Goal: Task Accomplishment & Management: Complete application form

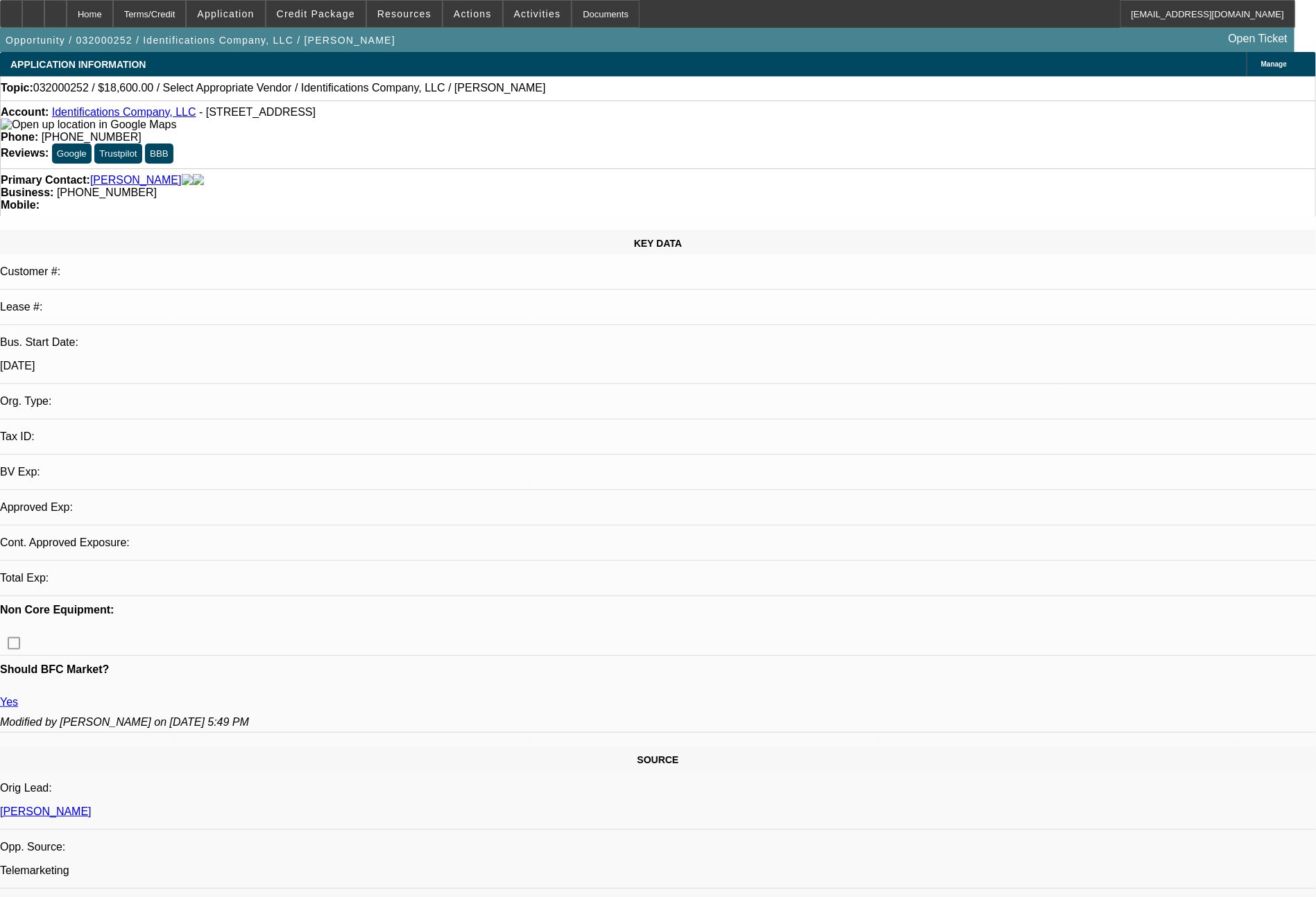
select select "0"
select select "2"
select select "0.1"
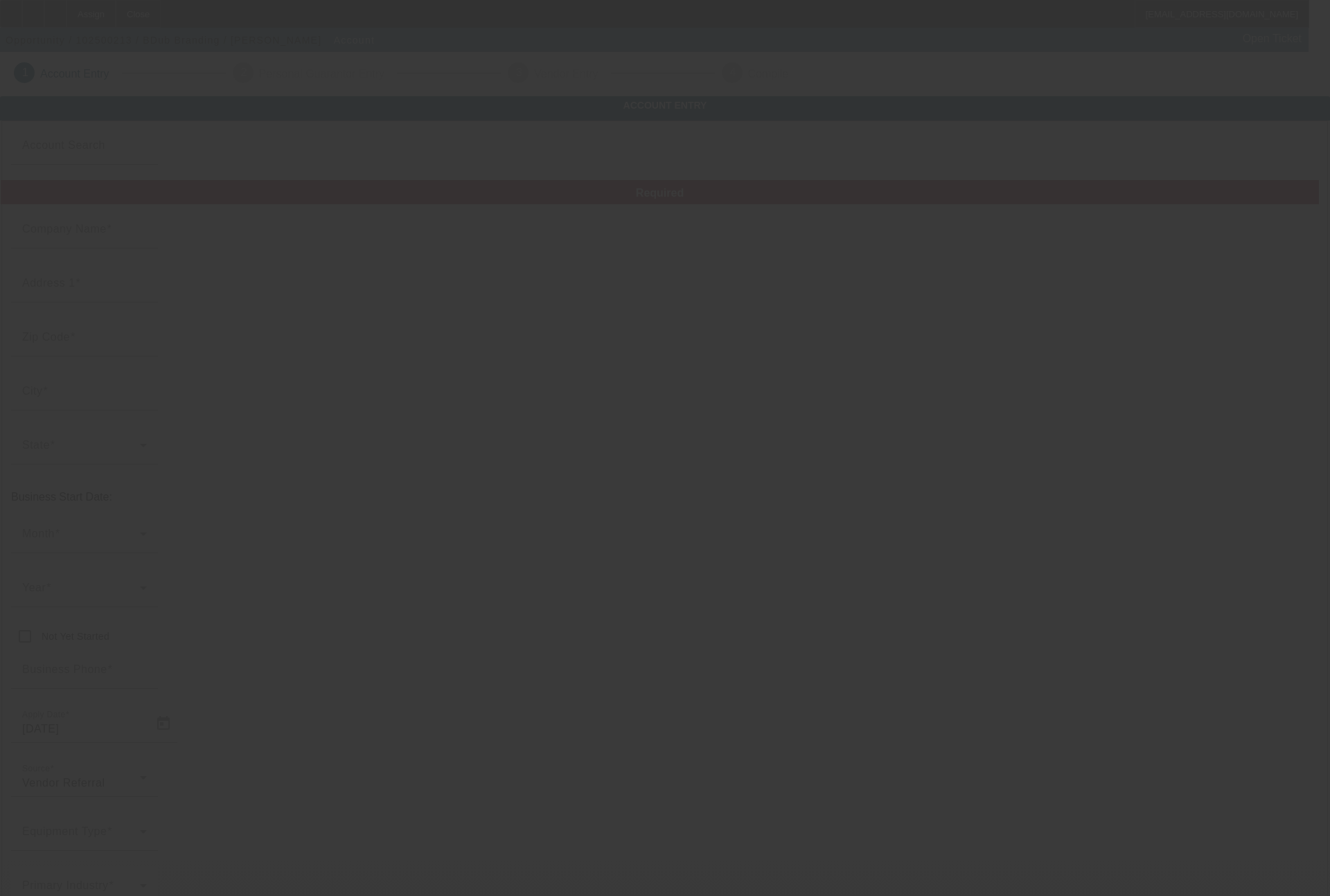
type input "BDub Branding"
type input "1812 Valtec Lane"
type input "80301"
type input "Boulder"
type input "(303) 917-9344"
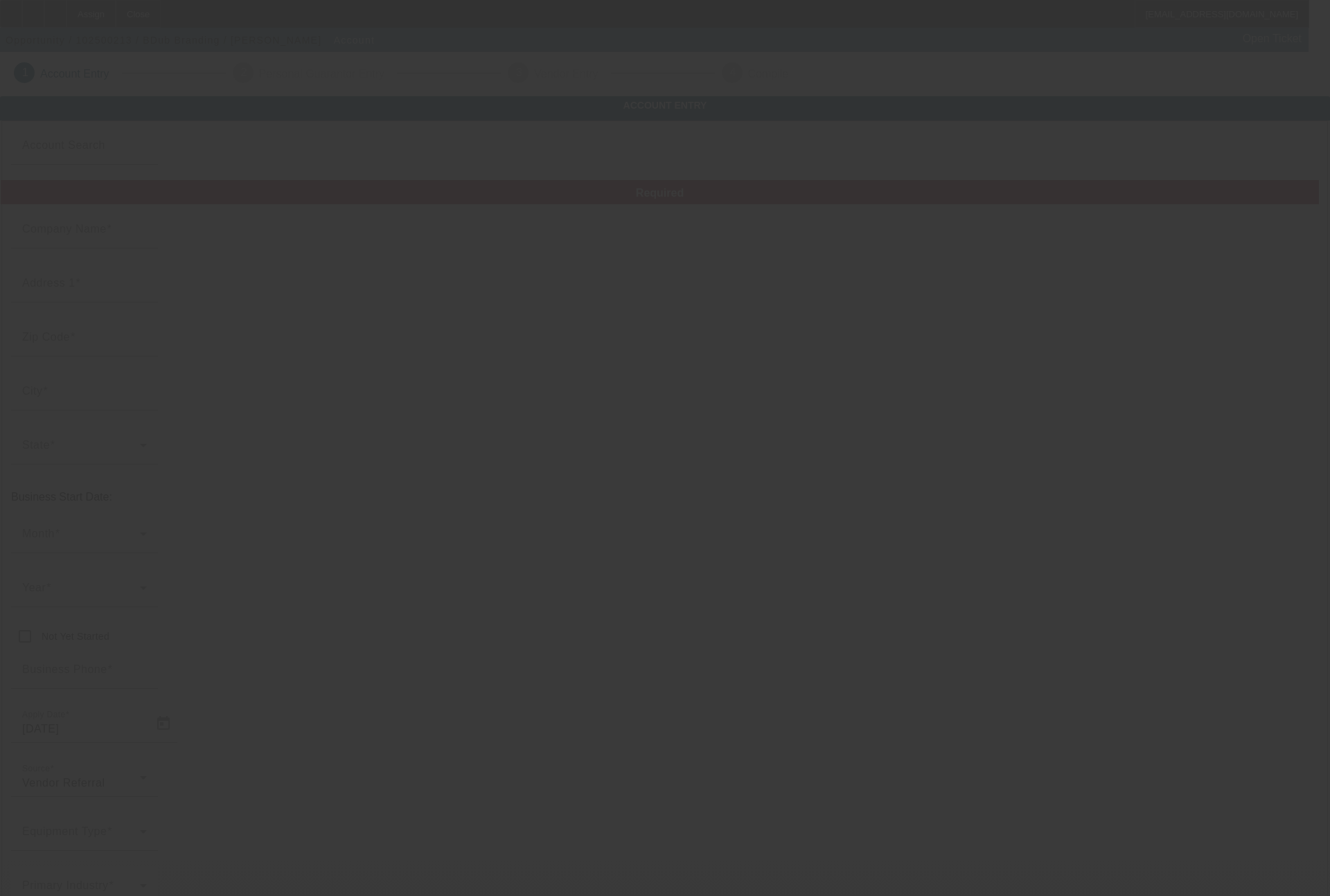
type input "Unit 5"
type input "bryan@bdubbranding.com"
type input "99-1050394"
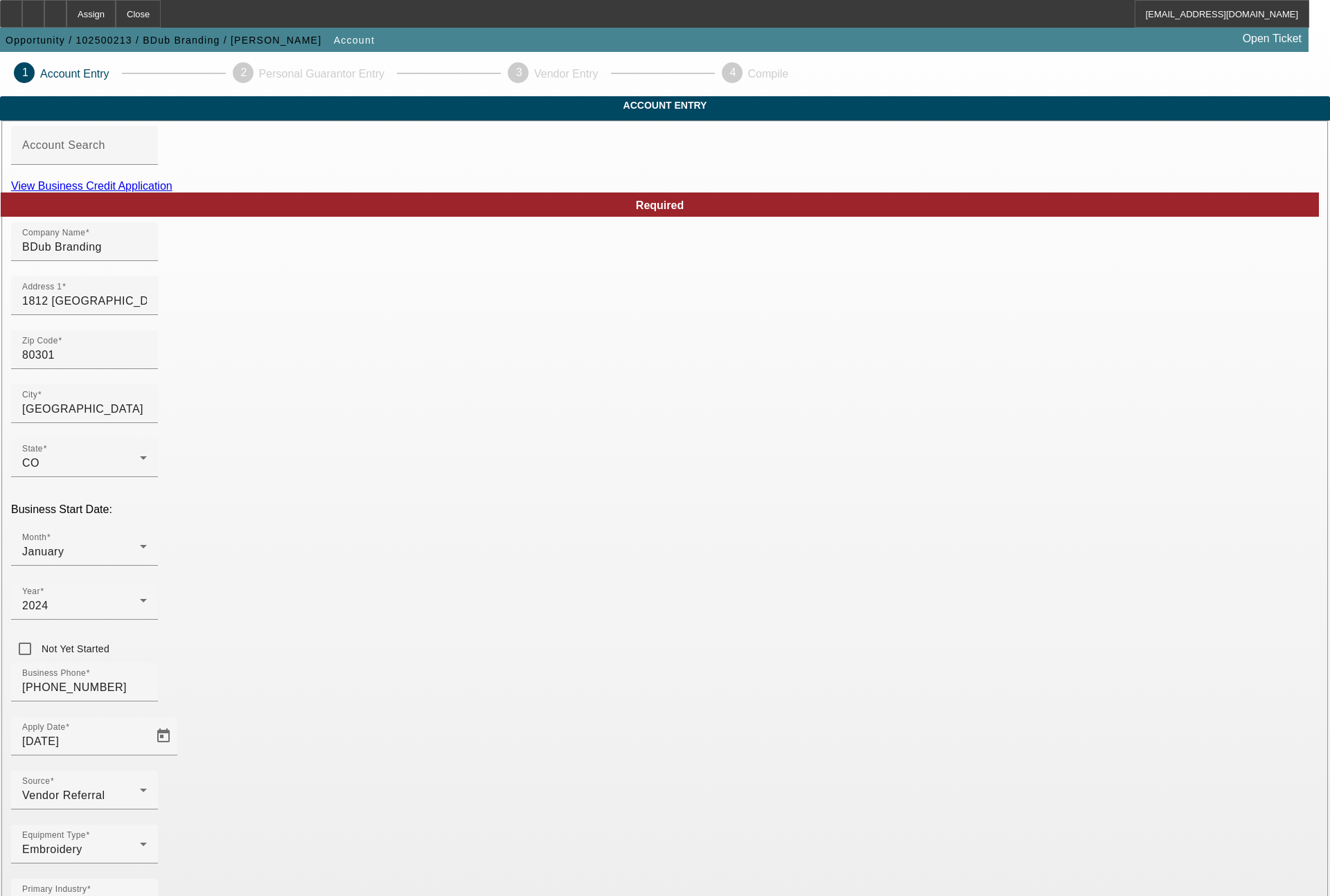
click at [173, 192] on link "View Business Credit Application" at bounding box center [92, 185] width 161 height 12
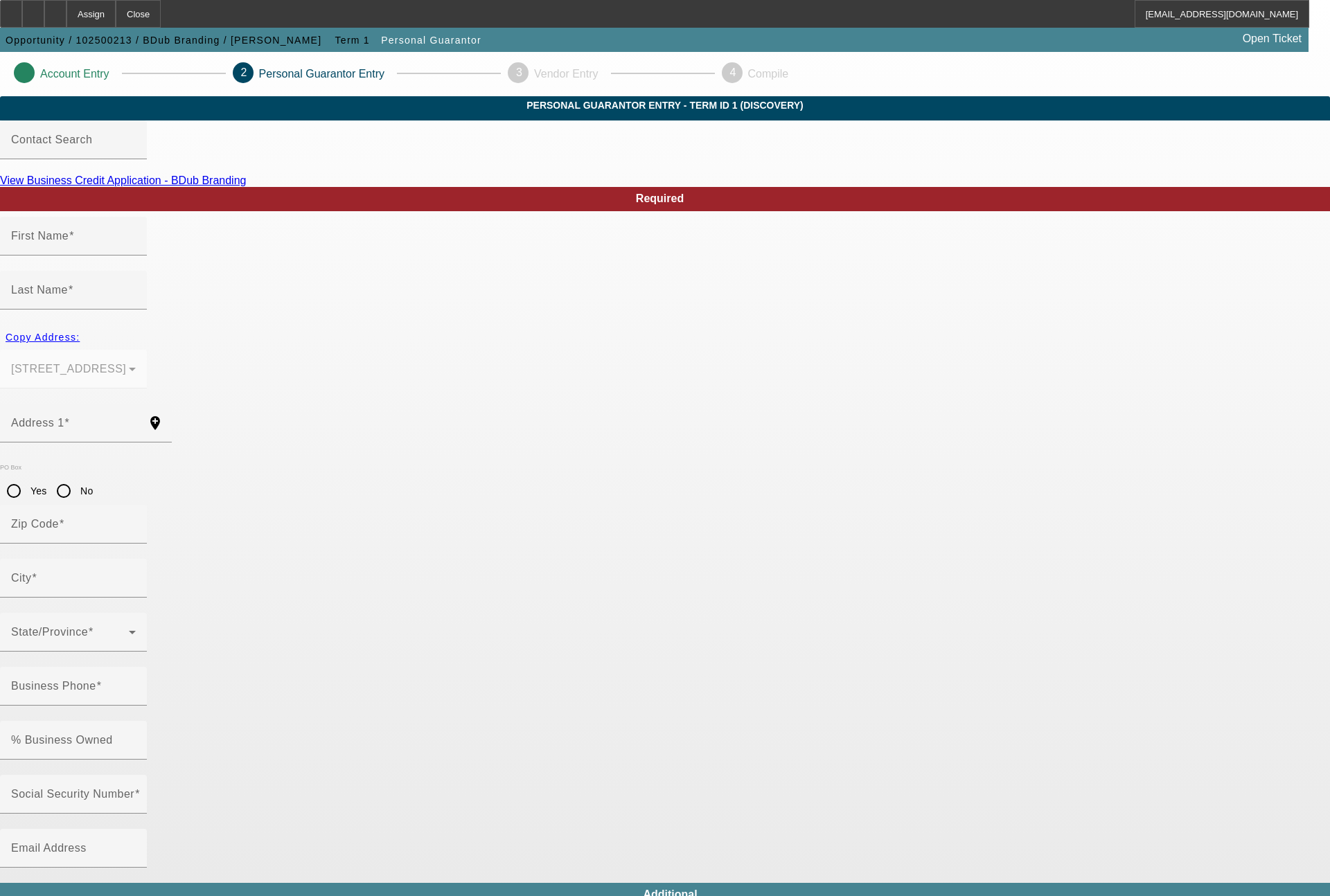
type input "Bryan"
type input "Williams"
type input "1812 Valtec Lane"
radio input "true"
type input "80301"
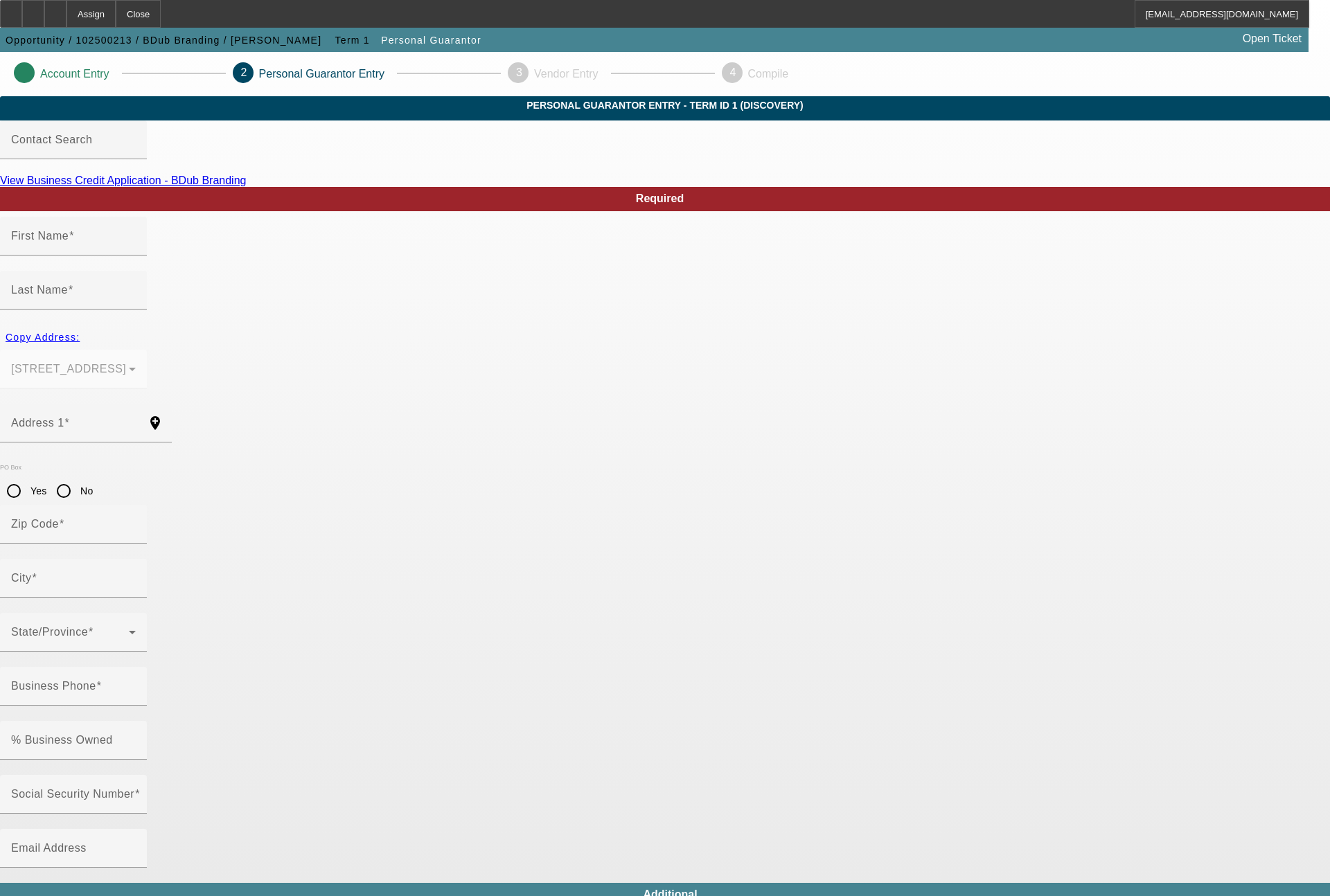
type input "Boulder"
type input "(303) 324-8681"
type input "100"
type input "522-65-1434"
type input "bryan@bdubbranding.com"
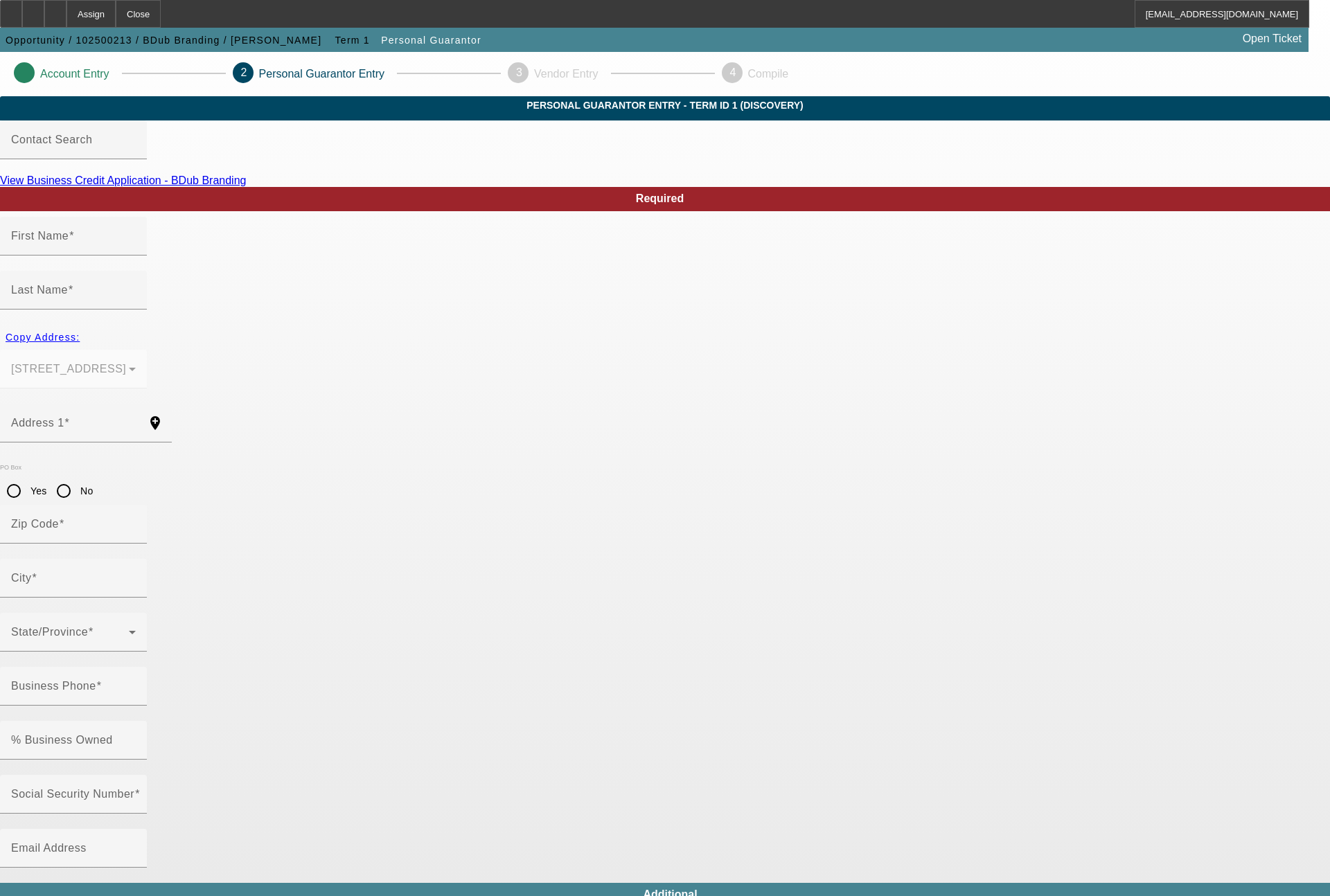
type input "Unit 5"
type input "(303) 917-9344"
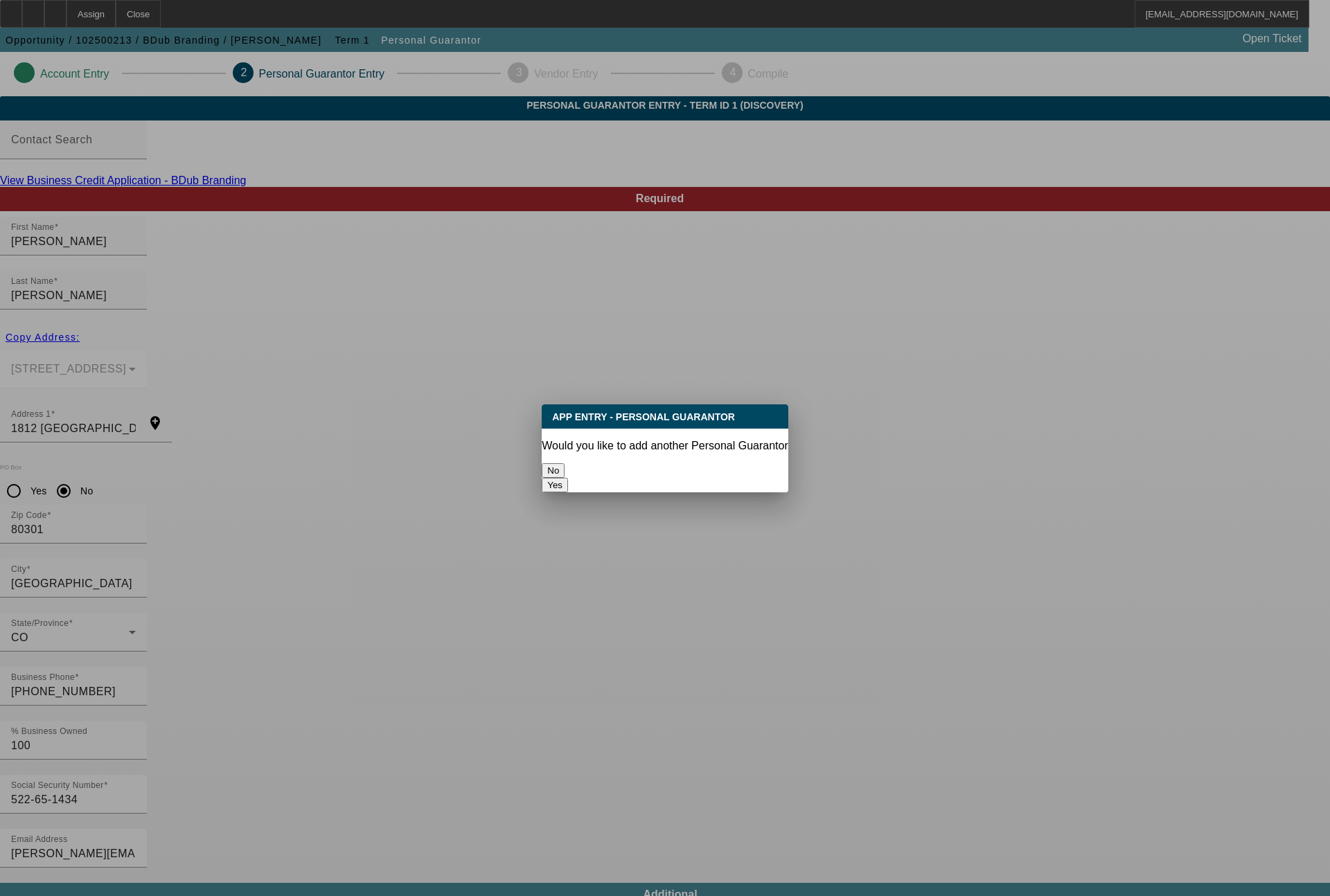
click at [565, 463] on button "No" at bounding box center [553, 470] width 23 height 15
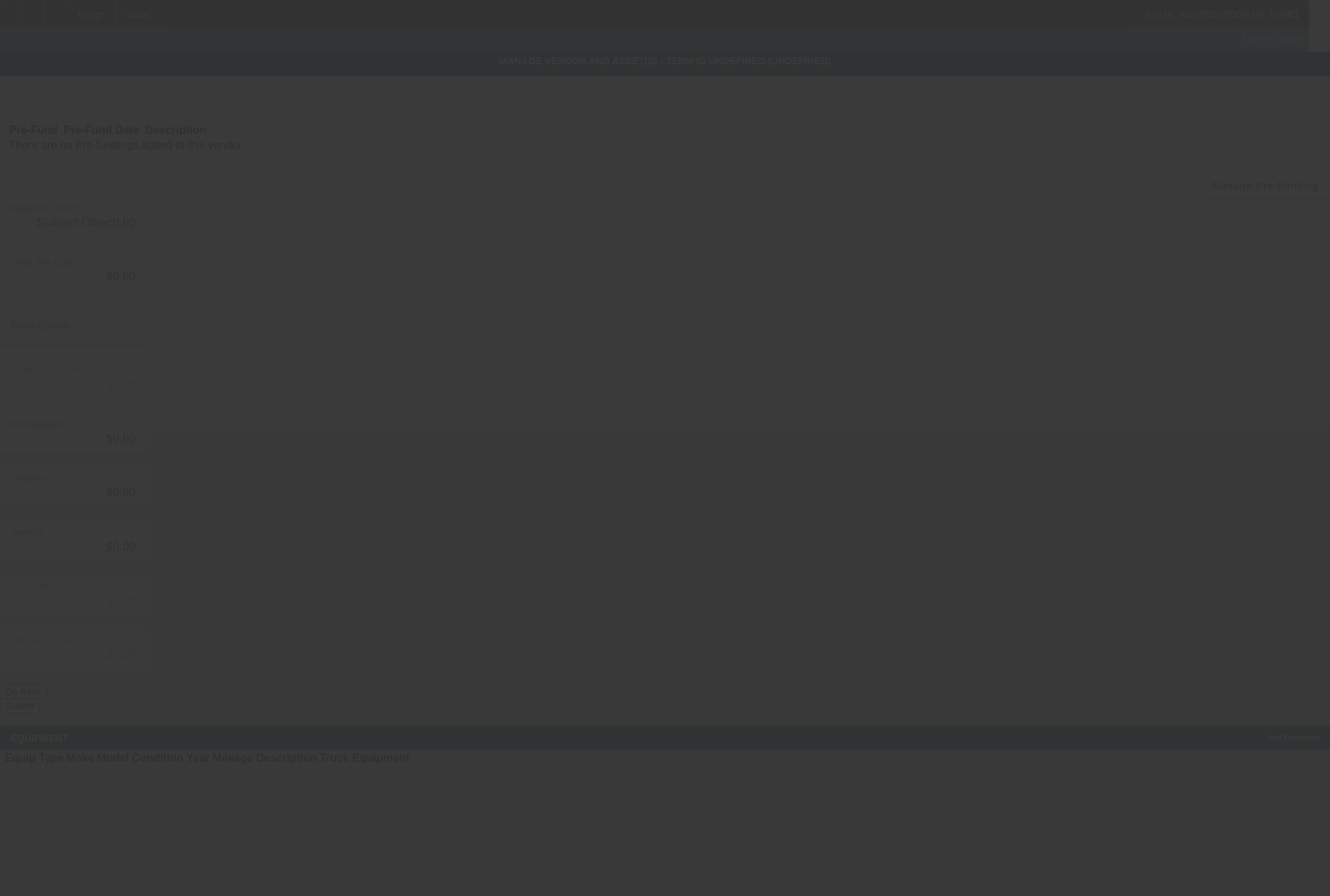
type input "$75,790.00"
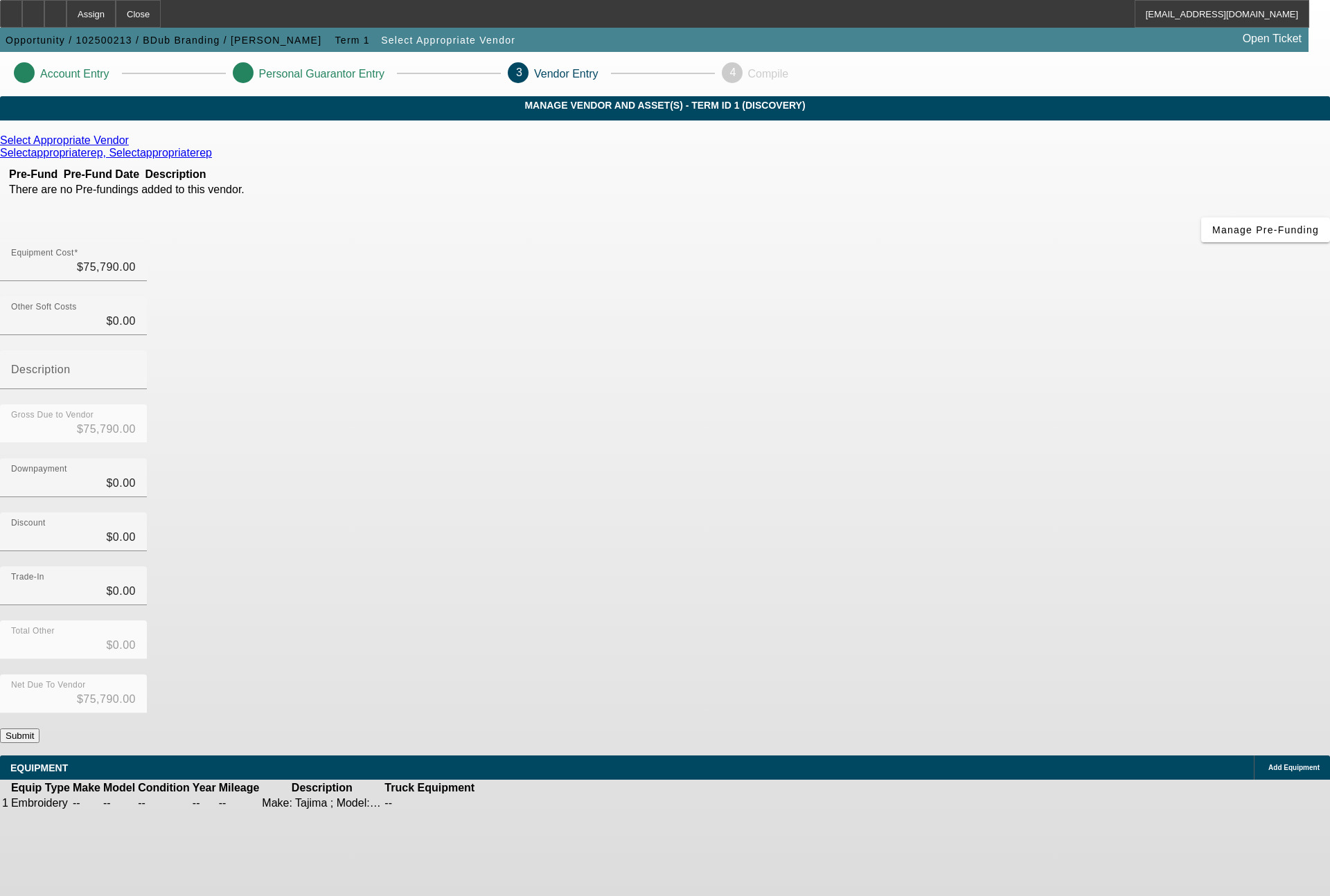
click at [133, 146] on icon at bounding box center [133, 140] width 0 height 12
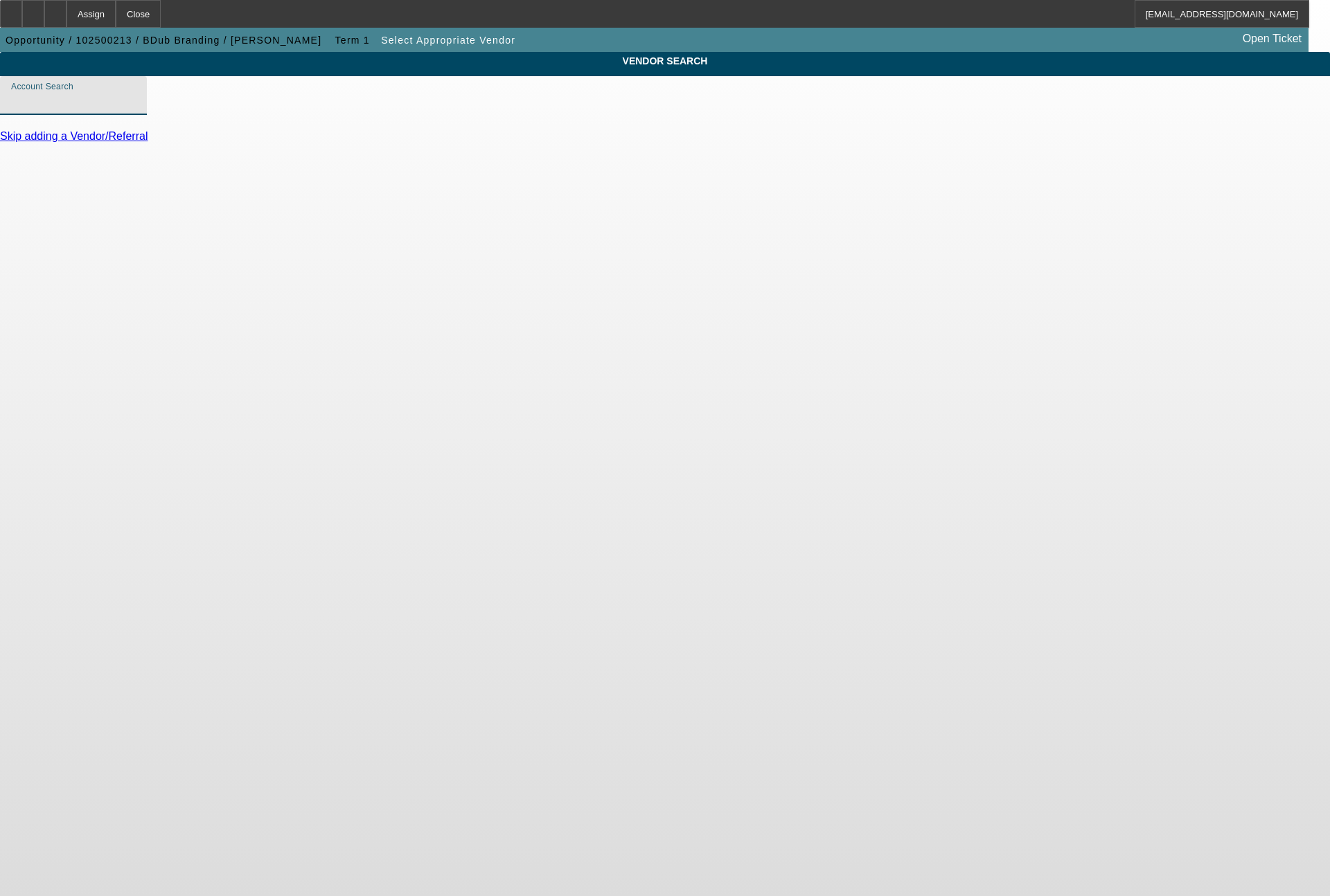
click at [136, 109] on input "Account Search" at bounding box center [73, 102] width 125 height 17
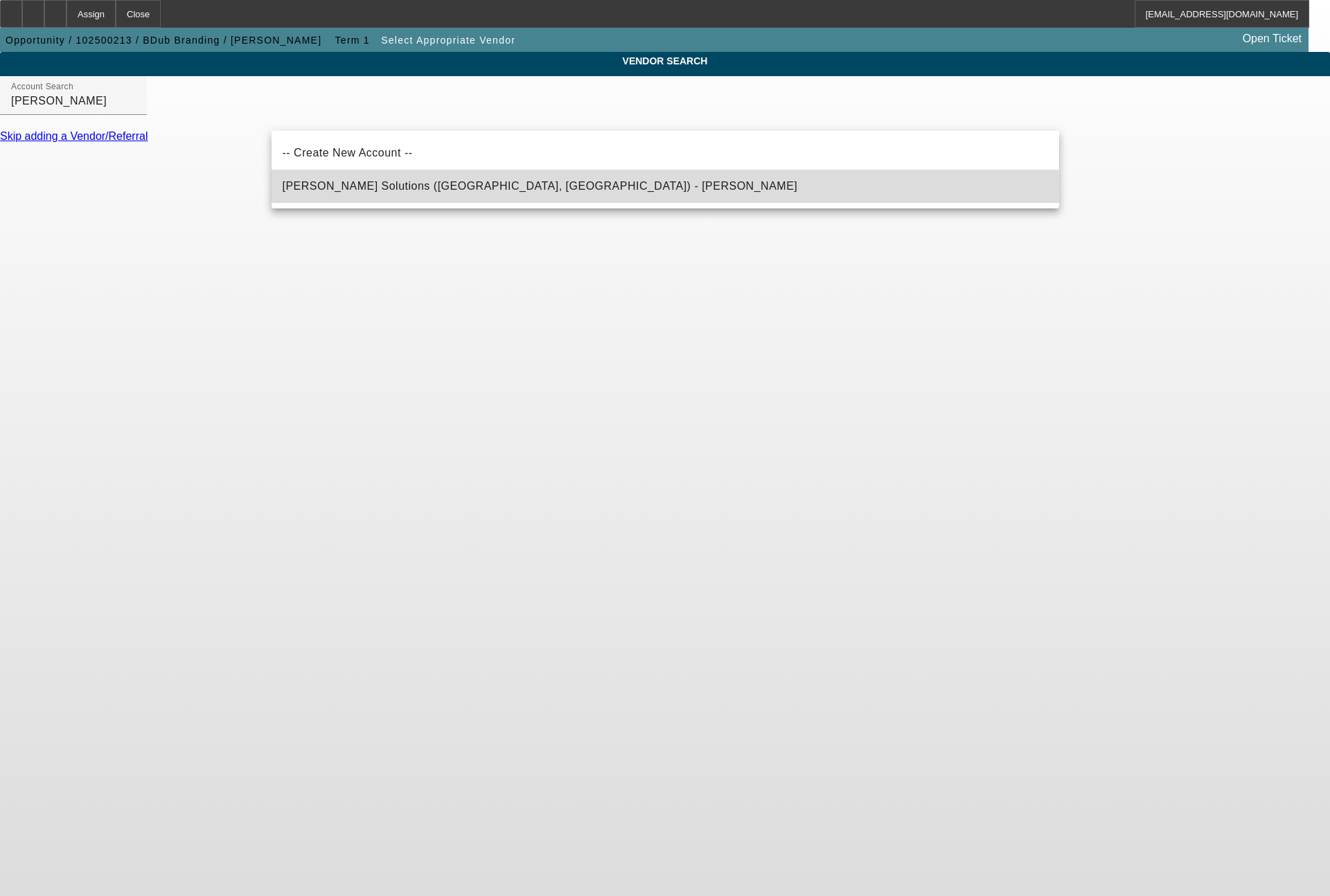
click at [463, 190] on span "Hirsch Solutions (Huntersville, NC) - Janowski, Kristof" at bounding box center [540, 185] width 515 height 12
type input "Hirsch Solutions (Huntersville, NC) - Janowski, Kristof"
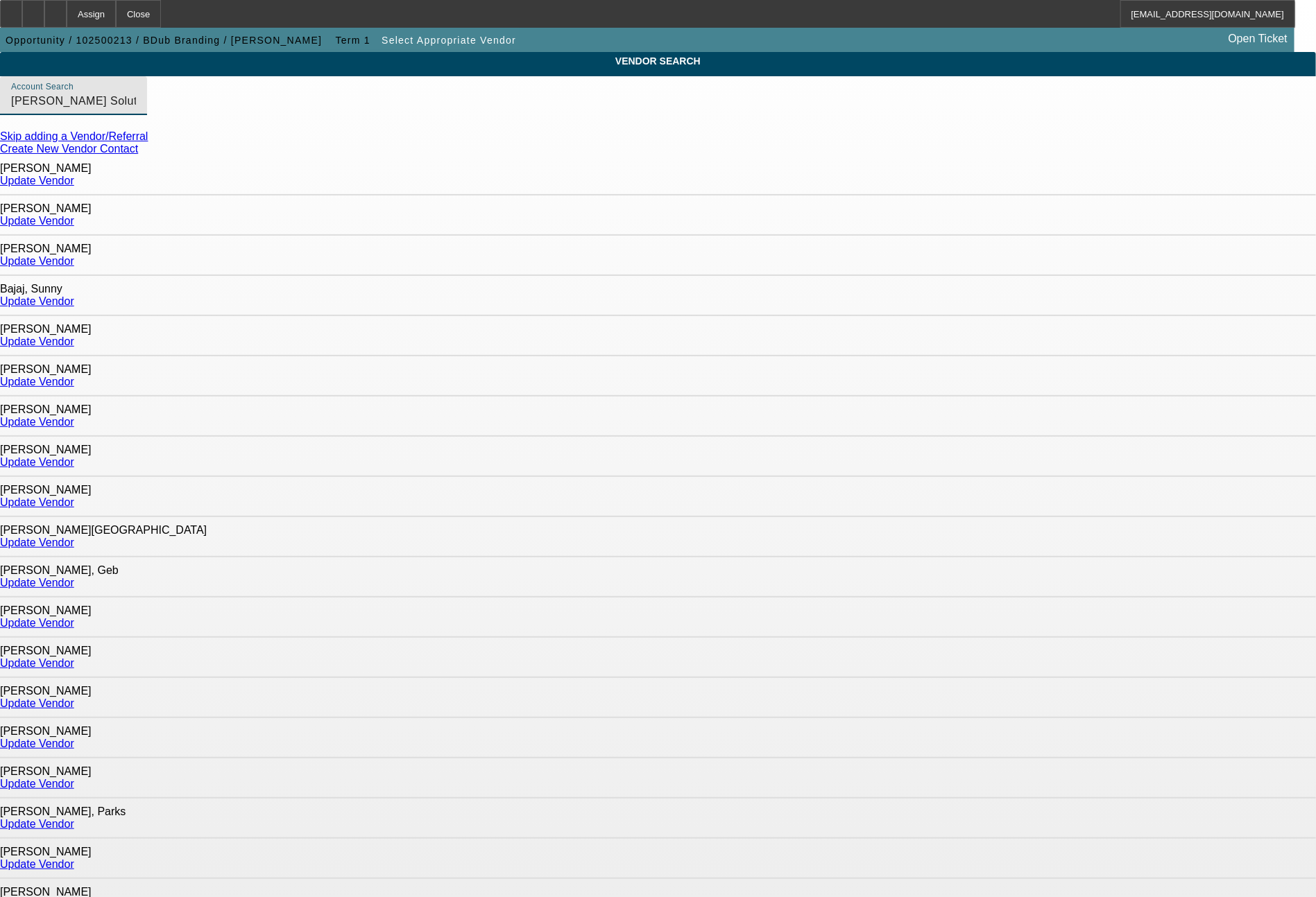
scroll to position [614, 0]
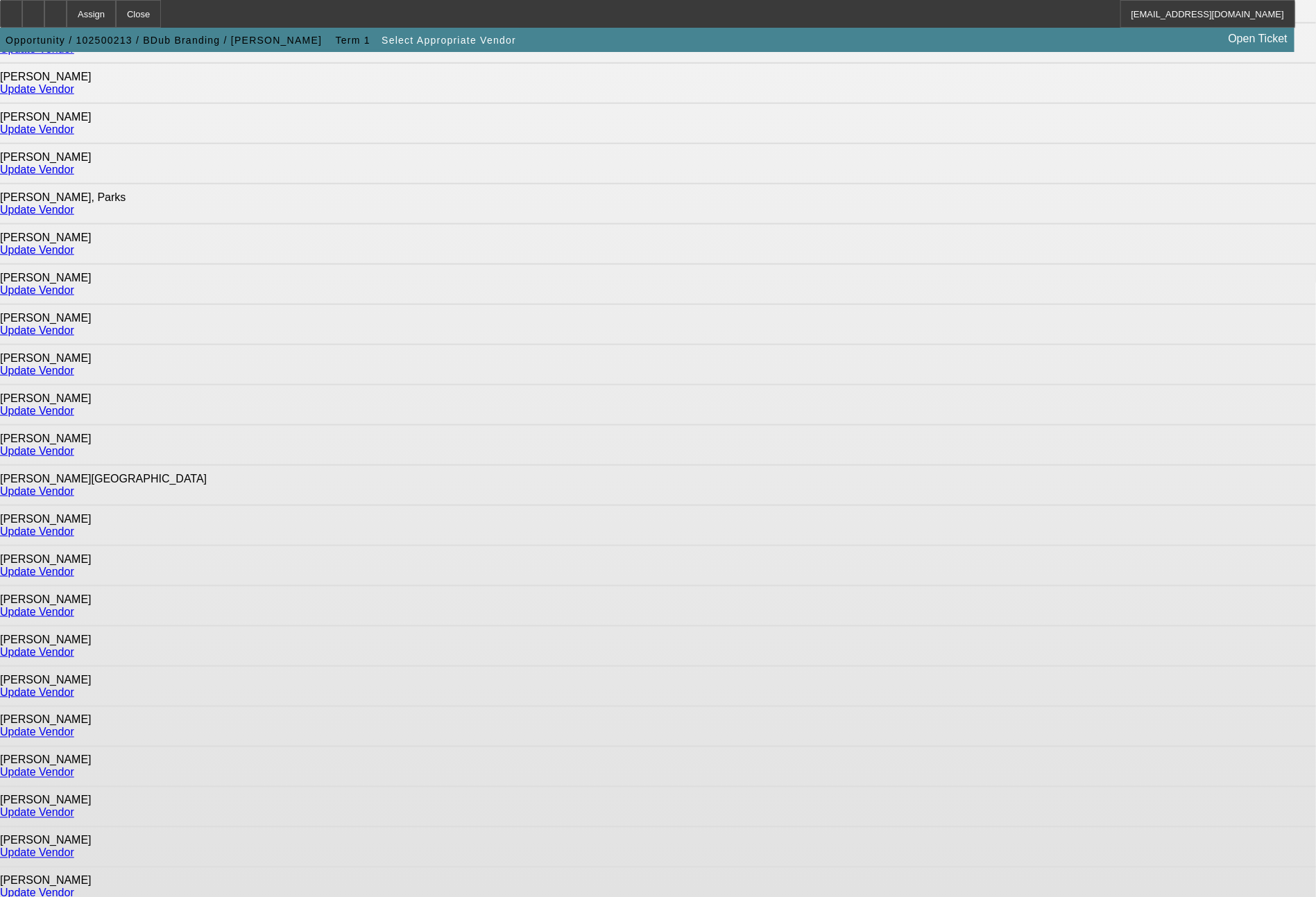
click at [74, 566] on link "Update Vendor" at bounding box center [37, 572] width 74 height 12
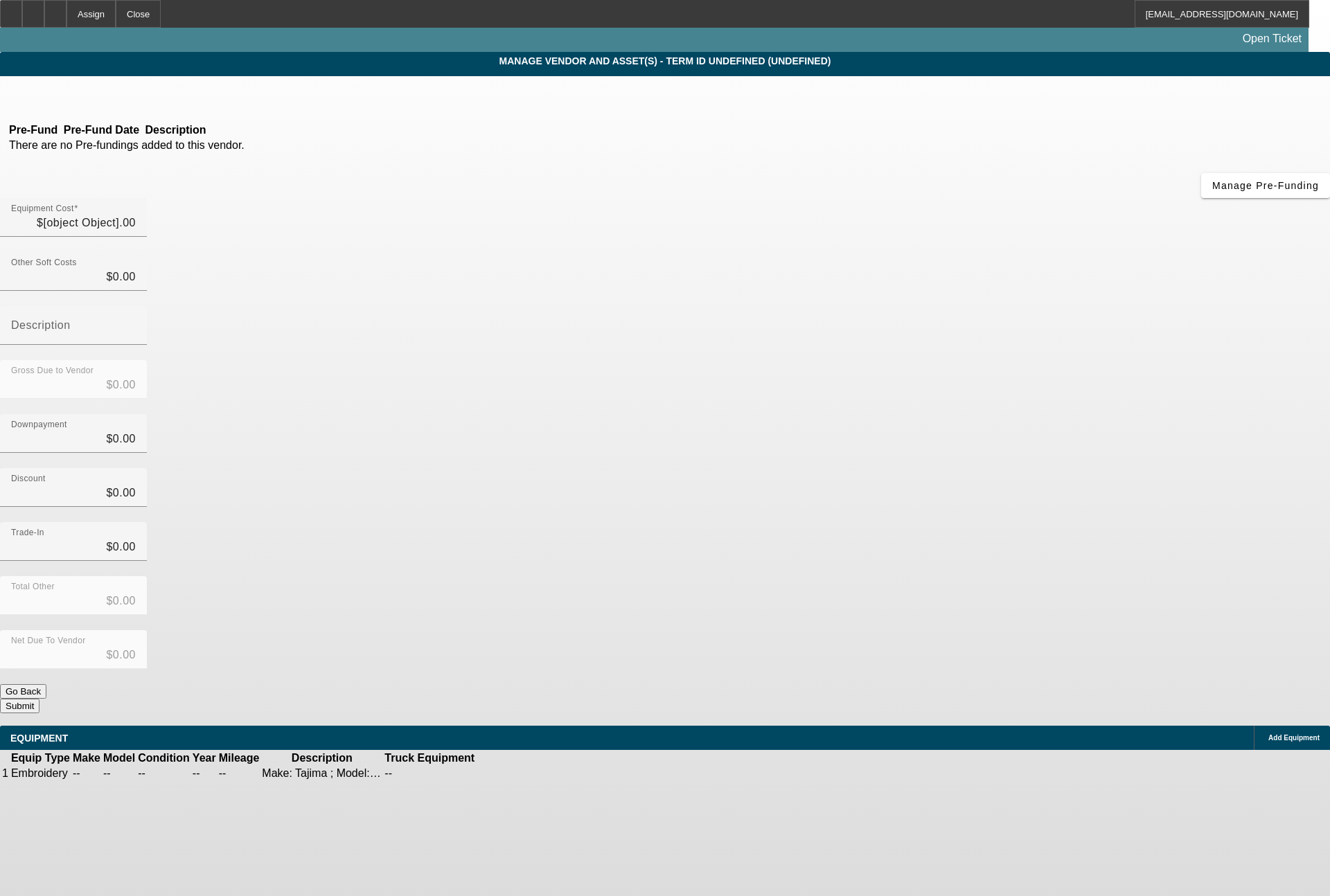
type input "$75,790.00"
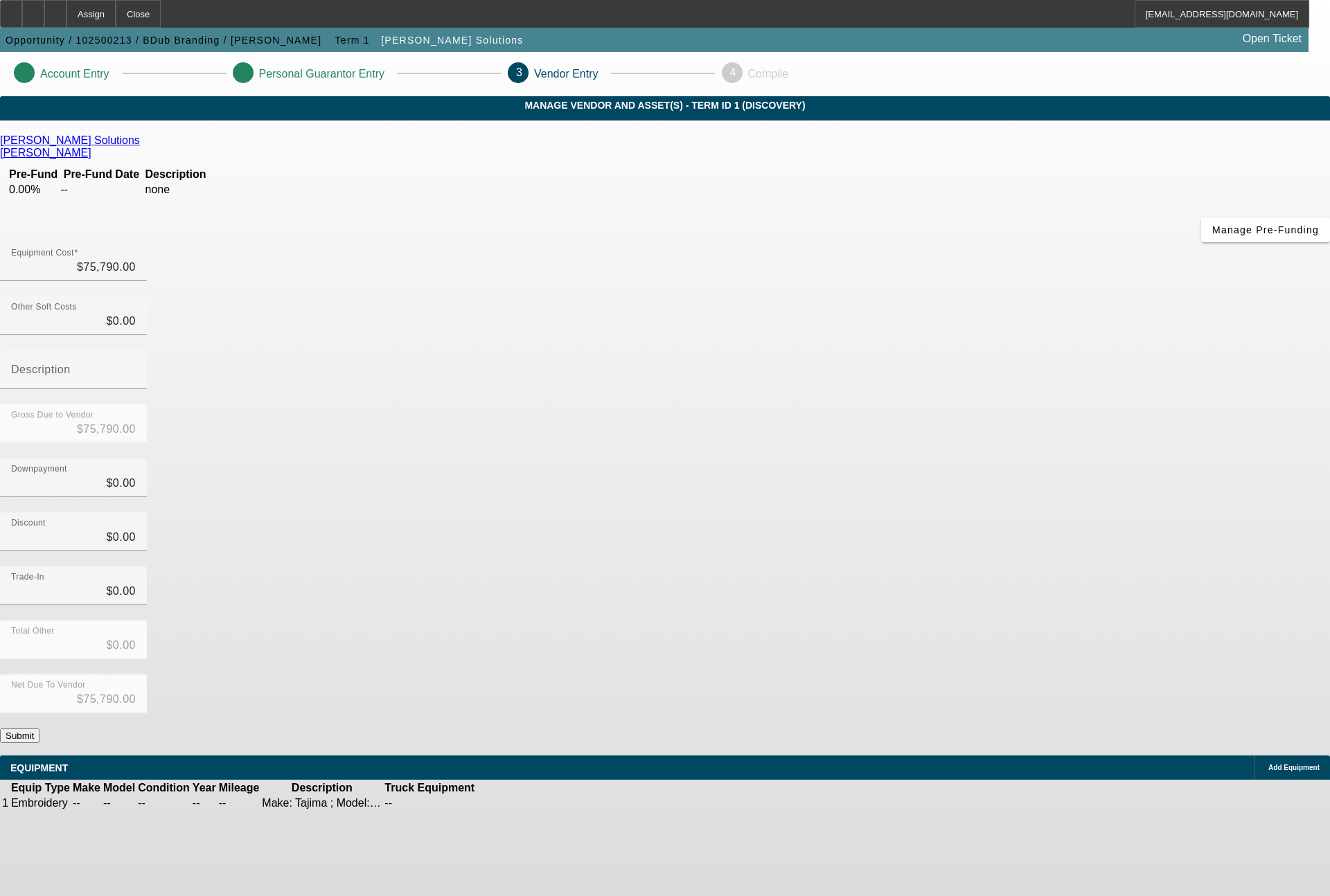
drag, startPoint x: 1018, startPoint y: 688, endPoint x: 1014, endPoint y: 682, distance: 7.2
click at [519, 804] on icon at bounding box center [519, 804] width 0 height 0
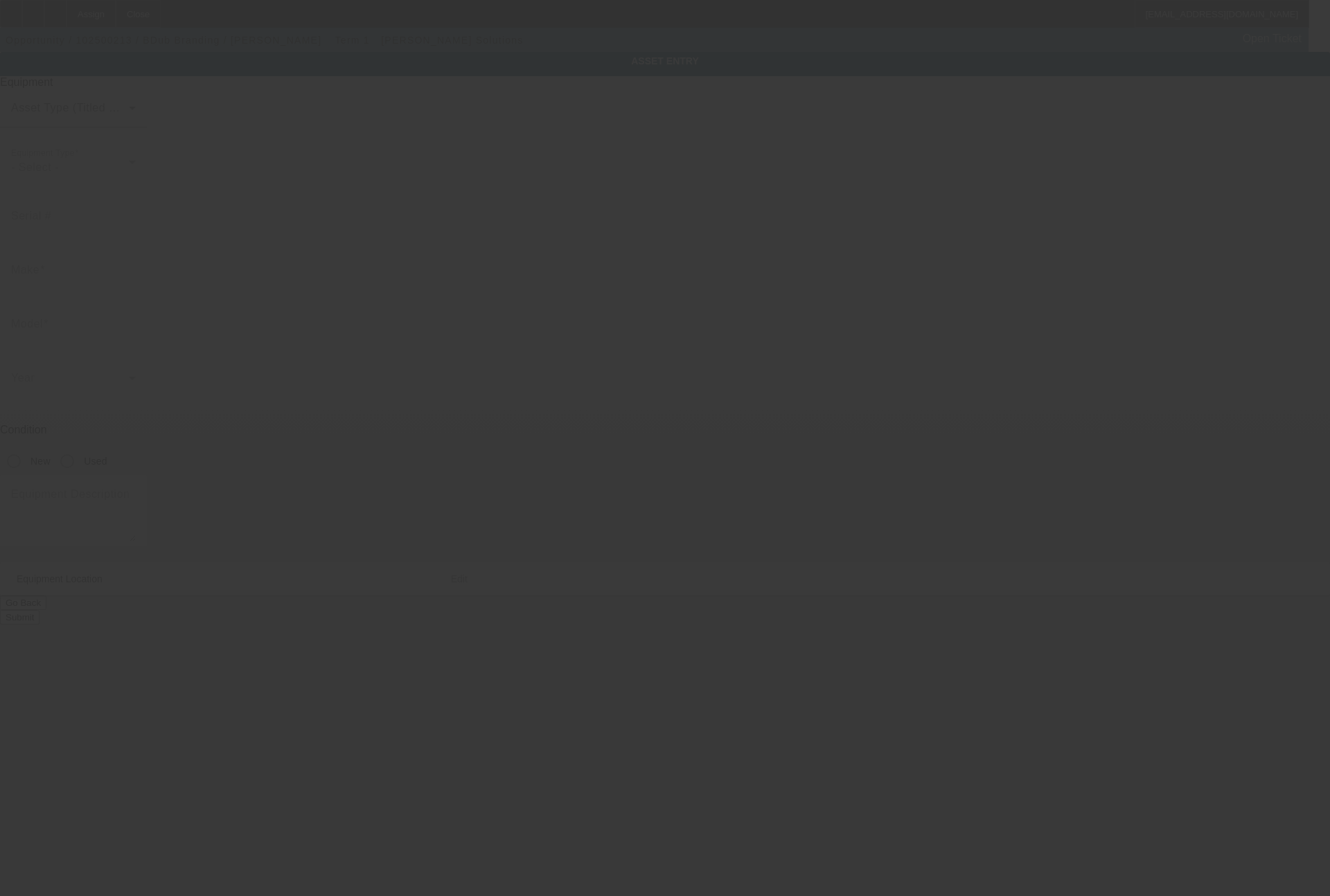
type textarea "Make: Tajima ; Model: TMAR-K15066C"
type input "1812 Valtec Lane"
type input "Unit 5"
type input "Boulder"
type input "80301"
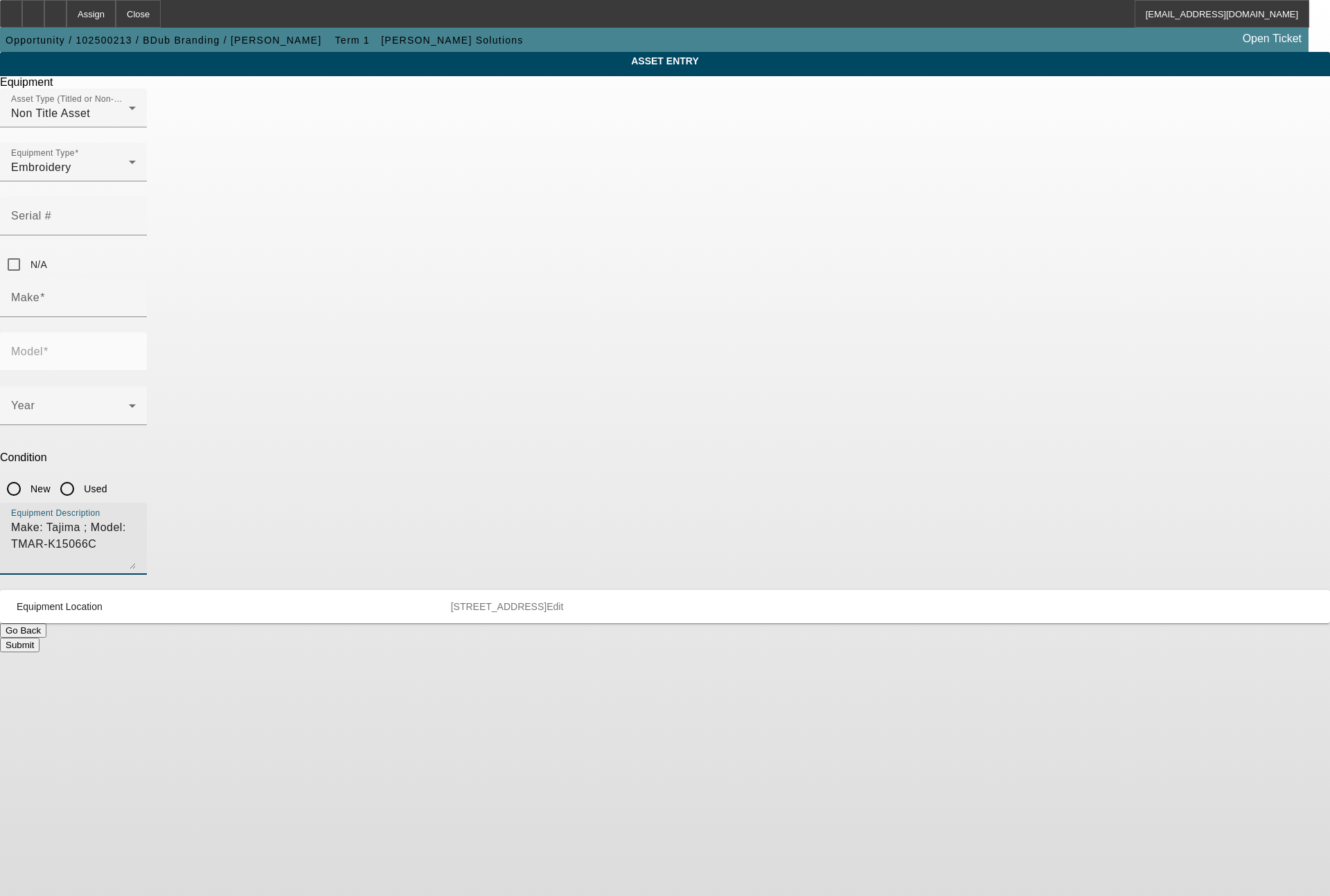
drag, startPoint x: 639, startPoint y: 360, endPoint x: 382, endPoint y: 360, distance: 257.0
click at [382, 360] on div "ASSET ENTRY Delete asset Equipment Asset Type (Titled or Non-Titled) Non Title …" at bounding box center [665, 352] width 1330 height 601
type textarea "6 head machine"
click at [136, 295] on input "Make" at bounding box center [73, 303] width 125 height 17
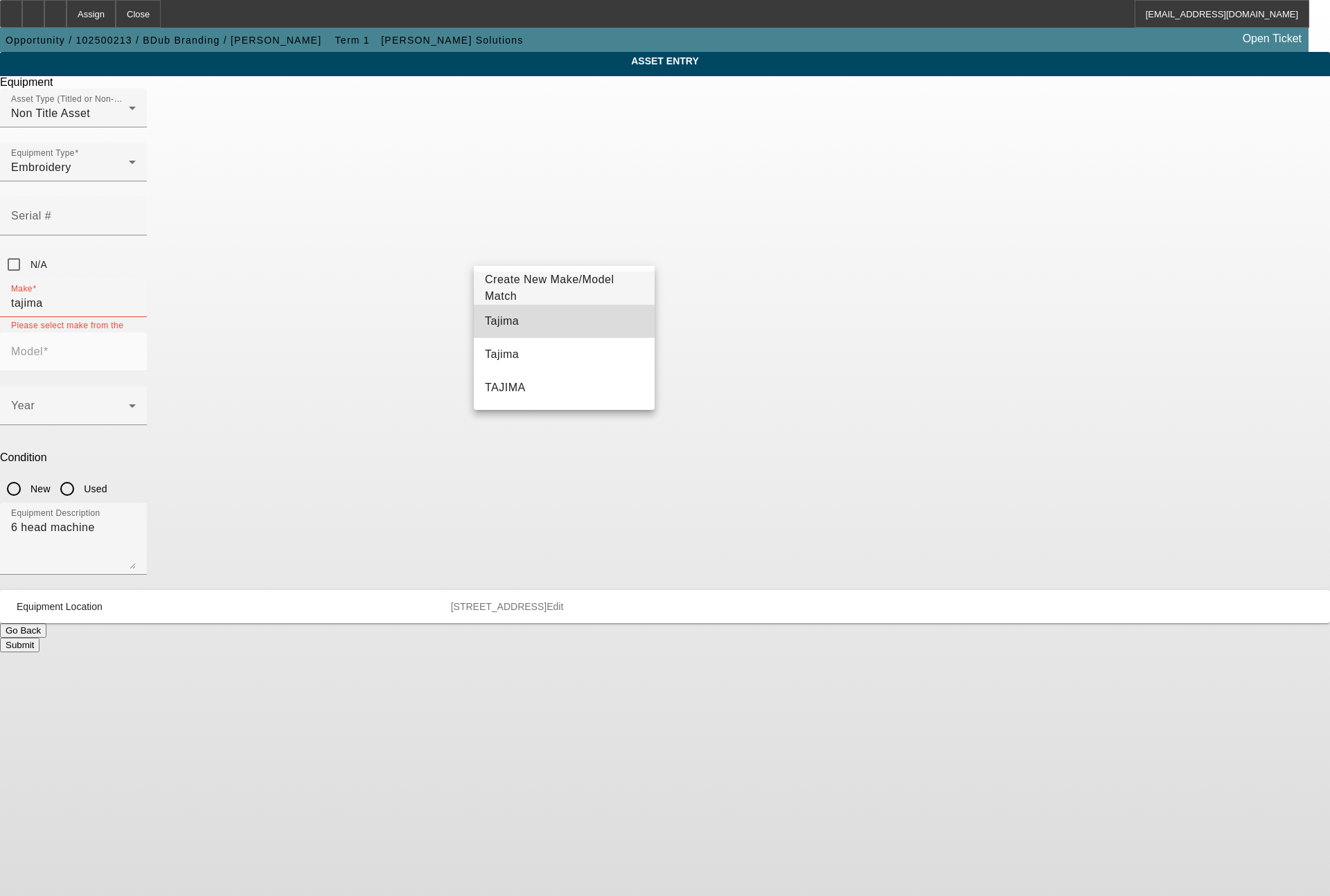
click at [487, 323] on span "Tajima" at bounding box center [502, 321] width 34 height 12
type input "Tajima"
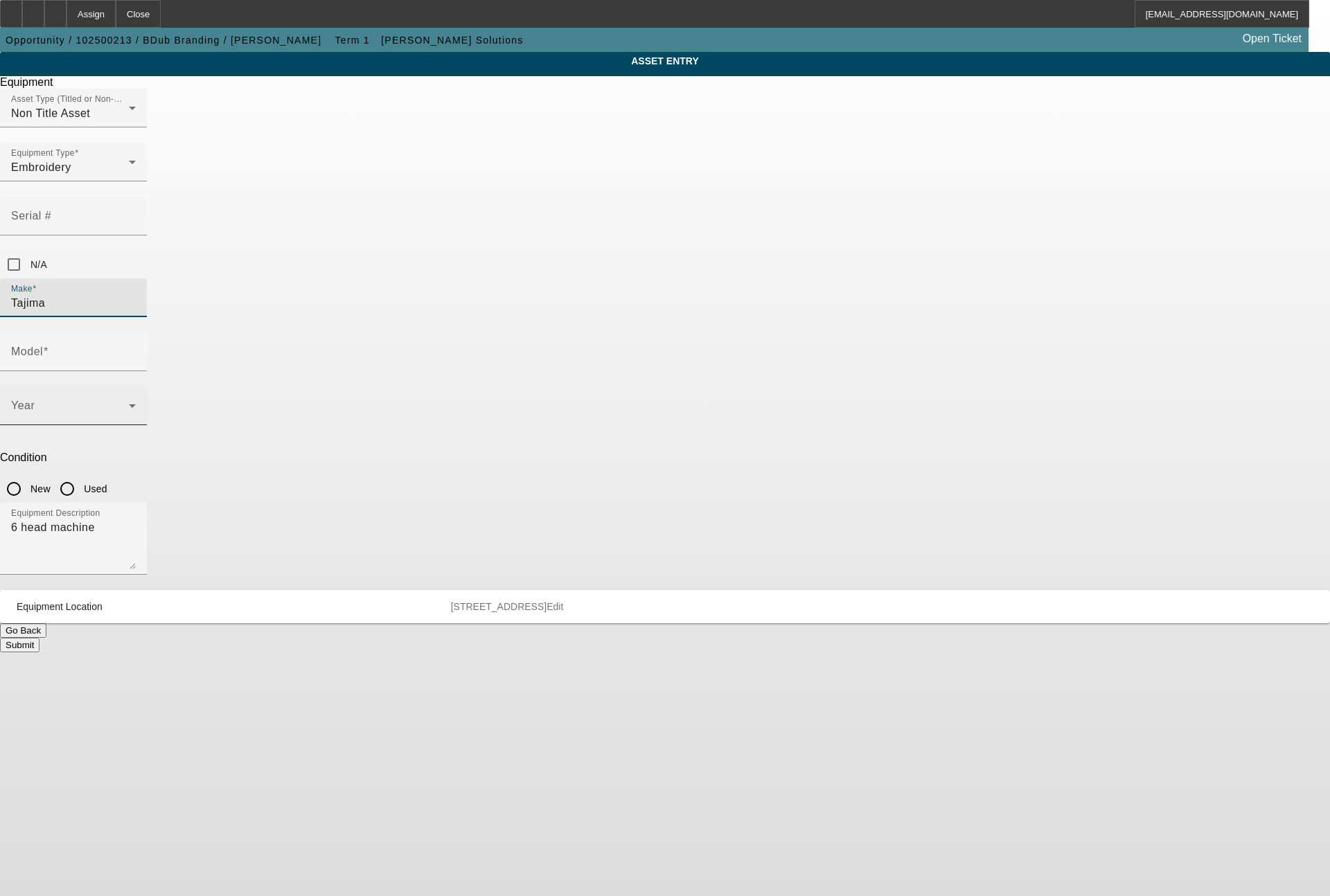
click at [129, 403] on span at bounding box center [70, 412] width 118 height 17
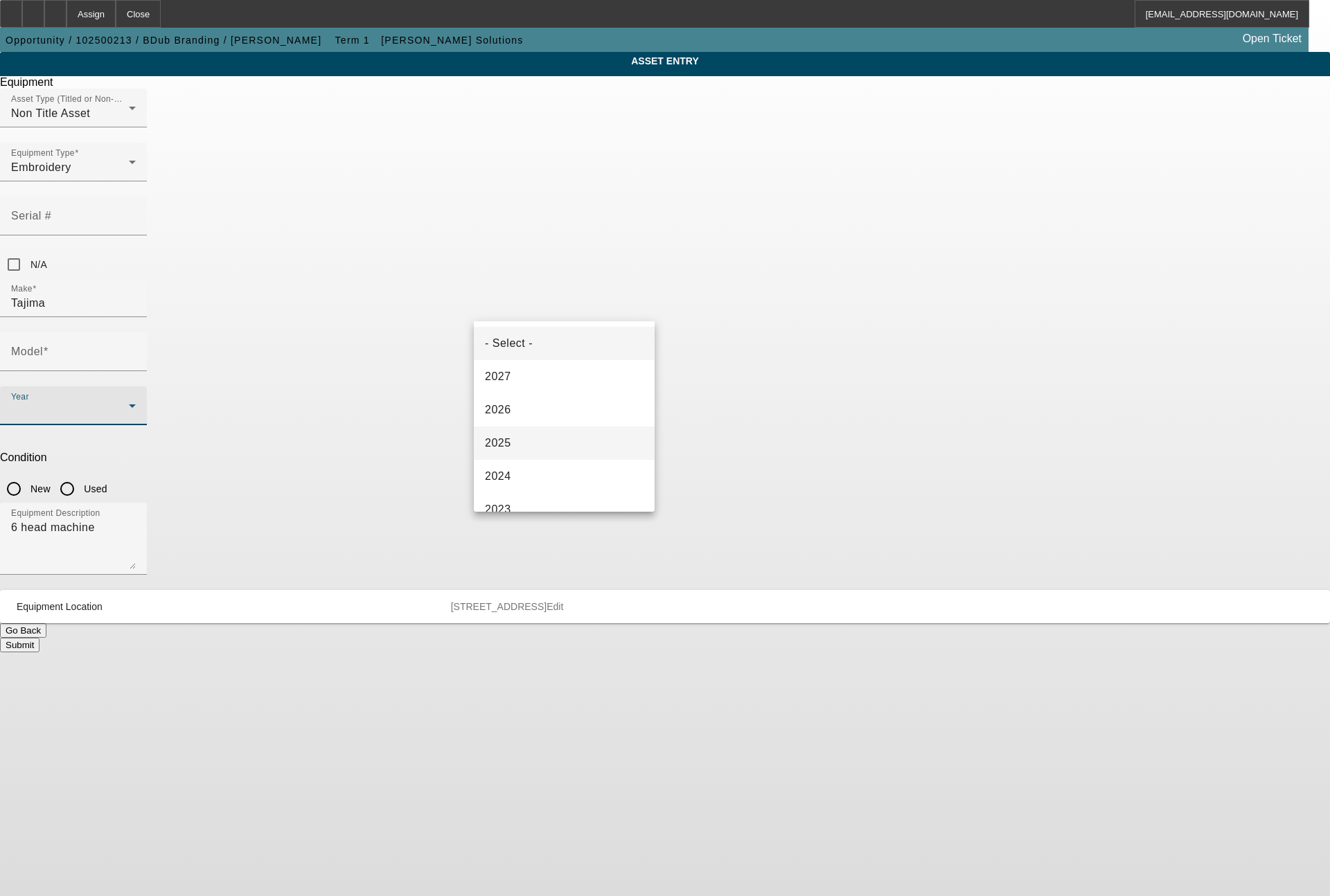
click at [504, 441] on span "2025" at bounding box center [498, 443] width 26 height 17
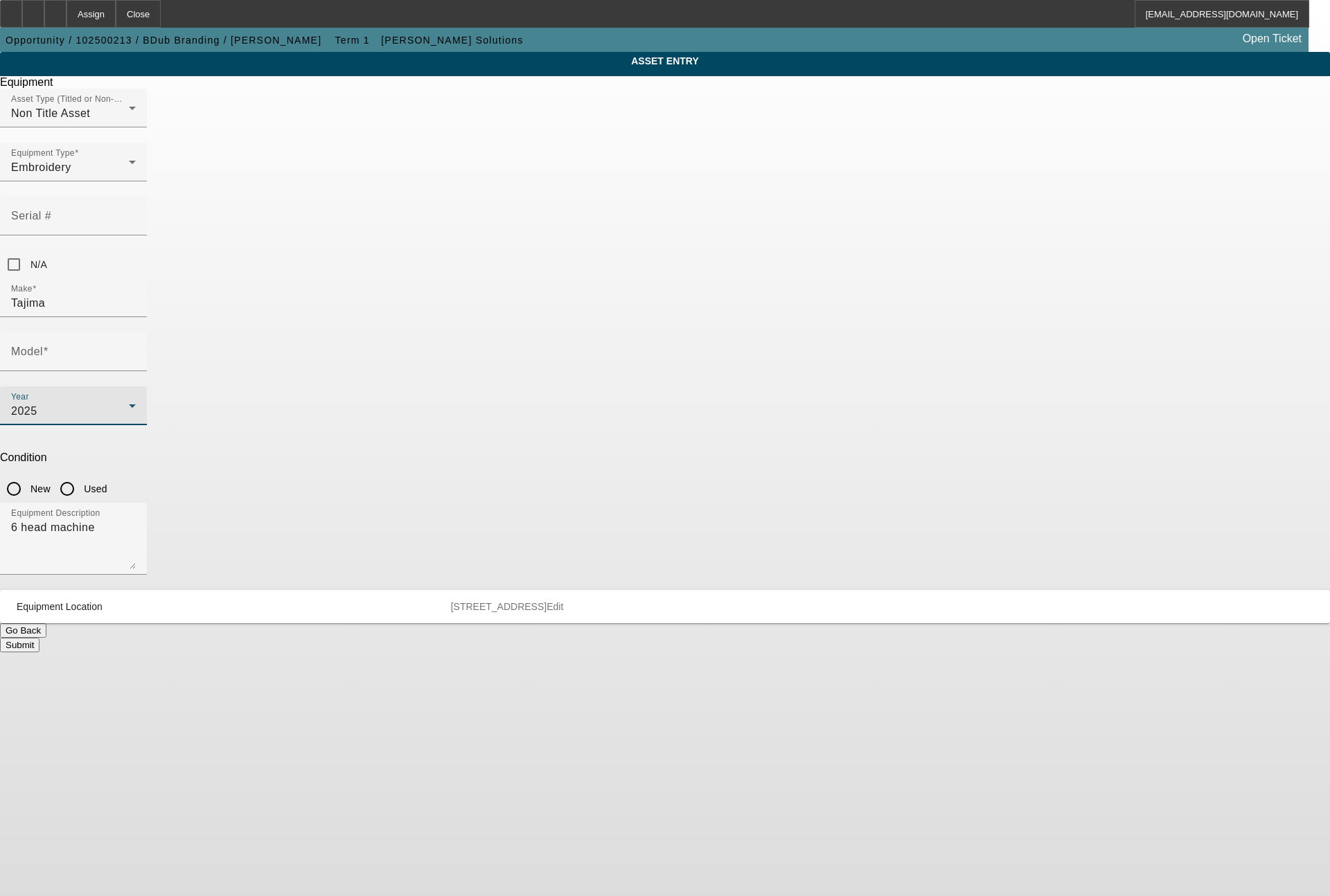
click at [28, 475] on input "New" at bounding box center [13, 489] width 28 height 27
radio input "true"
click at [136, 349] on input "Model" at bounding box center [73, 357] width 125 height 17
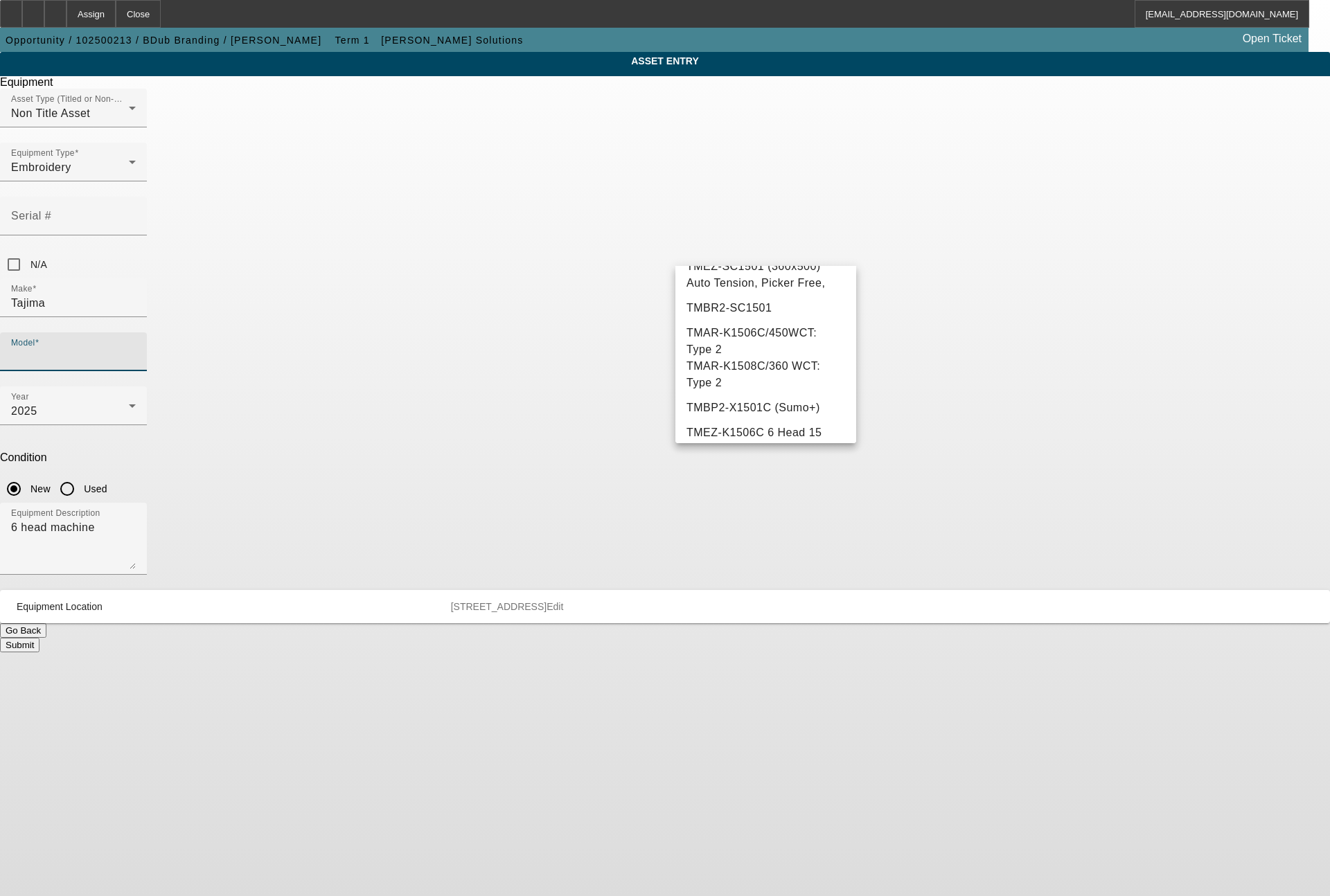
scroll to position [928, 0]
click at [790, 290] on span "TMAR-K1506C/450WCT: Type 2" at bounding box center [766, 273] width 159 height 33
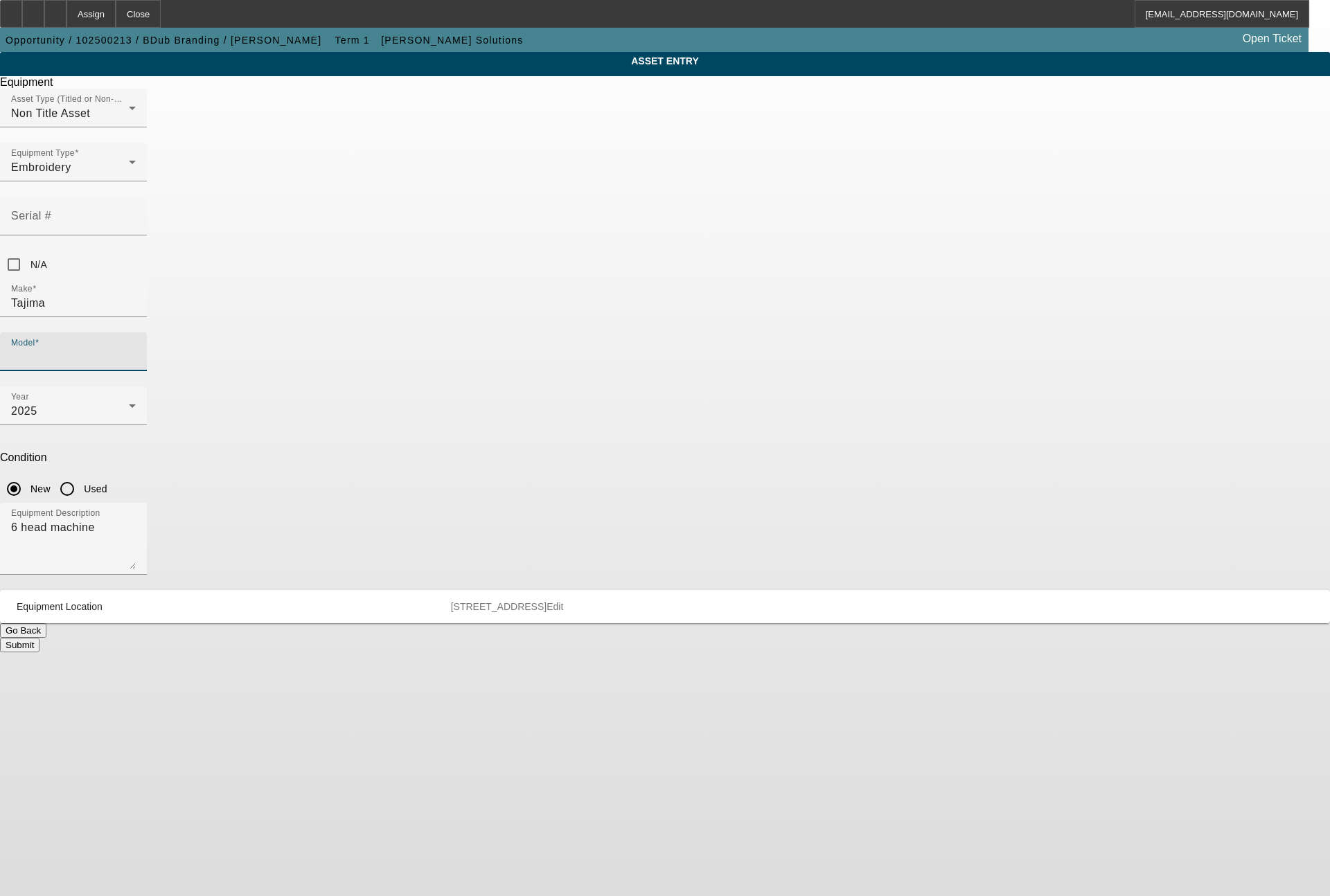
type input "TMAR-K1506C/450WCT: Type 2"
click at [39, 638] on button "Submit" at bounding box center [20, 645] width 39 height 15
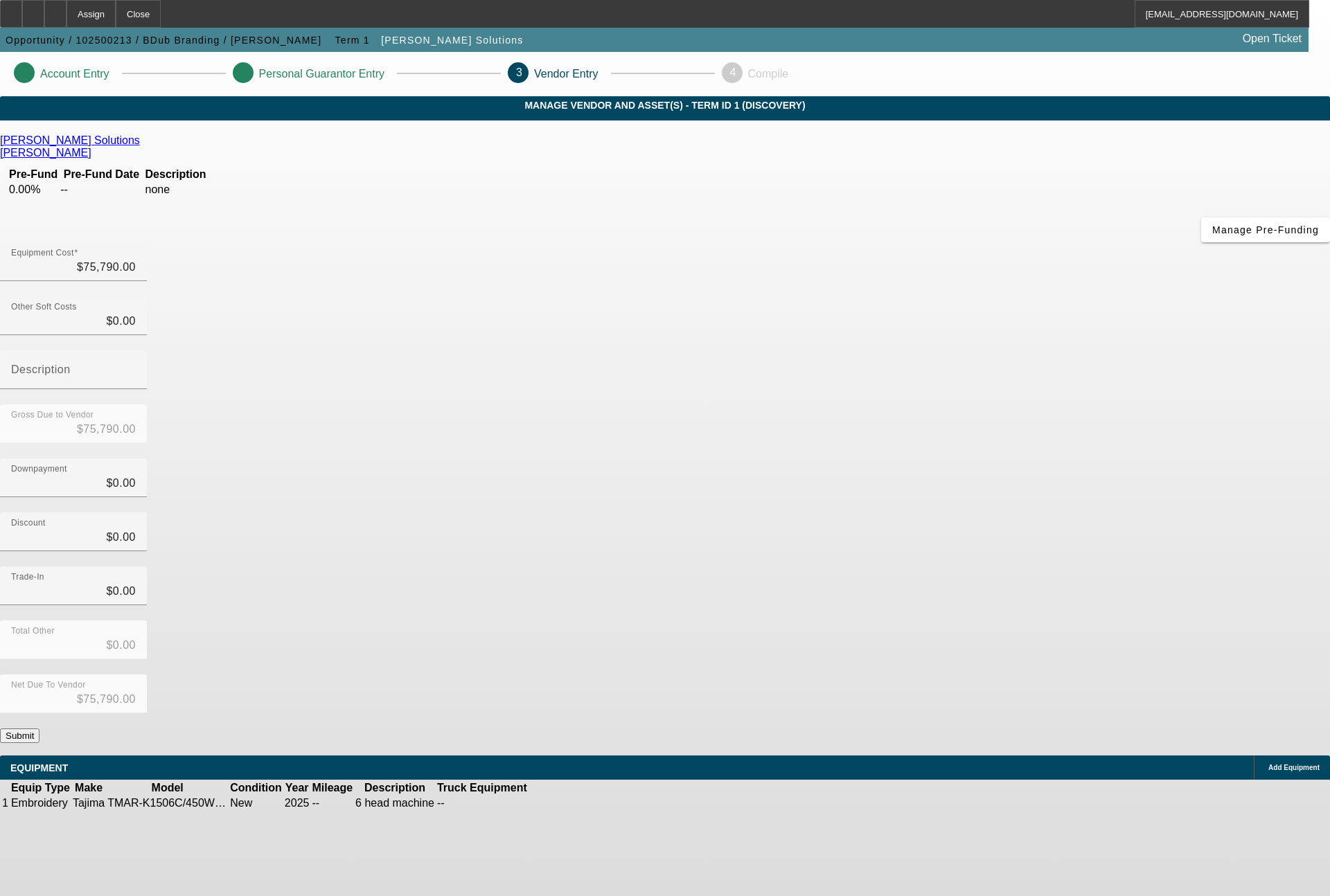
click at [39, 728] on button "Submit" at bounding box center [20, 735] width 39 height 15
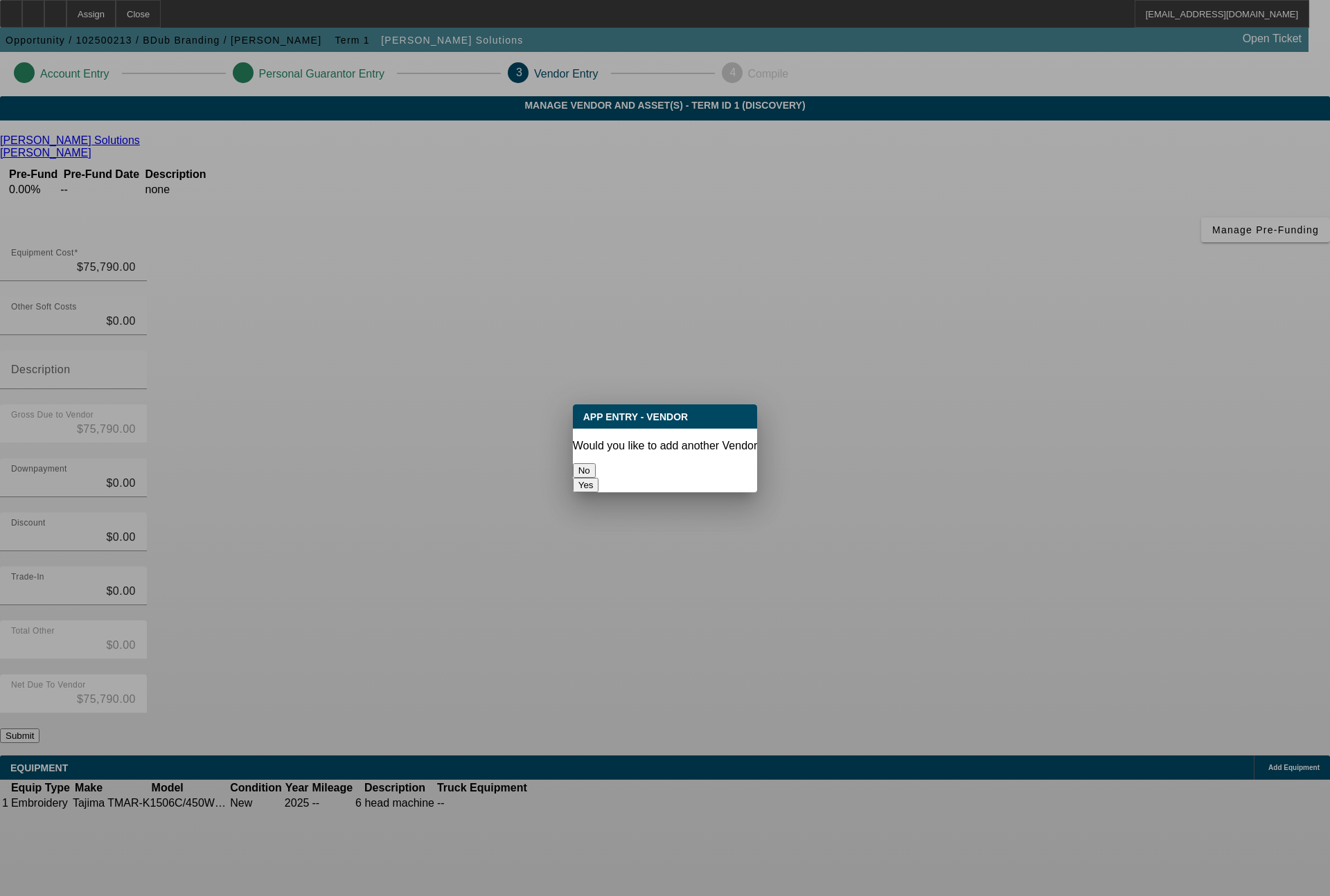
click at [596, 463] on button "No" at bounding box center [584, 470] width 23 height 15
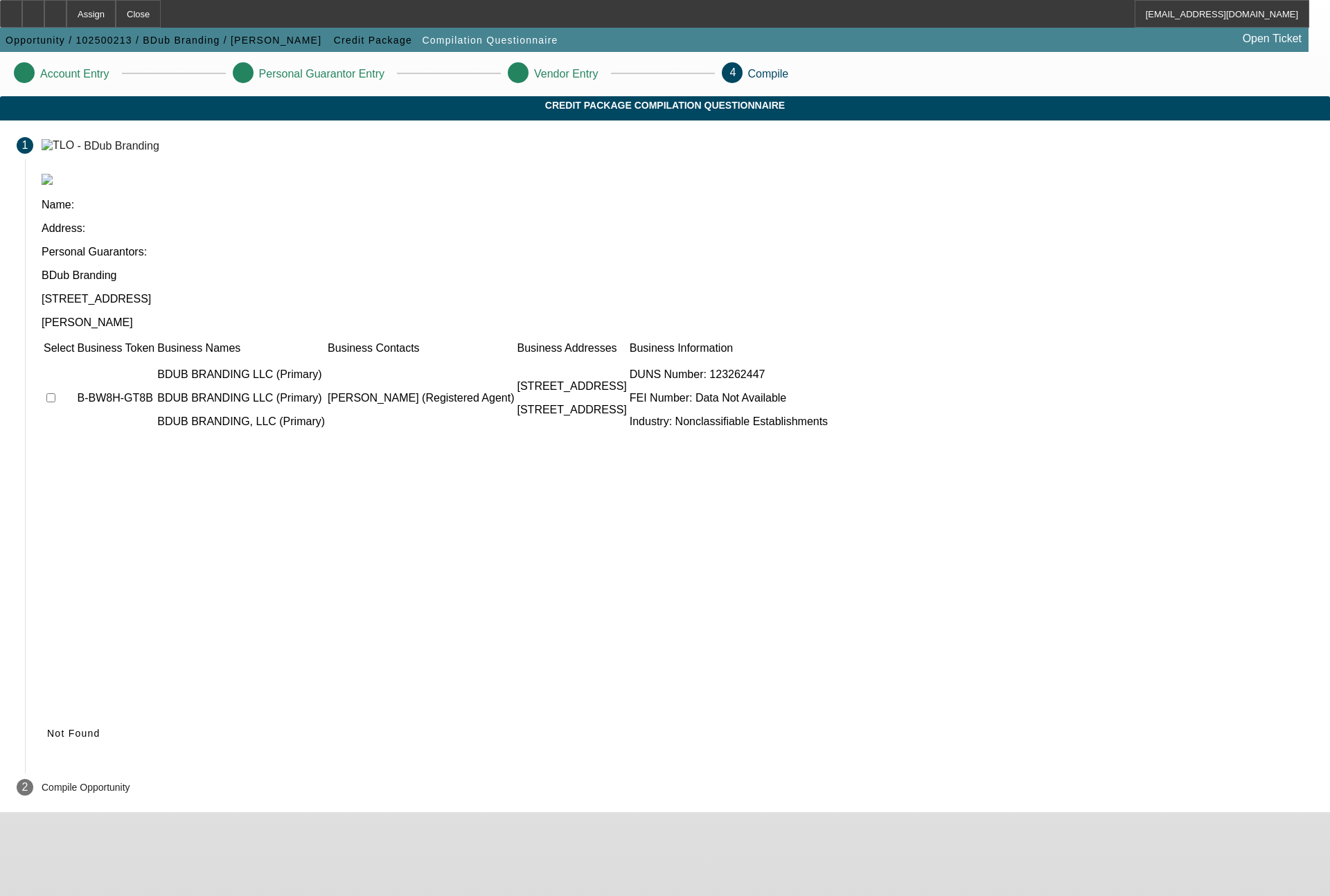
click at [56, 393] on input "checkbox" at bounding box center [51, 398] width 9 height 9
checkbox input "true"
click at [83, 728] on span "Submit" at bounding box center [65, 733] width 35 height 11
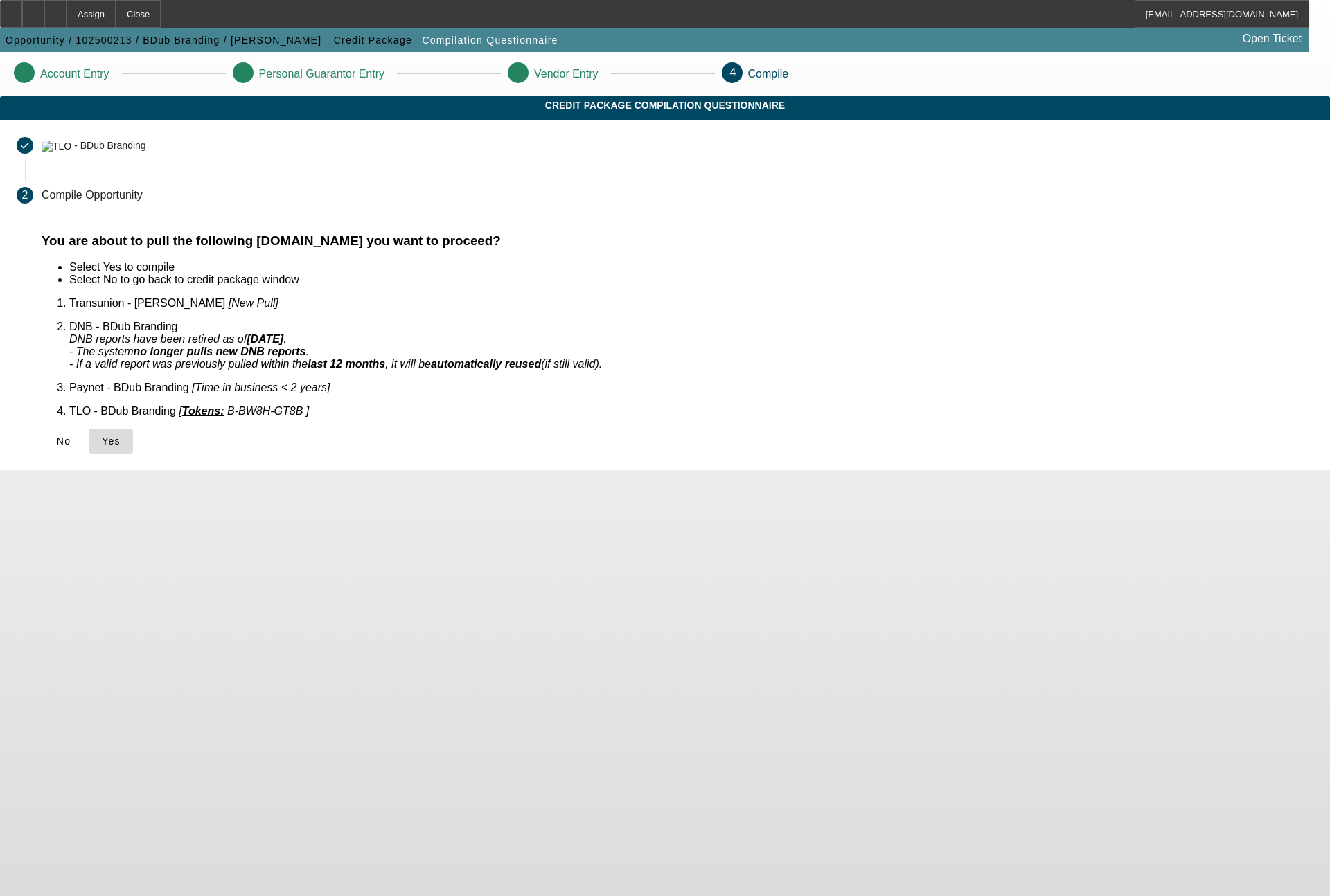
click at [121, 436] on span "Yes" at bounding box center [111, 441] width 19 height 11
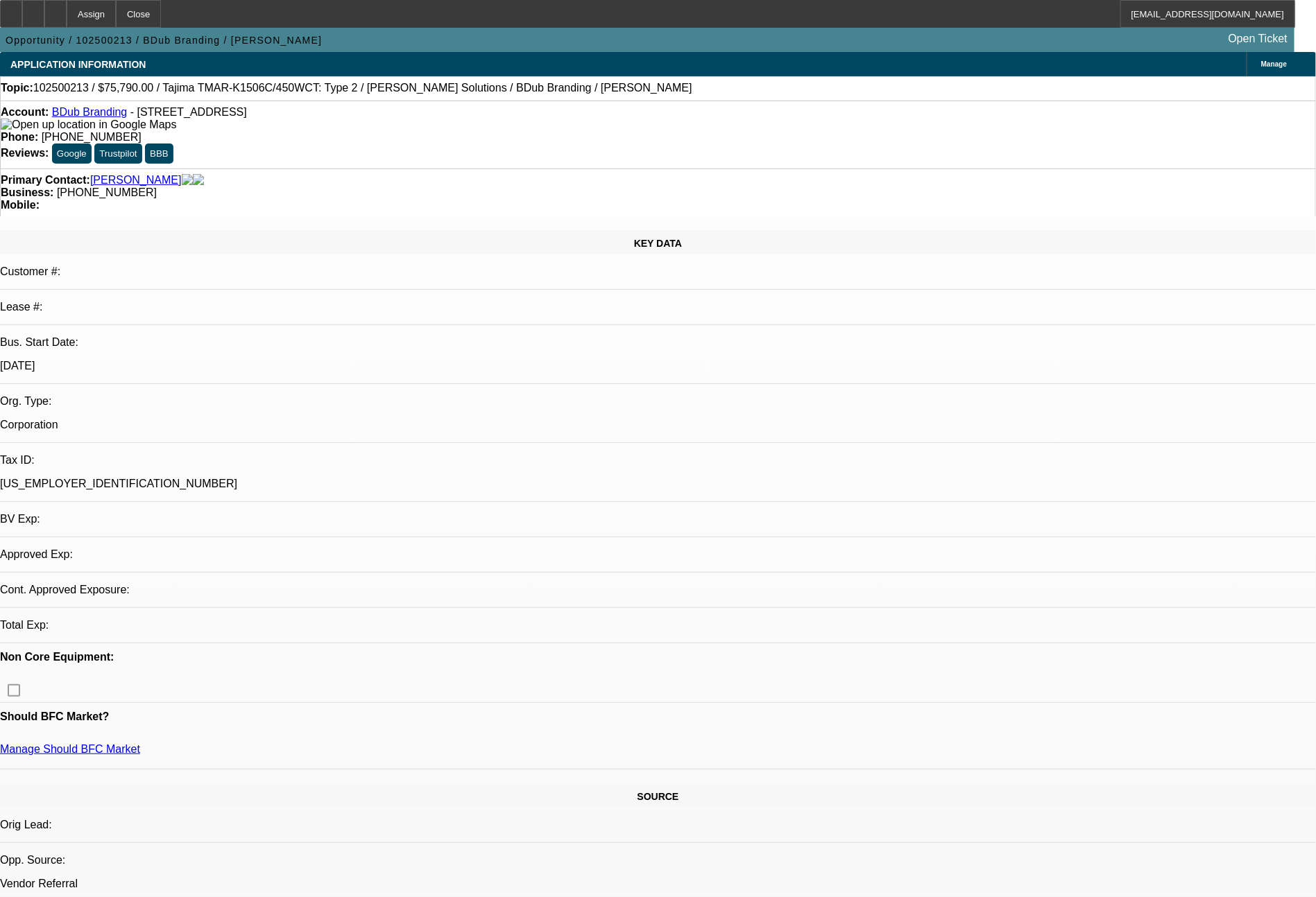
select select "0"
select select "2"
select select "0.1"
select select "4"
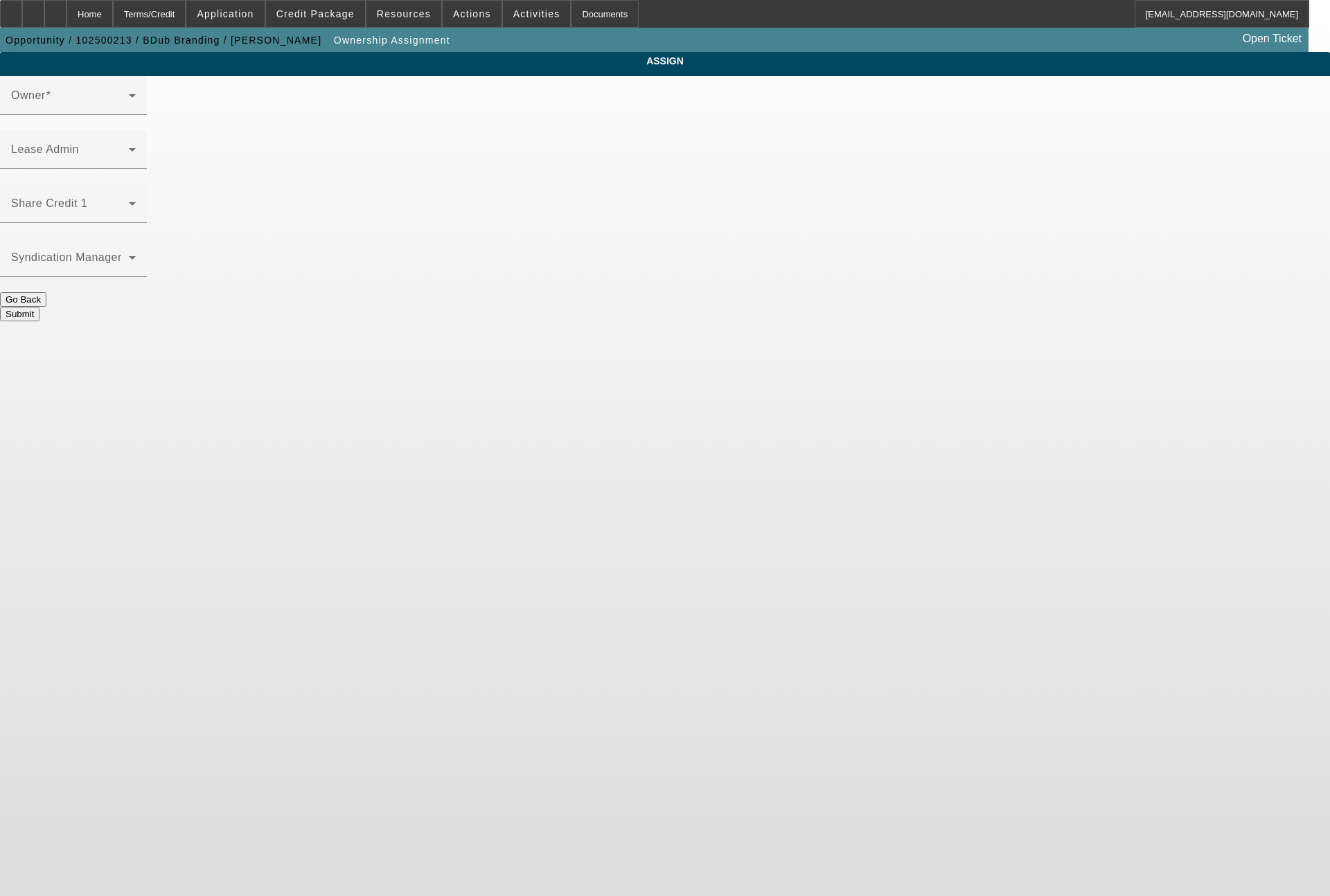
click at [129, 201] on span at bounding box center [70, 209] width 118 height 17
click at [254, 19] on span "Application" at bounding box center [225, 14] width 57 height 11
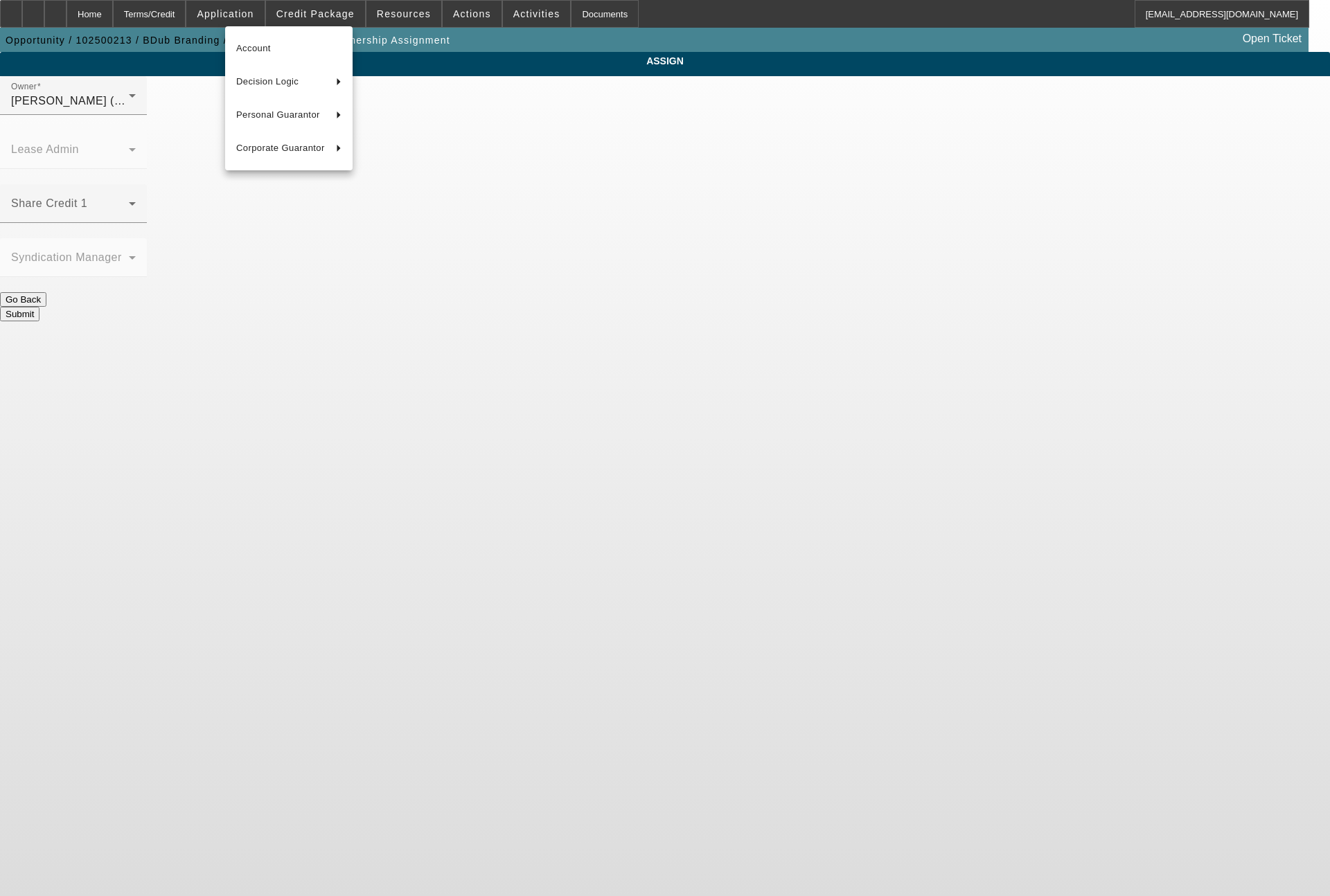
click at [620, 168] on div at bounding box center [665, 448] width 1330 height 896
click at [129, 201] on span at bounding box center [70, 209] width 118 height 17
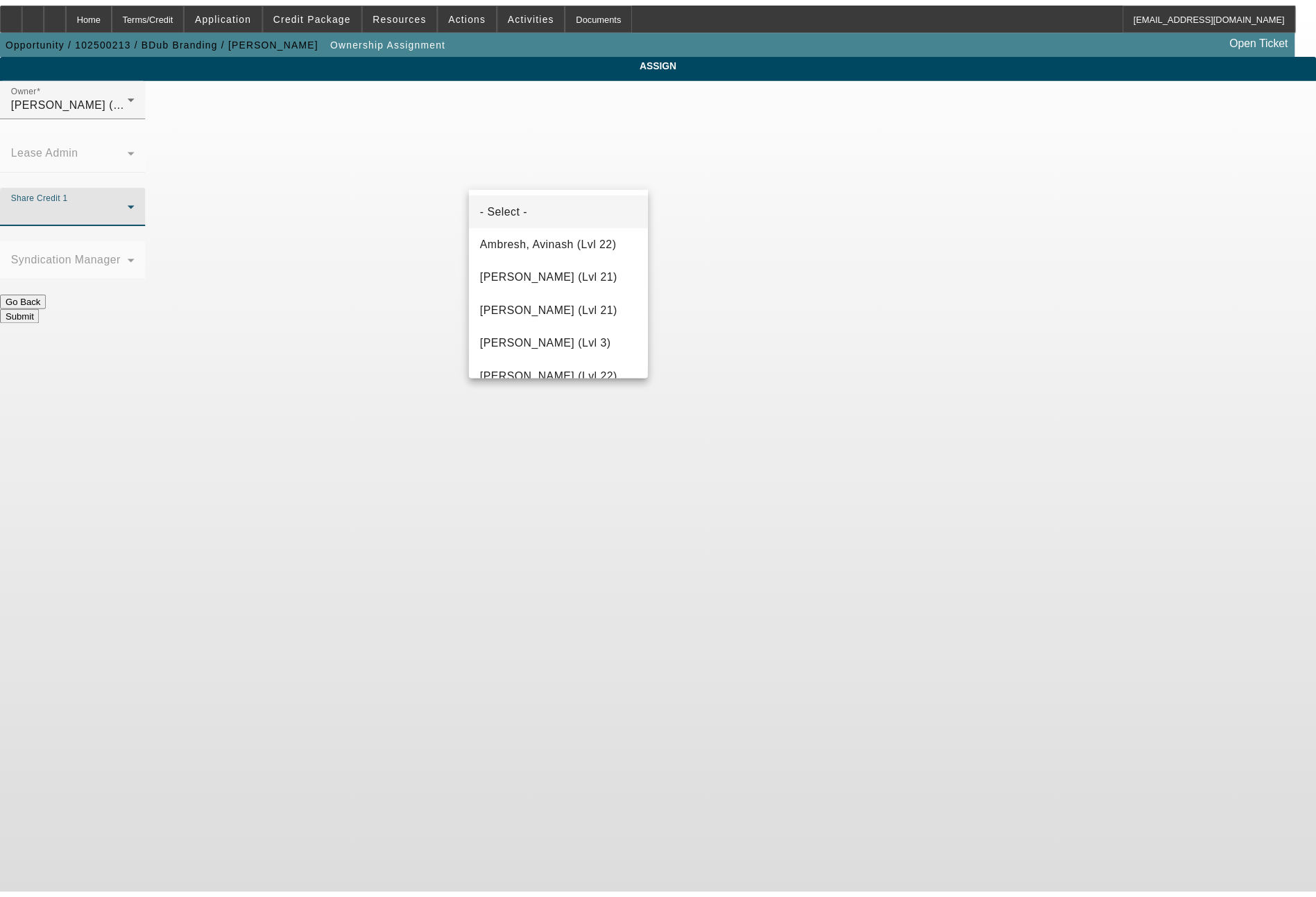
scroll to position [1797, 0]
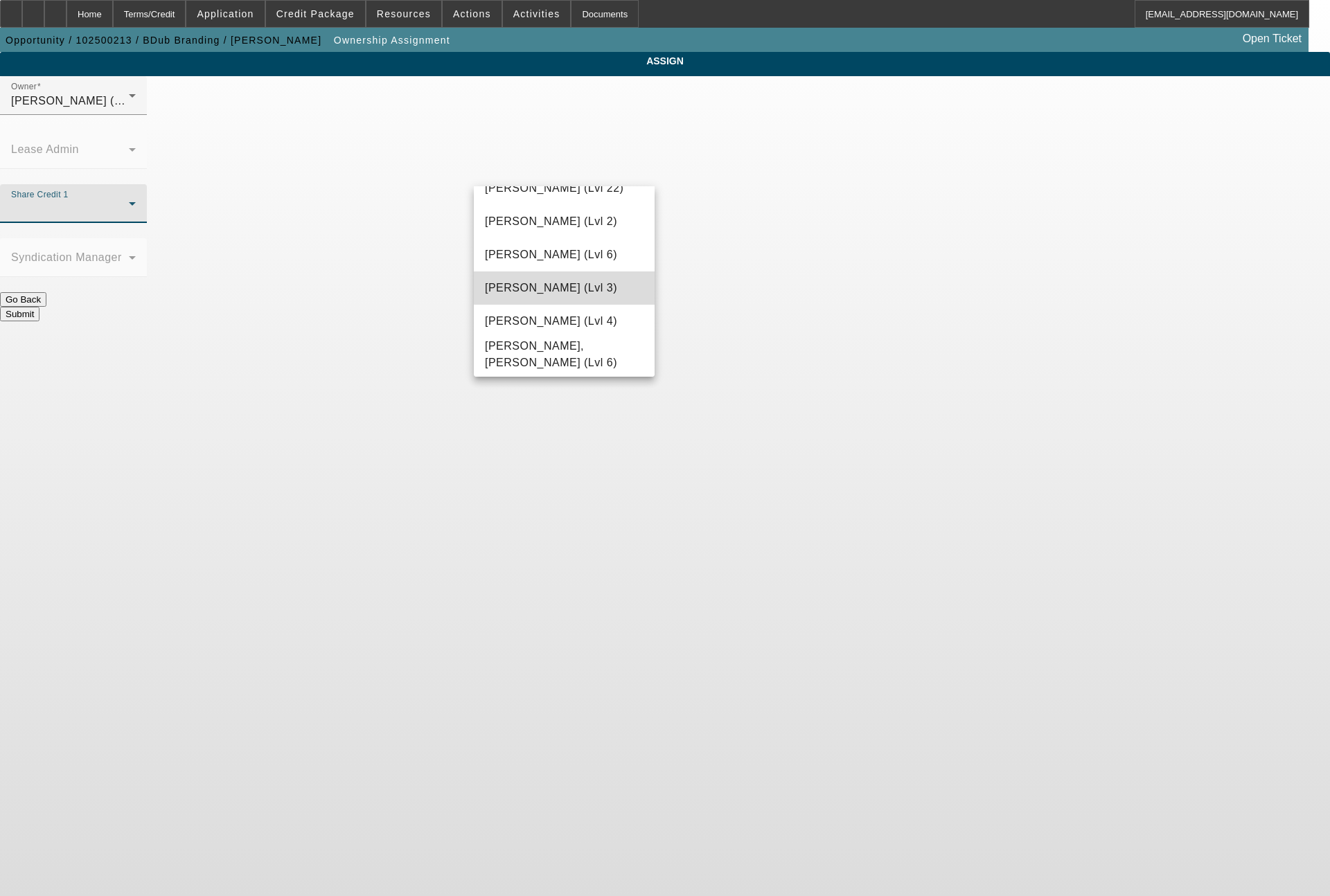
drag, startPoint x: 575, startPoint y: 281, endPoint x: 597, endPoint y: 286, distance: 22.6
click at [585, 283] on span "Wesolowski, Tyler (Lvl 3)" at bounding box center [551, 288] width 133 height 17
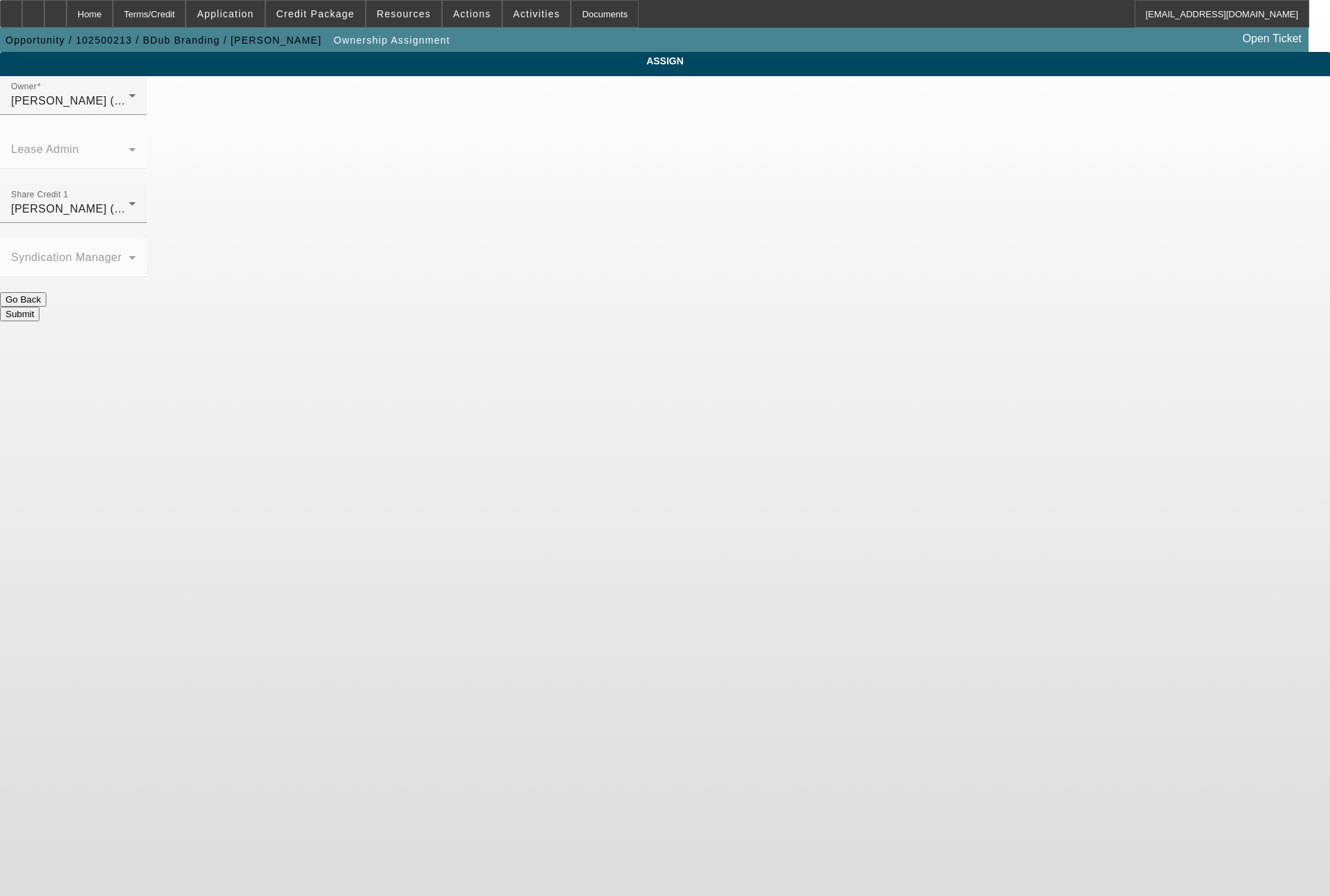
click at [39, 307] on button "Submit" at bounding box center [20, 314] width 39 height 15
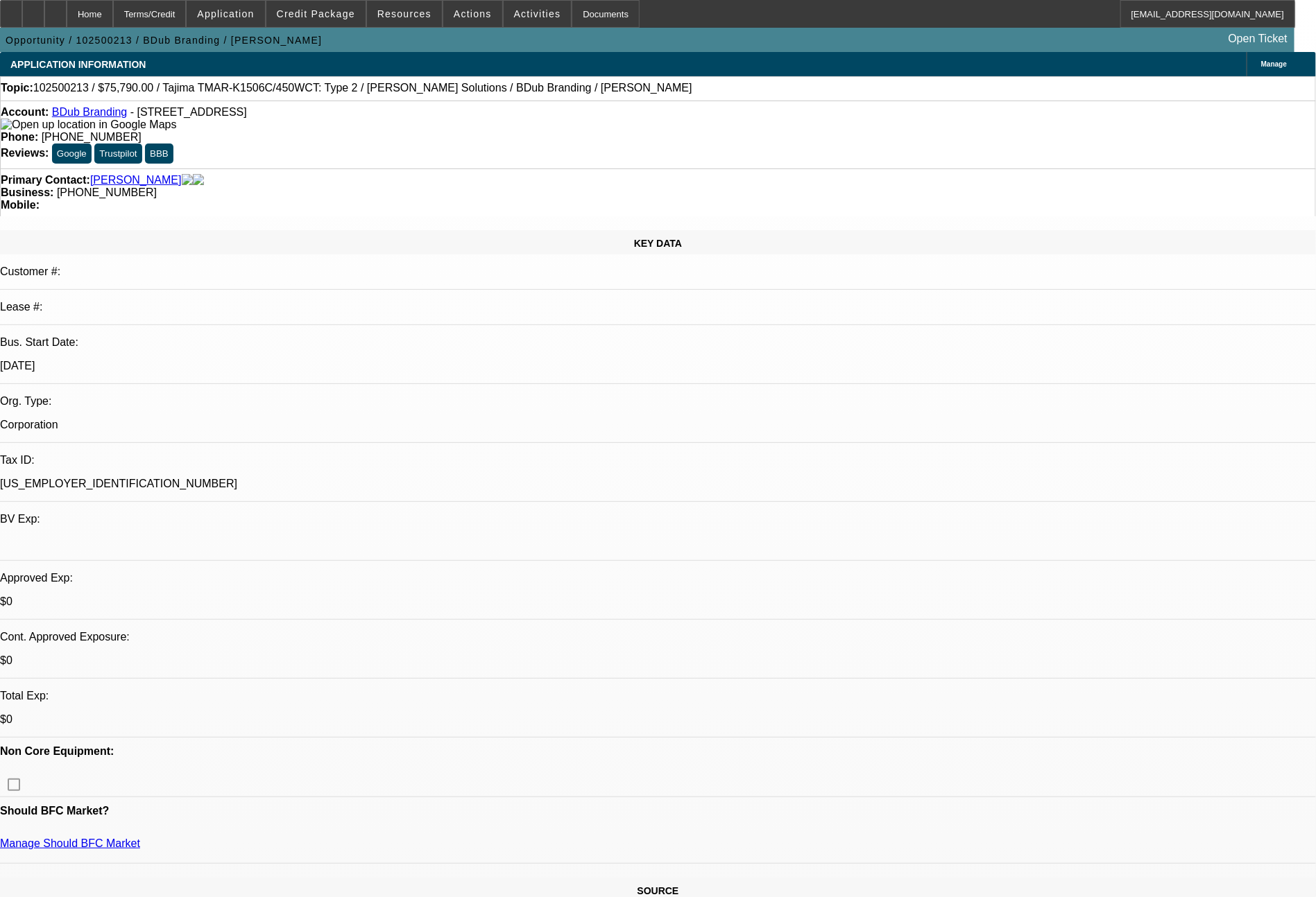
select select "0"
select select "2"
select select "0.1"
select select "4"
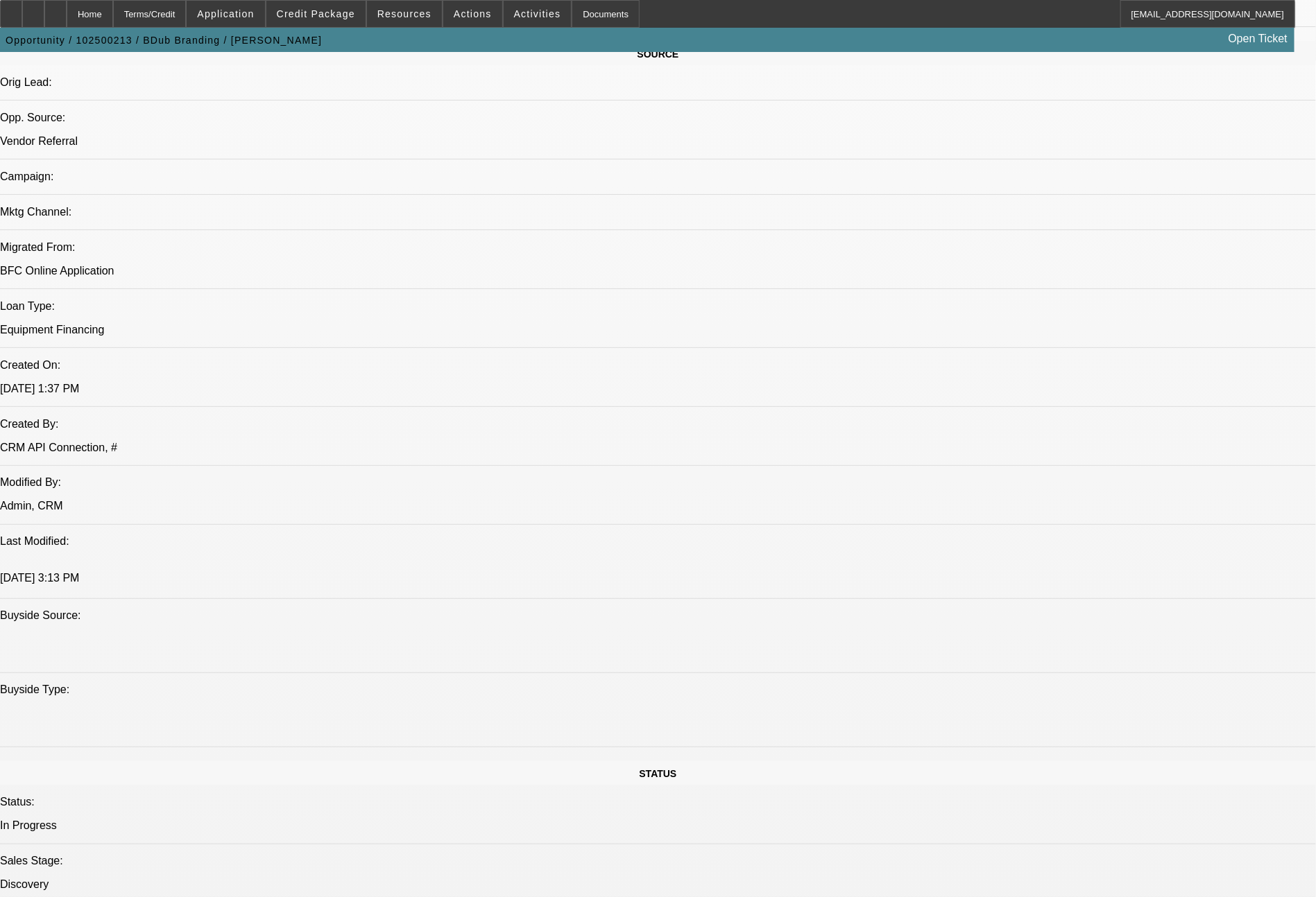
scroll to position [1570, 0]
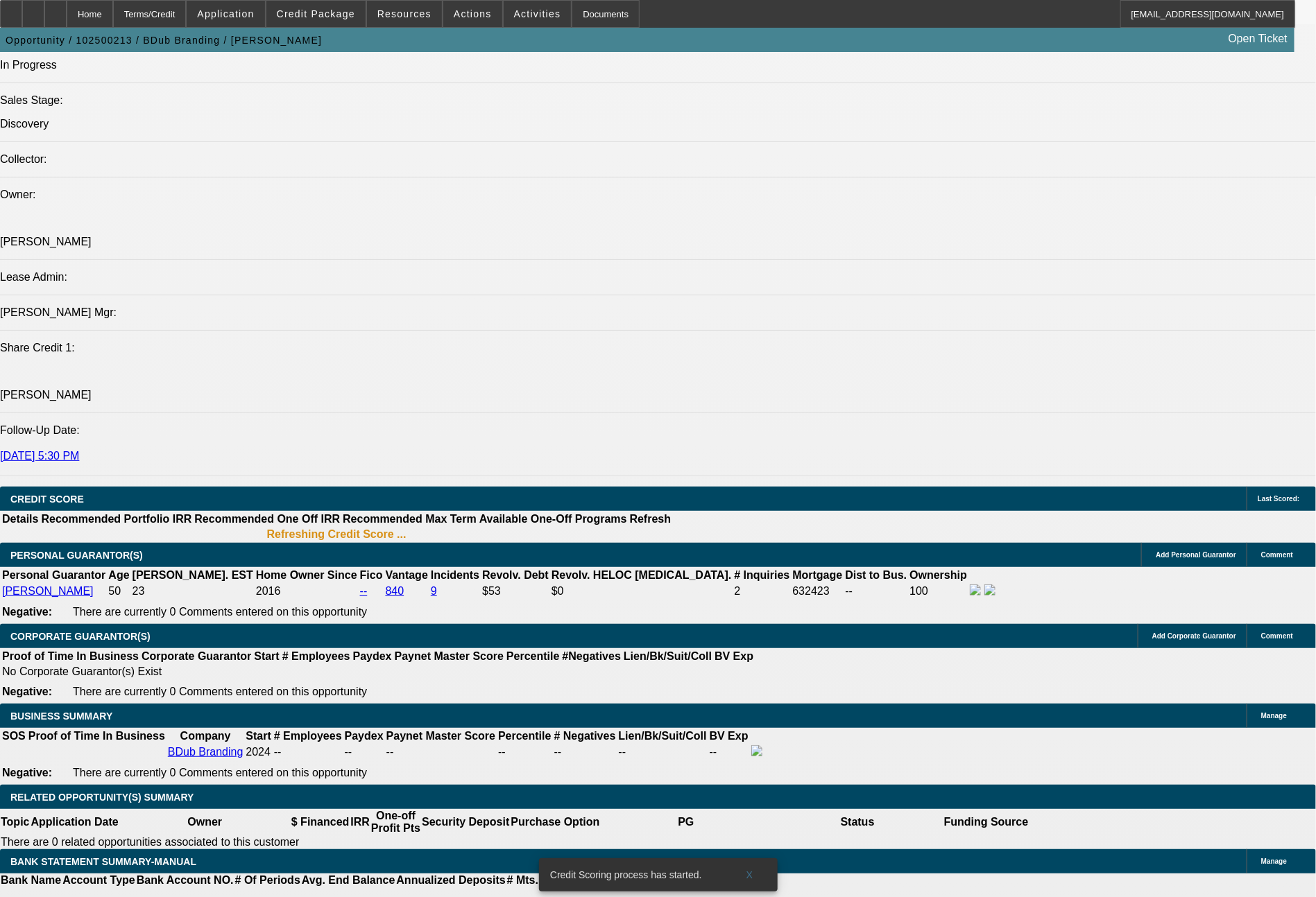
type input "$35,500.00"
type input "UNKNOWN"
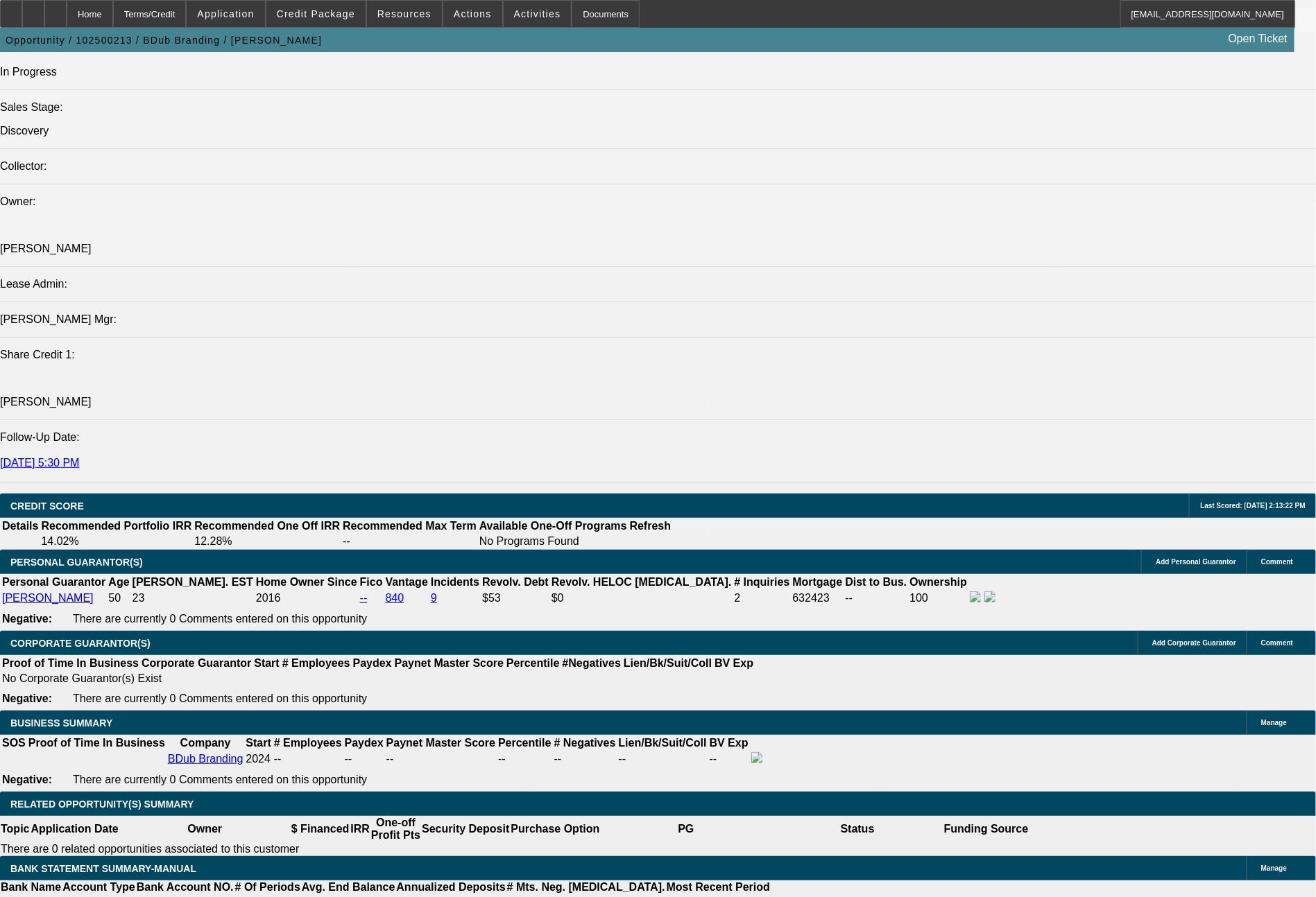
type input "48"
type input "1066"
type input "$2,132.00"
type input "12.3"
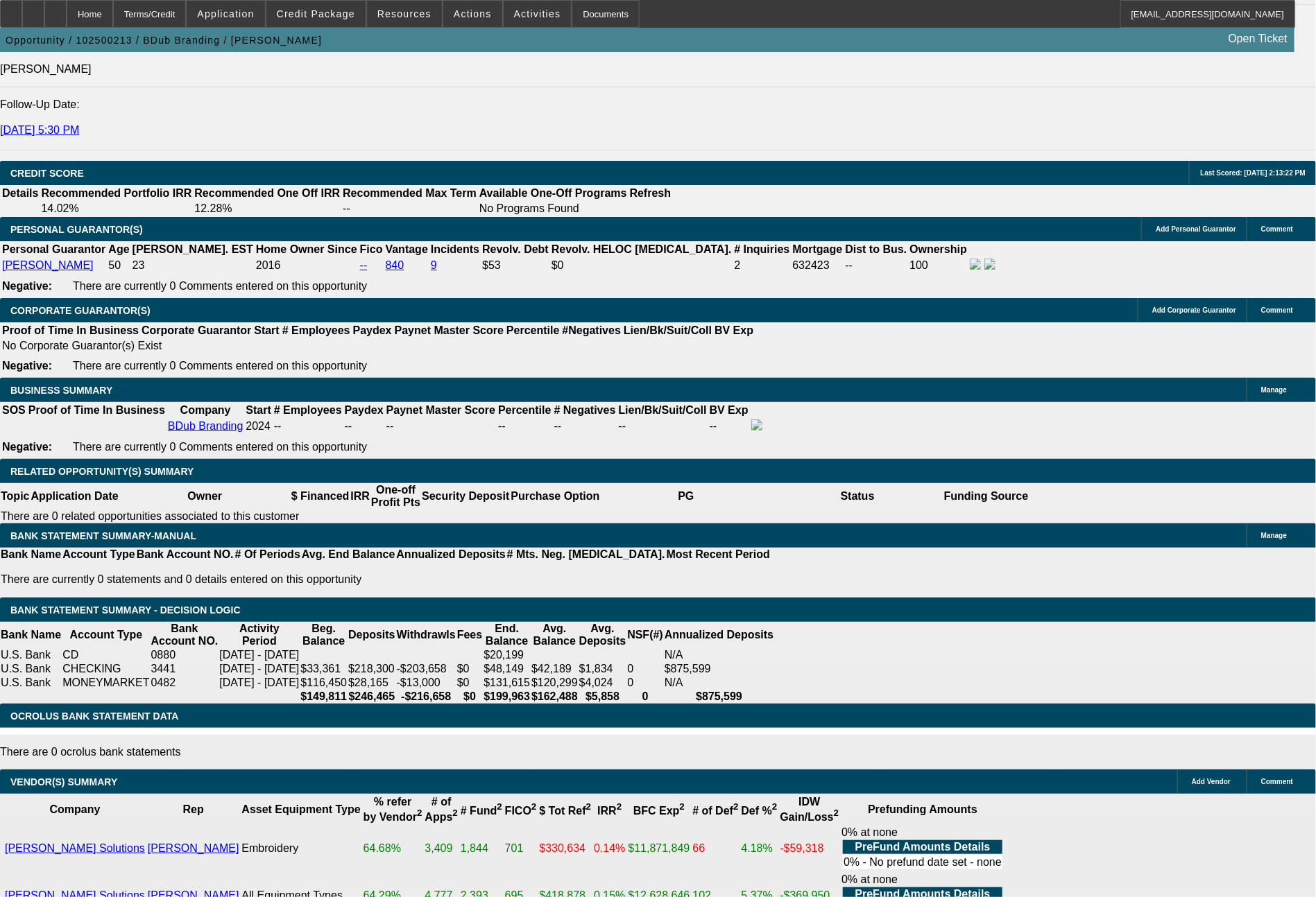
scroll to position [1951, 0]
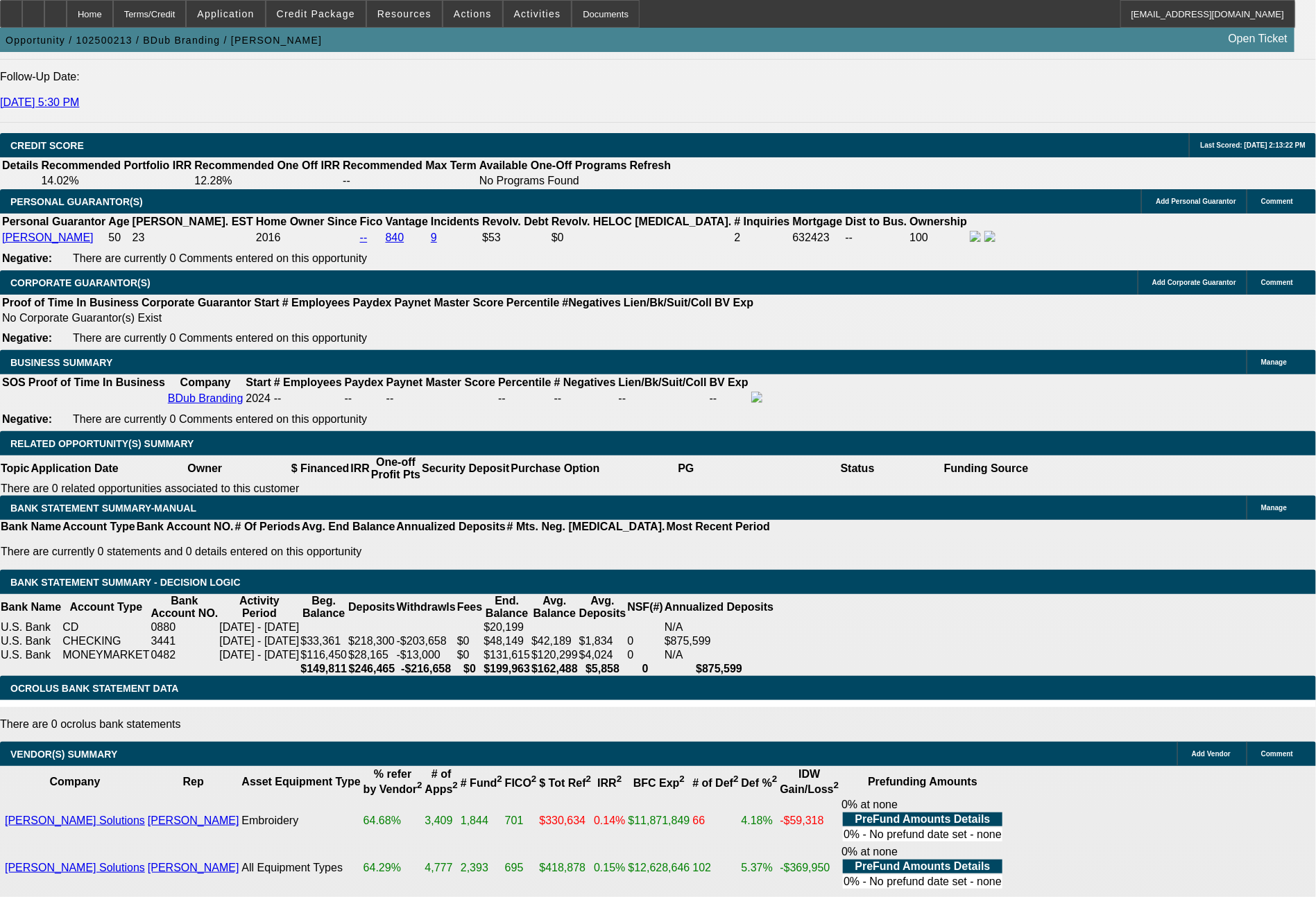
type input "$1,066.00"
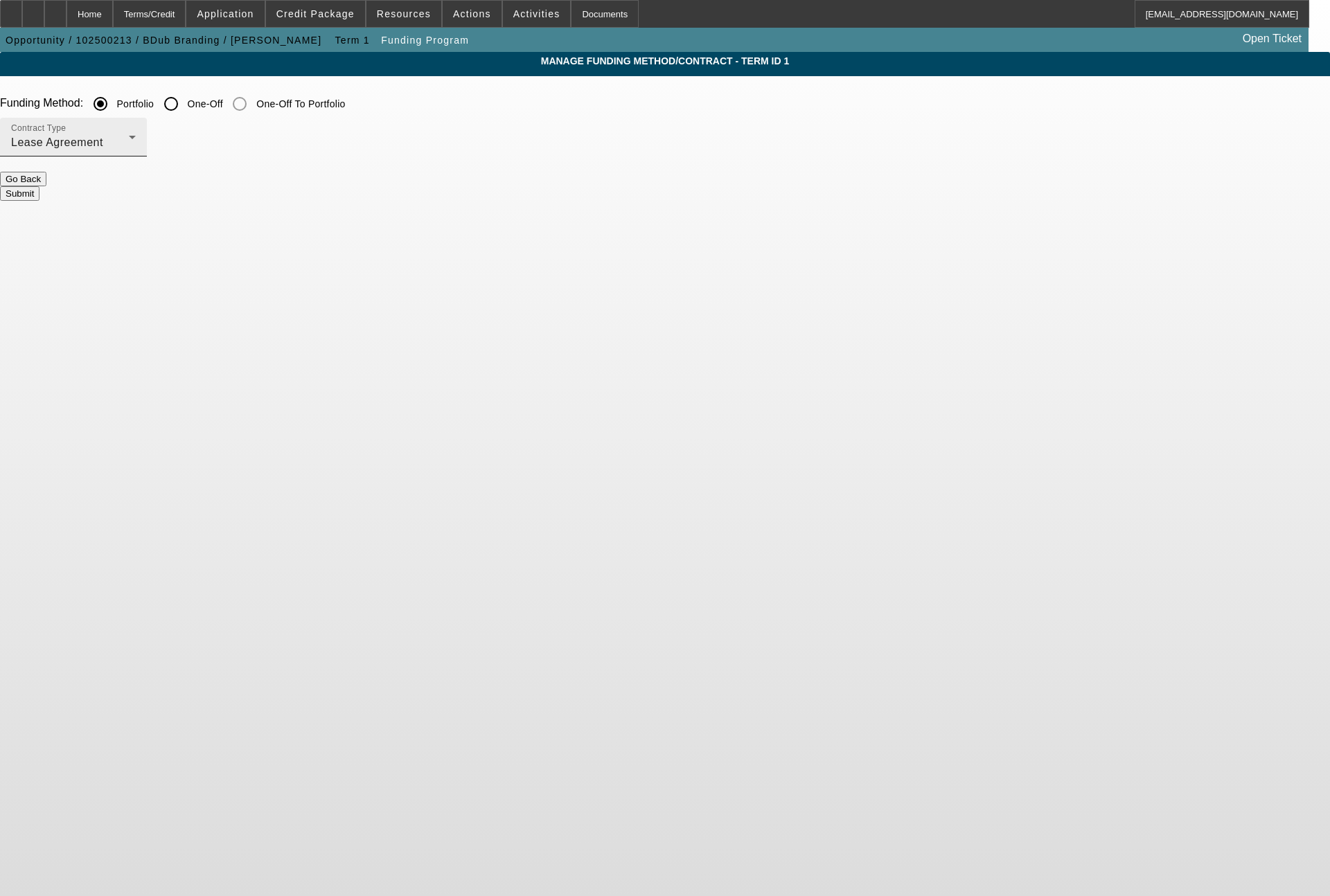
click at [129, 151] on div "Lease Agreement" at bounding box center [70, 143] width 118 height 17
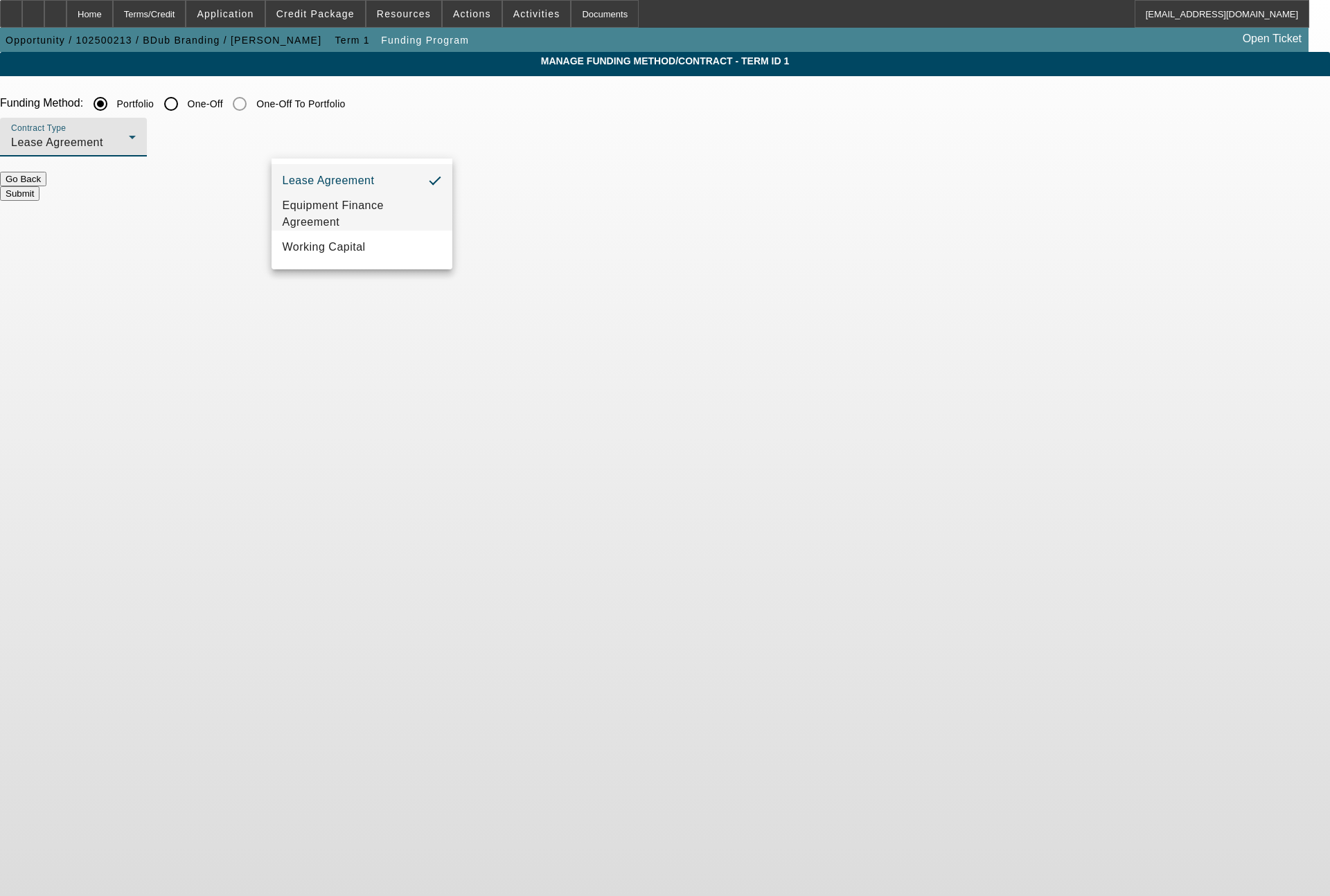
click at [354, 207] on span "Equipment Finance Agreement" at bounding box center [362, 214] width 159 height 33
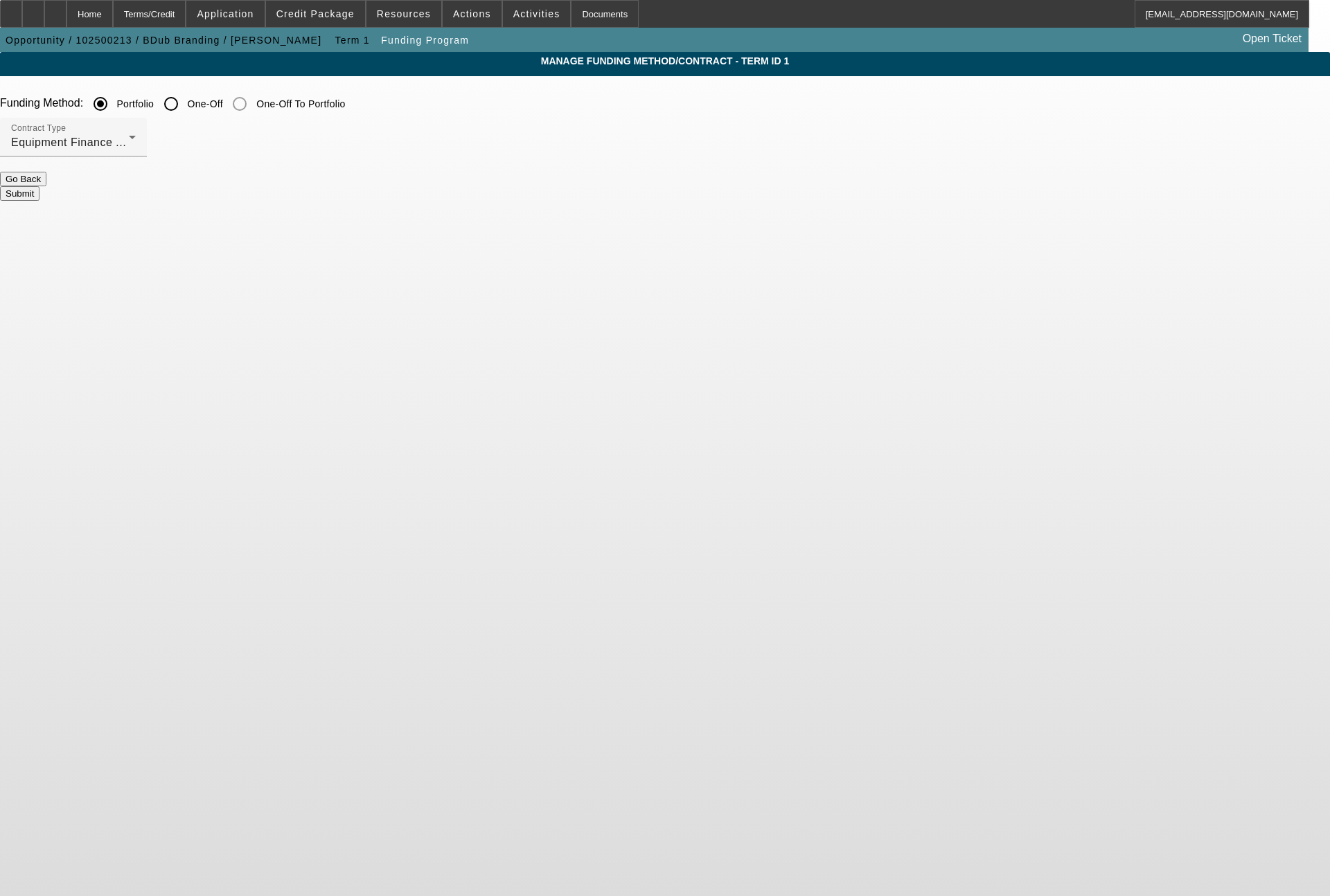
click at [39, 190] on button "Submit" at bounding box center [20, 193] width 39 height 15
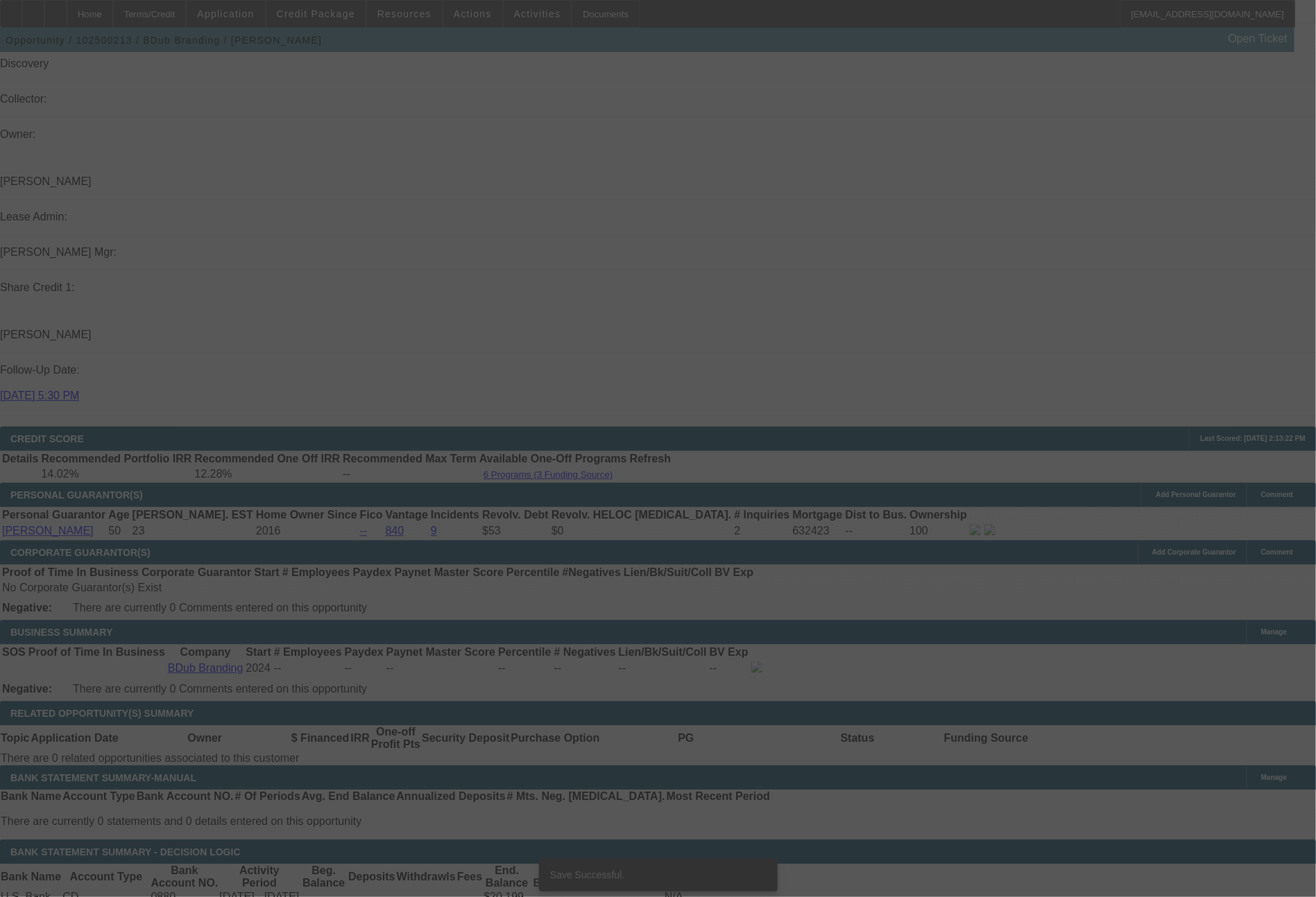
scroll to position [1584, 0]
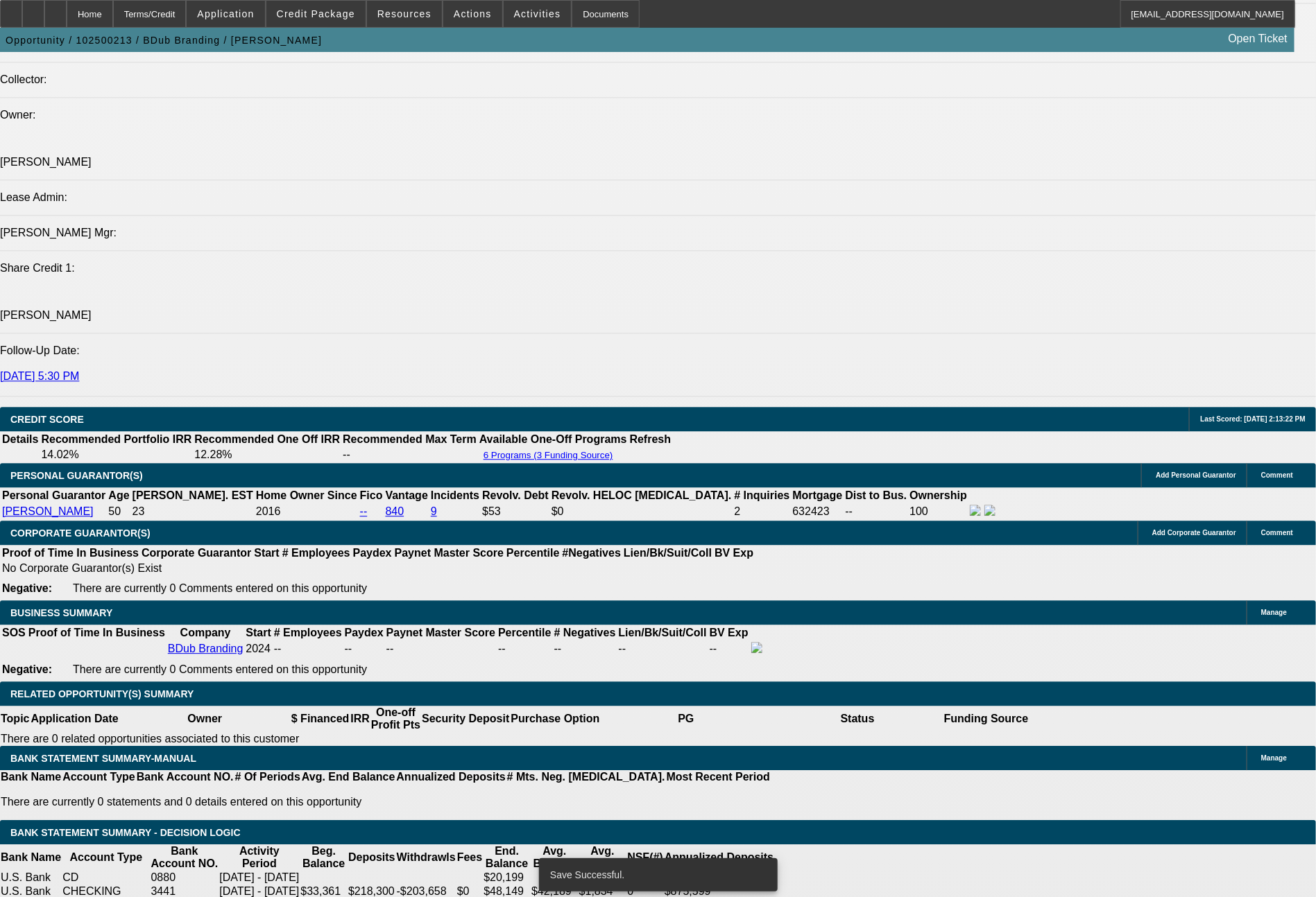
select select "0"
select select "2"
select select "0"
select select "6"
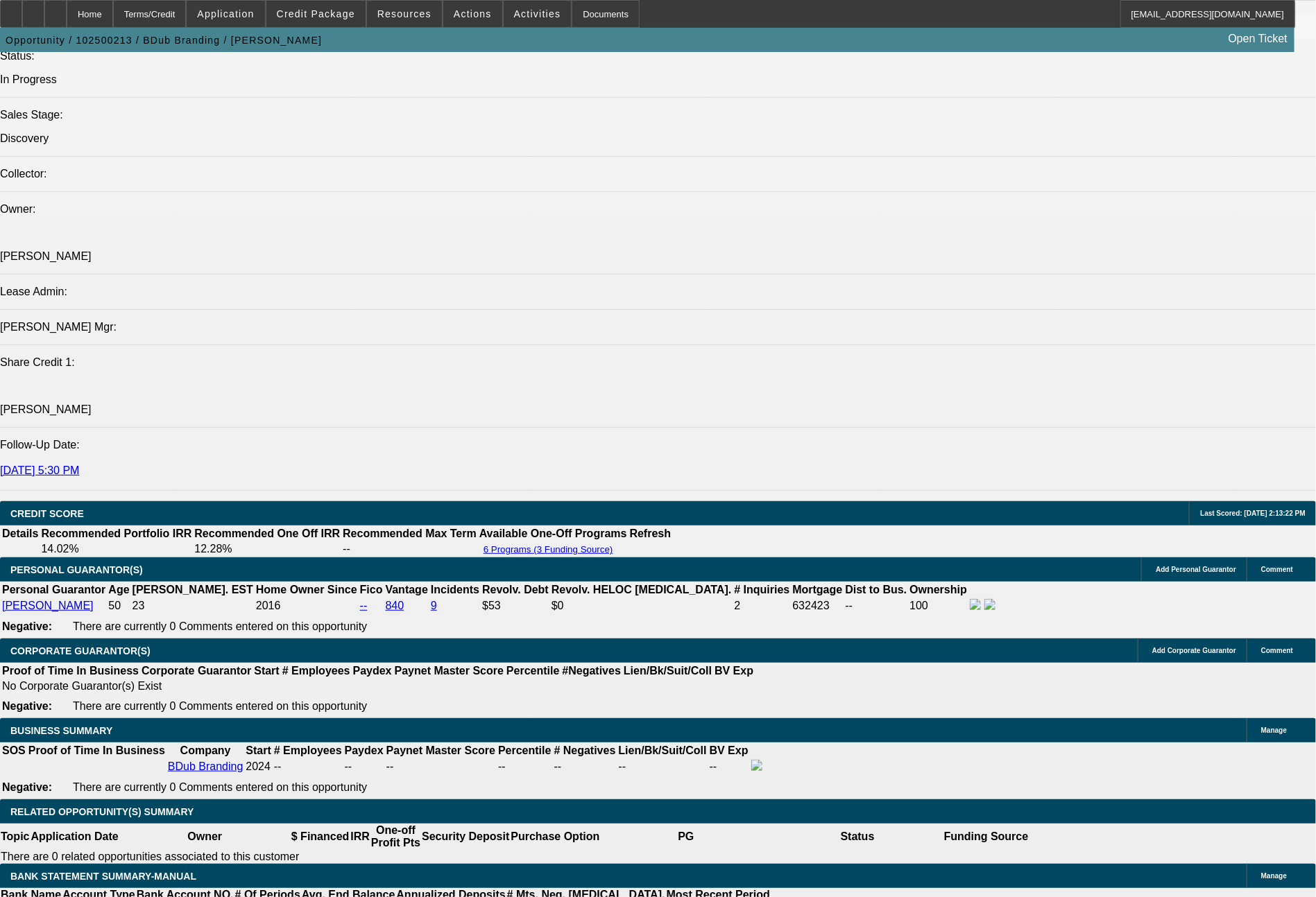
drag, startPoint x: 235, startPoint y: 554, endPoint x: 323, endPoint y: 553, distance: 88.0
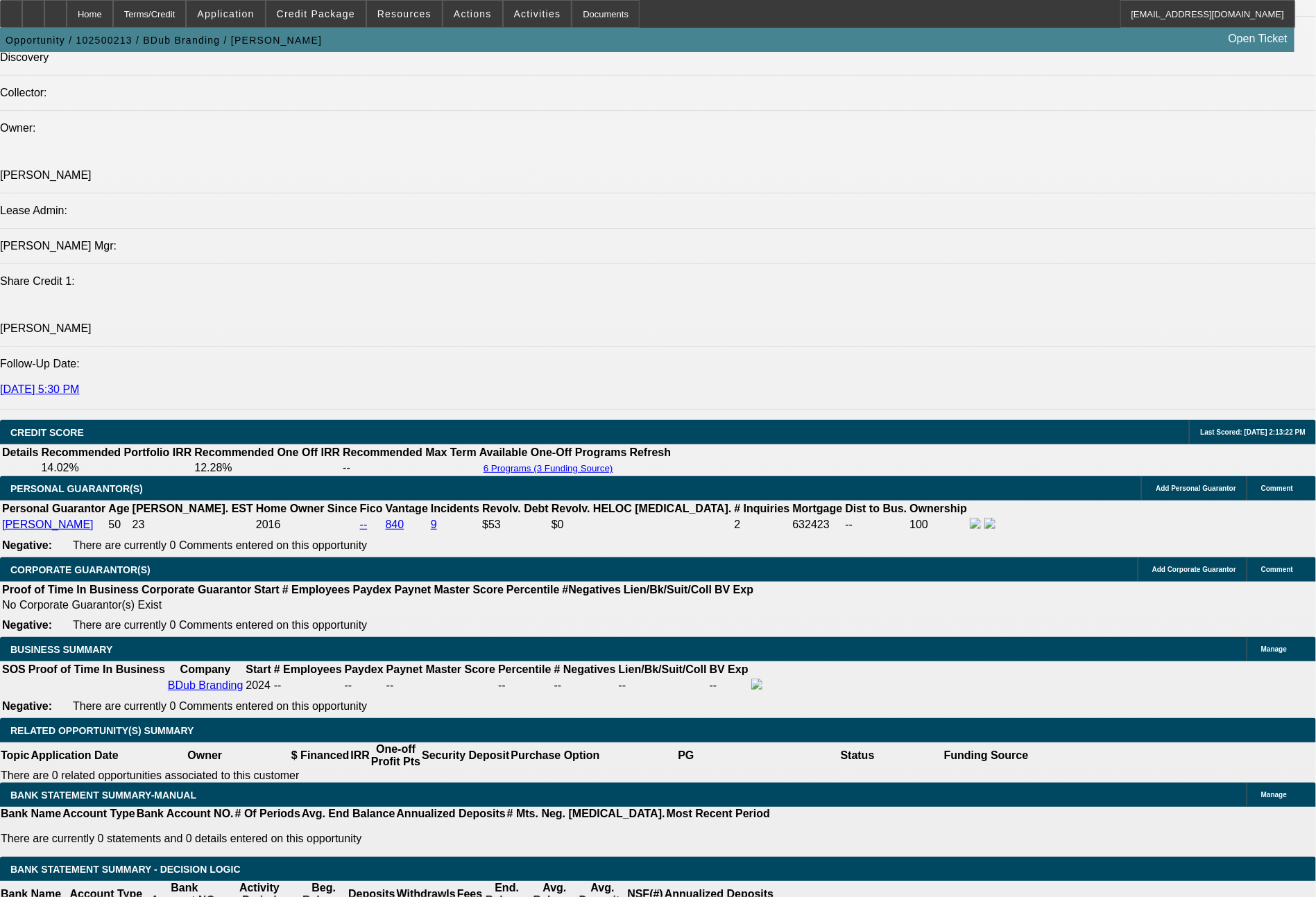
drag, startPoint x: 258, startPoint y: 550, endPoint x: 319, endPoint y: 552, distance: 61.0
type input "$35,750.00"
type input "UNKNOWN"
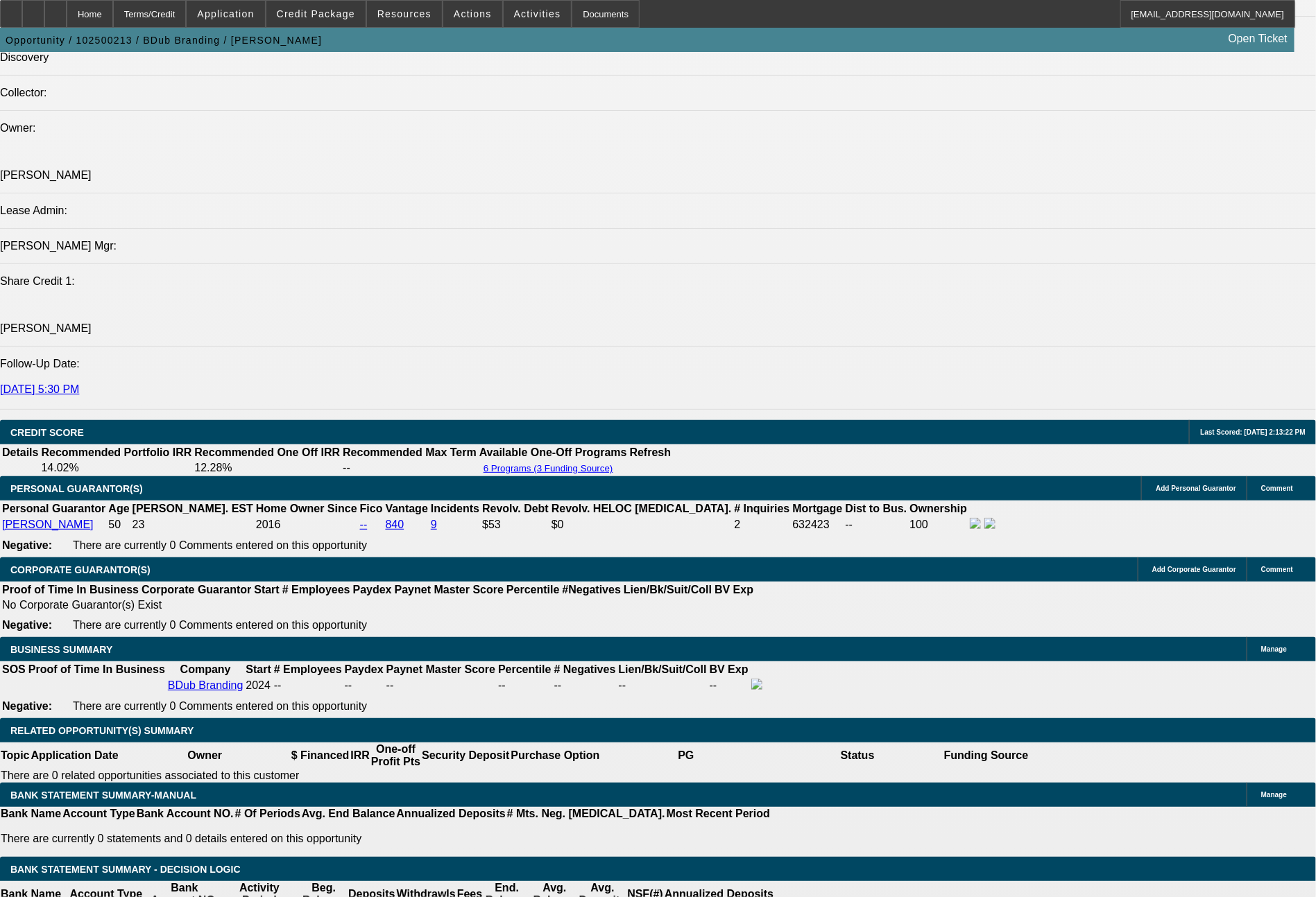
type input "$2,118.78"
drag, startPoint x: 204, startPoint y: 659, endPoint x: 298, endPoint y: 659, distance: 94.0
type input "1"
type input "$2.00"
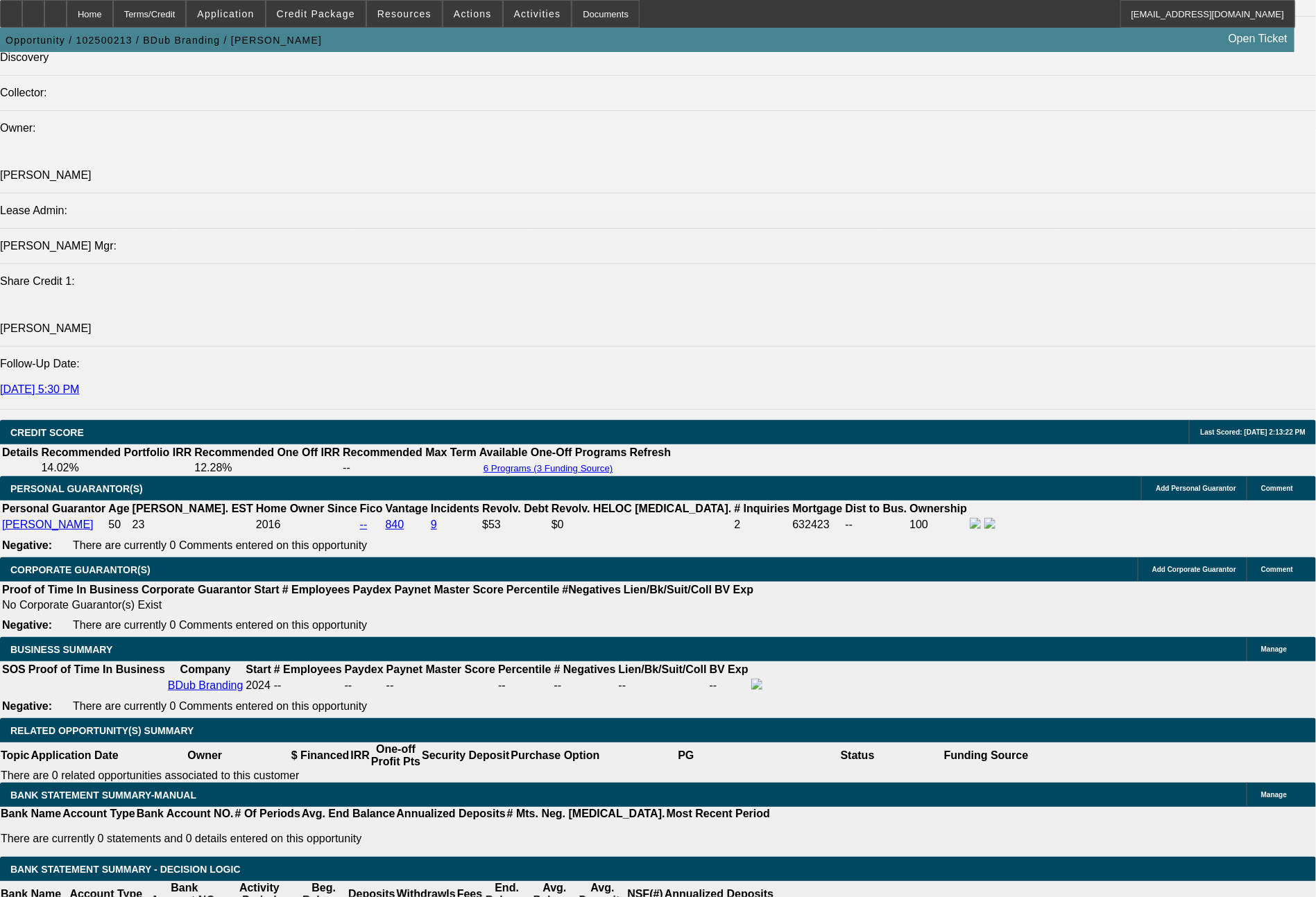
type input "1066"
type input "$2,132.00"
type input "12.6"
type input "$1,066.00"
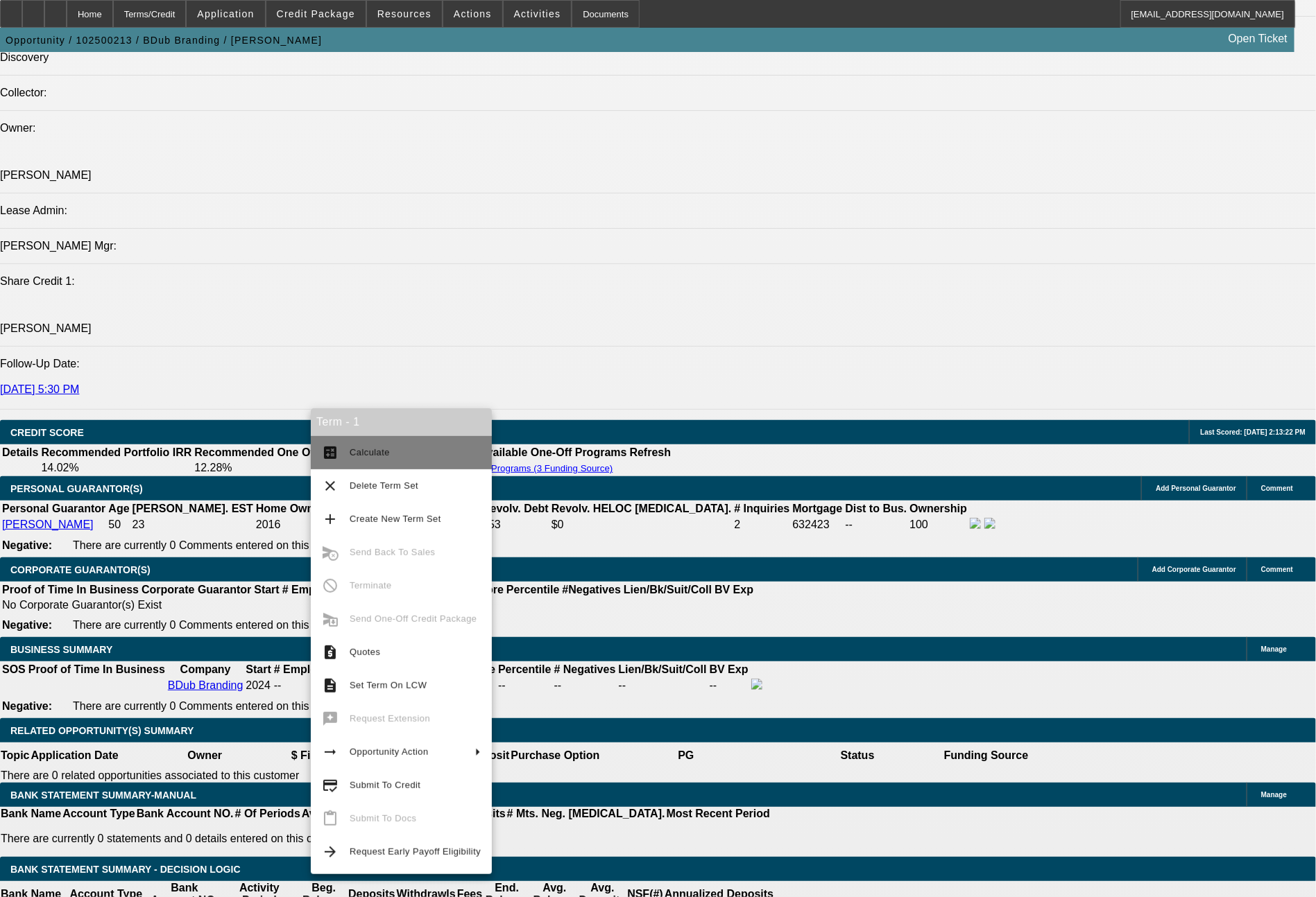
click at [362, 458] on span "Calculate" at bounding box center [415, 453] width 131 height 17
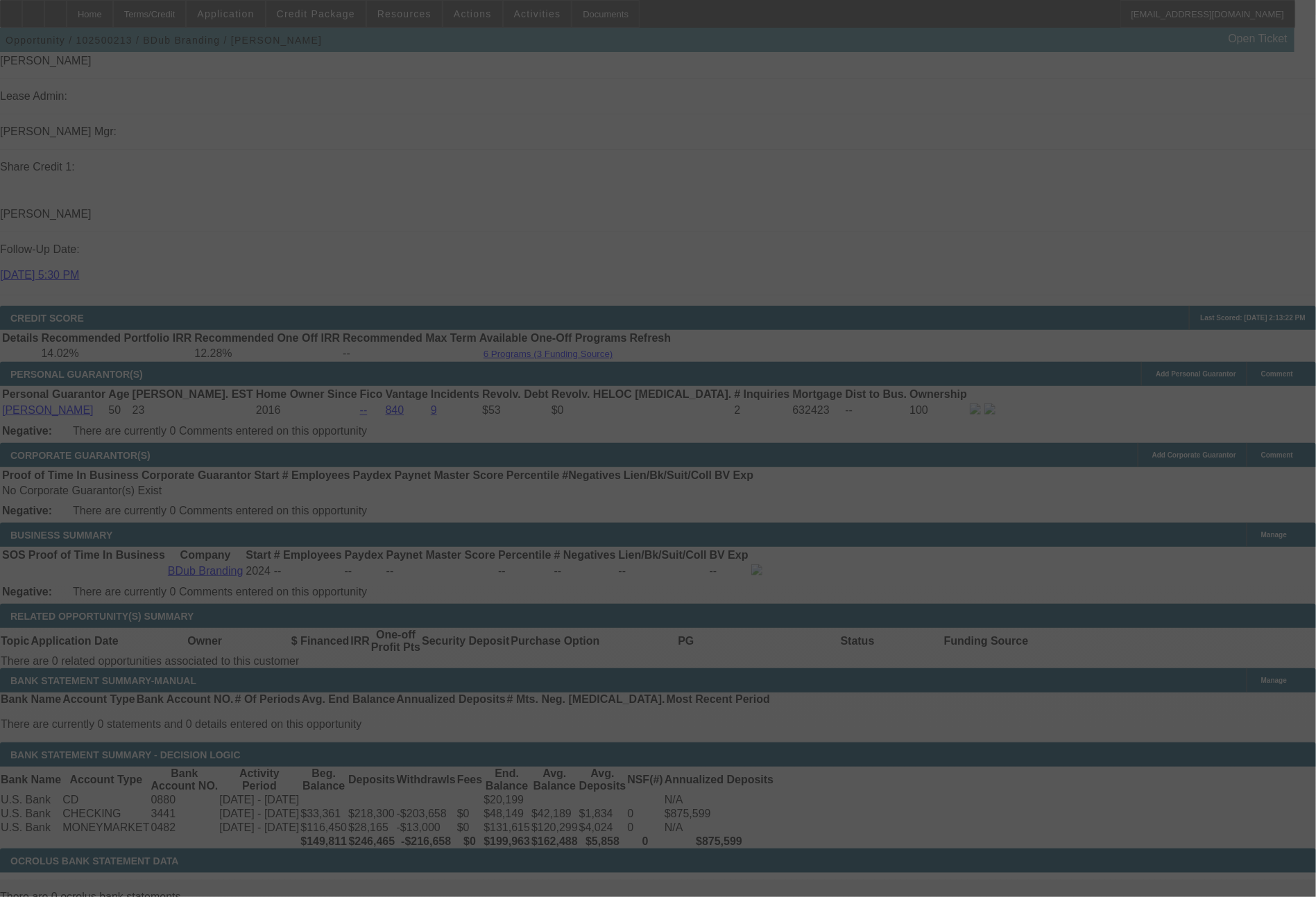
scroll to position [1831, 0]
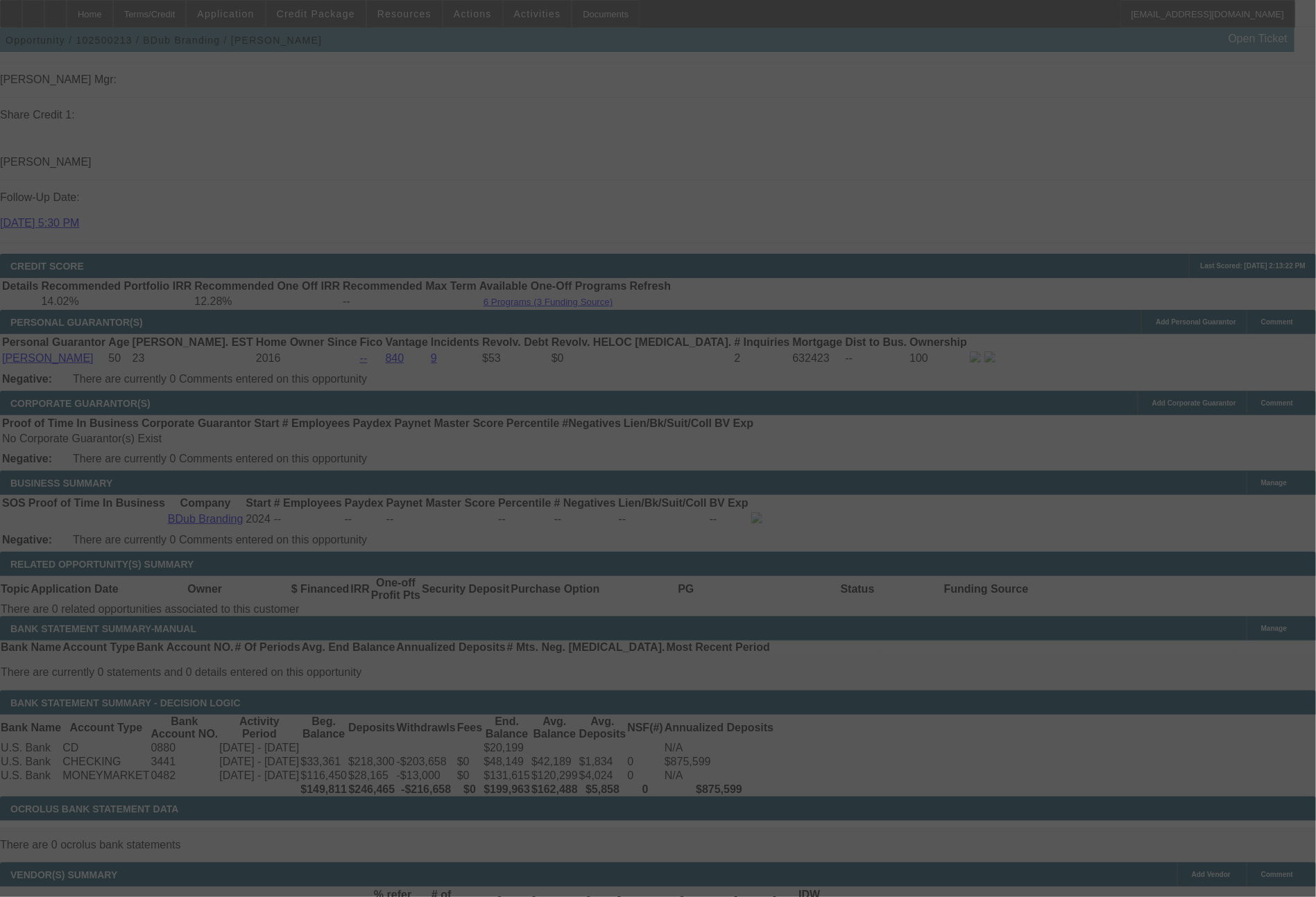
select select "0"
select select "2"
select select "0"
select select "6"
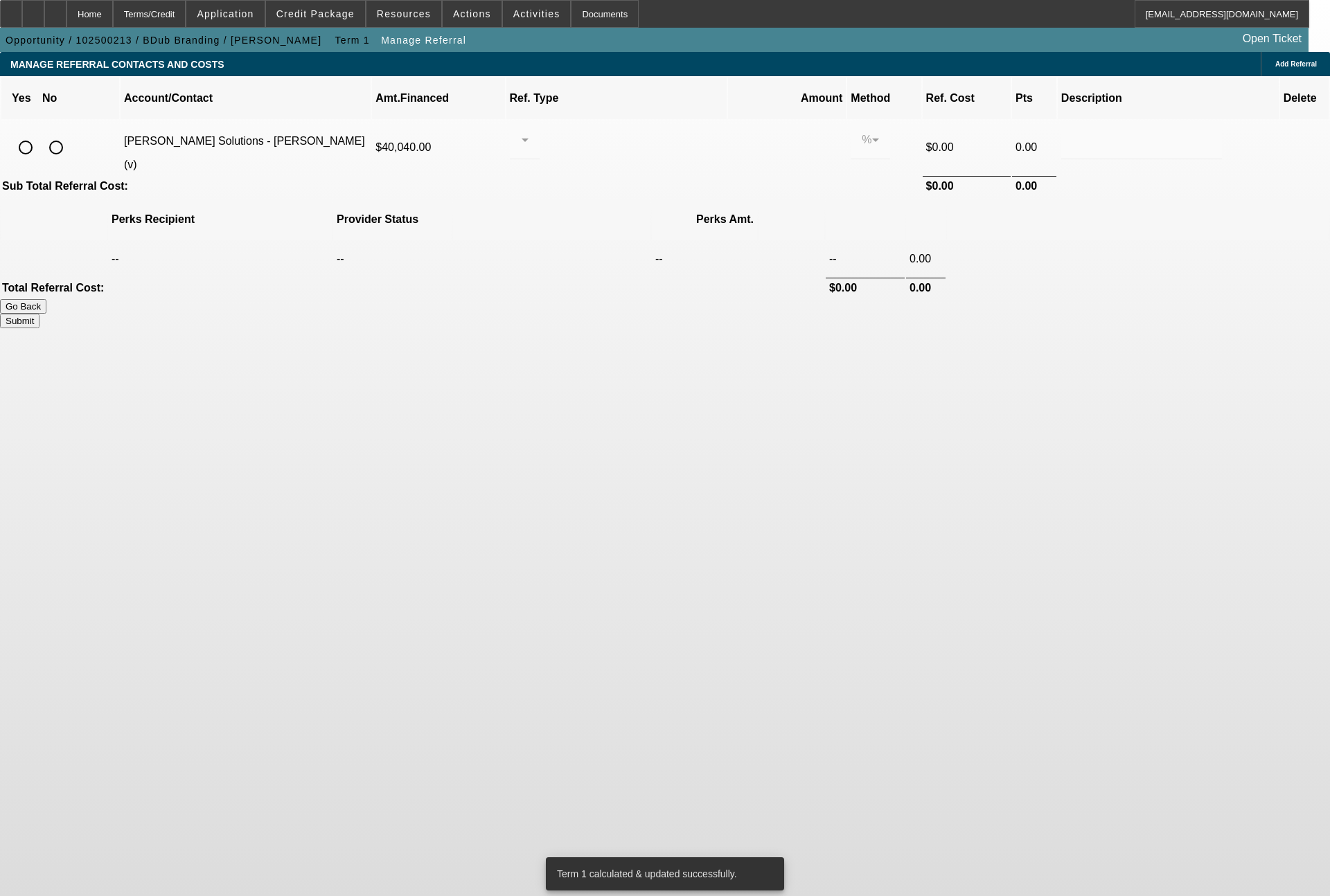
drag, startPoint x: 252, startPoint y: 132, endPoint x: 376, endPoint y: 132, distance: 124.0
click at [39, 134] on input "radio" at bounding box center [25, 147] width 28 height 27
radio input "true"
click at [529, 131] on div at bounding box center [525, 140] width 8 height 39
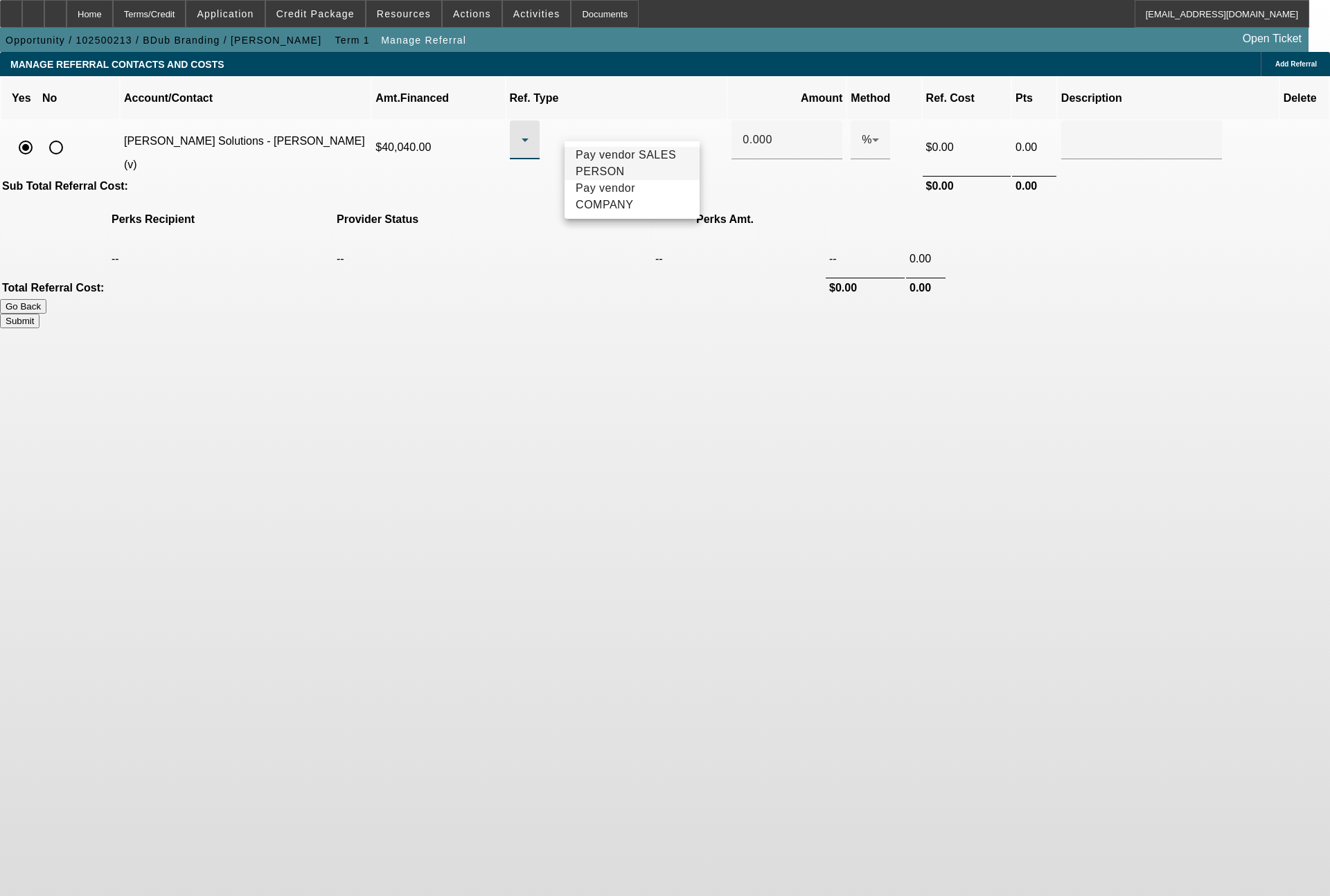
click at [597, 165] on span "Pay vendor SALES PERSON" at bounding box center [632, 163] width 113 height 33
click at [749, 132] on input "0.000" at bounding box center [787, 140] width 89 height 17
click at [39, 314] on button "Submit" at bounding box center [20, 321] width 39 height 15
type input "0.330"
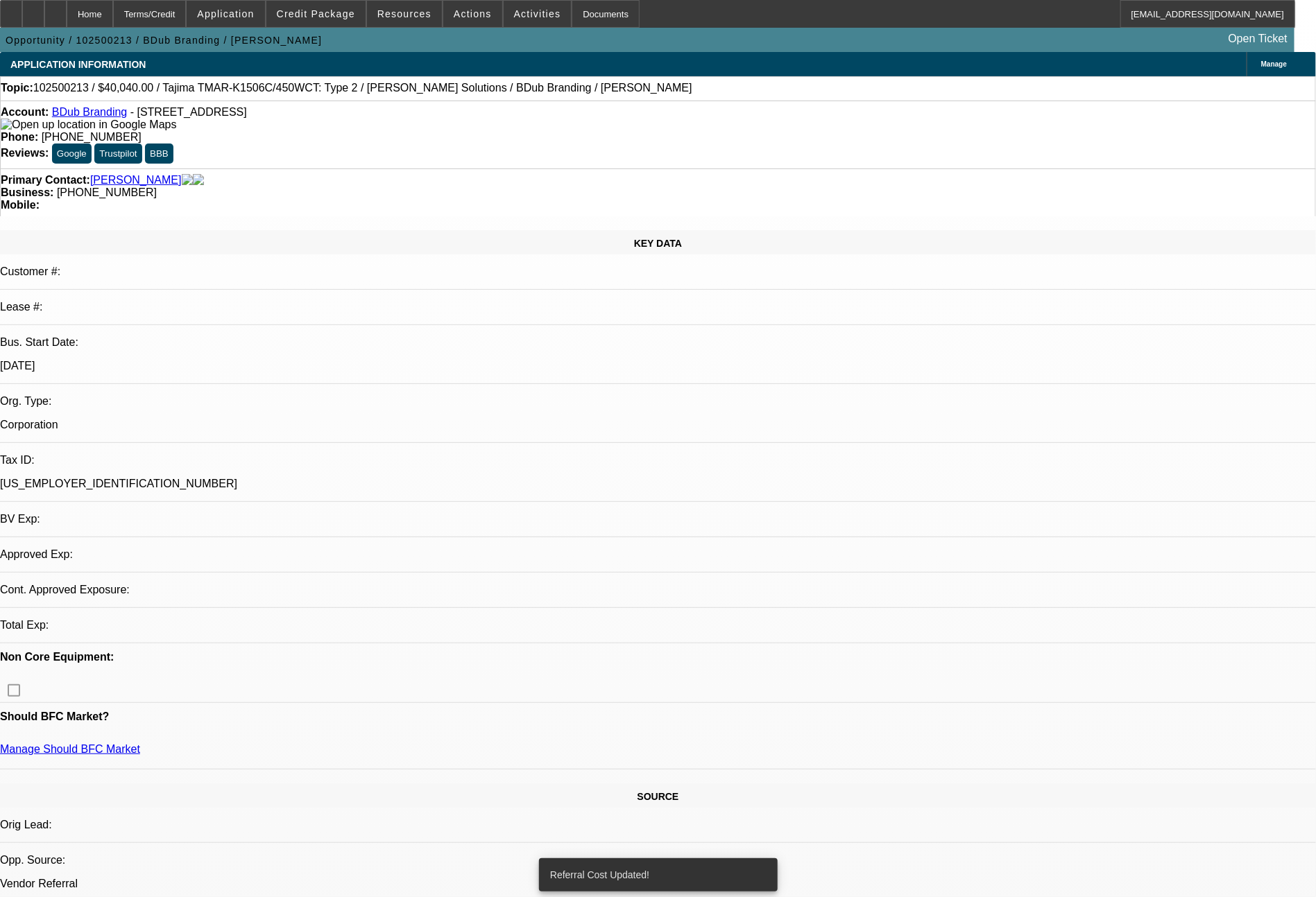
select select "0"
select select "2"
select select "0"
select select "6"
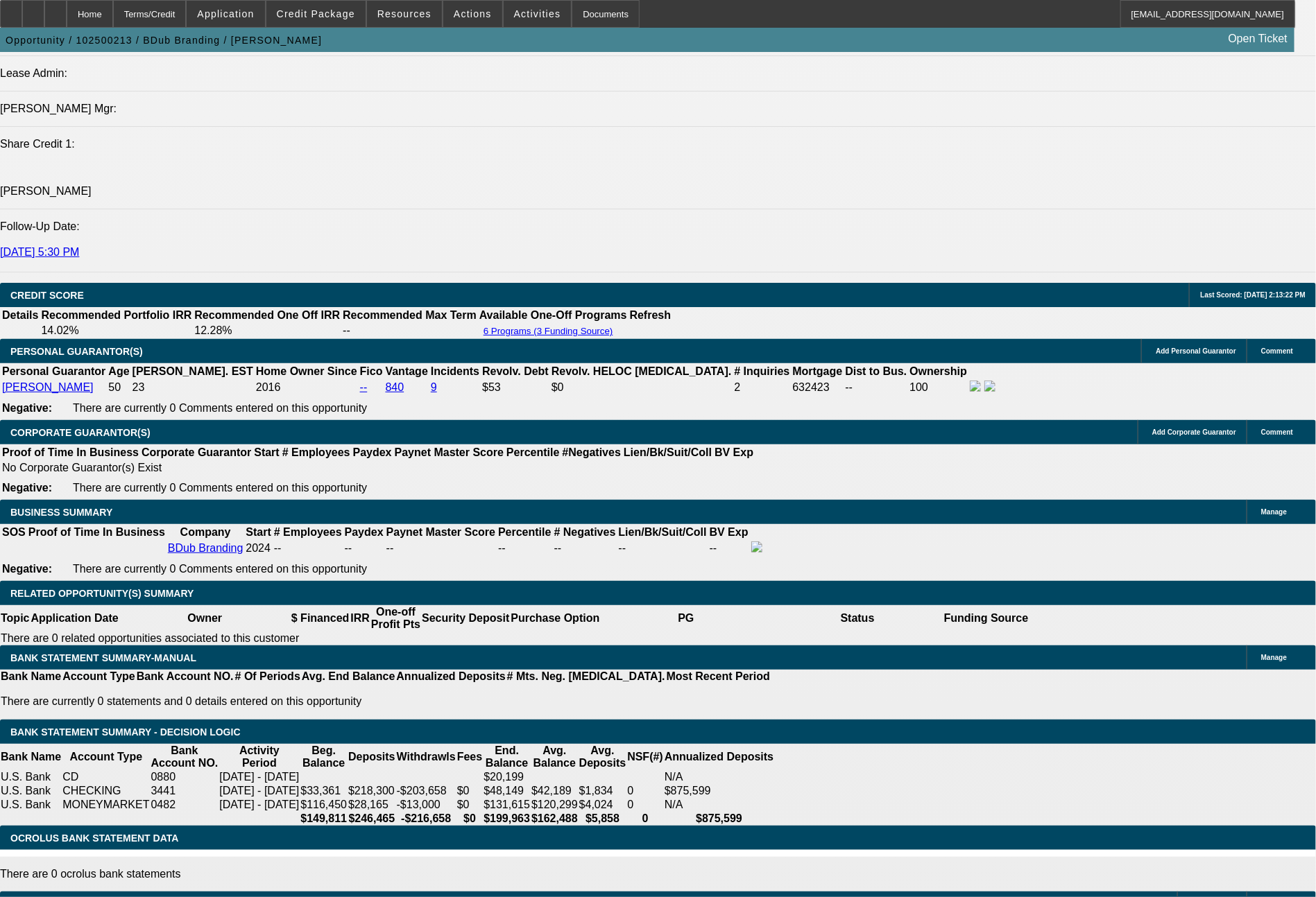
scroll to position [1882, 0]
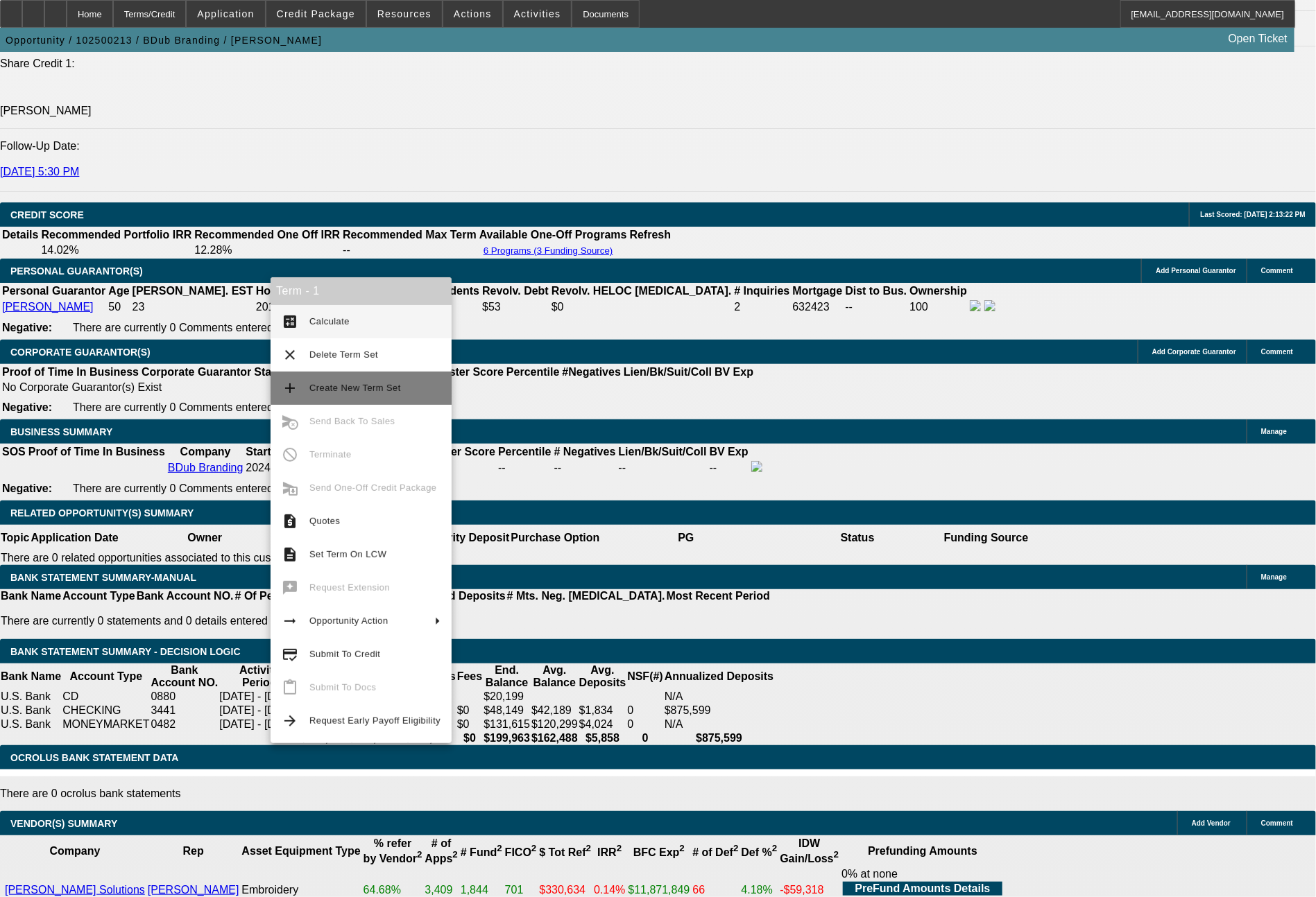
click at [348, 381] on span "Create New Term Set" at bounding box center [375, 388] width 131 height 17
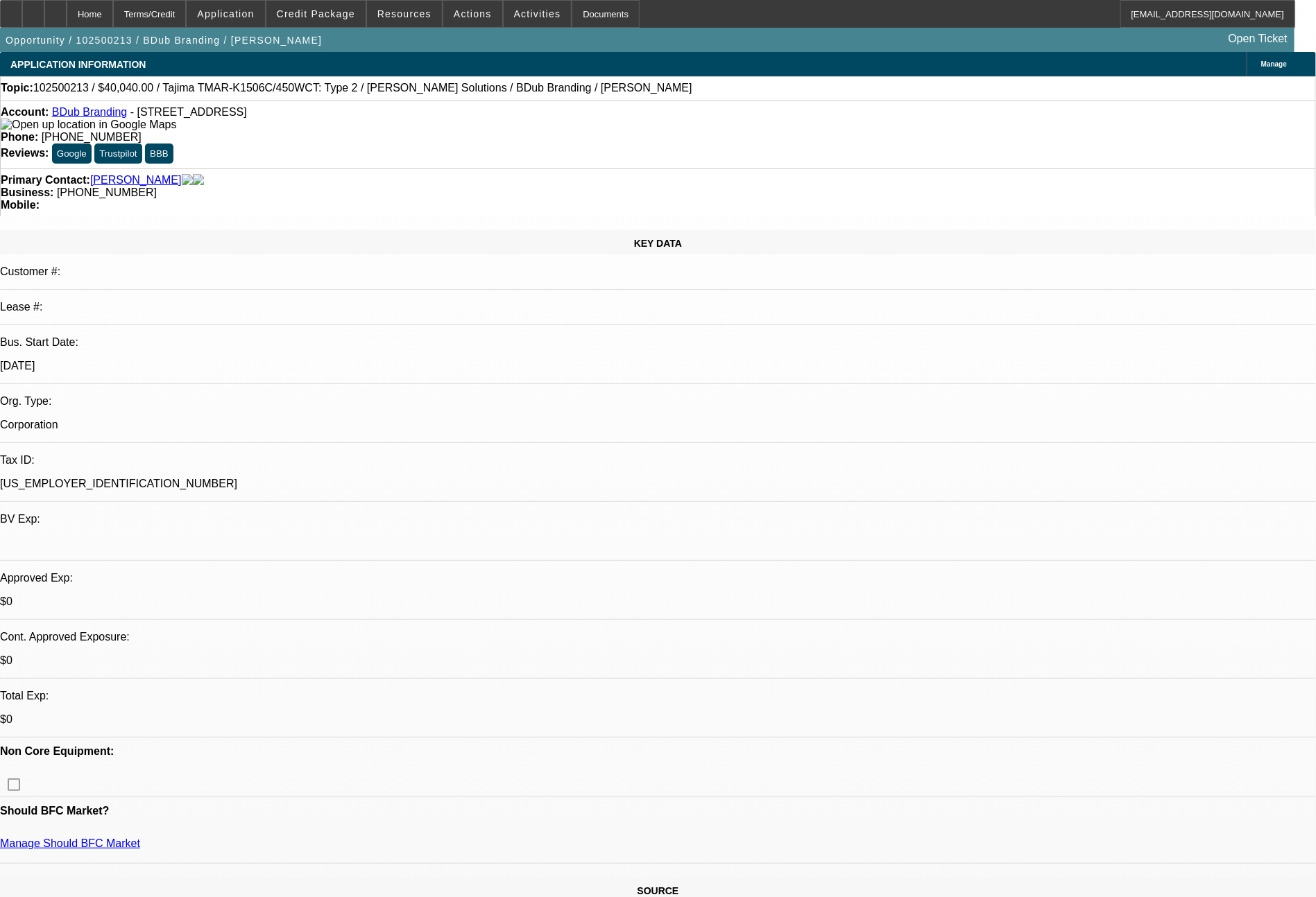
select select "0"
select select "2"
select select "0"
select select "6"
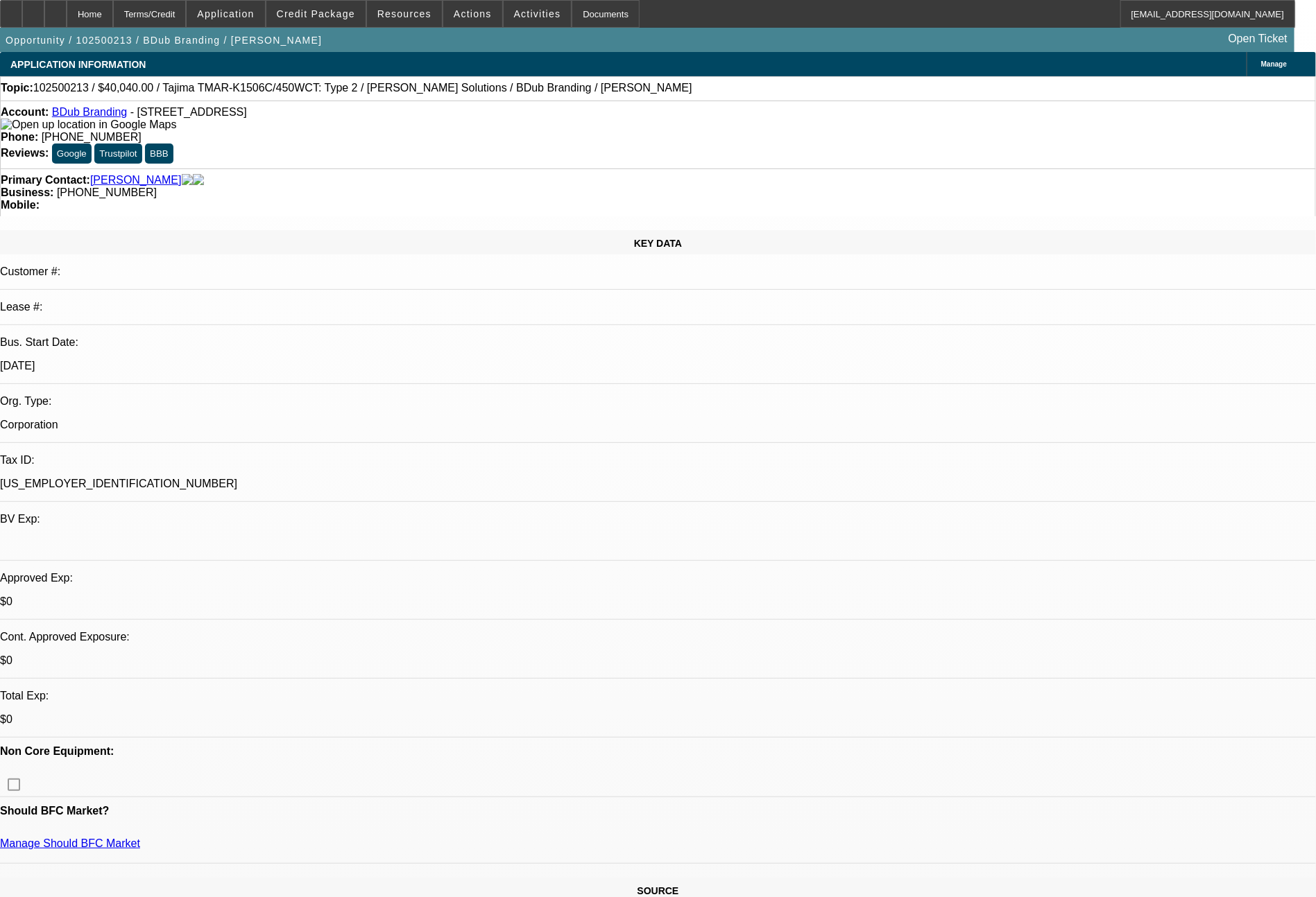
select select "0"
select select "2"
select select "0"
select select "6"
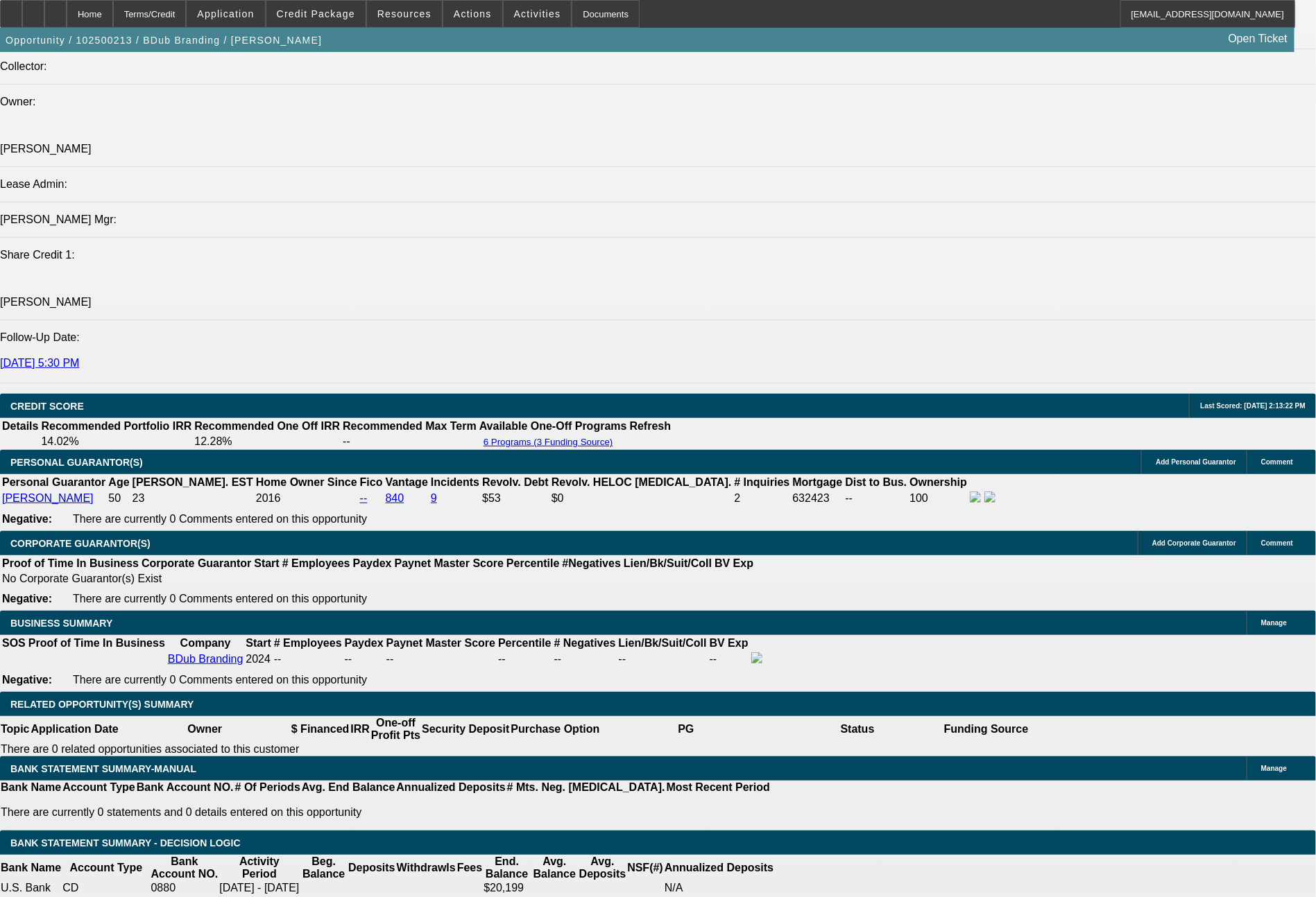
scroll to position [1718, 0]
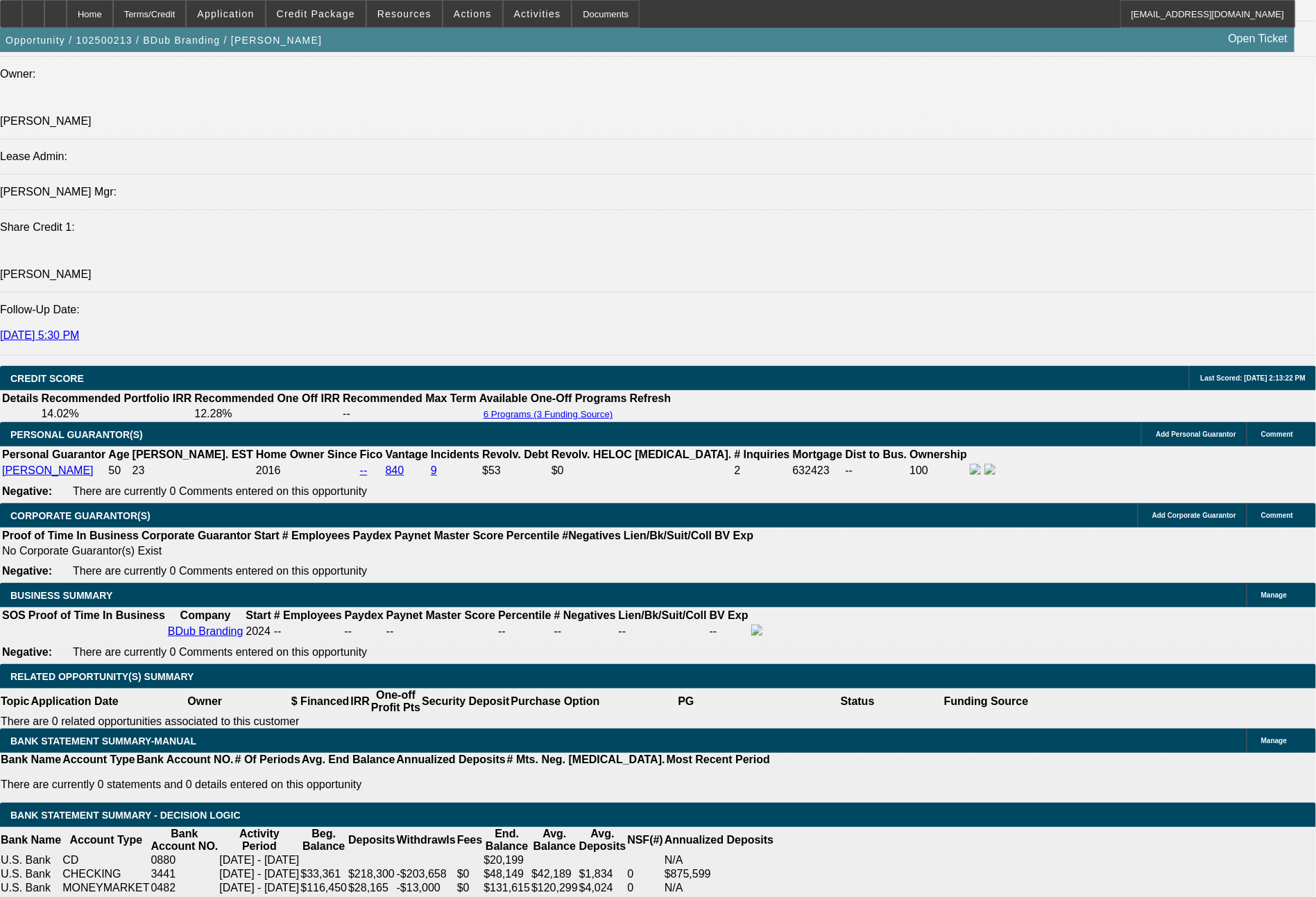
drag, startPoint x: 244, startPoint y: 502, endPoint x: 325, endPoint y: 498, distance: 81.1
type input "$35,000.00"
type input "UNKNOWN"
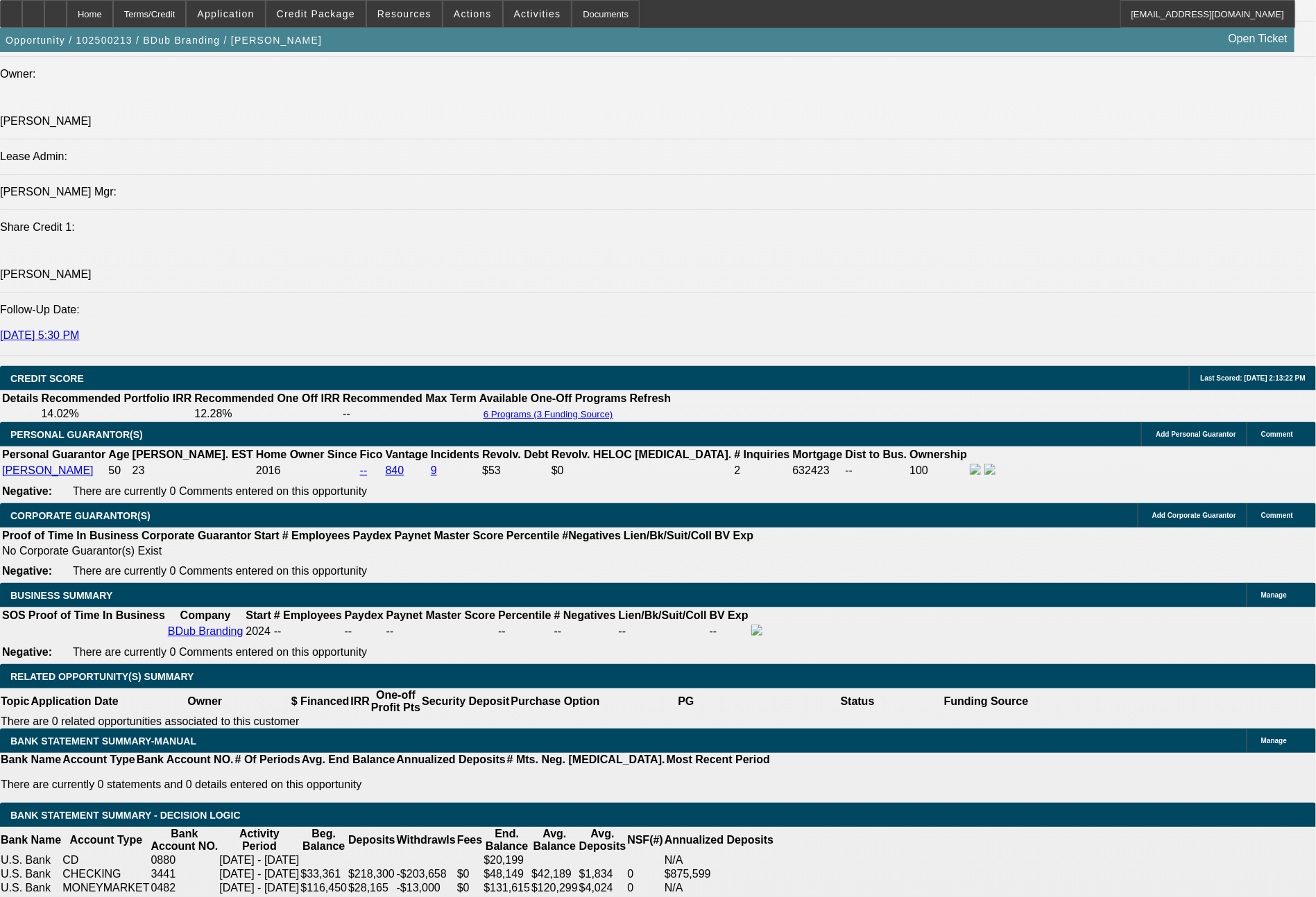
type input "$2,171.94"
type input "$1,085.97"
drag, startPoint x: 275, startPoint y: 606, endPoint x: 297, endPoint y: 606, distance: 22.0
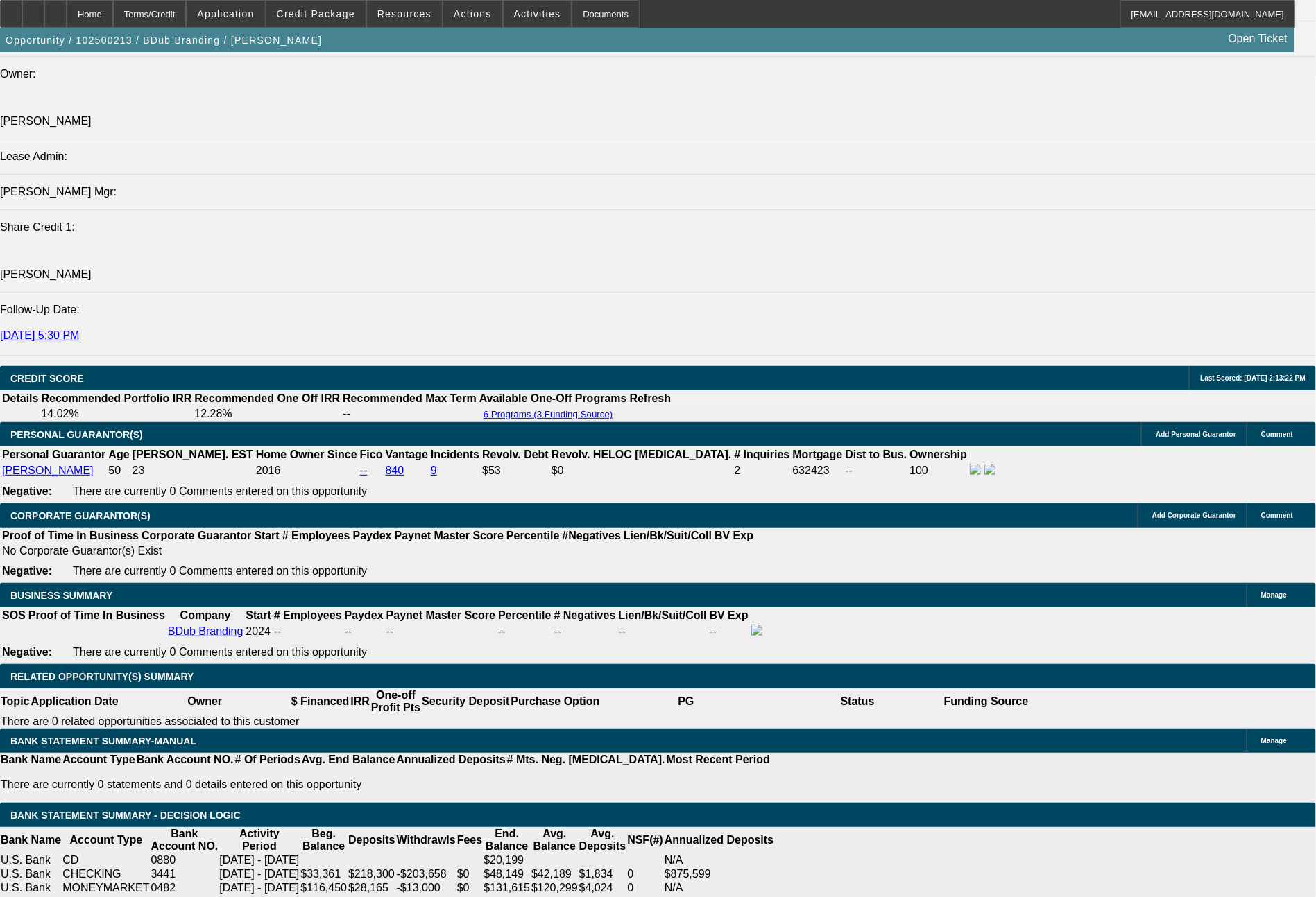
type input "3"
type input "$27,765.84"
type input "$13,882.92"
type input "36"
type input "$2,732.60"
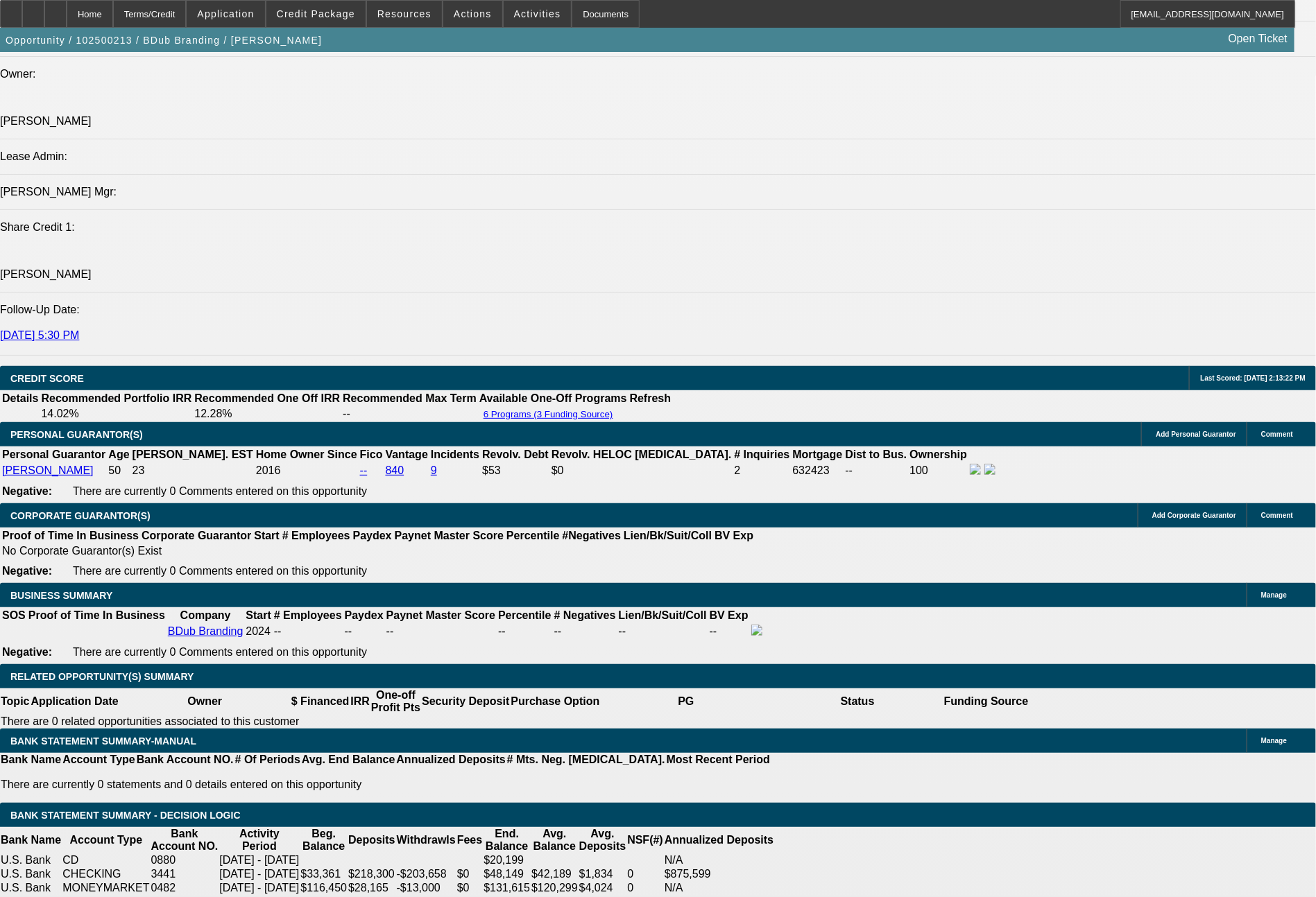
type input "$1,366.30"
type input "36"
drag, startPoint x: 213, startPoint y: 606, endPoint x: 313, endPoint y: 620, distance: 101.0
type input "1"
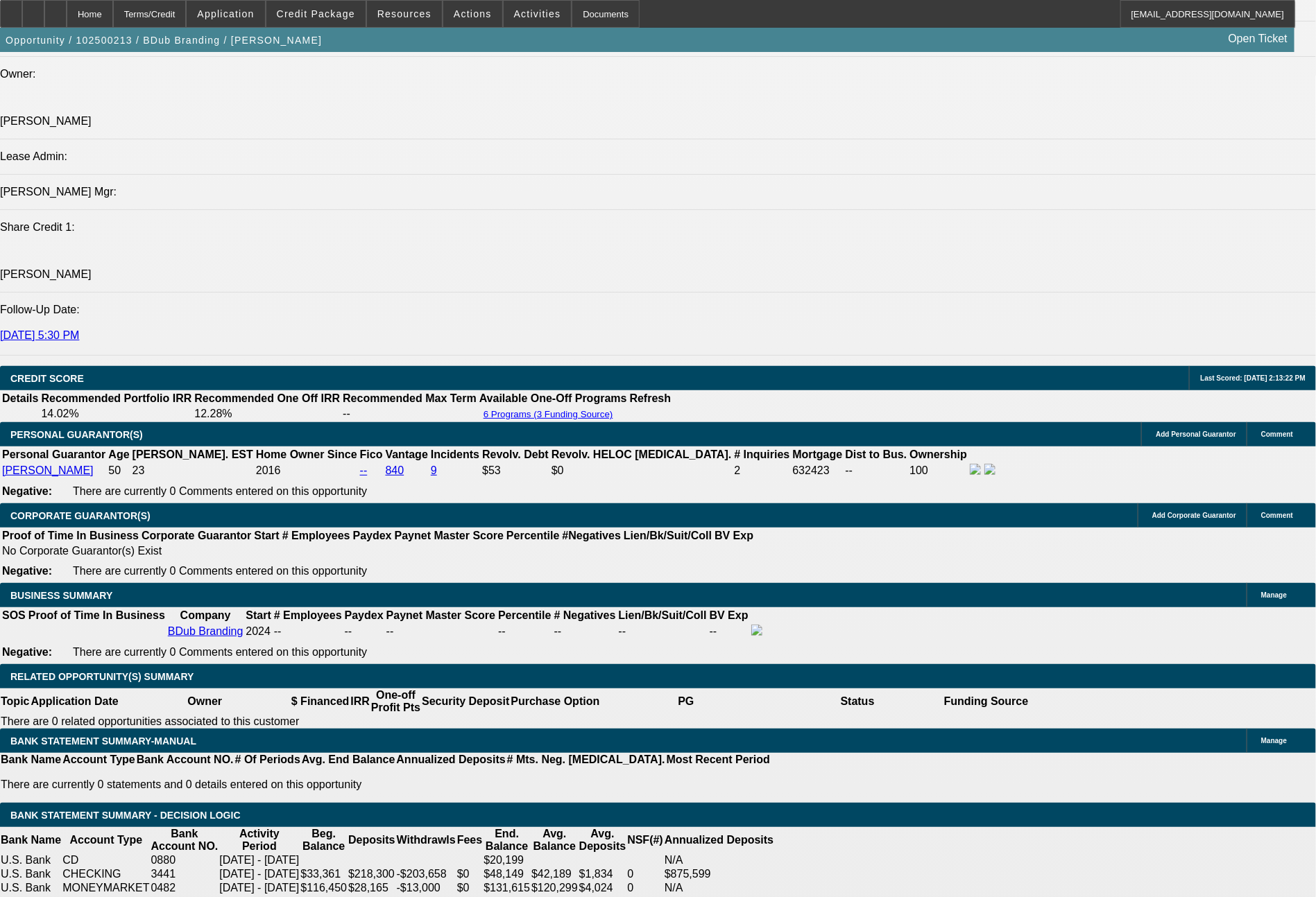
type input "$2.00"
type input "1364"
type input "$2,728.00"
type input "12.5"
type input "$1,364.00"
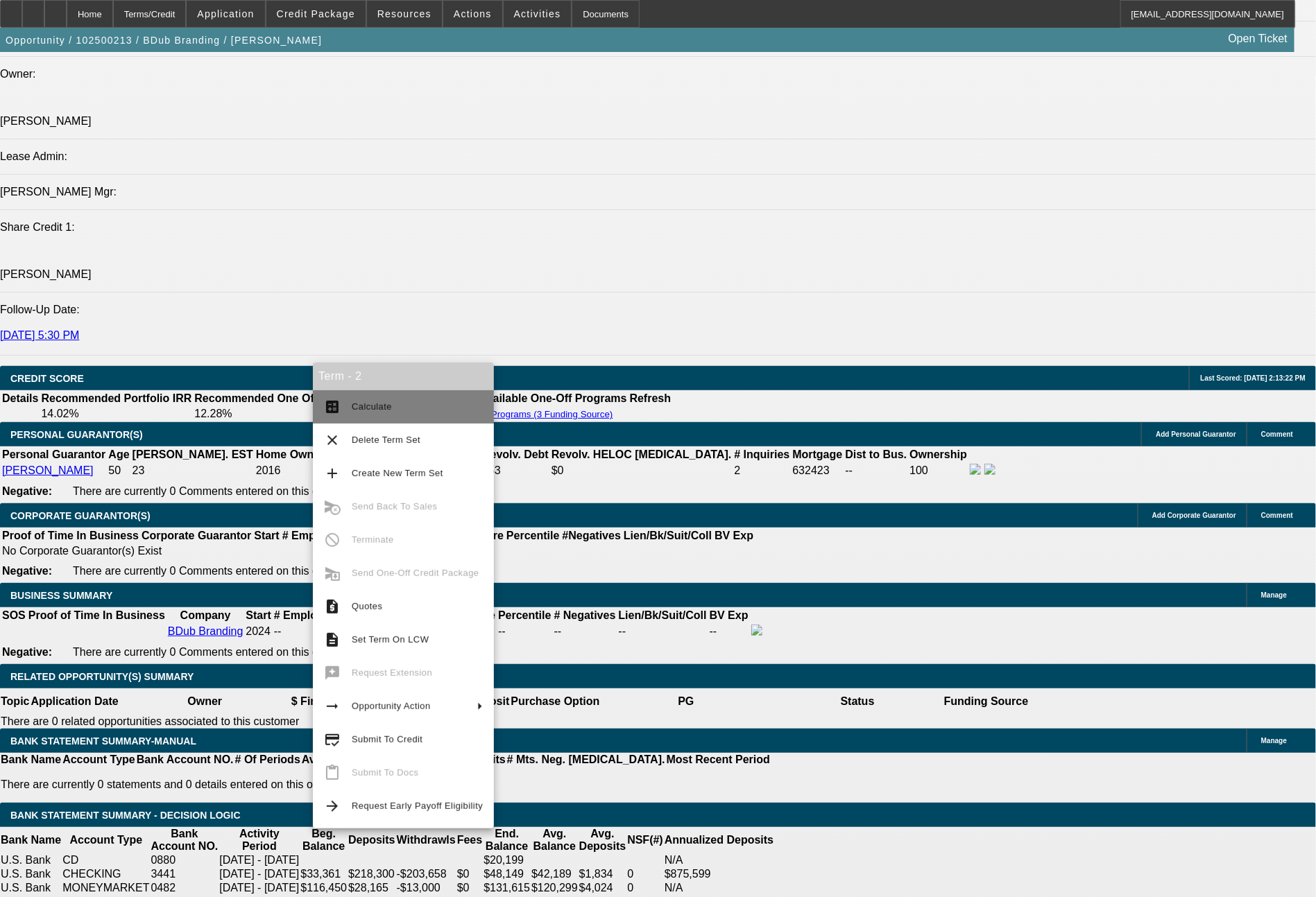
click at [400, 414] on span "Calculate" at bounding box center [417, 407] width 131 height 17
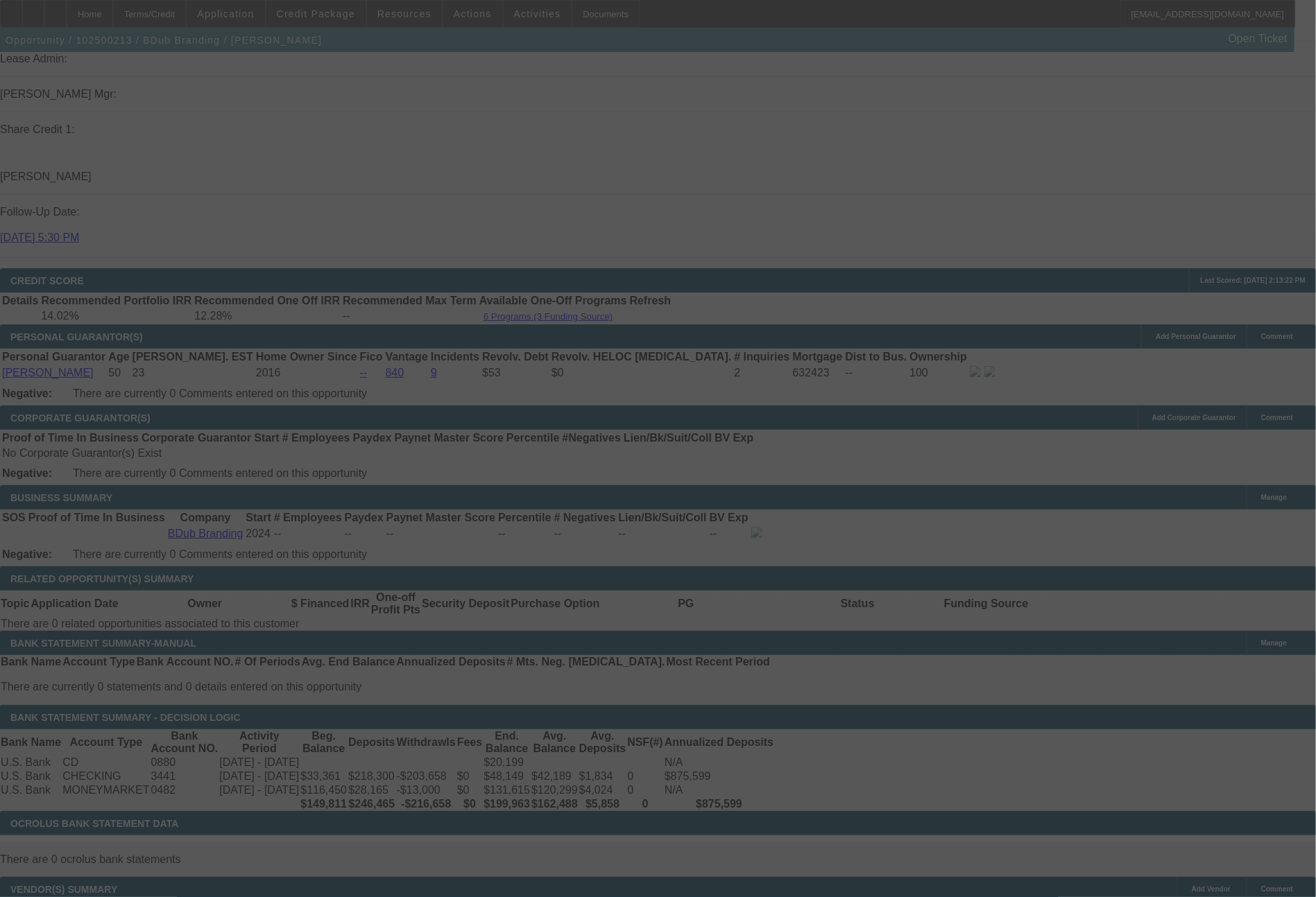
scroll to position [1885, 0]
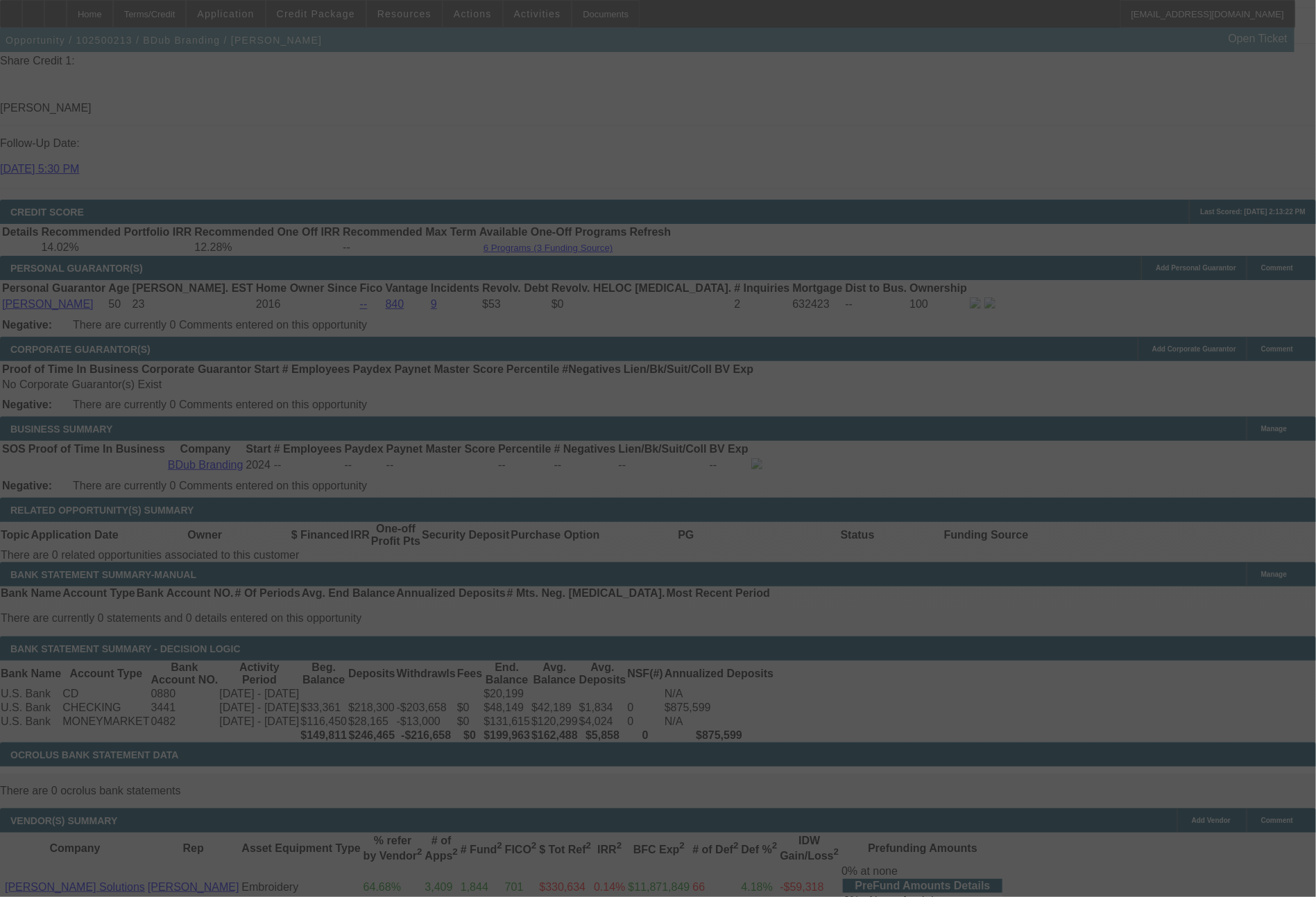
select select "0"
select select "2"
select select "0"
select select "6"
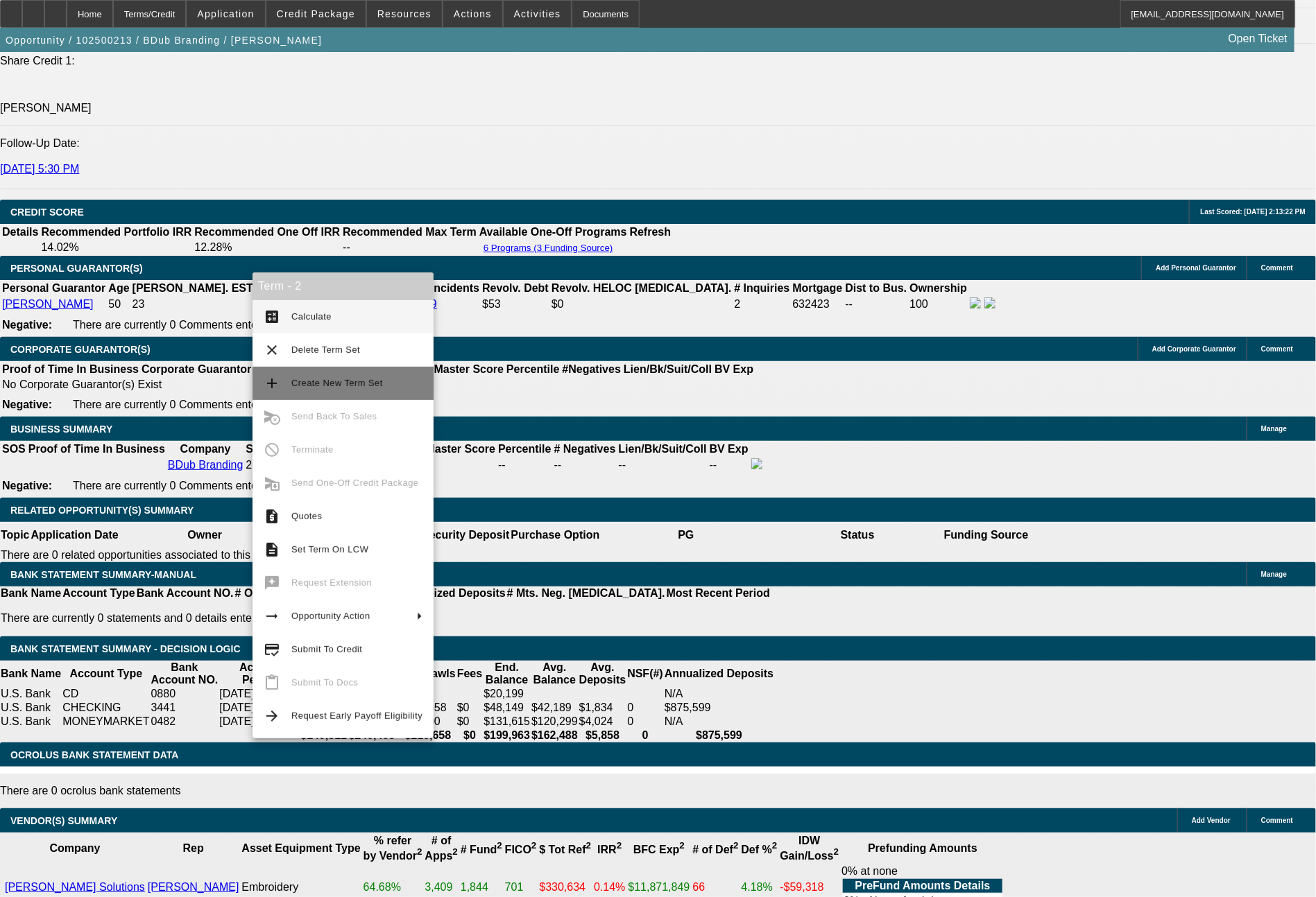
click at [327, 381] on span "Create New Term Set" at bounding box center [337, 383] width 92 height 11
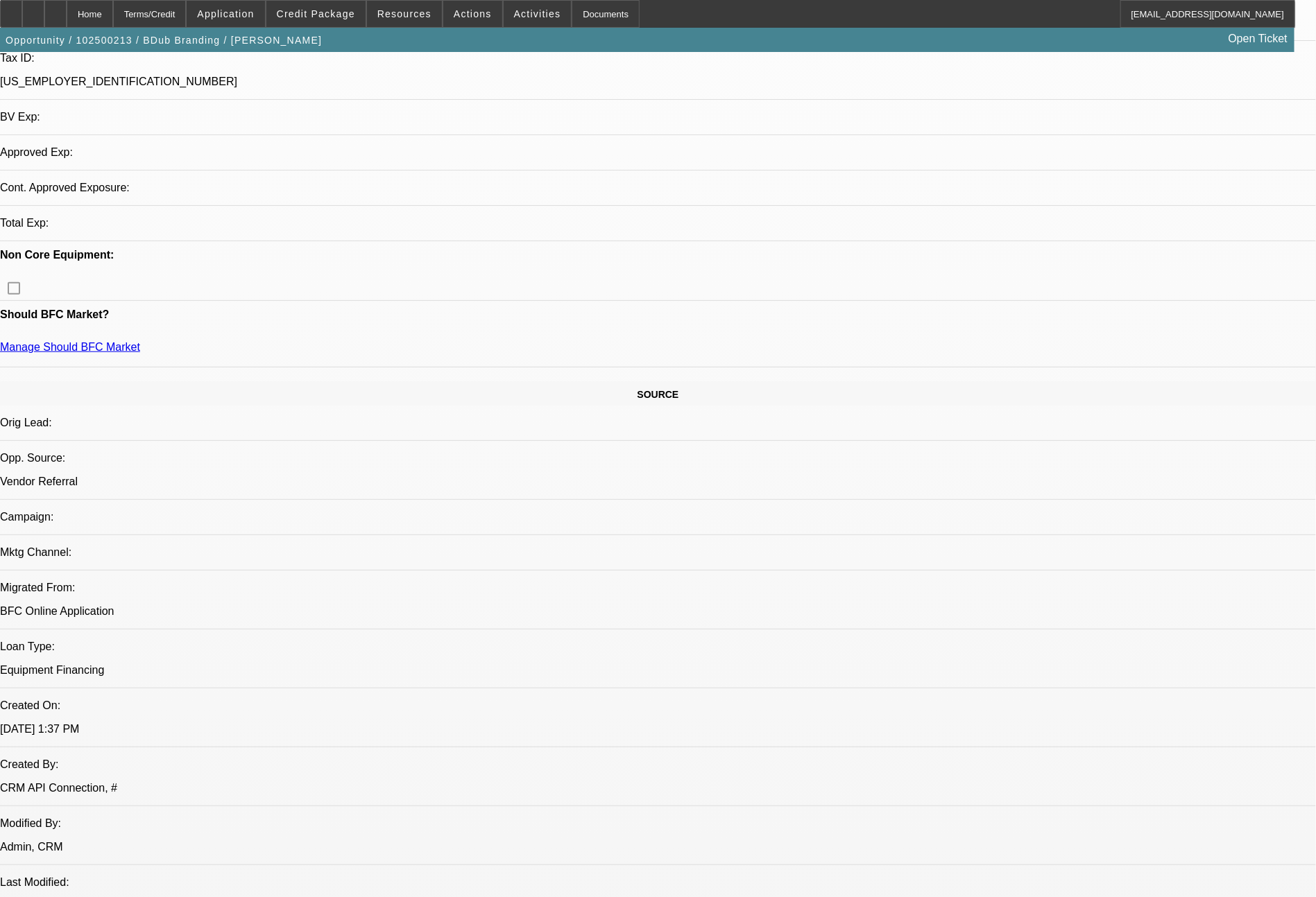
select select "0"
select select "2"
select select "0"
select select "6"
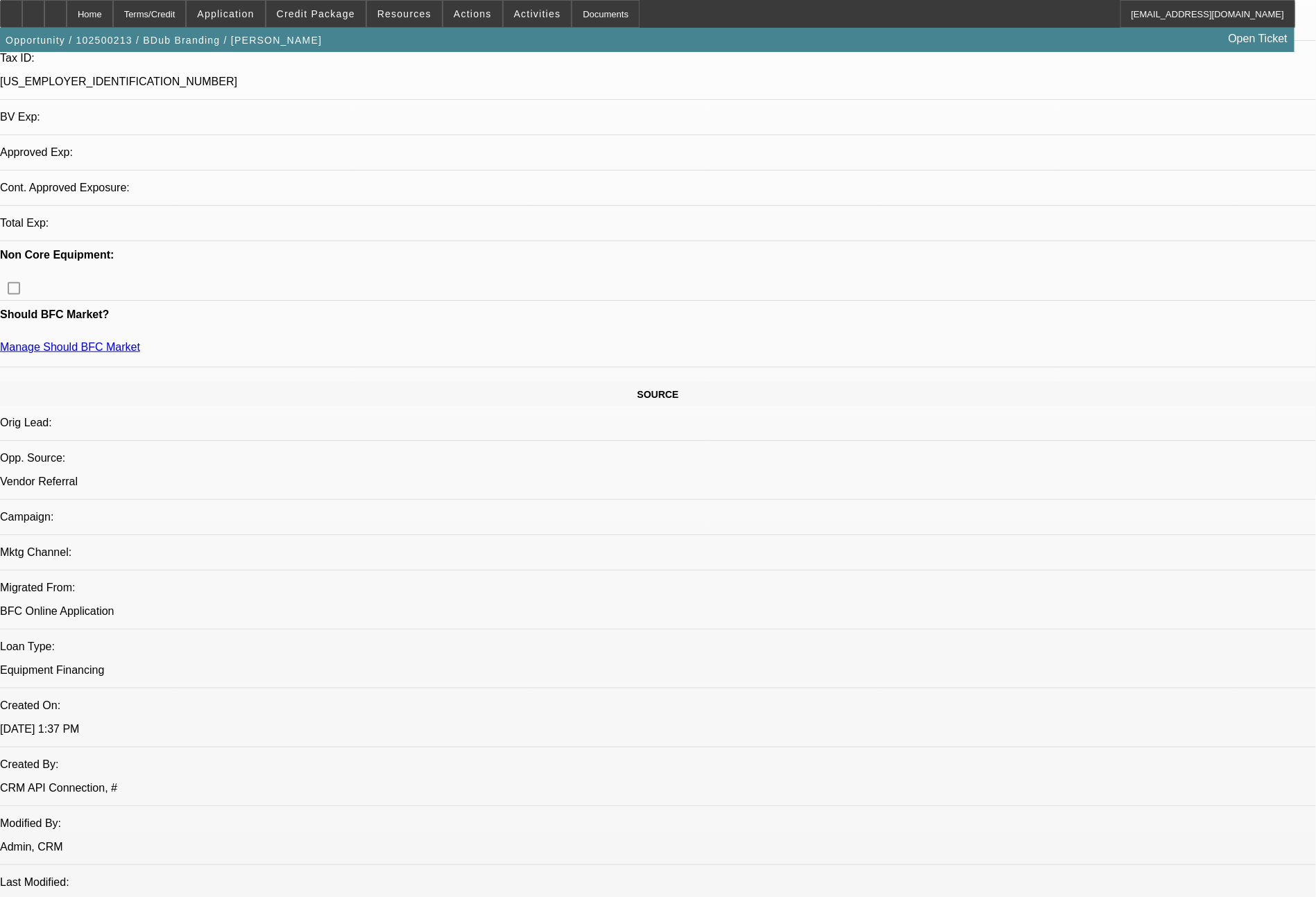
select select "0"
select select "2"
select select "0"
select select "6"
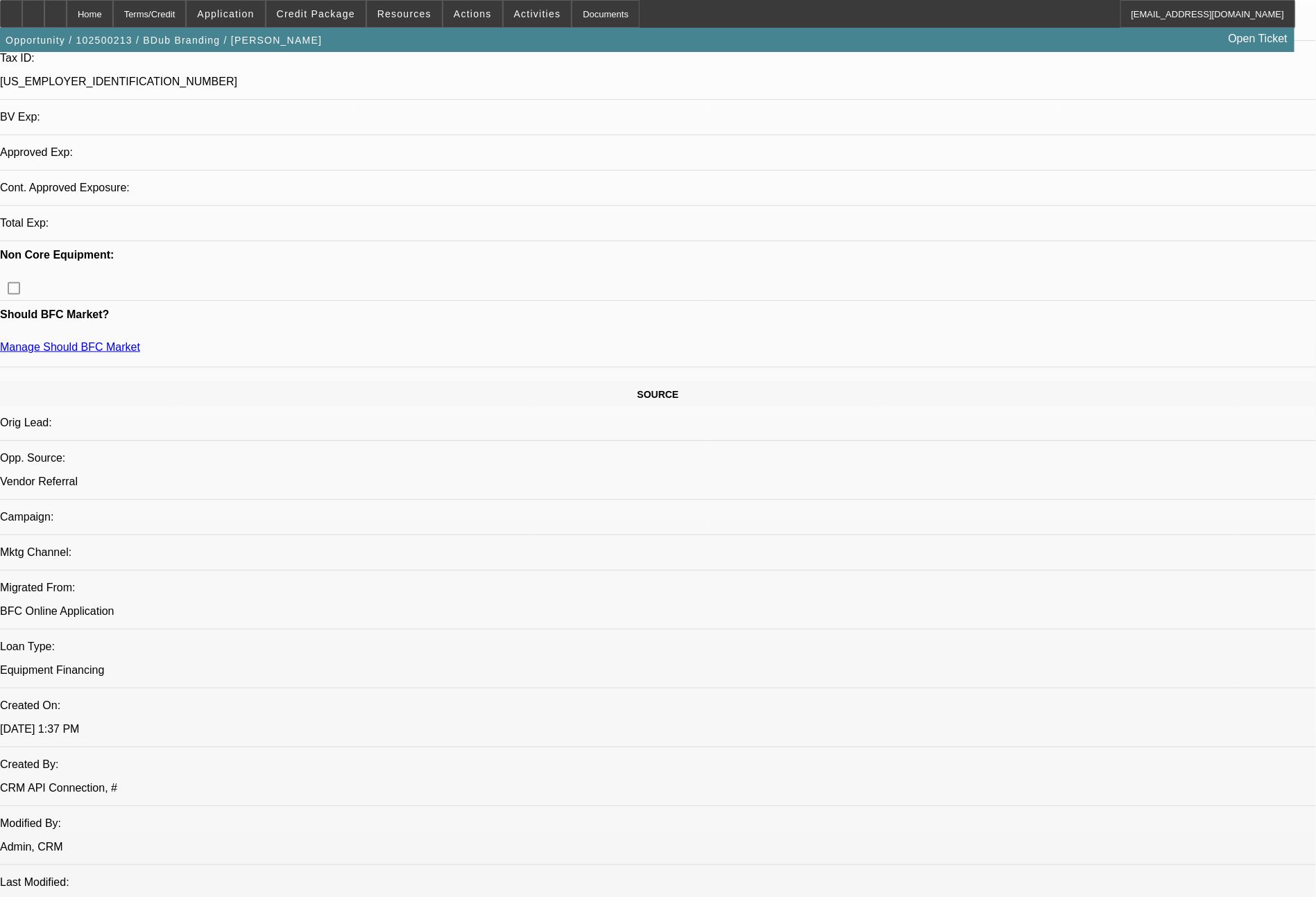
select select "0"
select select "2"
select select "0"
select select "6"
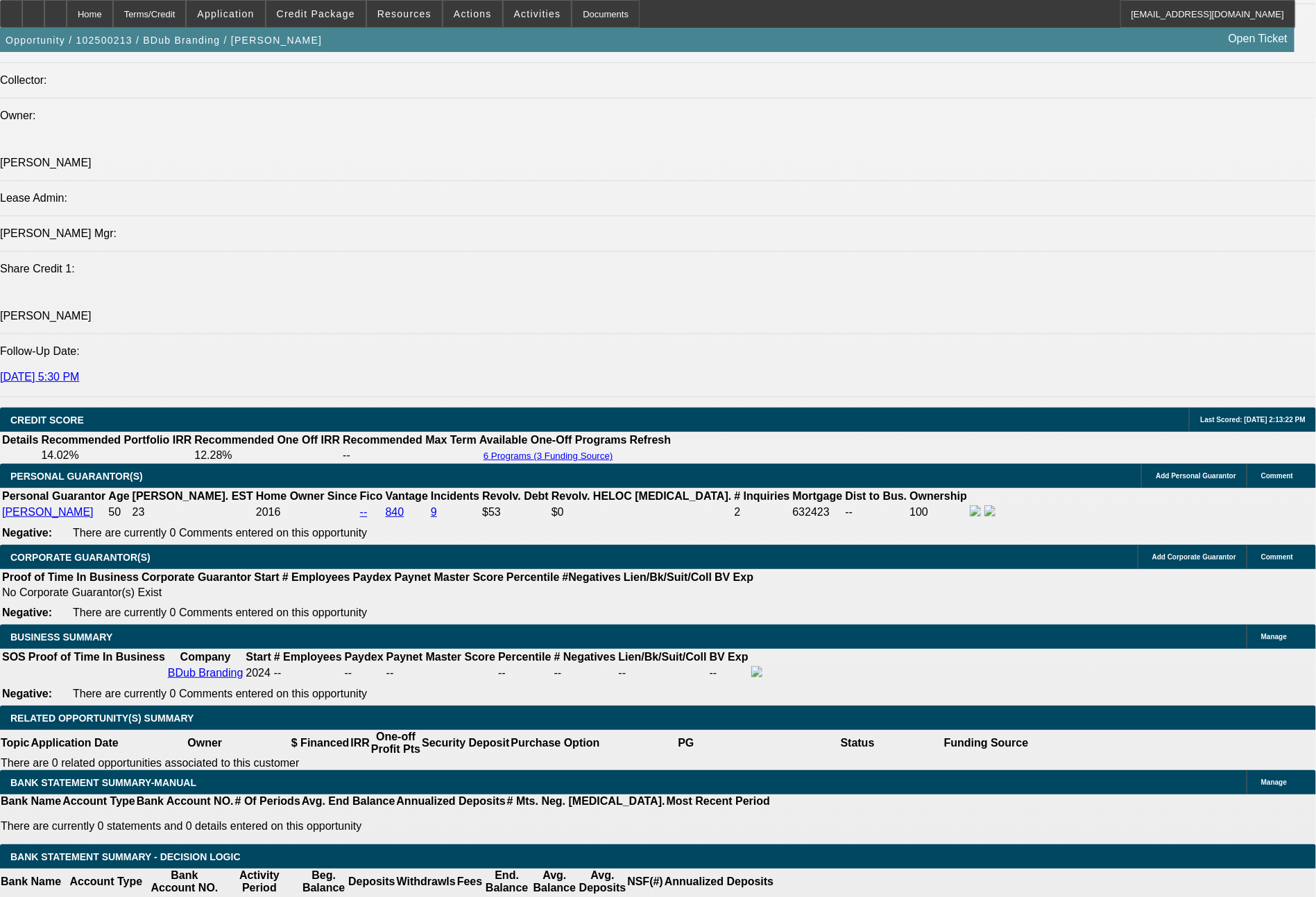
scroll to position [1706, 0]
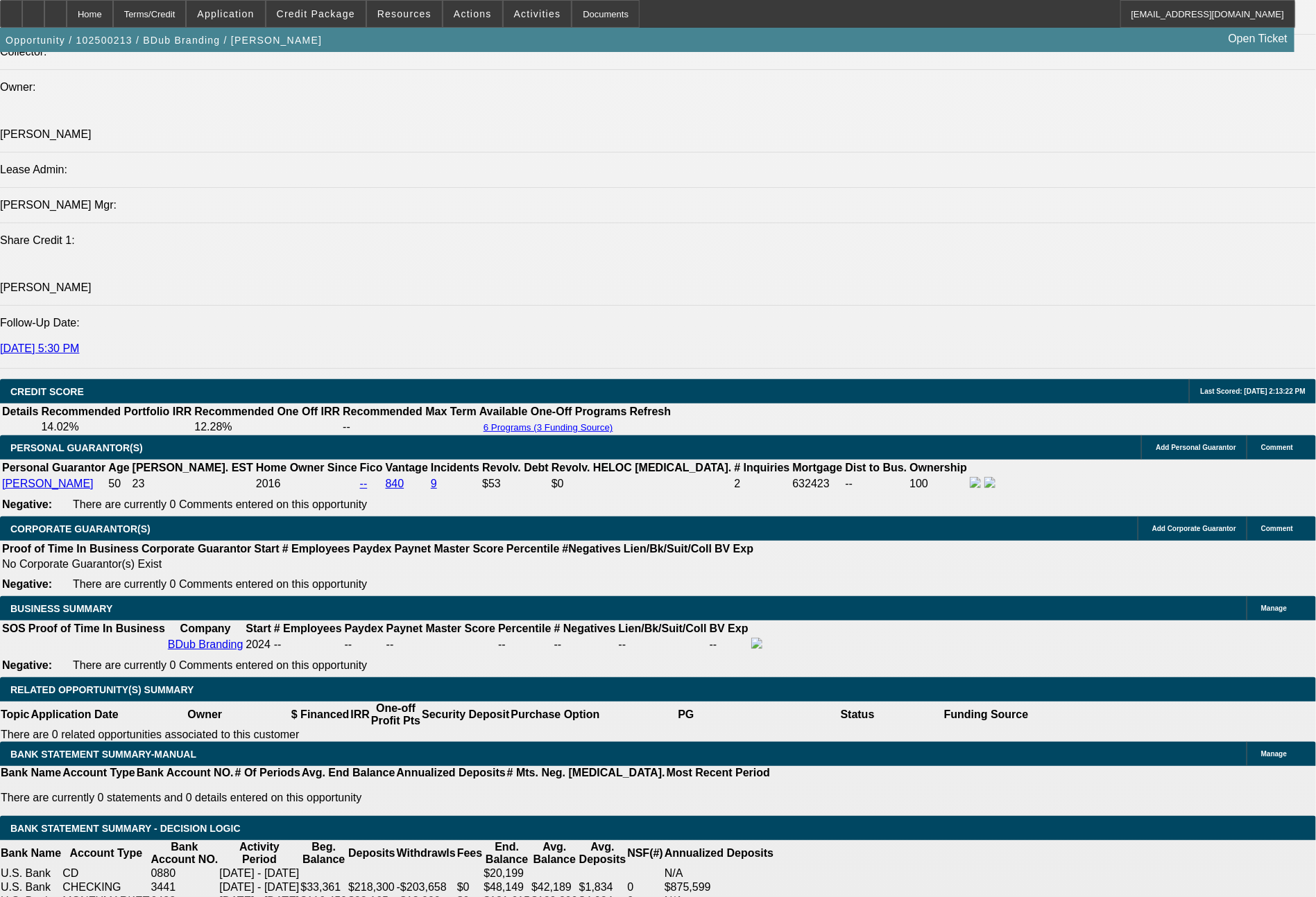
drag, startPoint x: 248, startPoint y: 435, endPoint x: 329, endPoint y: 444, distance: 81.5
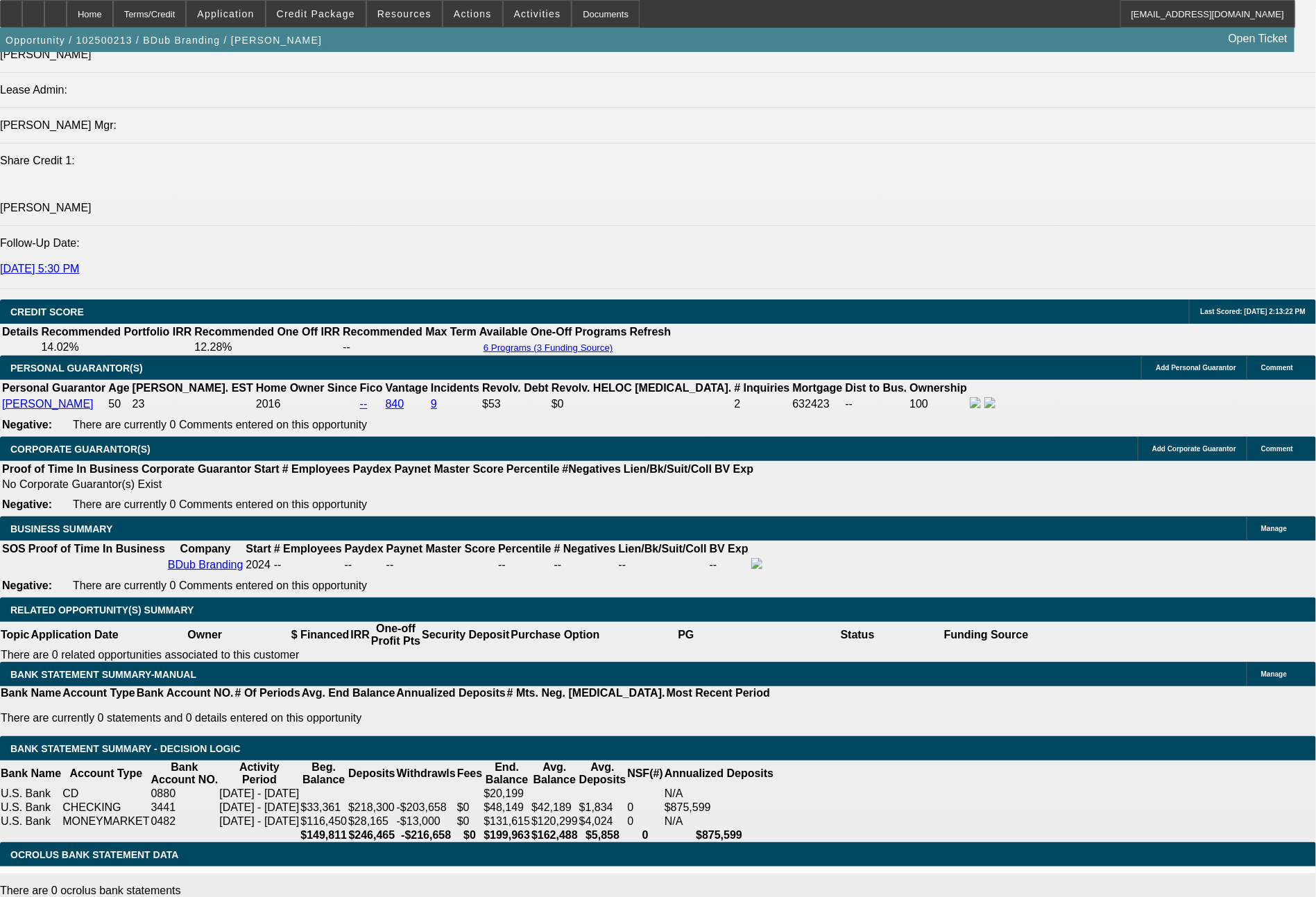
drag, startPoint x: 263, startPoint y: 431, endPoint x: 312, endPoint y: 452, distance: 53.3
type input "$17,500.00"
type input "UNKNOWN"
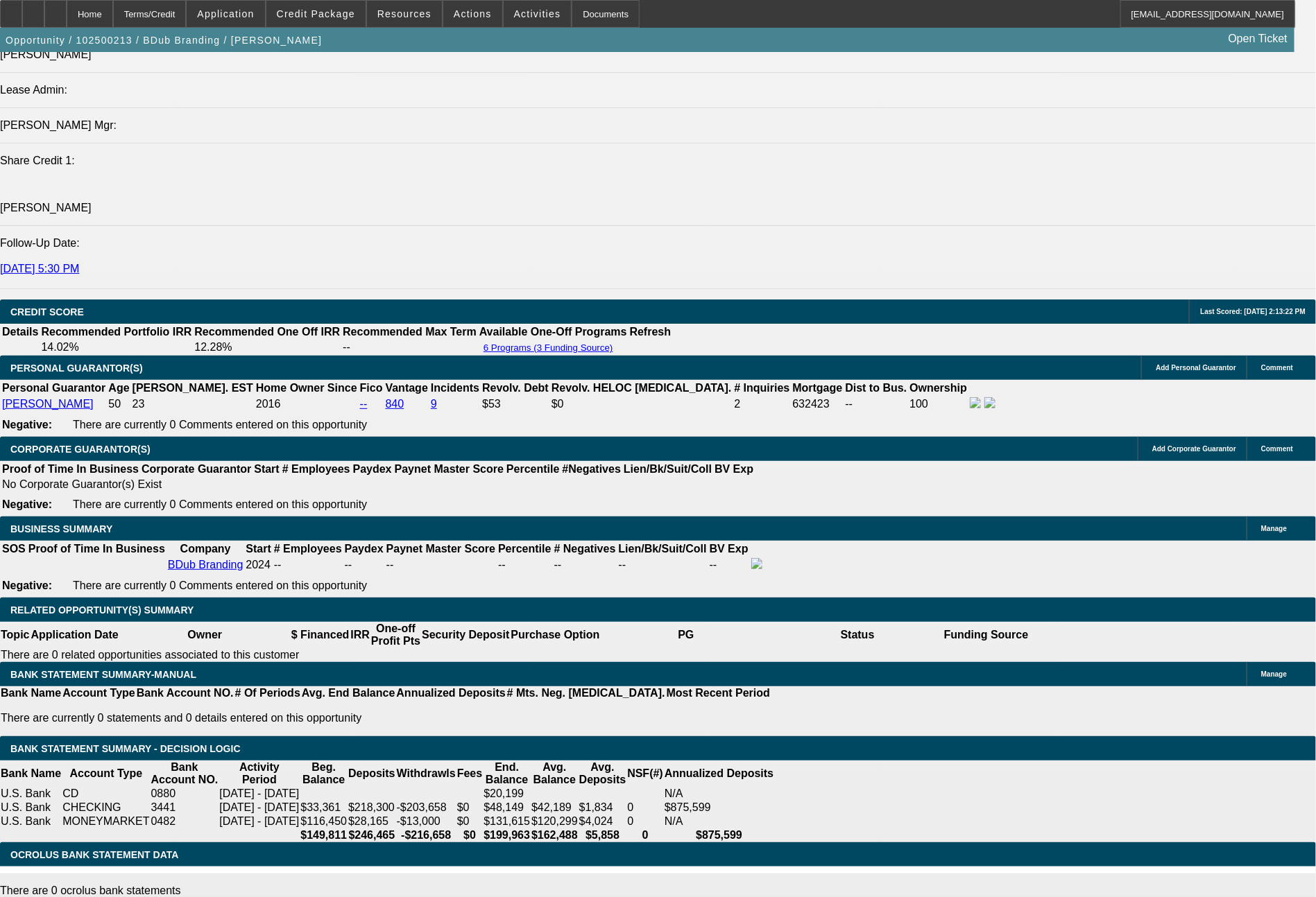
type input "$1,949.20"
type input "$3,898.40"
drag, startPoint x: 270, startPoint y: 545, endPoint x: 311, endPoint y: 543, distance: 41.0
type input "4"
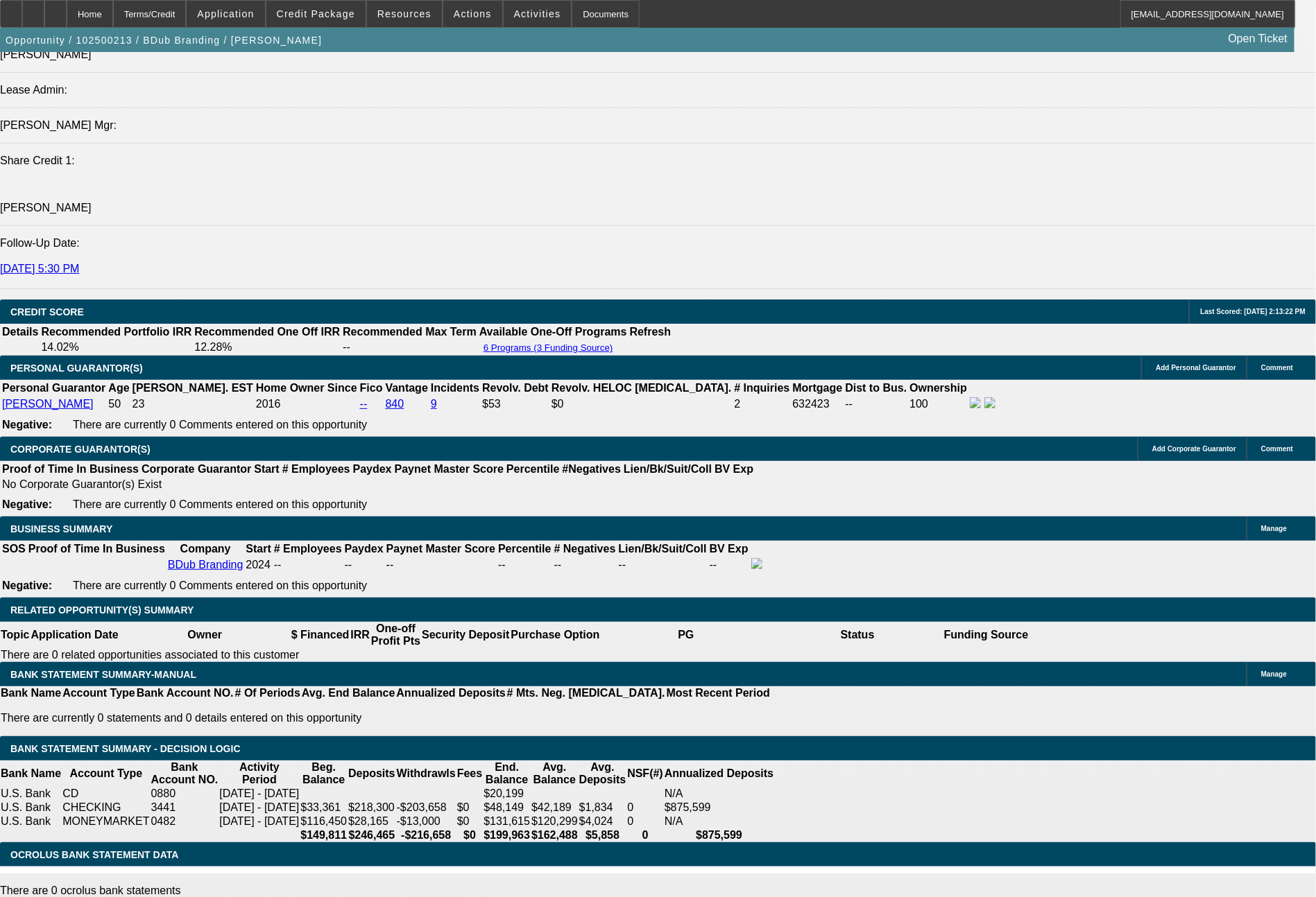
type input "$14,953.07"
type input "$29,906.14"
type input "48"
type input "$1,548.51"
type input "$3,097.02"
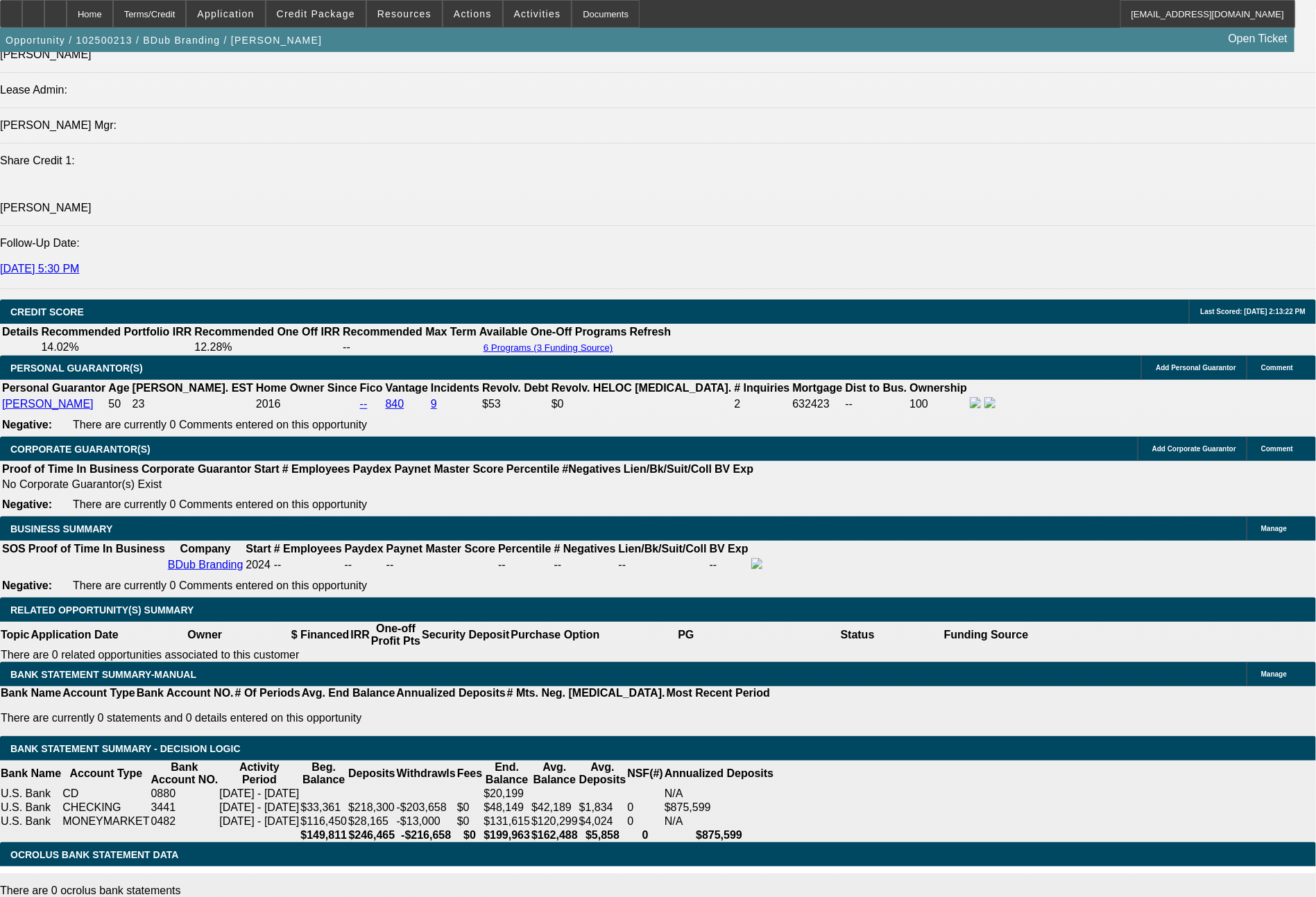
type input "48"
drag, startPoint x: 210, startPoint y: 537, endPoint x: 255, endPoint y: 538, distance: 45.0
type input "1"
type input "$2.00"
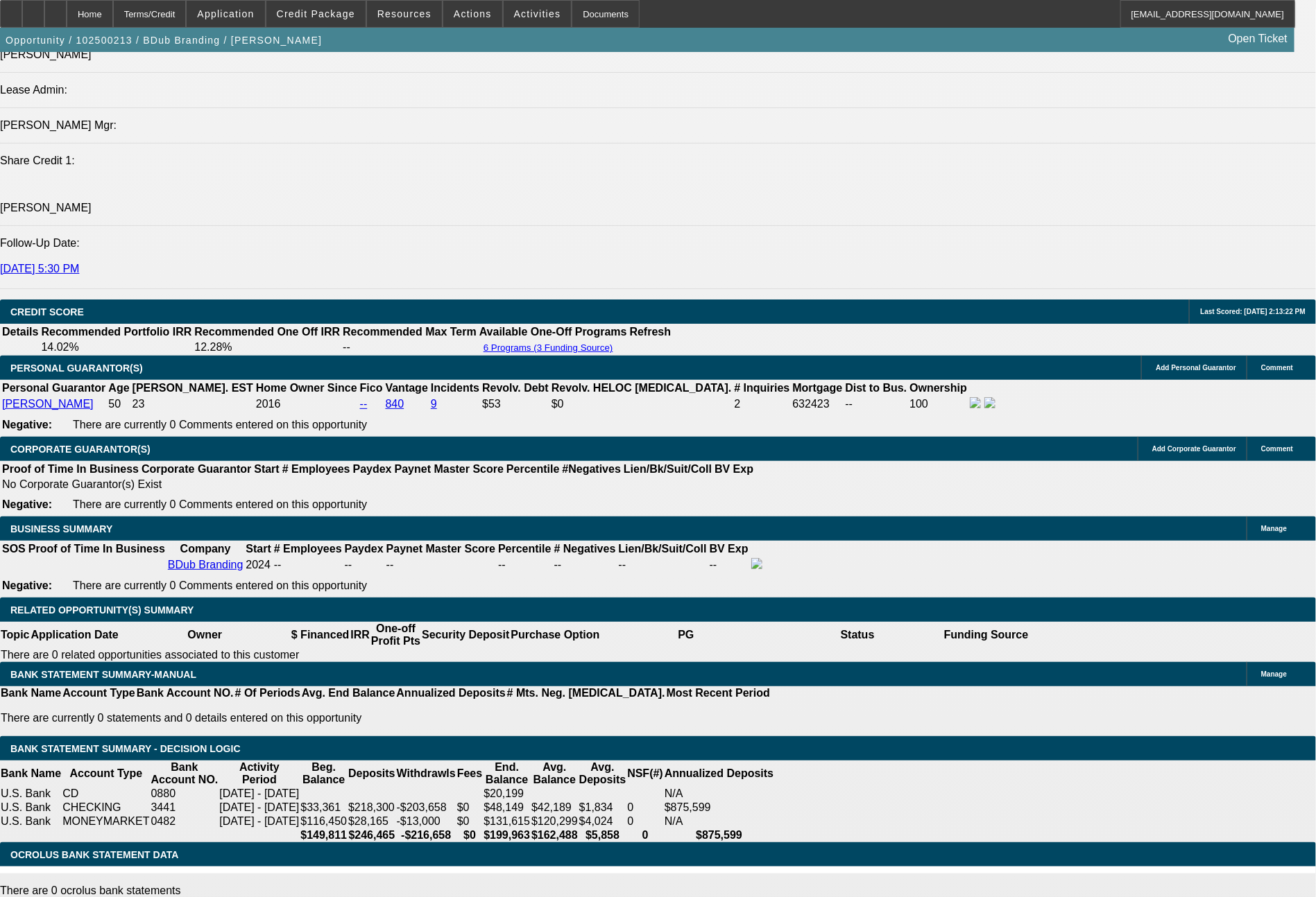
type input "1566"
type input "13.1"
type input "$3,132.00"
type input "156"
type input "$312.00"
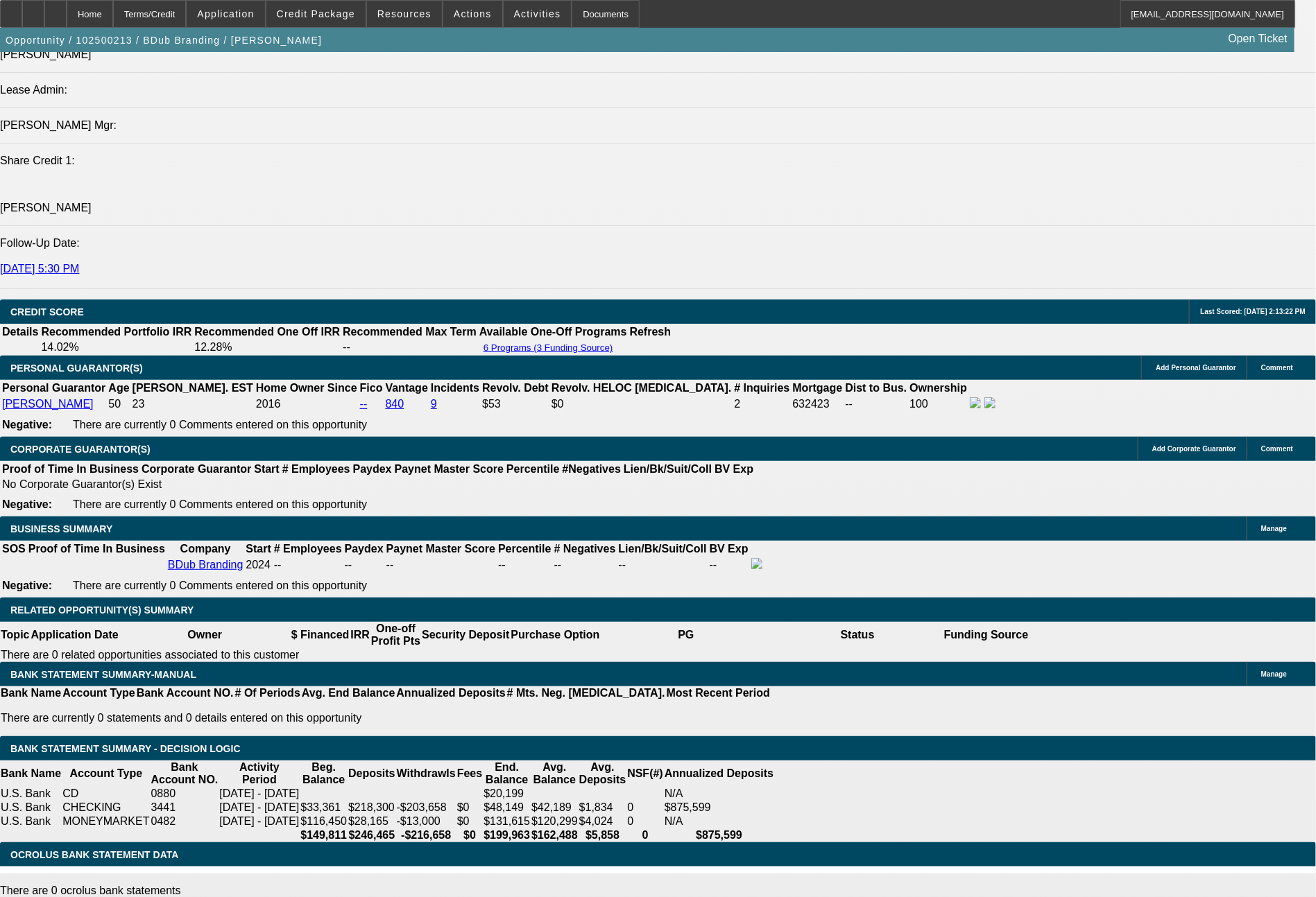
type input "1563"
type input "13"
type input "$3,126.00"
type input "156"
type input "$312.00"
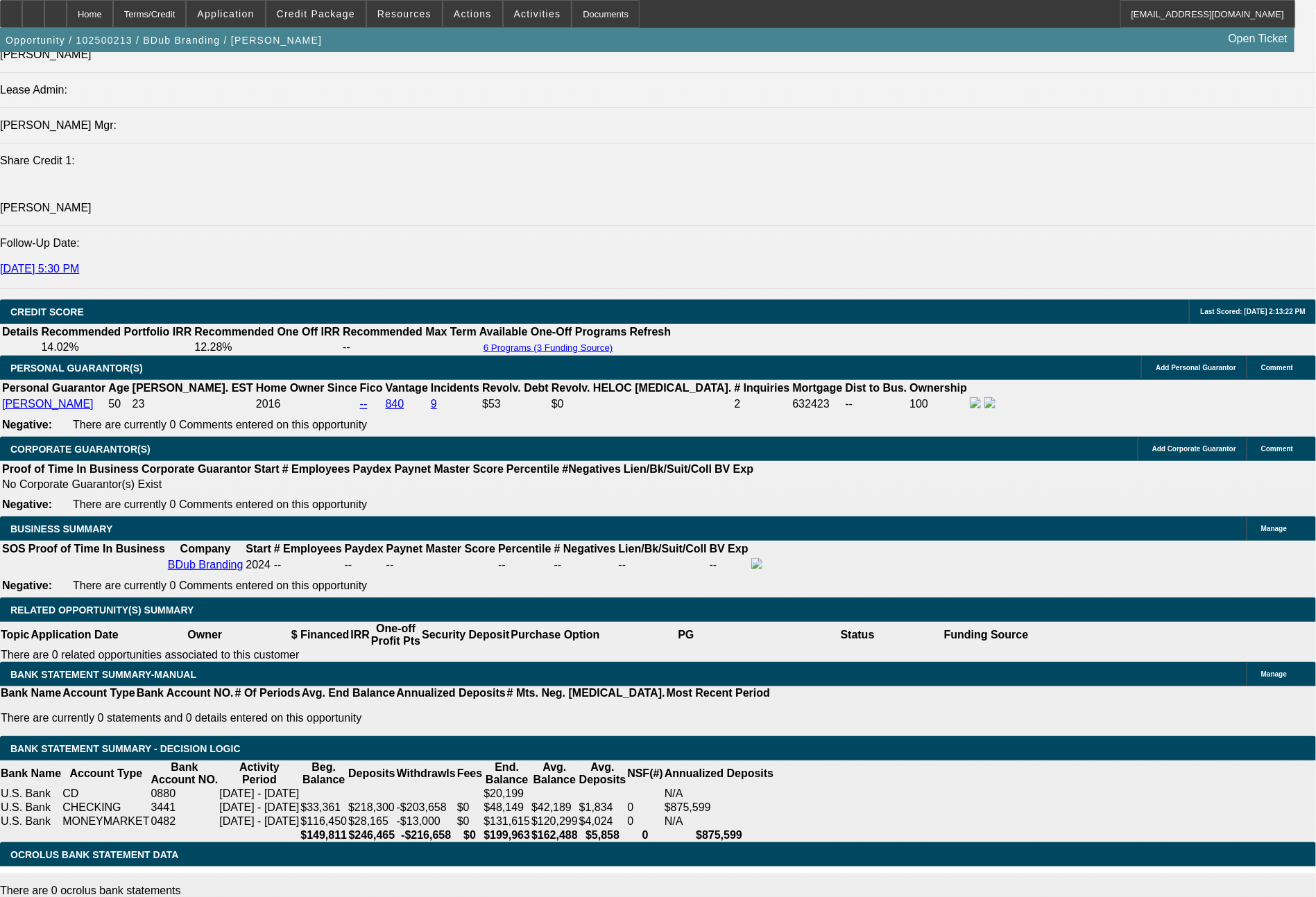
type input "1561"
type input "12.9"
type input "$3,122.00"
type input "$1,561.00"
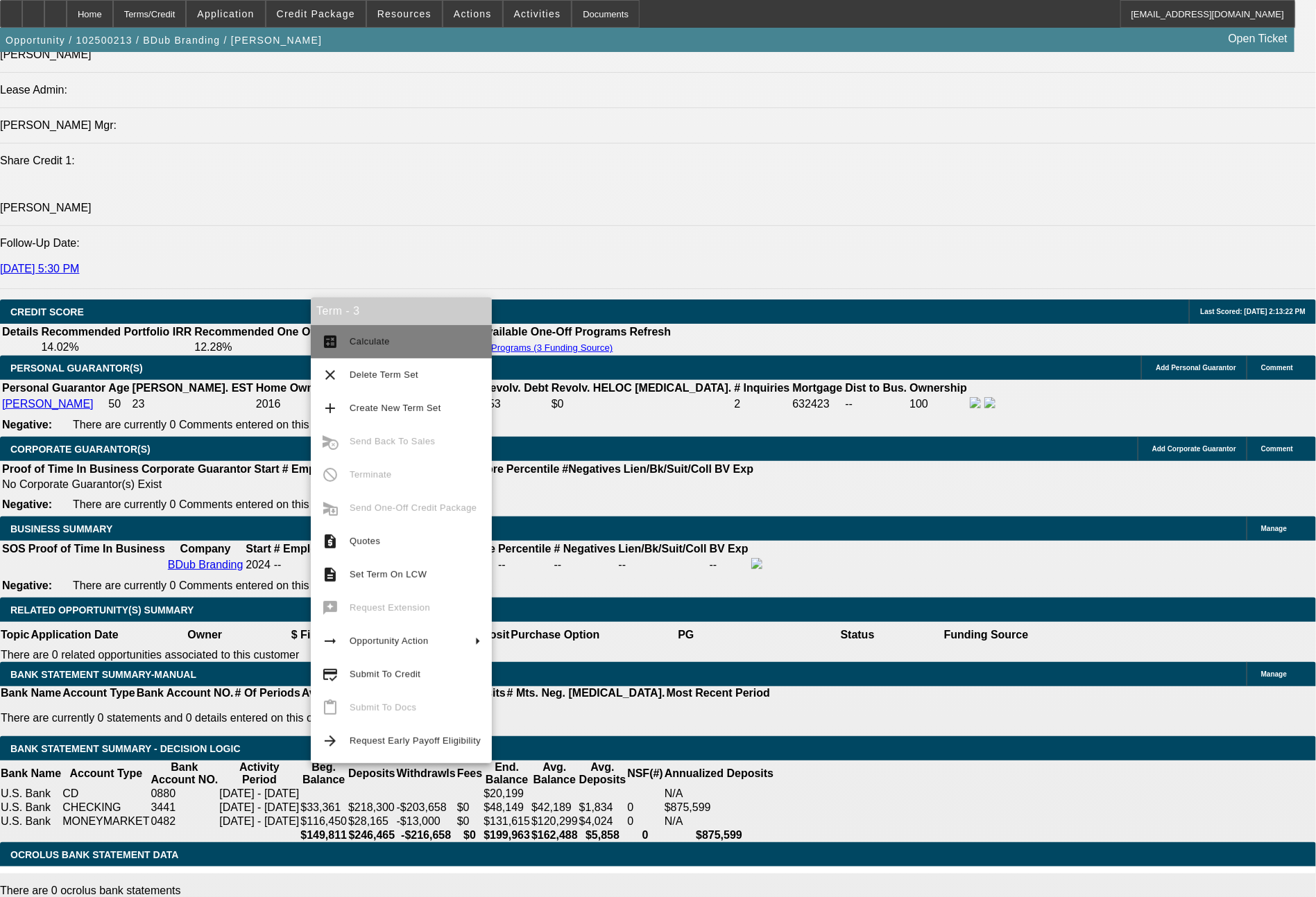
click at [376, 352] on button "calculate Calculate" at bounding box center [401, 342] width 181 height 33
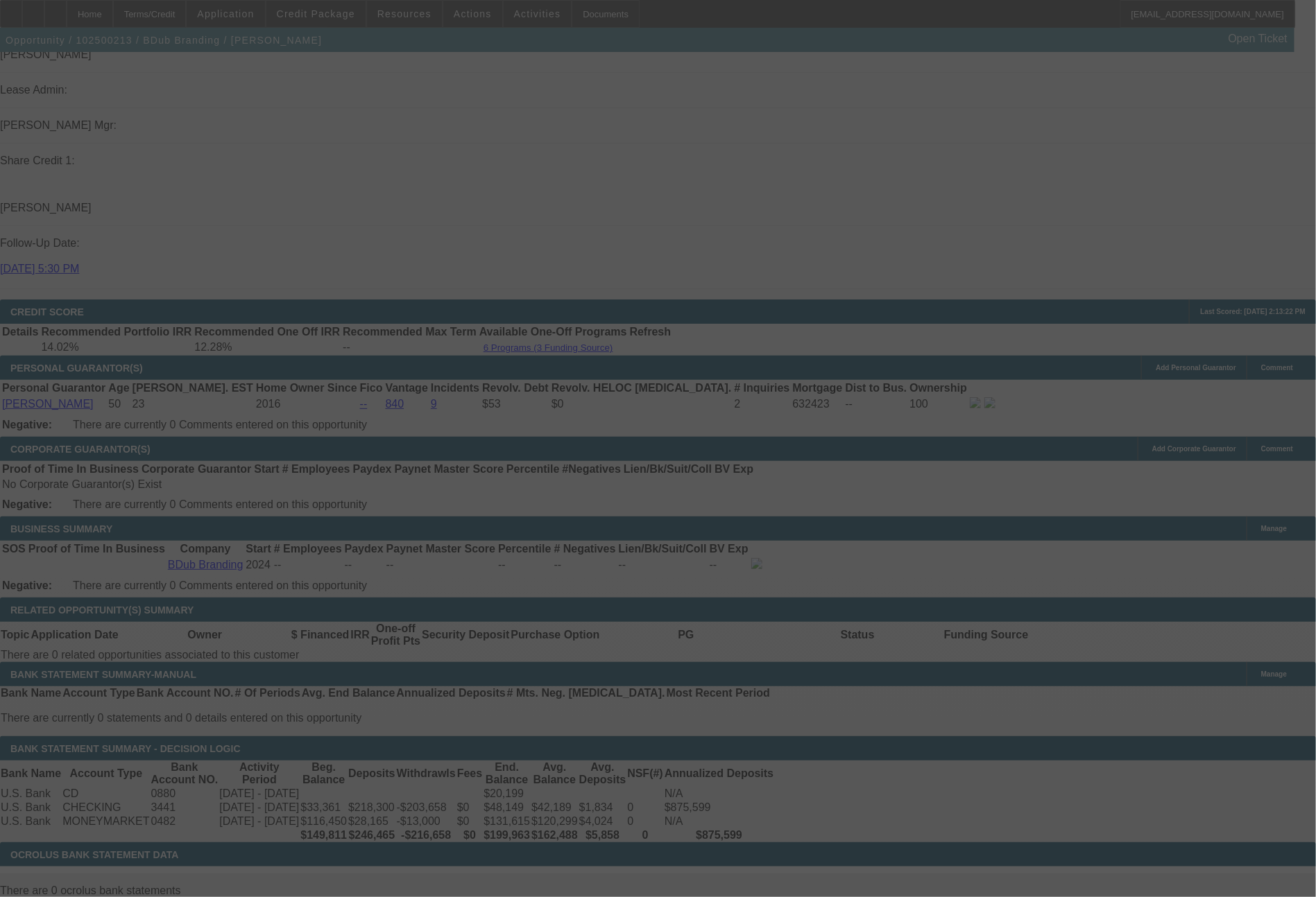
select select "0"
select select "2"
select select "0"
select select "6"
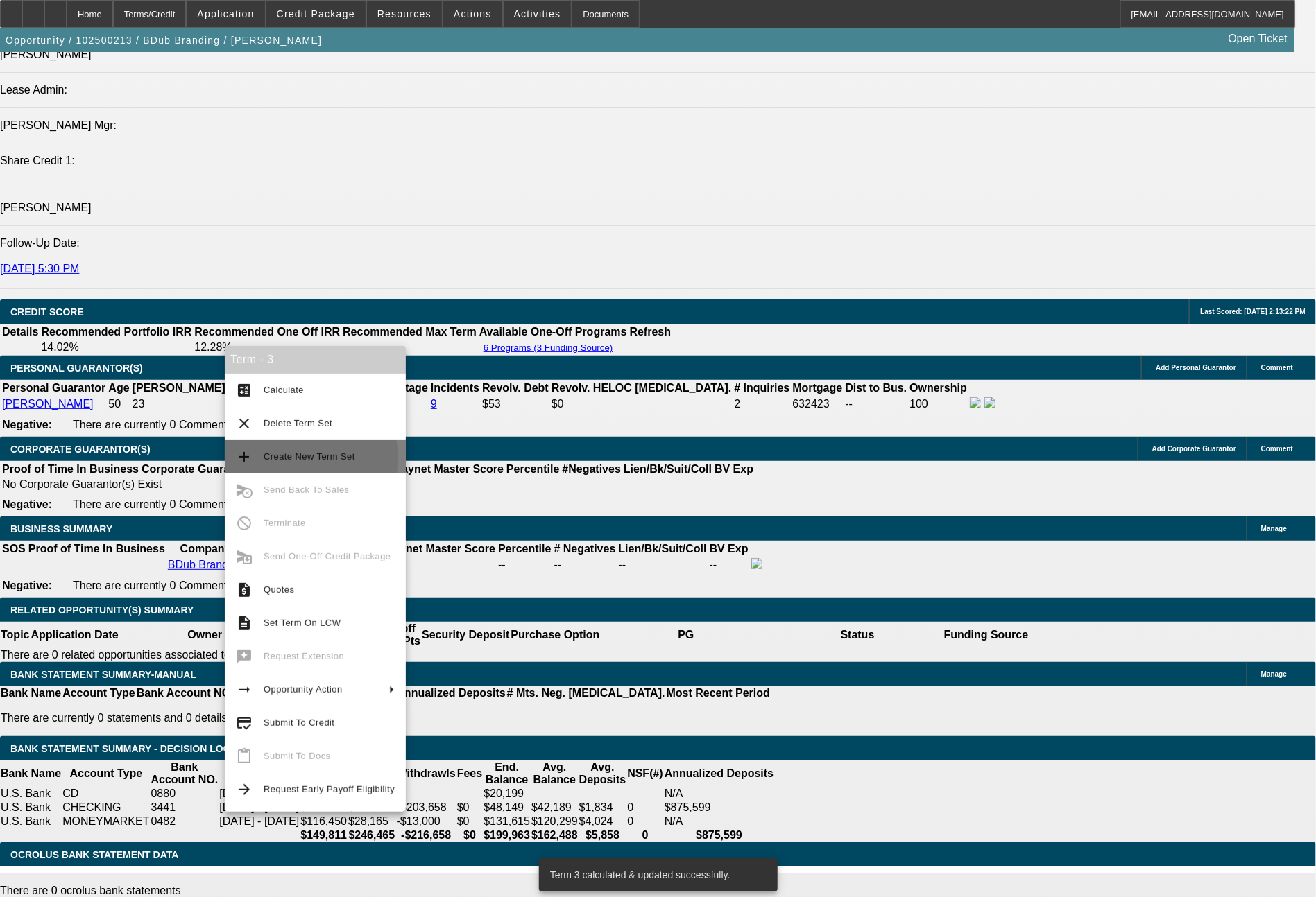
click at [301, 457] on span "Create New Term Set" at bounding box center [309, 457] width 92 height 11
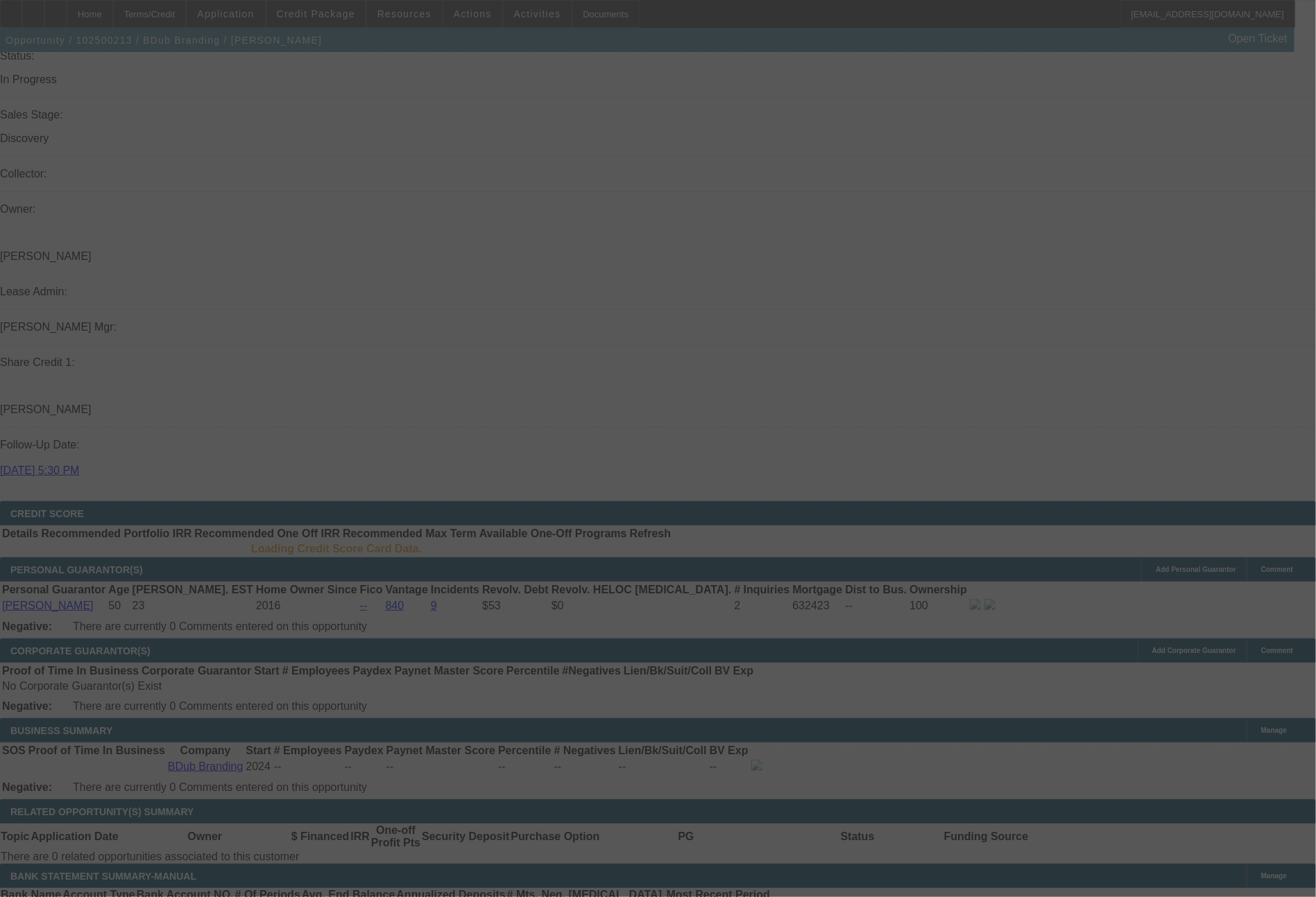
scroll to position [1577, 0]
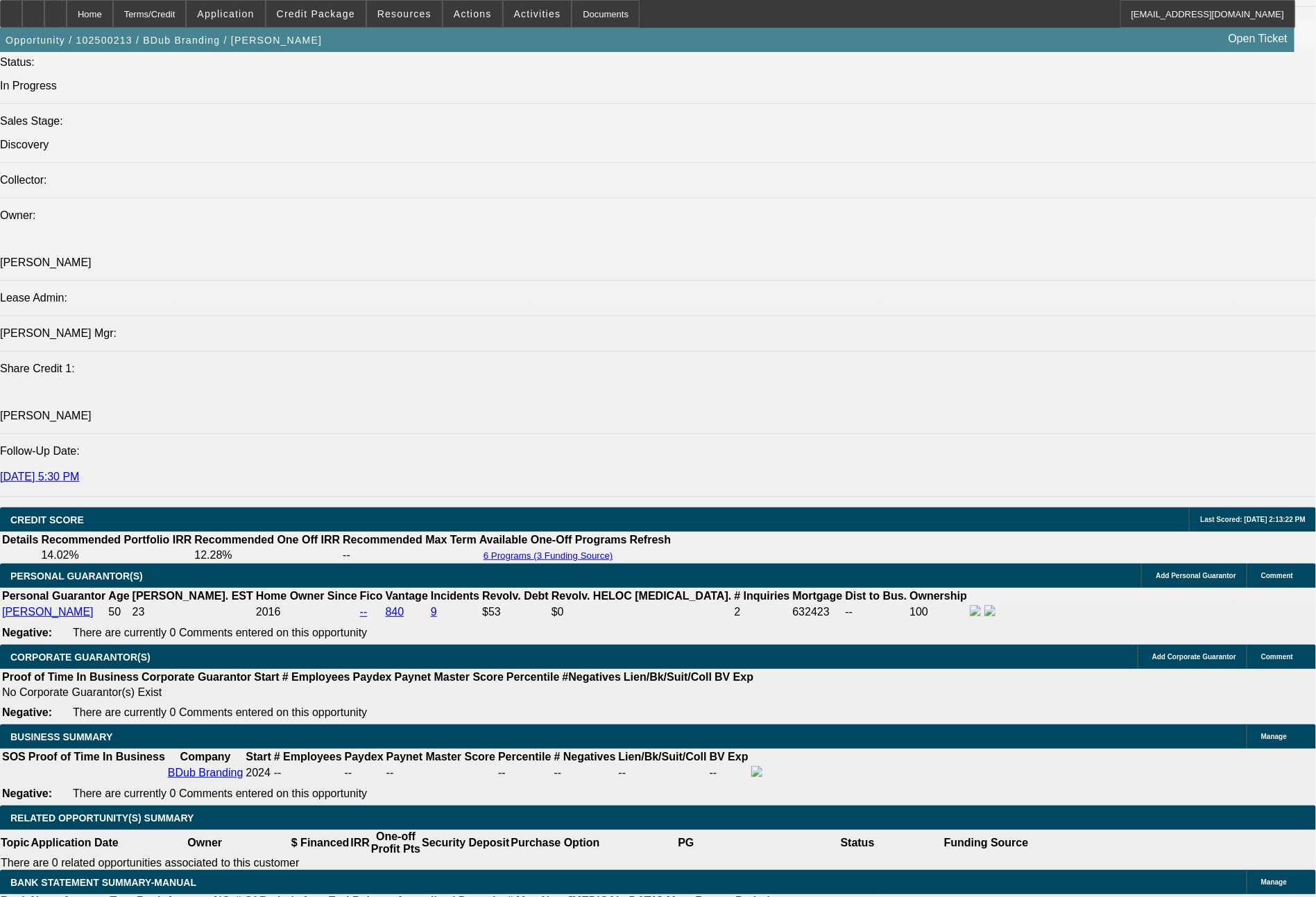
select select "0"
select select "2"
select select "0"
select select "6"
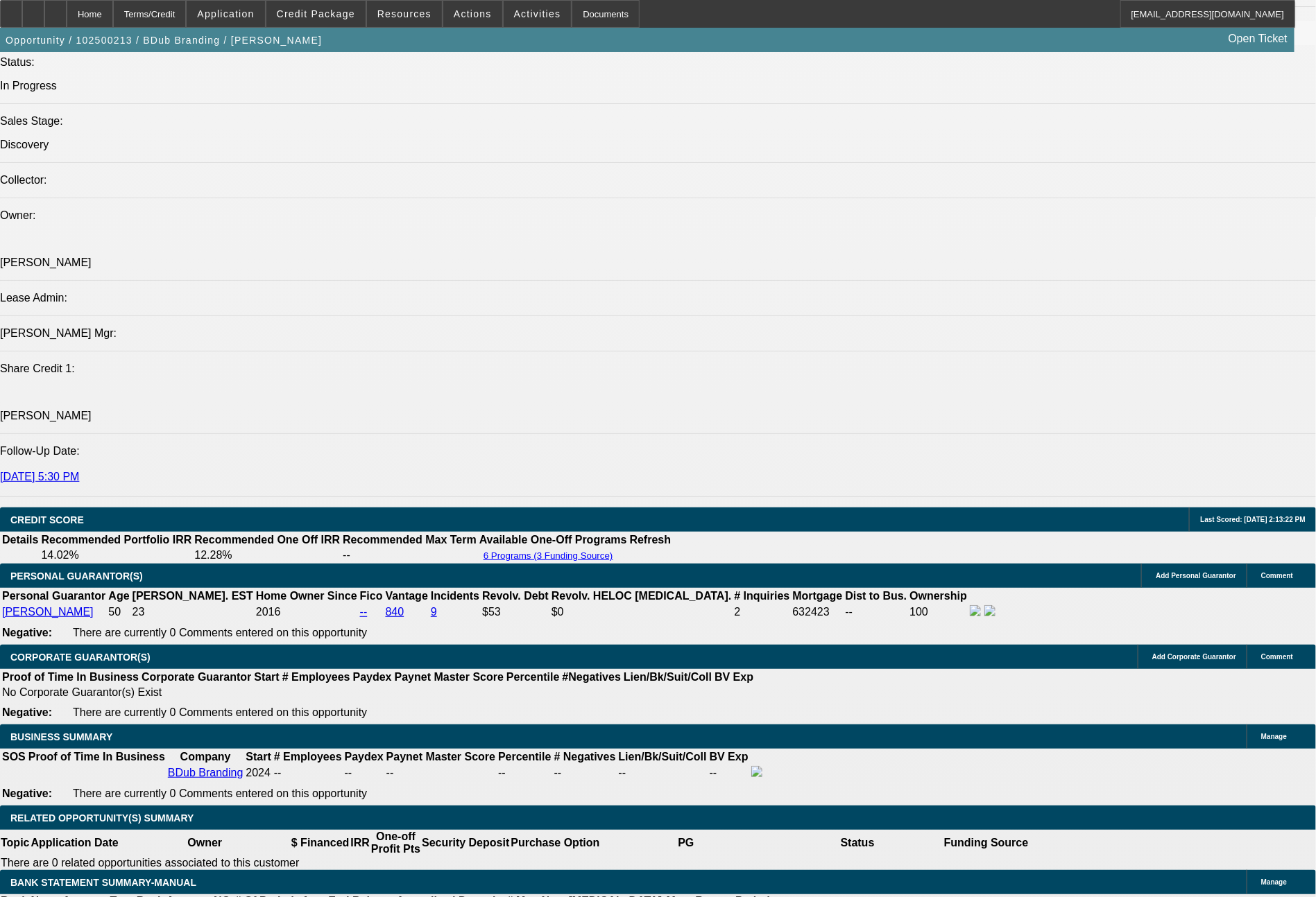
select select "0"
select select "2"
select select "0"
select select "6"
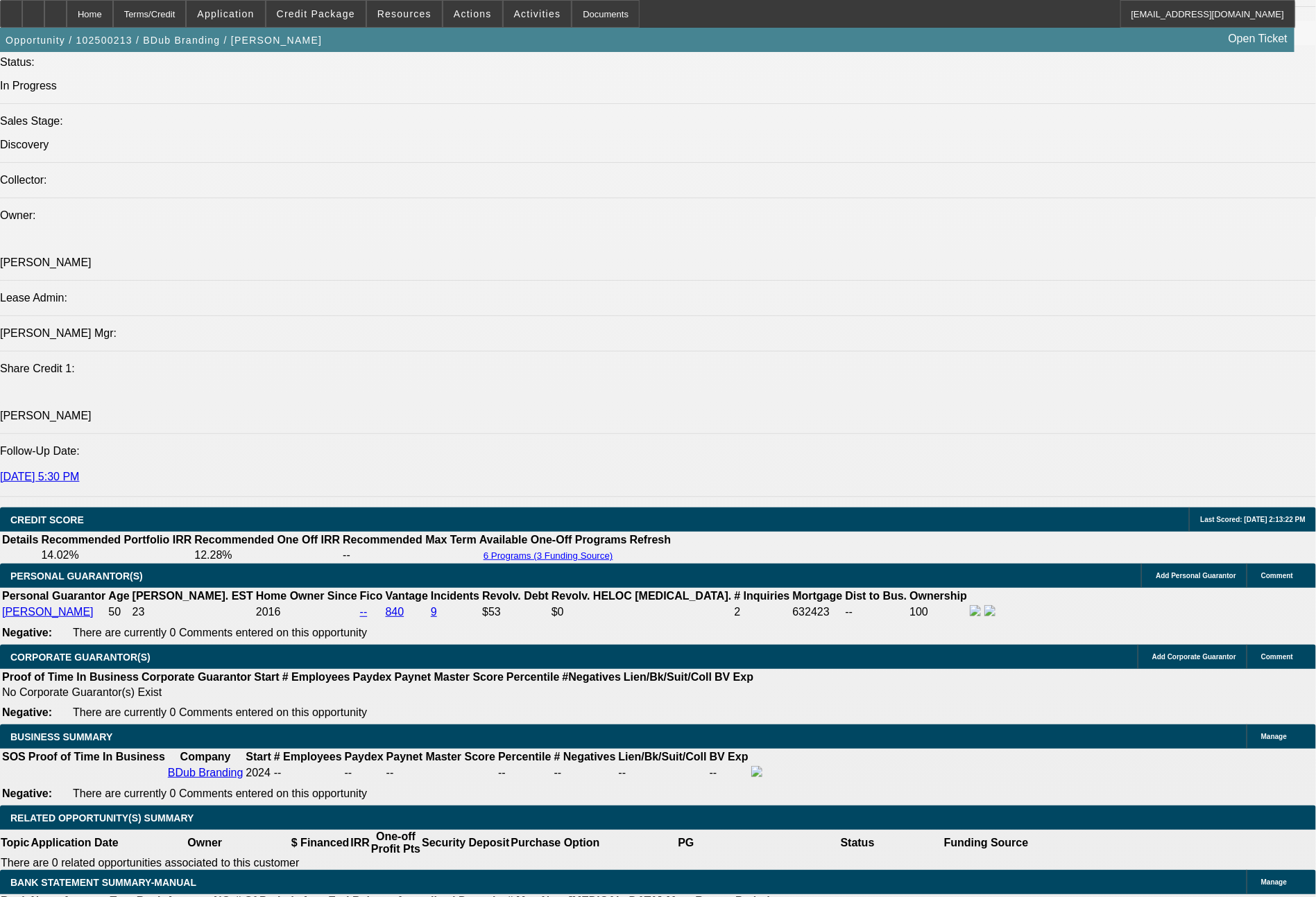
select select "0"
select select "2"
select select "0"
select select "6"
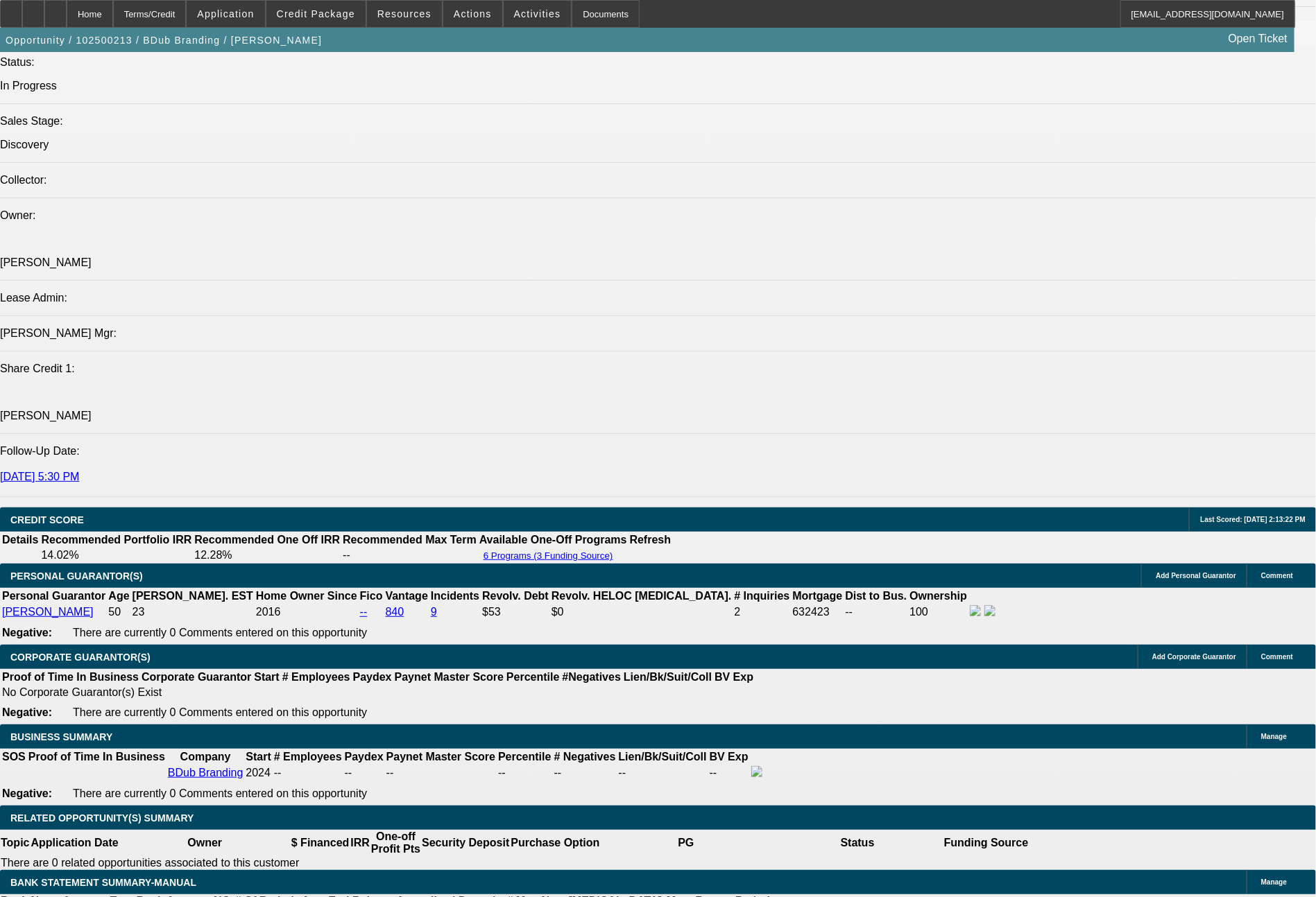
select select "0"
select select "2"
select select "0"
select select "6"
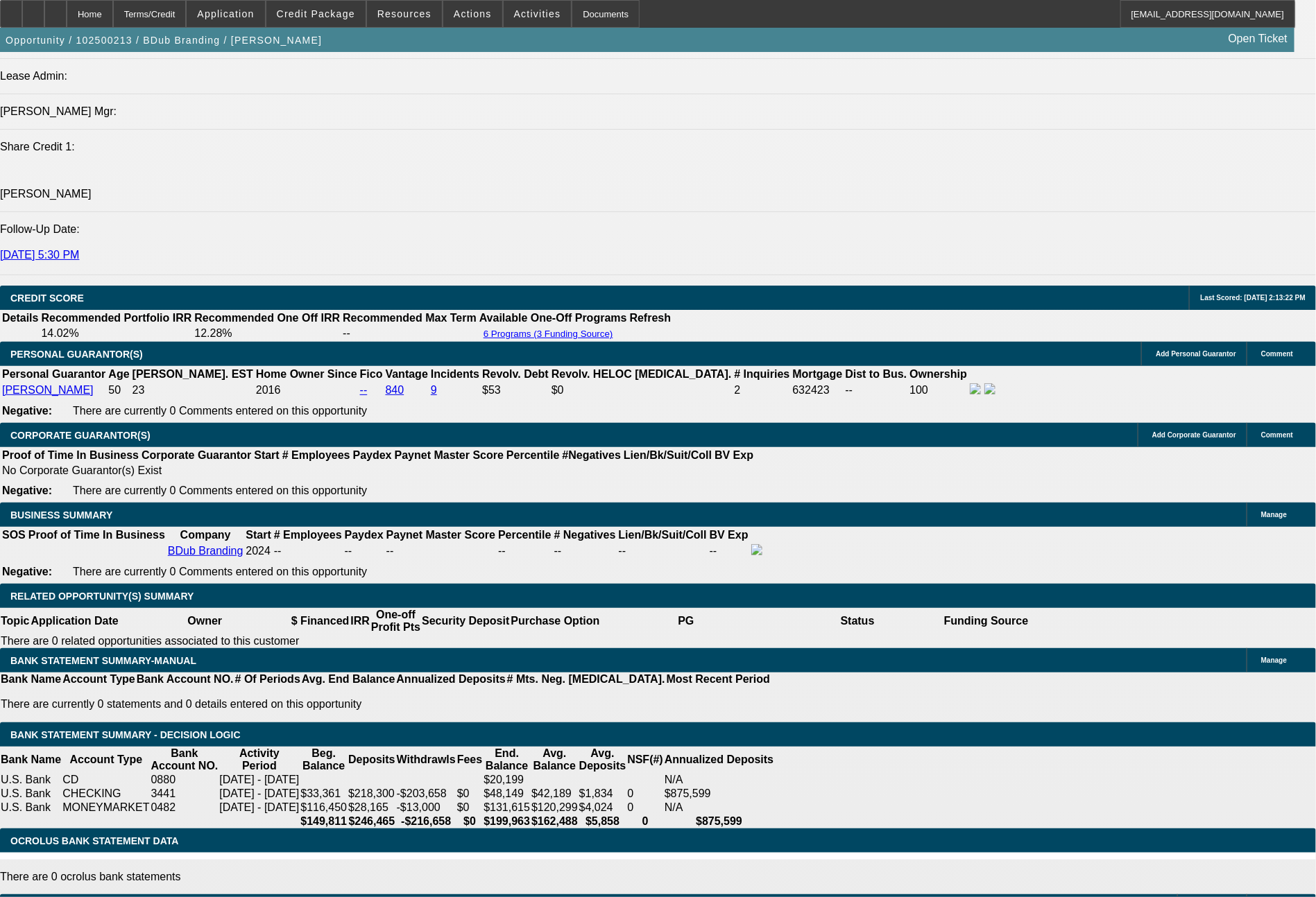
scroll to position [1841, 0]
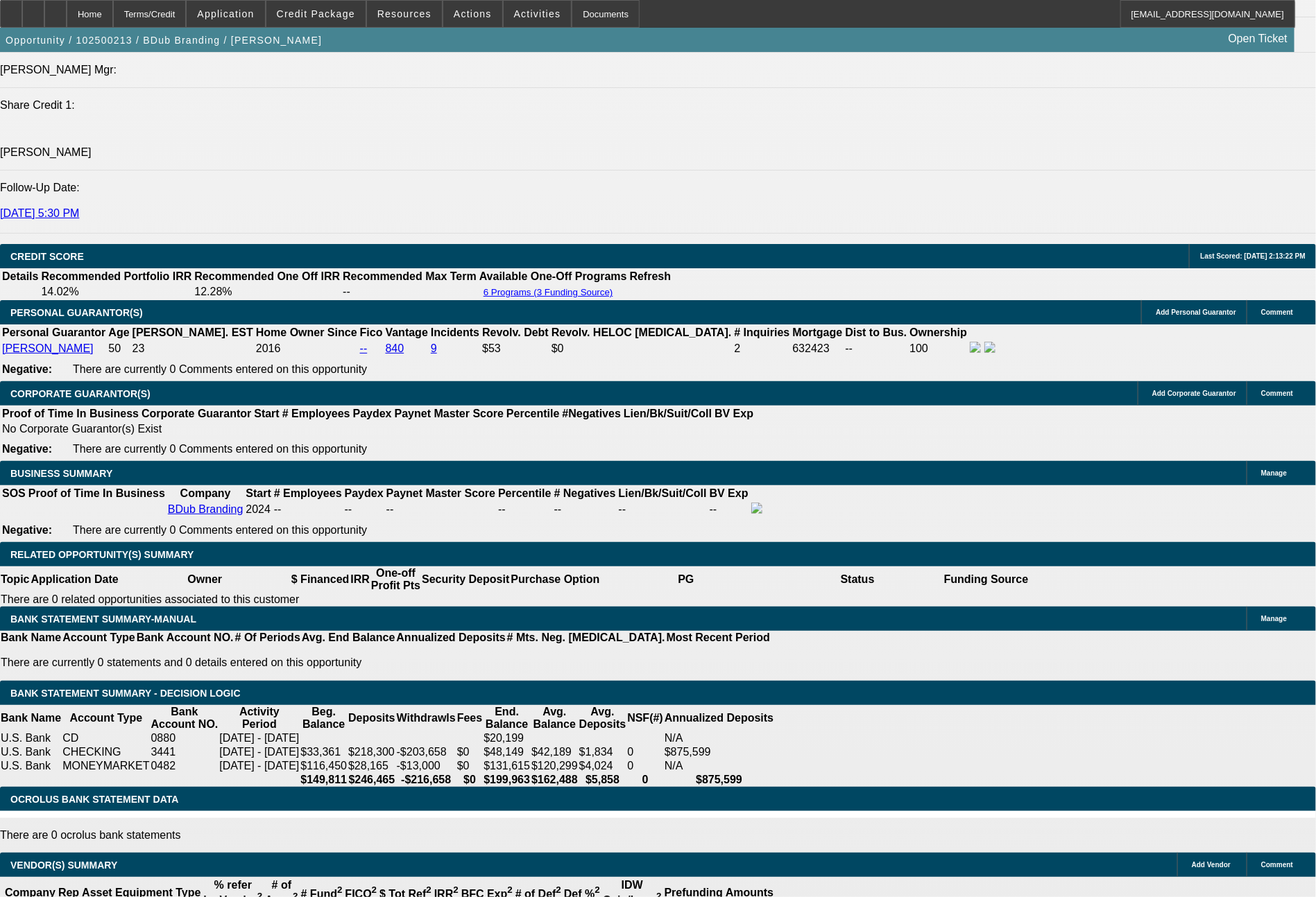
drag, startPoint x: 268, startPoint y: 404, endPoint x: 304, endPoint y: 410, distance: 36.5
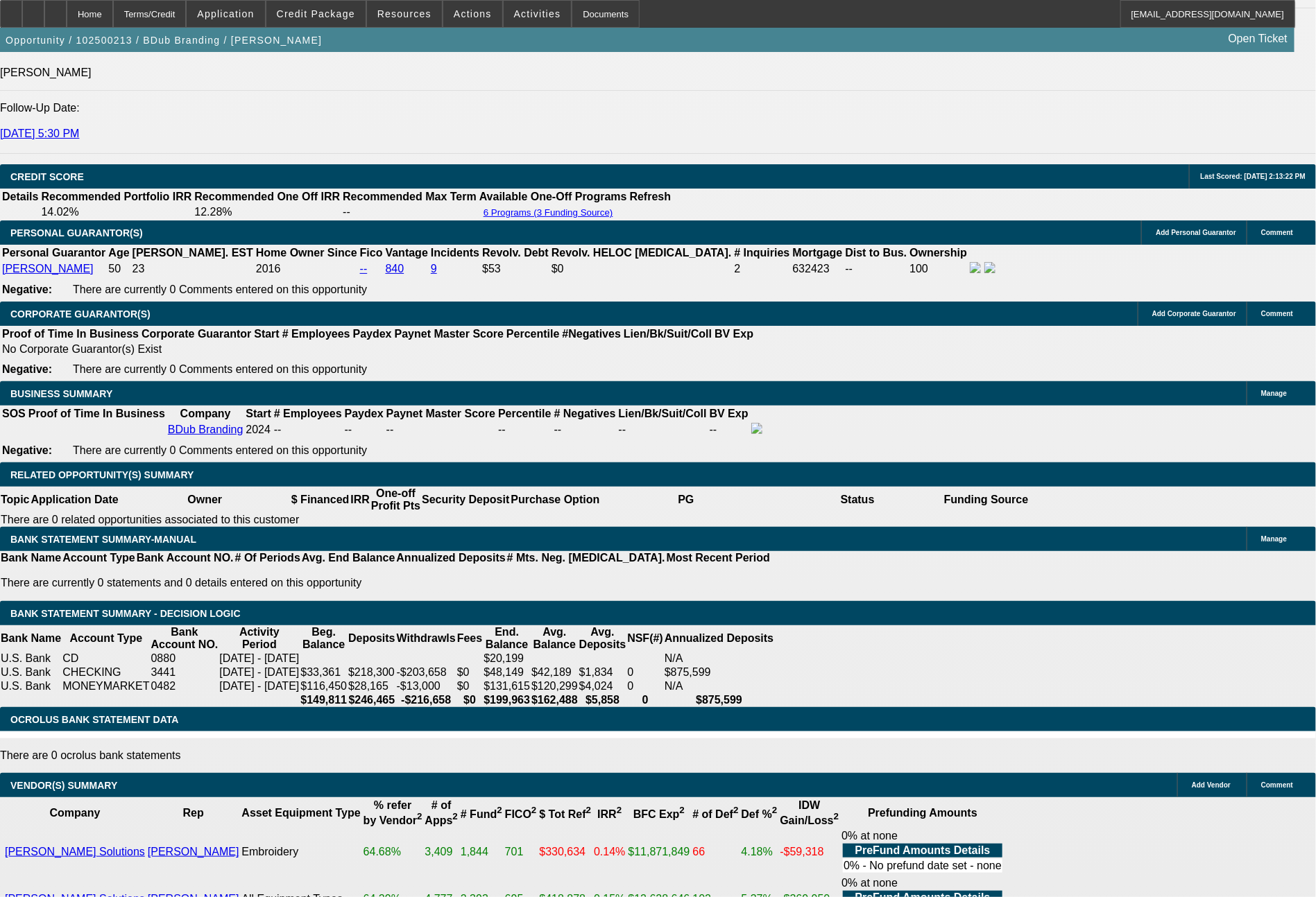
type input "3"
type input "UNKNOWN"
type input "$39,698.72"
type input "$19,849.36"
type input "36"
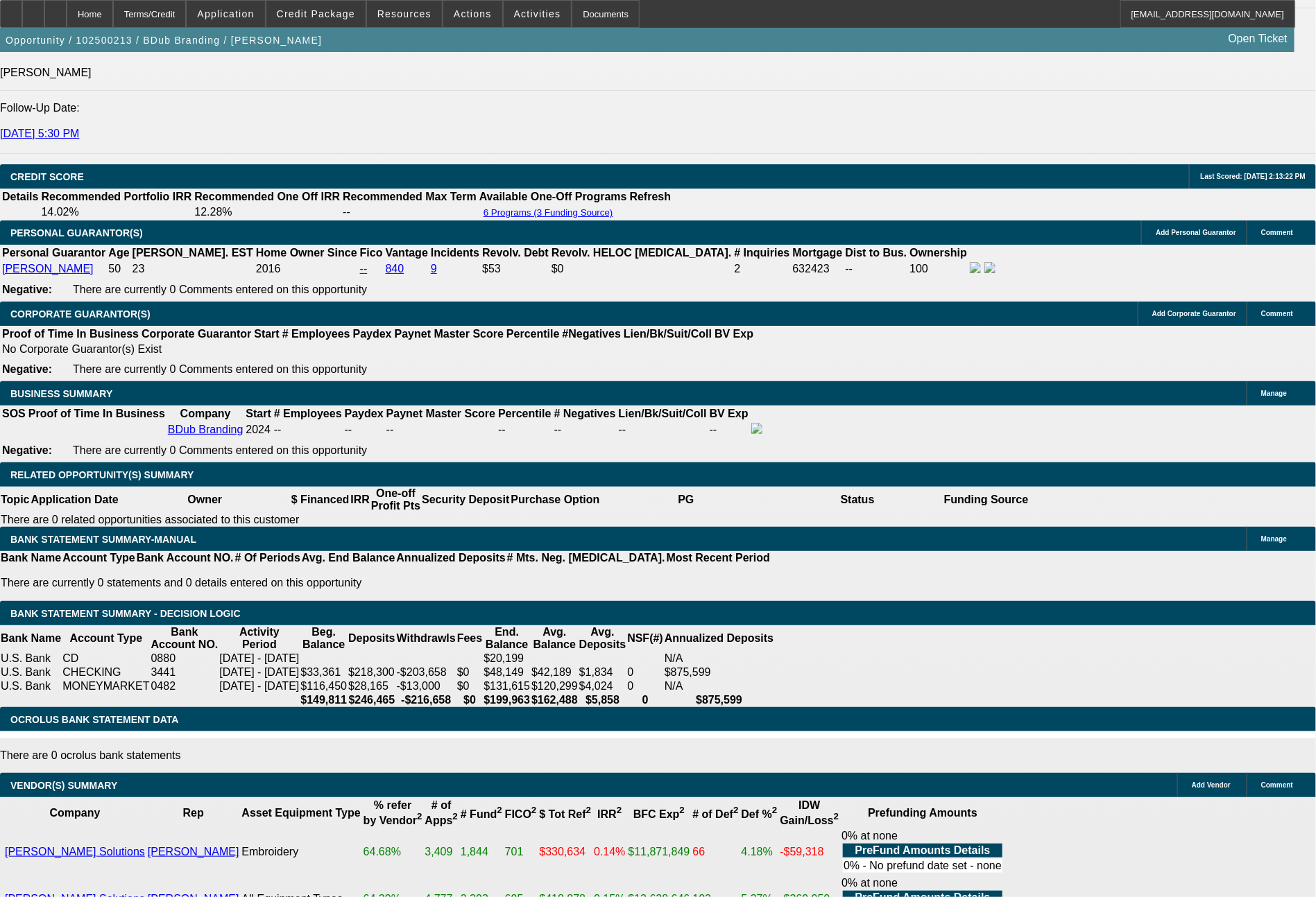
type input "$3,922.66"
type input "$1,961.33"
type input "36"
drag, startPoint x: 236, startPoint y: 295, endPoint x: 323, endPoint y: 312, distance: 88.6
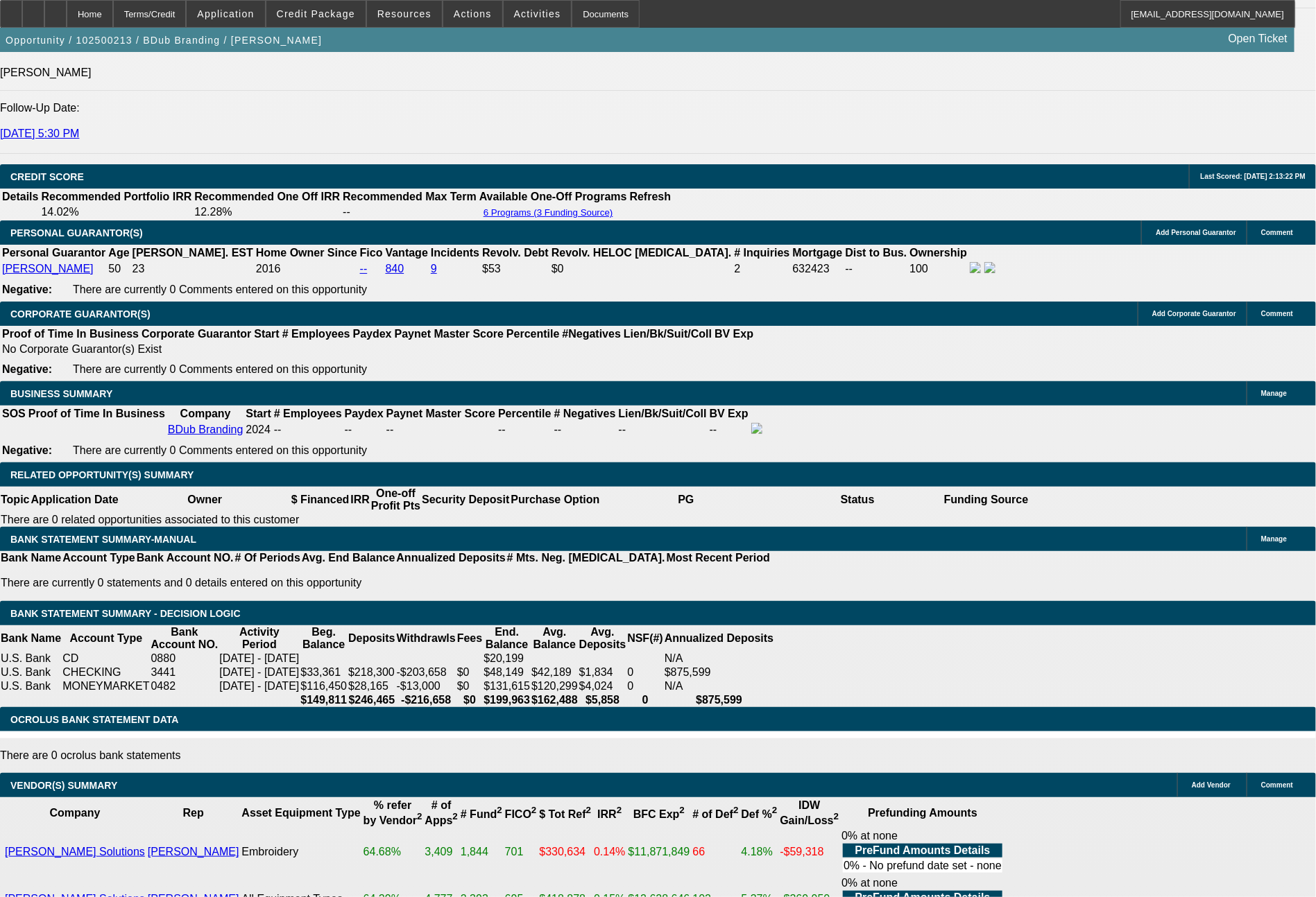
type input "$17,000.00"
type input "$3,956.30"
type input "$1,978.15"
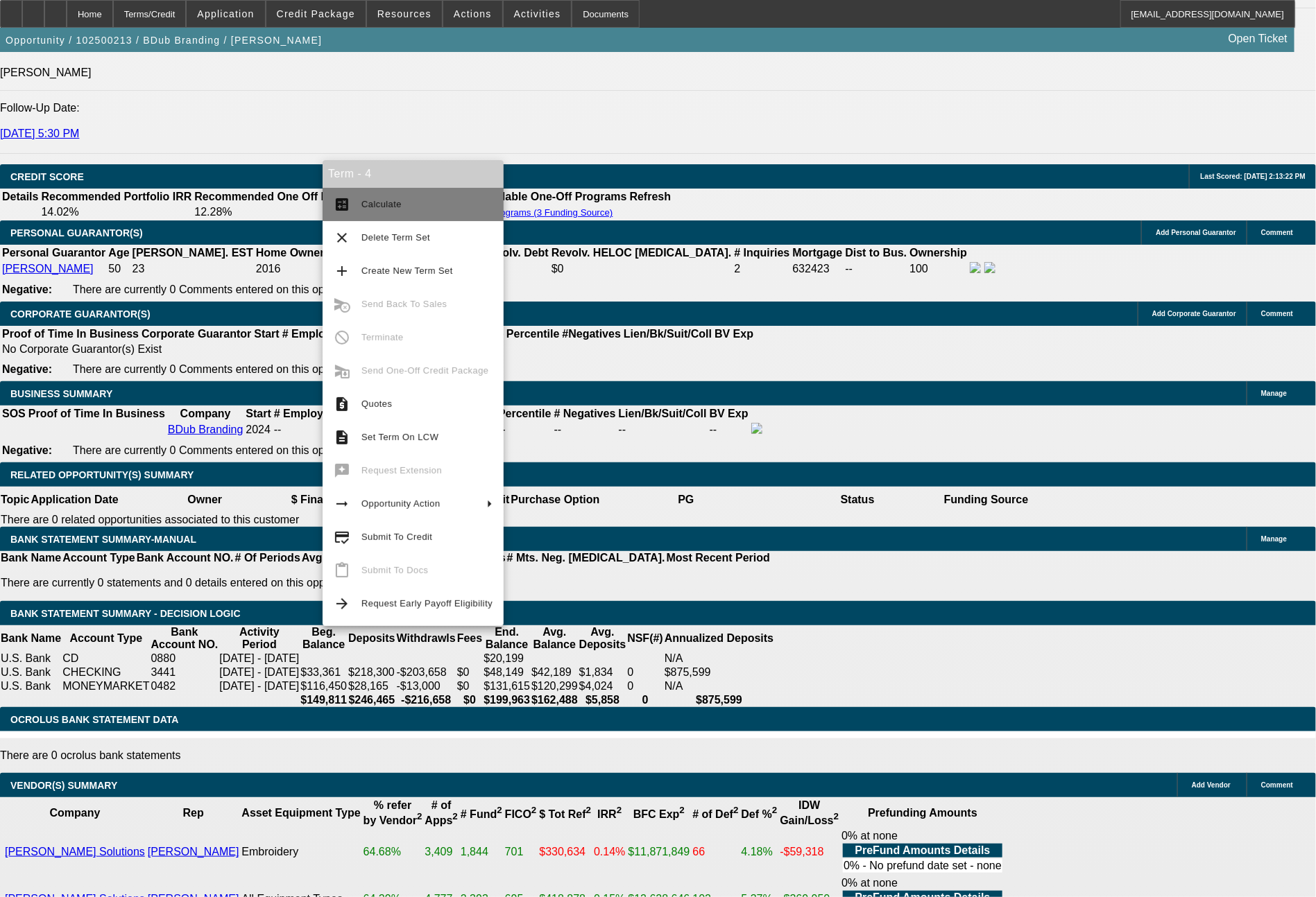
click at [414, 208] on span "Calculate" at bounding box center [427, 205] width 131 height 17
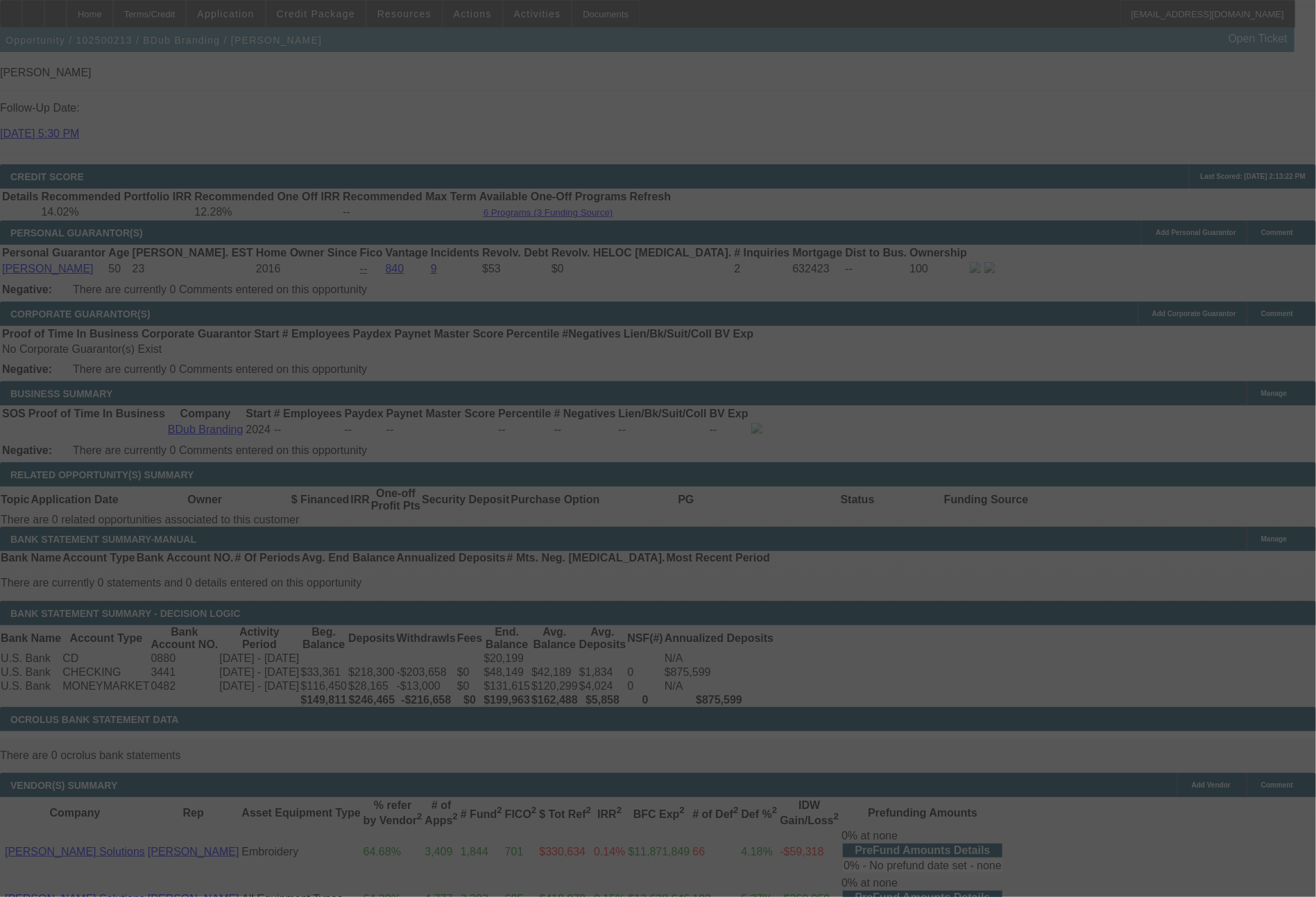
select select "0"
select select "2"
select select "0"
select select "6"
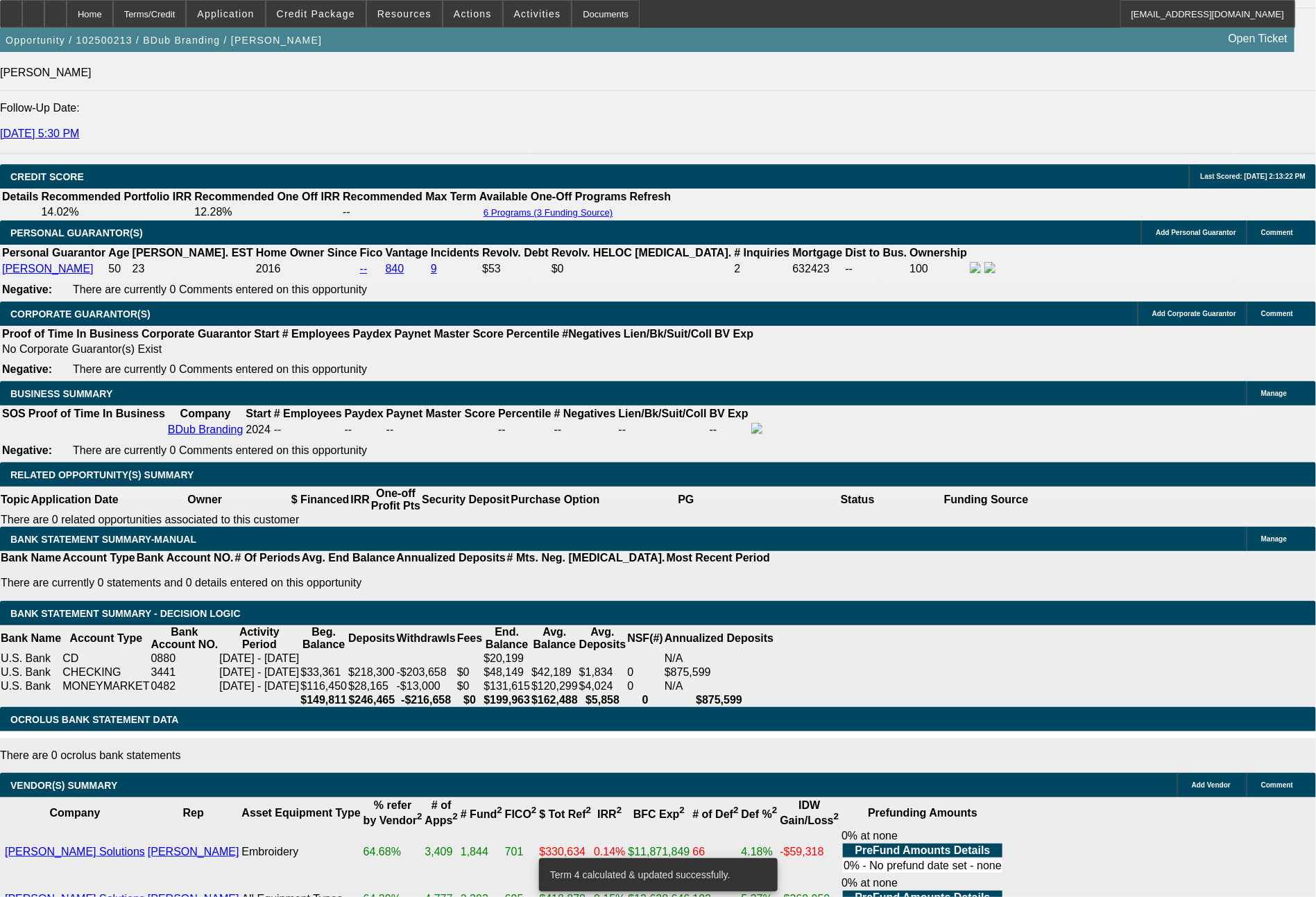
drag, startPoint x: 202, startPoint y: 404, endPoint x: 271, endPoint y: 407, distance: 69.1
type input "19"
type input "$38.00"
type input "UNKNOWN"
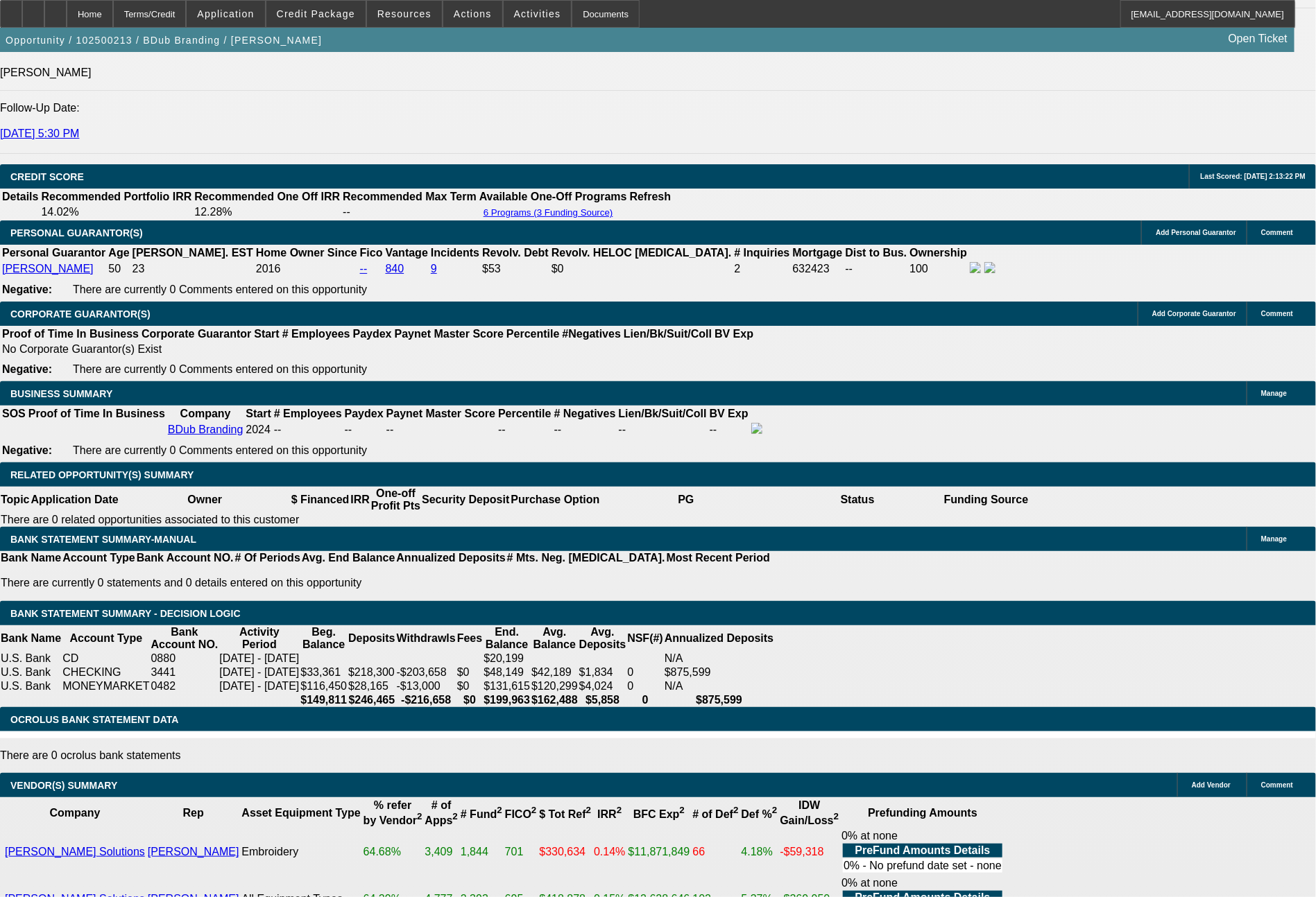
type input "1974"
type input "12.8"
type input "$3,948.00"
type input "197"
type input "$394.00"
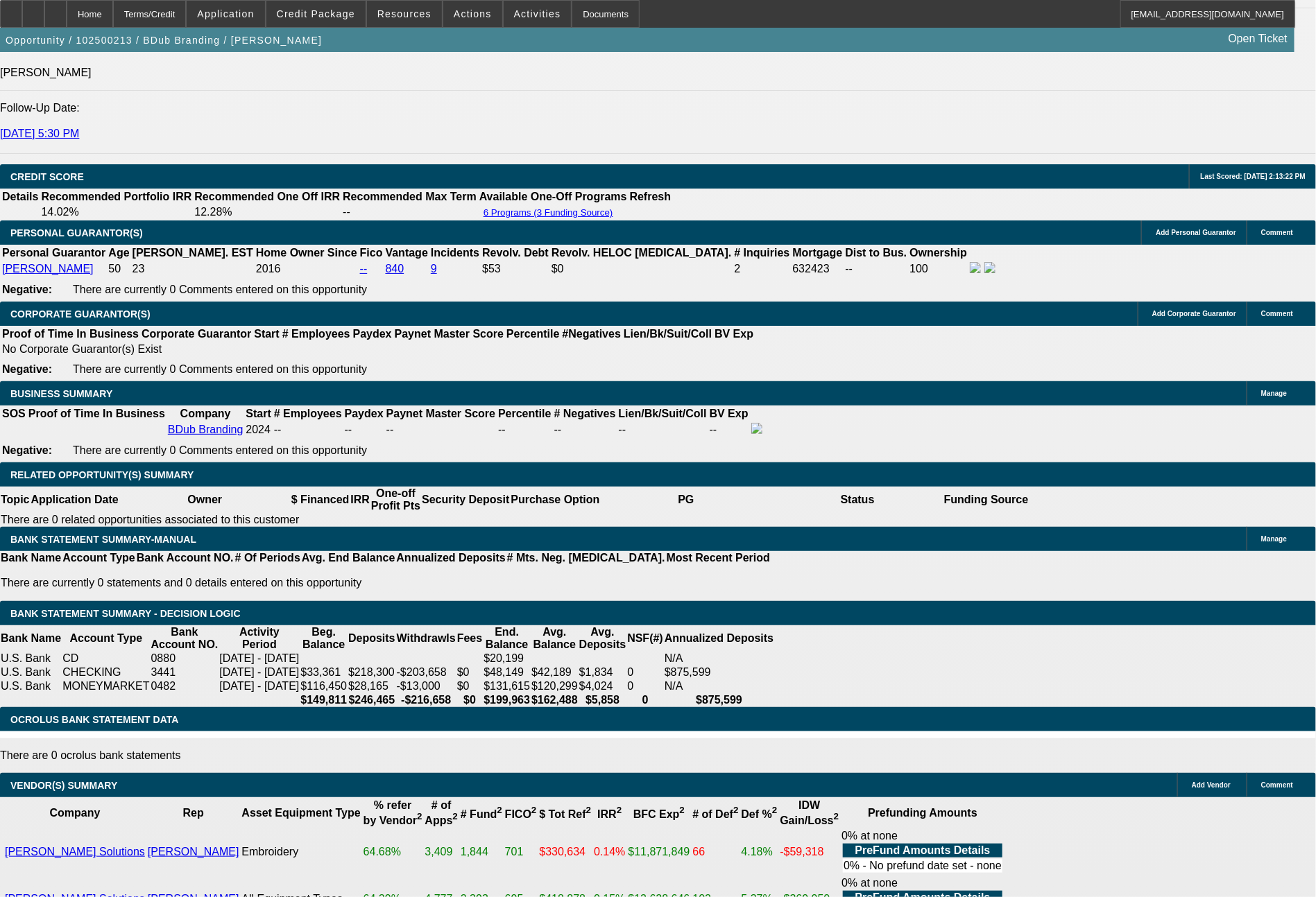
type input "1973"
type input "12.7"
type input "$3,946.00"
type input "$1,973.00"
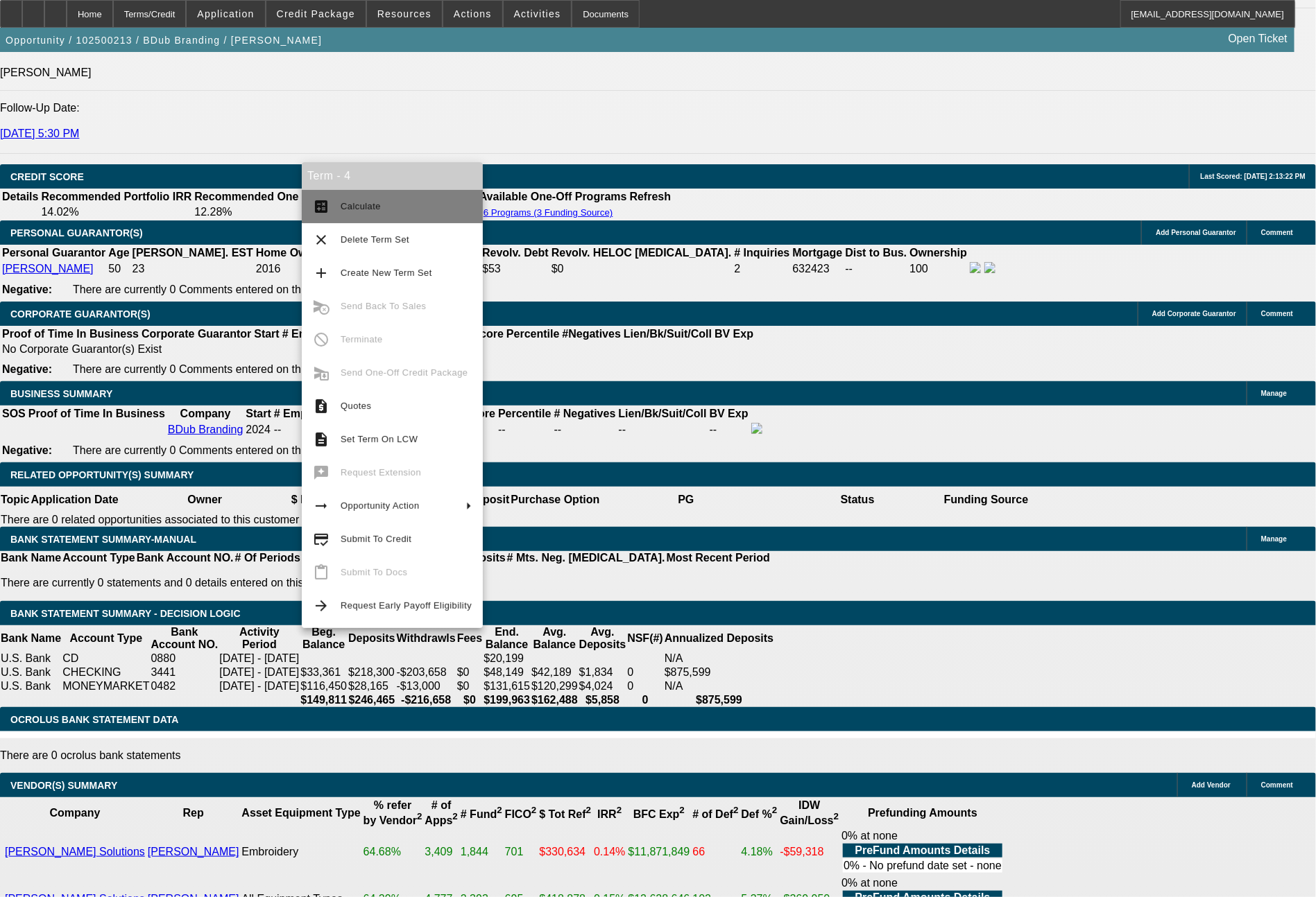
click at [402, 211] on span "Calculate" at bounding box center [406, 207] width 131 height 17
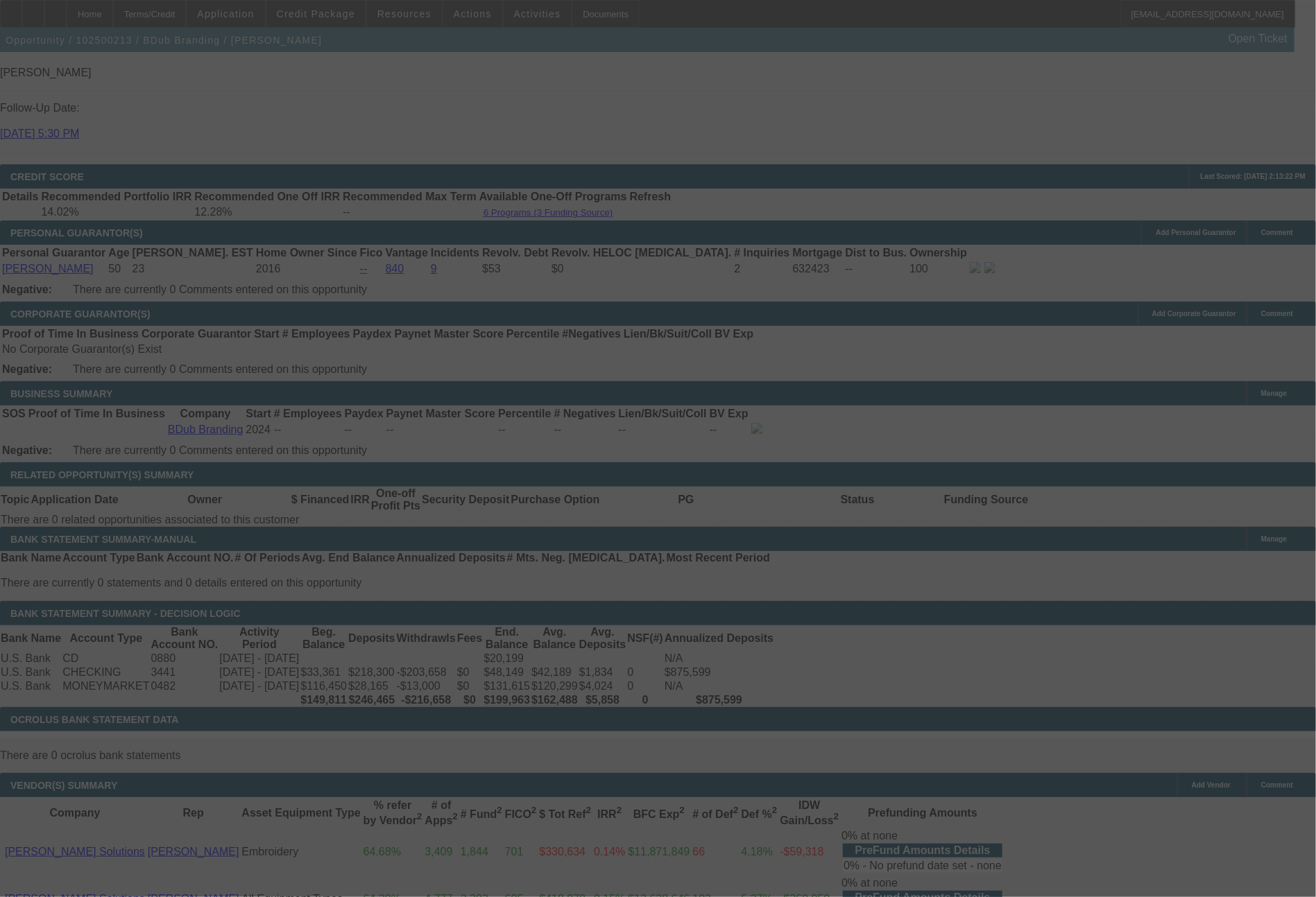
select select "0"
select select "2"
select select "0"
select select "6"
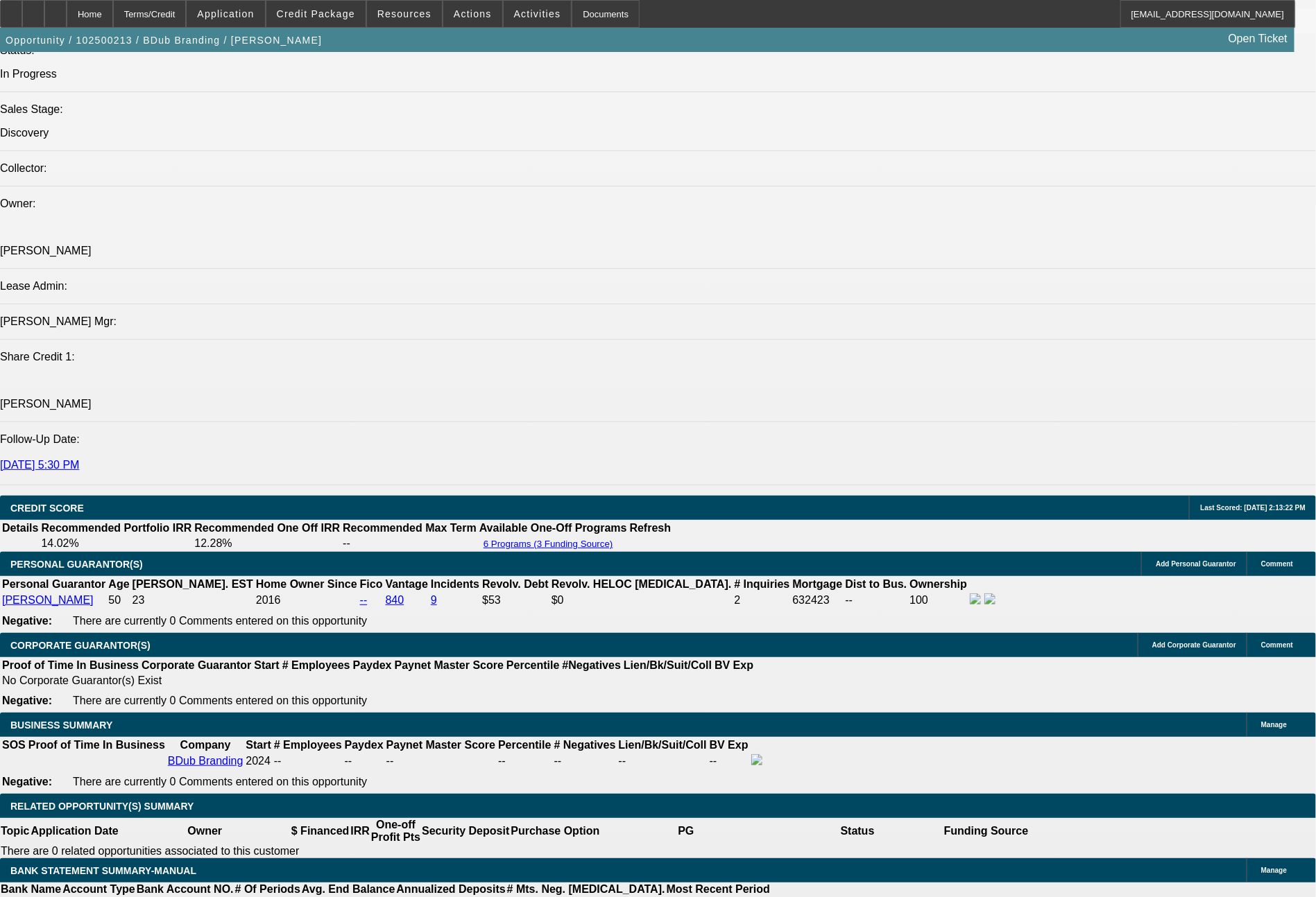
scroll to position [1546, 0]
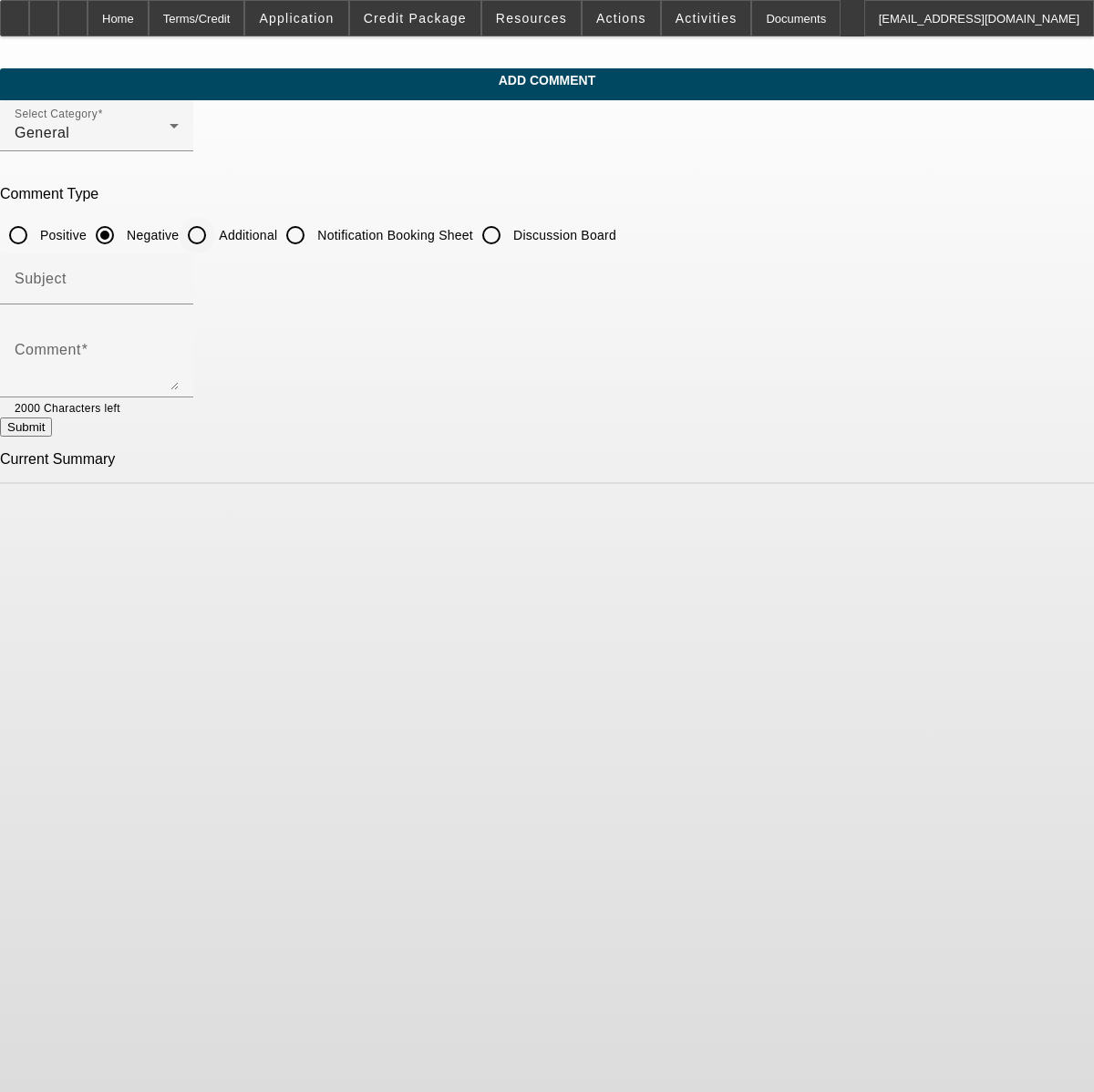
click at [215, 243] on input "Additional" at bounding box center [197, 235] width 36 height 36
radio input "true"
click at [179, 361] on textarea "Comment" at bounding box center [97, 367] width 164 height 44
click at [179, 356] on textarea "[PERSON_NAME] started this business in [DATE] ([DATE]) after an embroidery / sc…" at bounding box center [97, 367] width 164 height 44
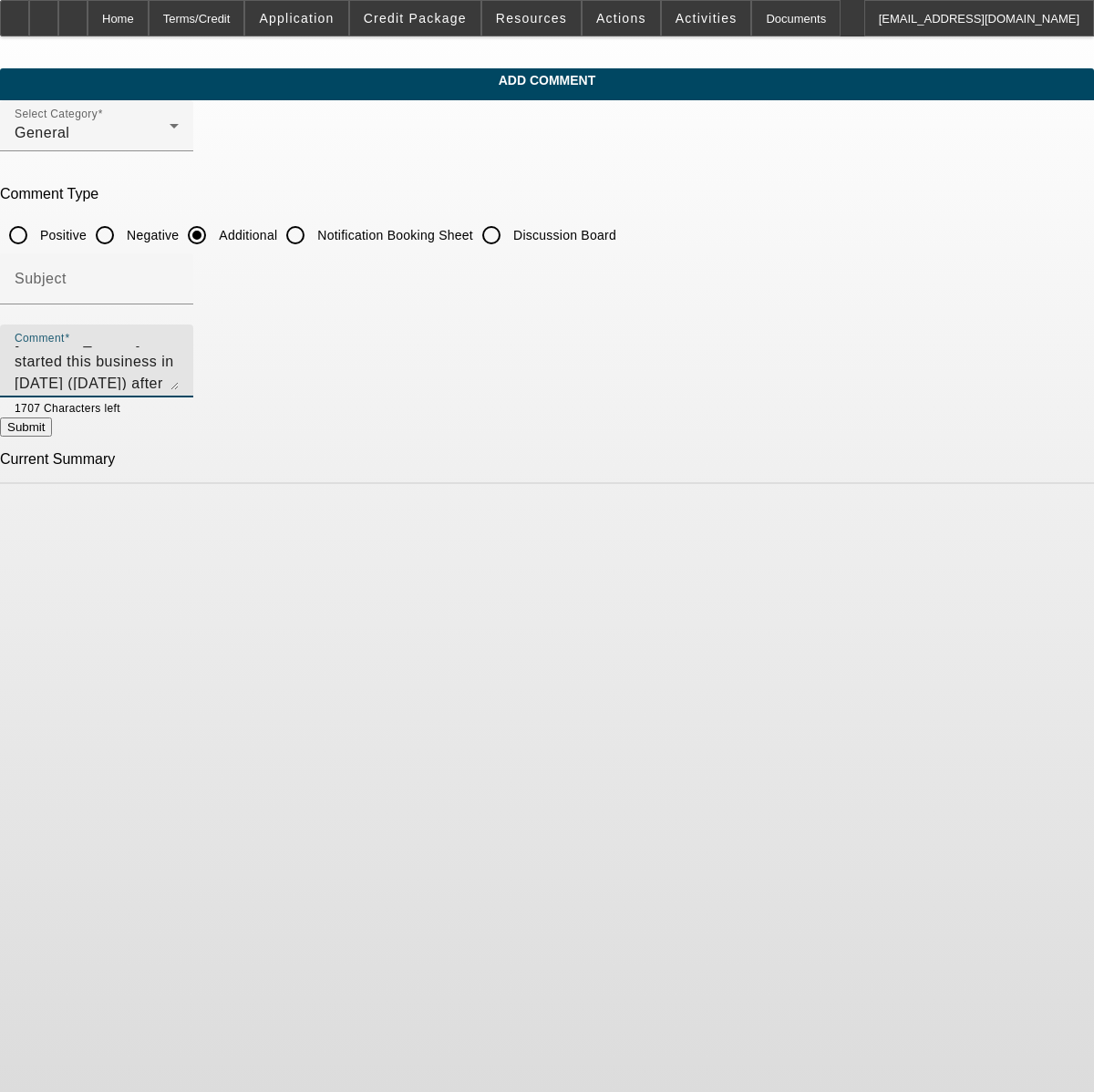
click at [179, 384] on textarea "[PERSON_NAME] started this business in [DATE] ([DATE]) after an embroidery / sc…" at bounding box center [97, 367] width 164 height 44
type textarea "[PERSON_NAME] started this business in [DATE] ([DATE]) after an embroidery / sc…"
click at [52, 432] on button "Submit" at bounding box center [26, 427] width 52 height 19
radio input "true"
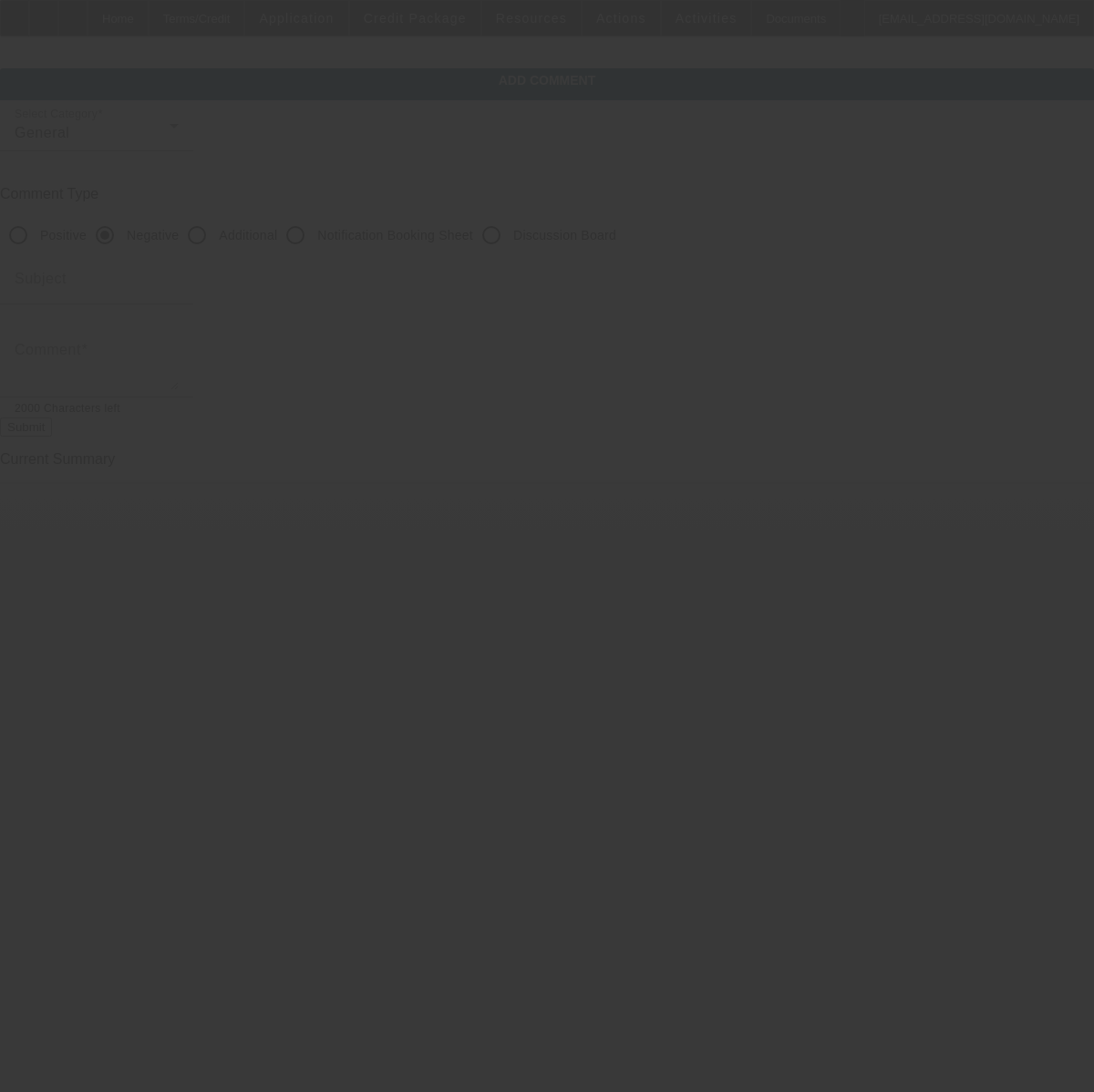
scroll to position [0, 0]
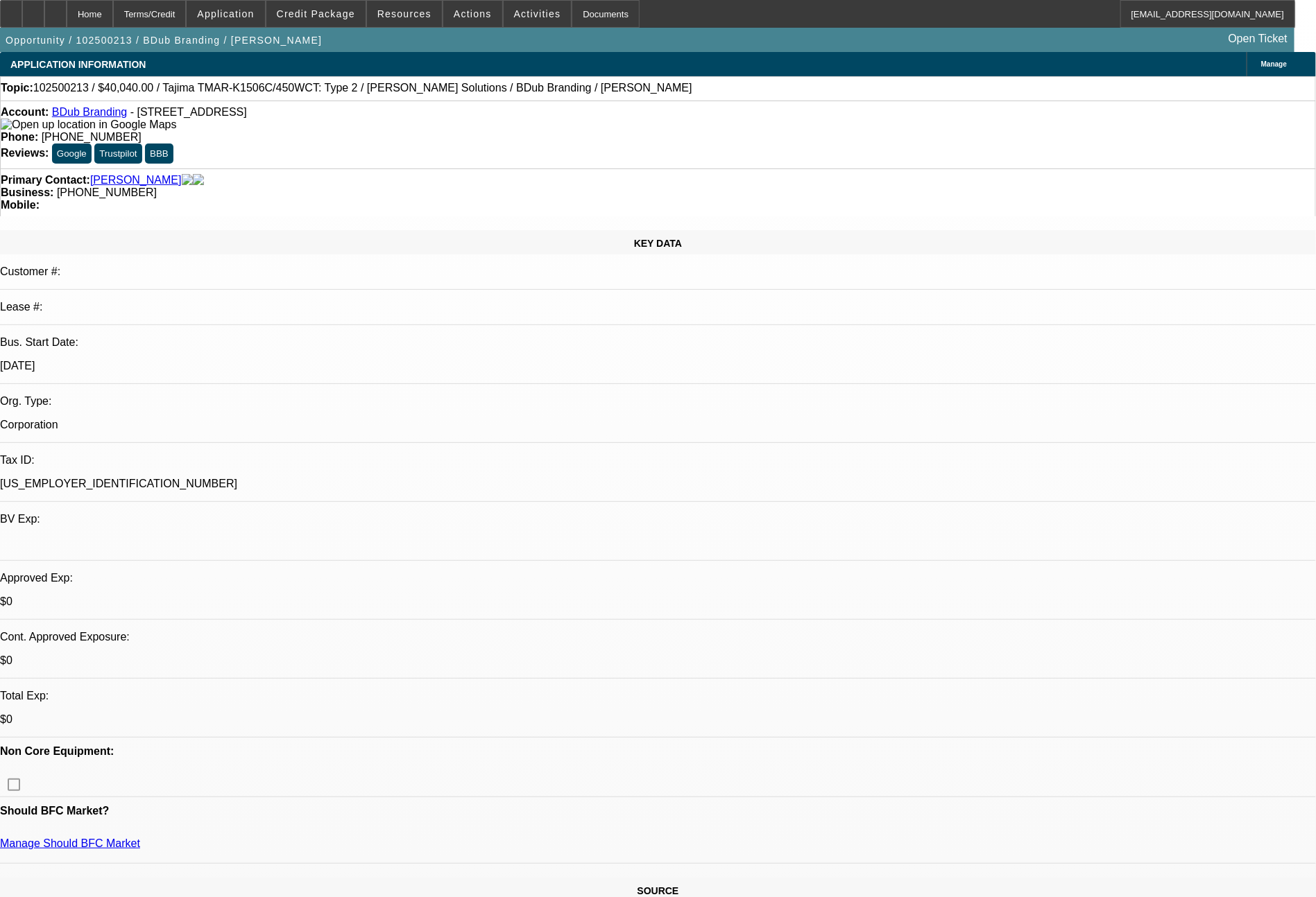
select select "0"
select select "2"
select select "0"
select select "6"
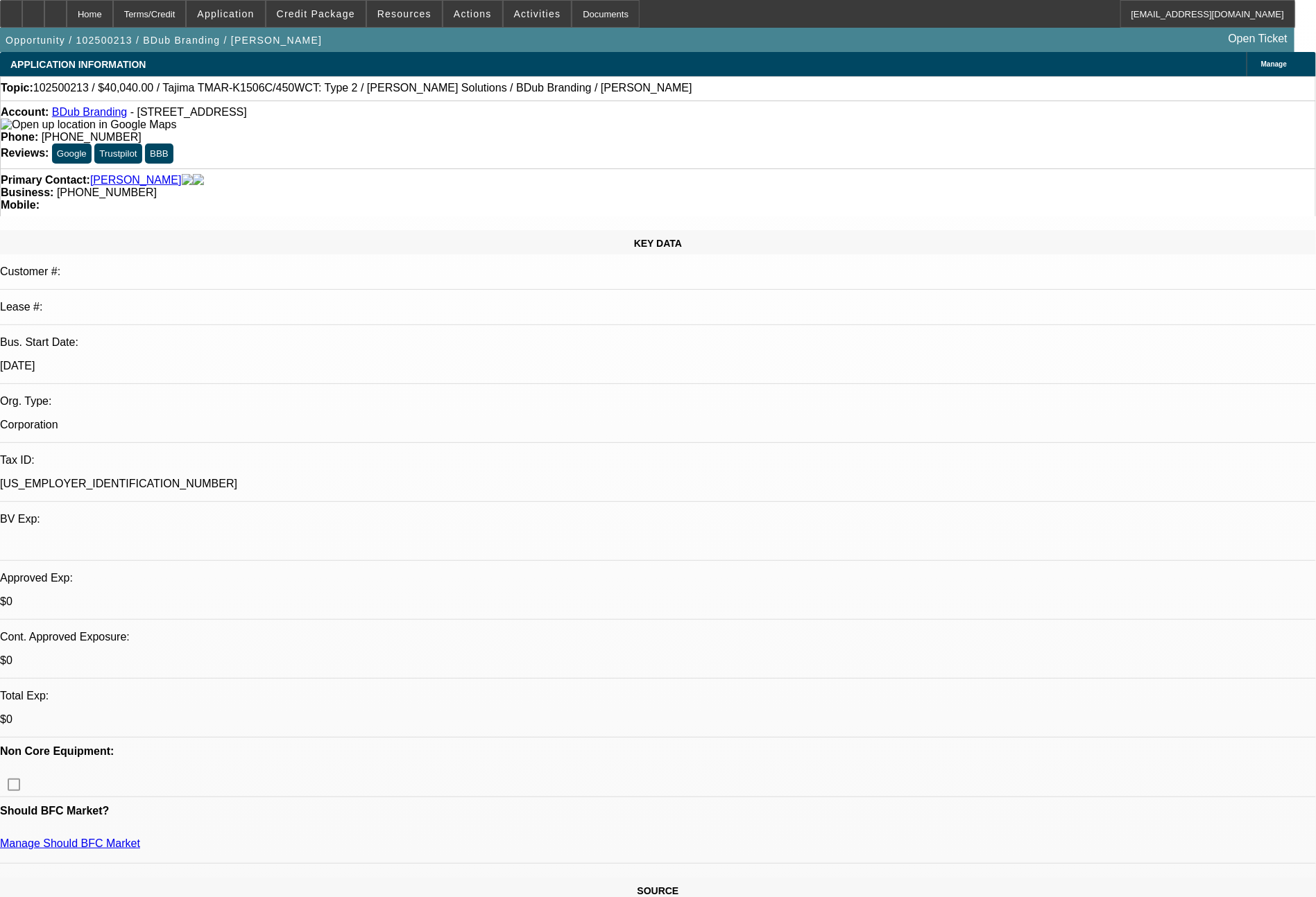
select select "0"
select select "2"
select select "0"
select select "6"
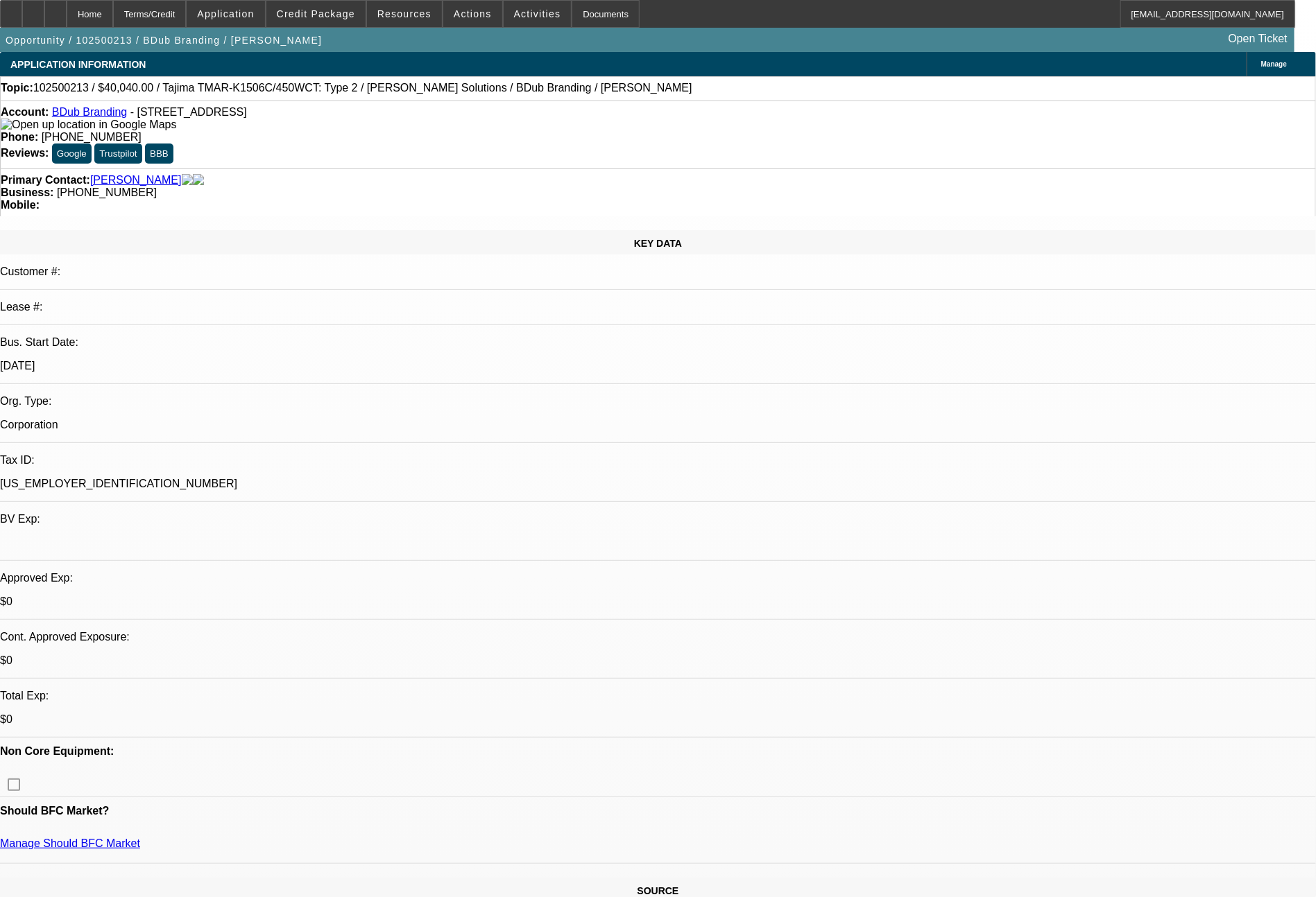
select select "0"
select select "2"
select select "0"
select select "6"
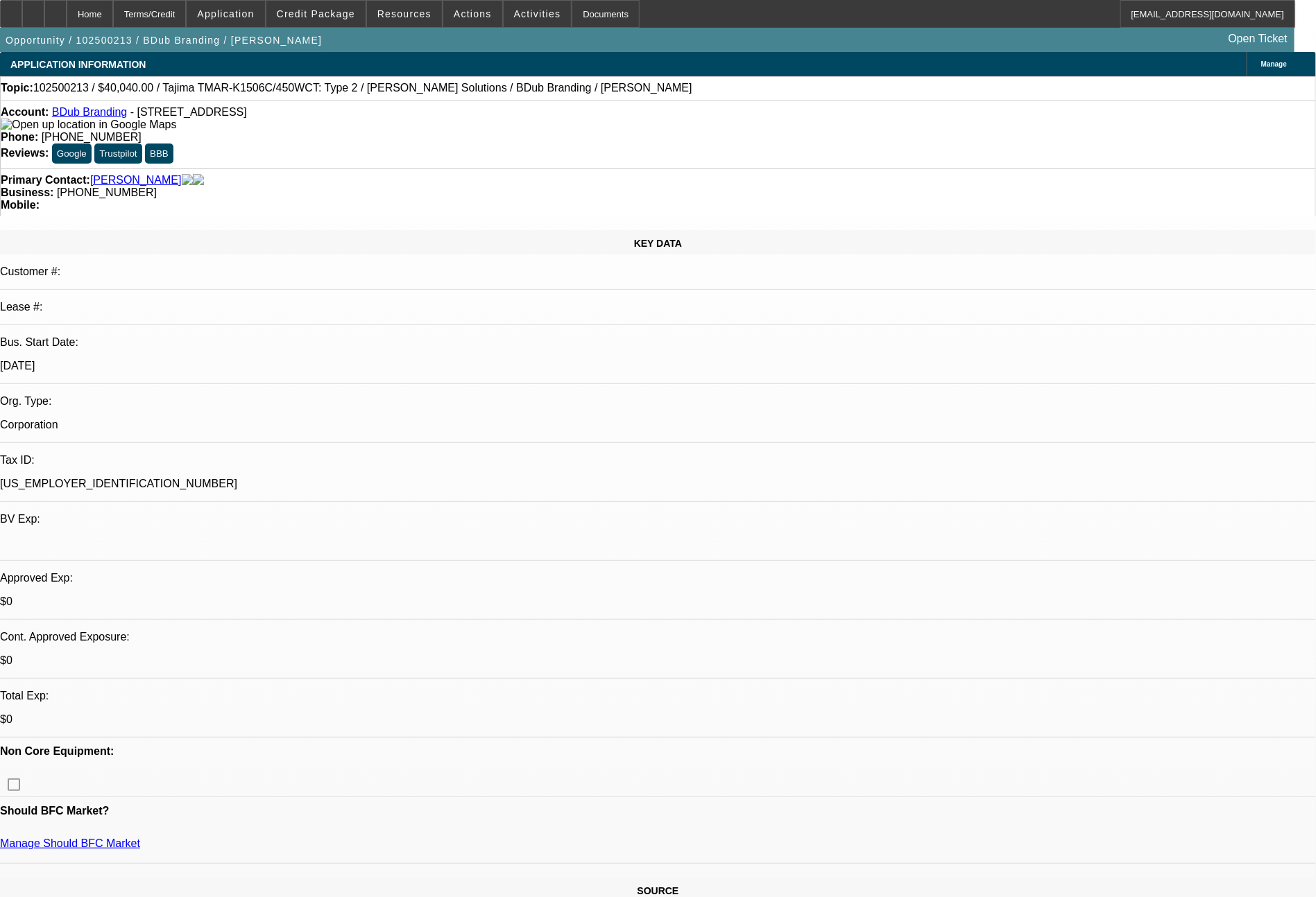
select select "0"
select select "2"
select select "0"
select select "6"
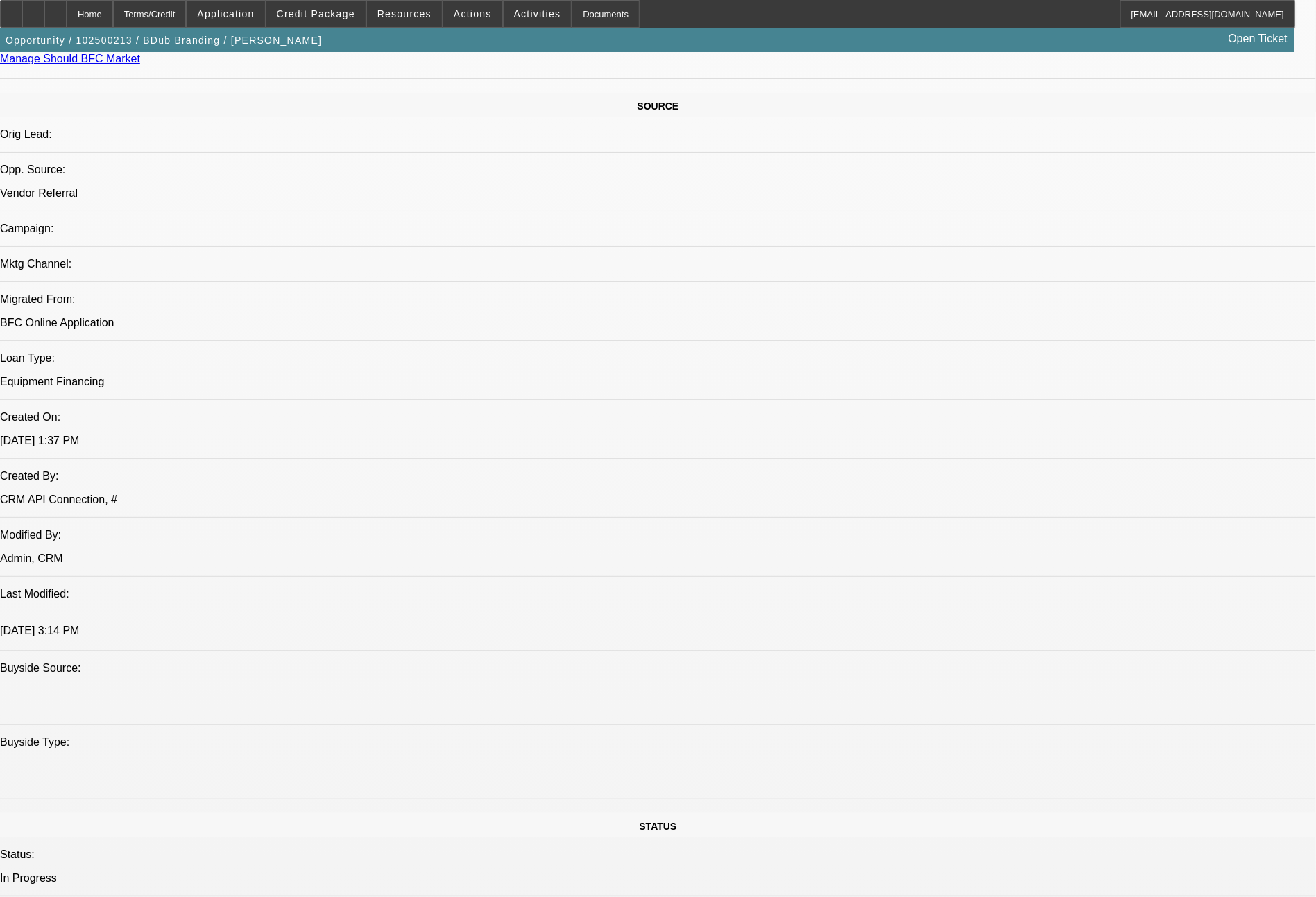
scroll to position [1570, 0]
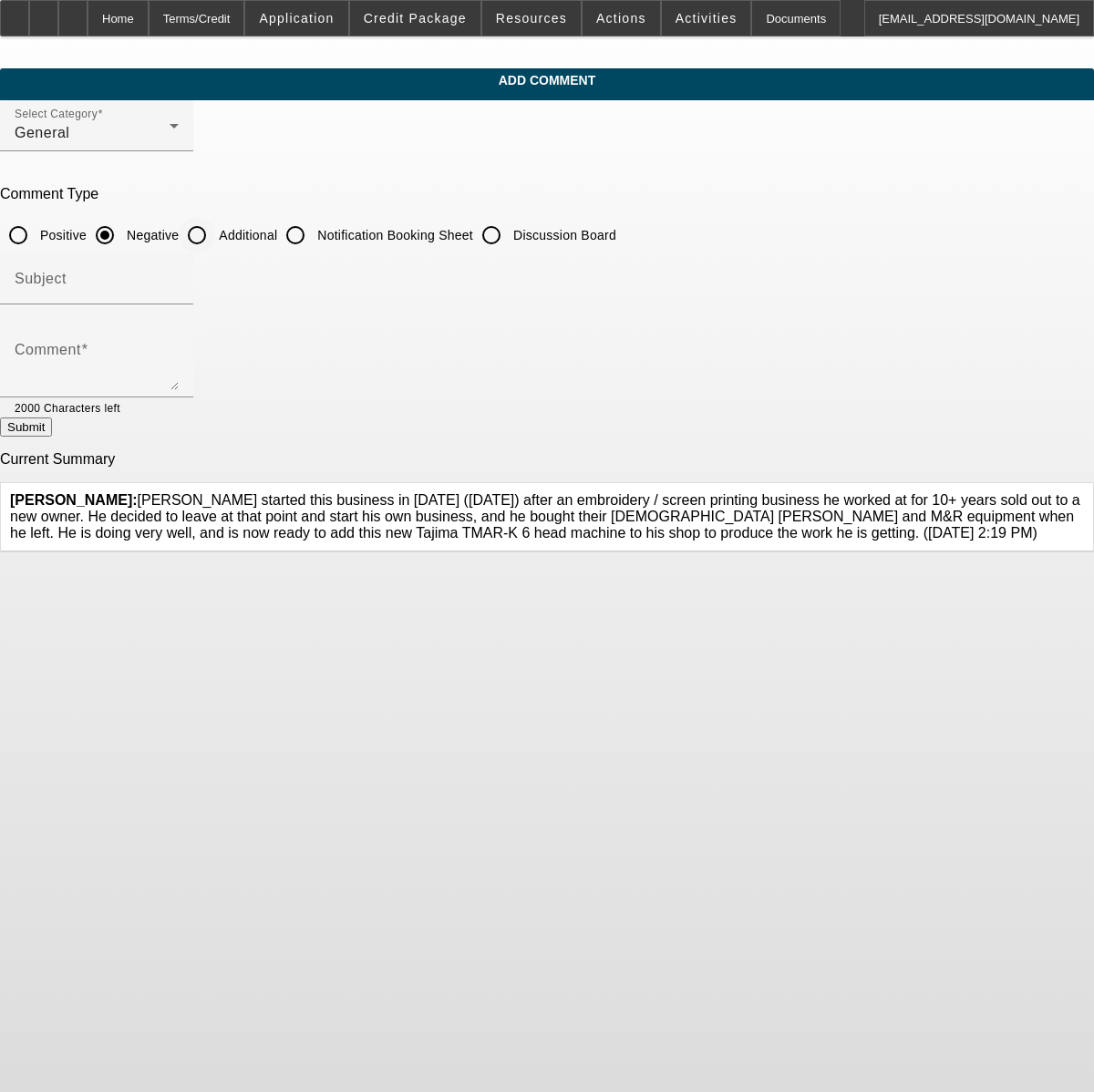
click at [215, 233] on input "Additional" at bounding box center [197, 235] width 36 height 36
radio input "true"
click at [179, 361] on textarea "Comment" at bounding box center [97, 367] width 164 height 44
type textarea "solid personal credit, new Tajima machine, very solid deposits/balances per ban…"
click at [52, 430] on button "Submit" at bounding box center [26, 427] width 52 height 19
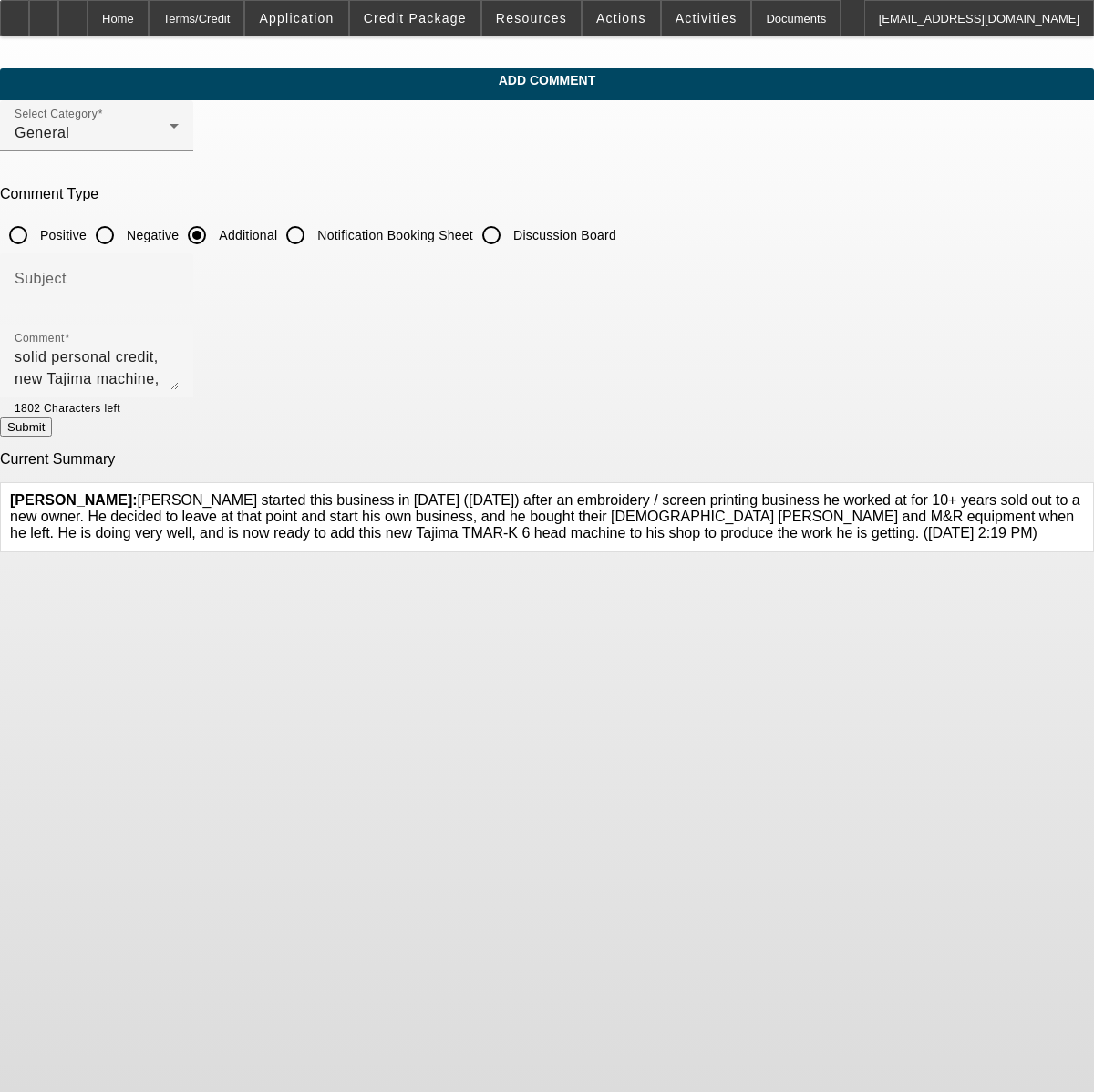
radio input "true"
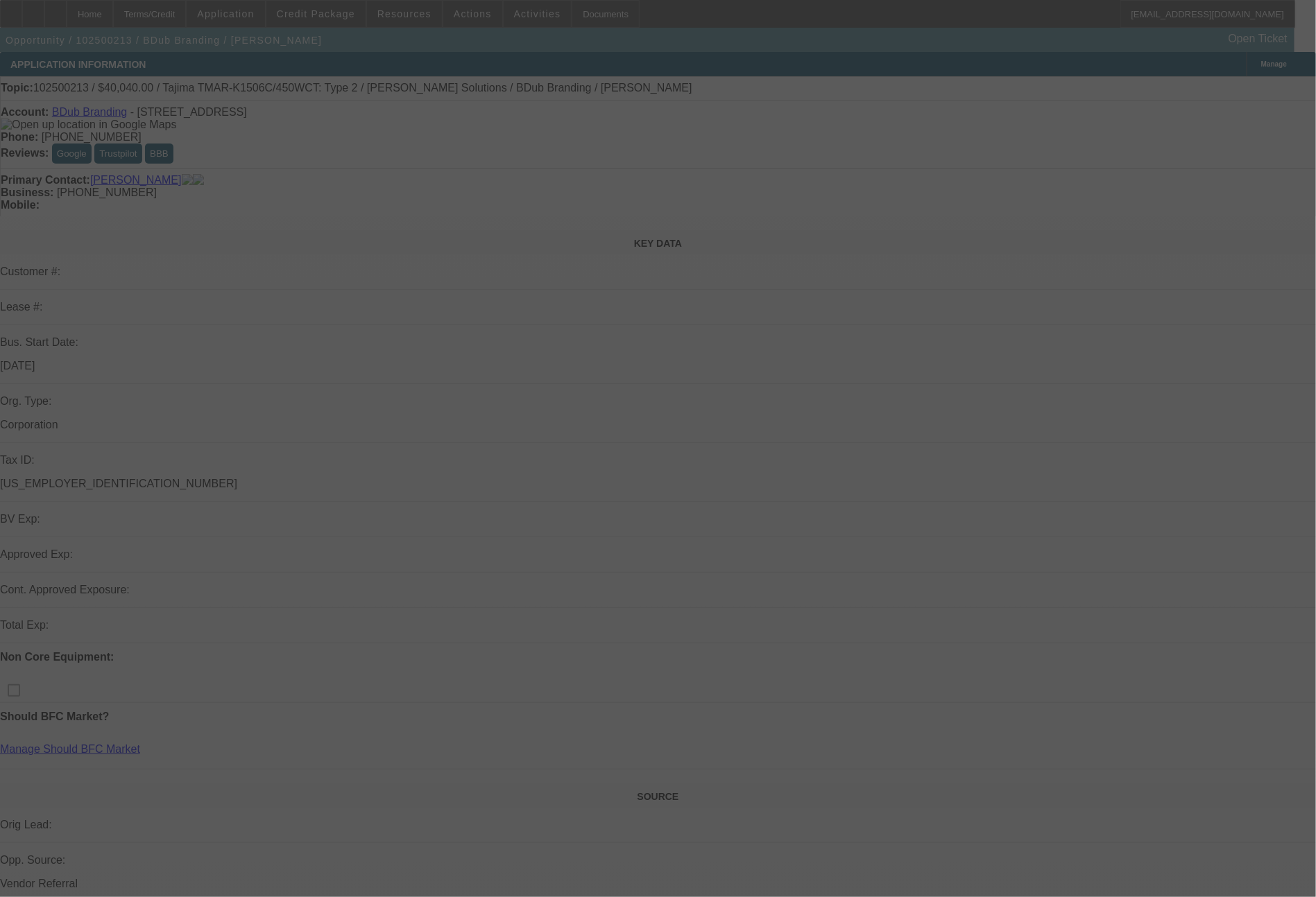
click at [986, 162] on div at bounding box center [658, 448] width 1316 height 897
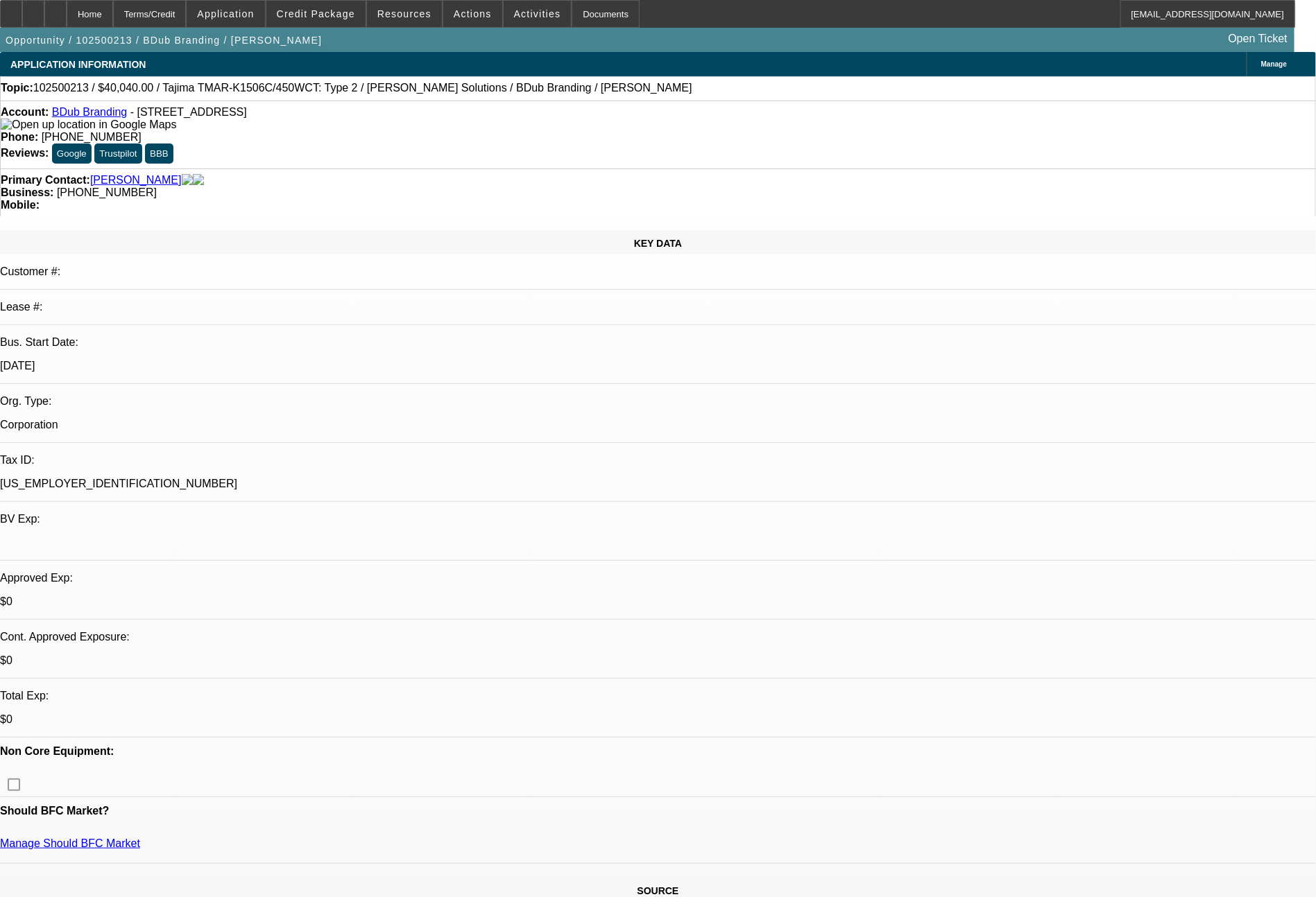
select select "0"
select select "2"
select select "0"
select select "2"
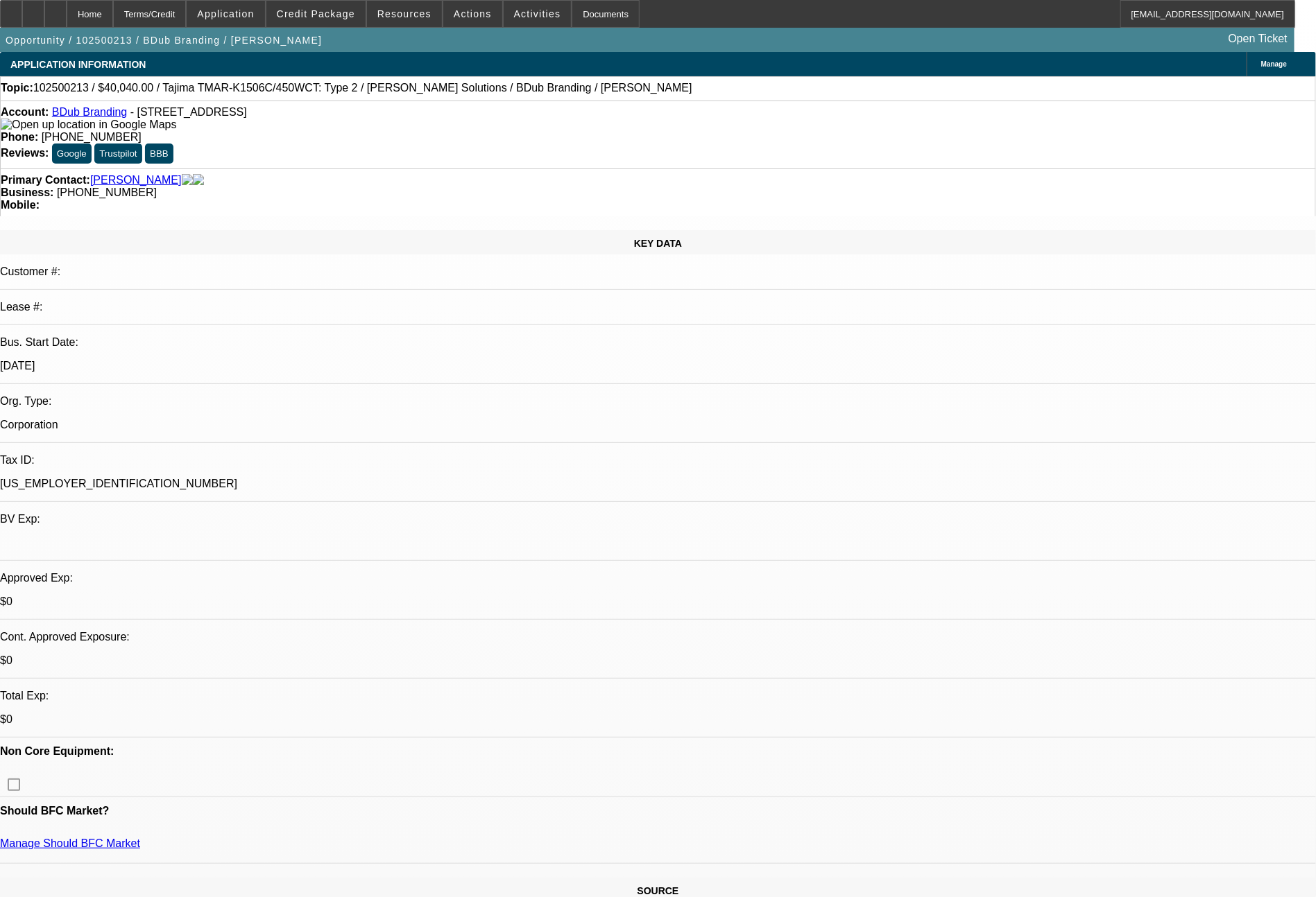
select select "0"
select select "2"
select select "0"
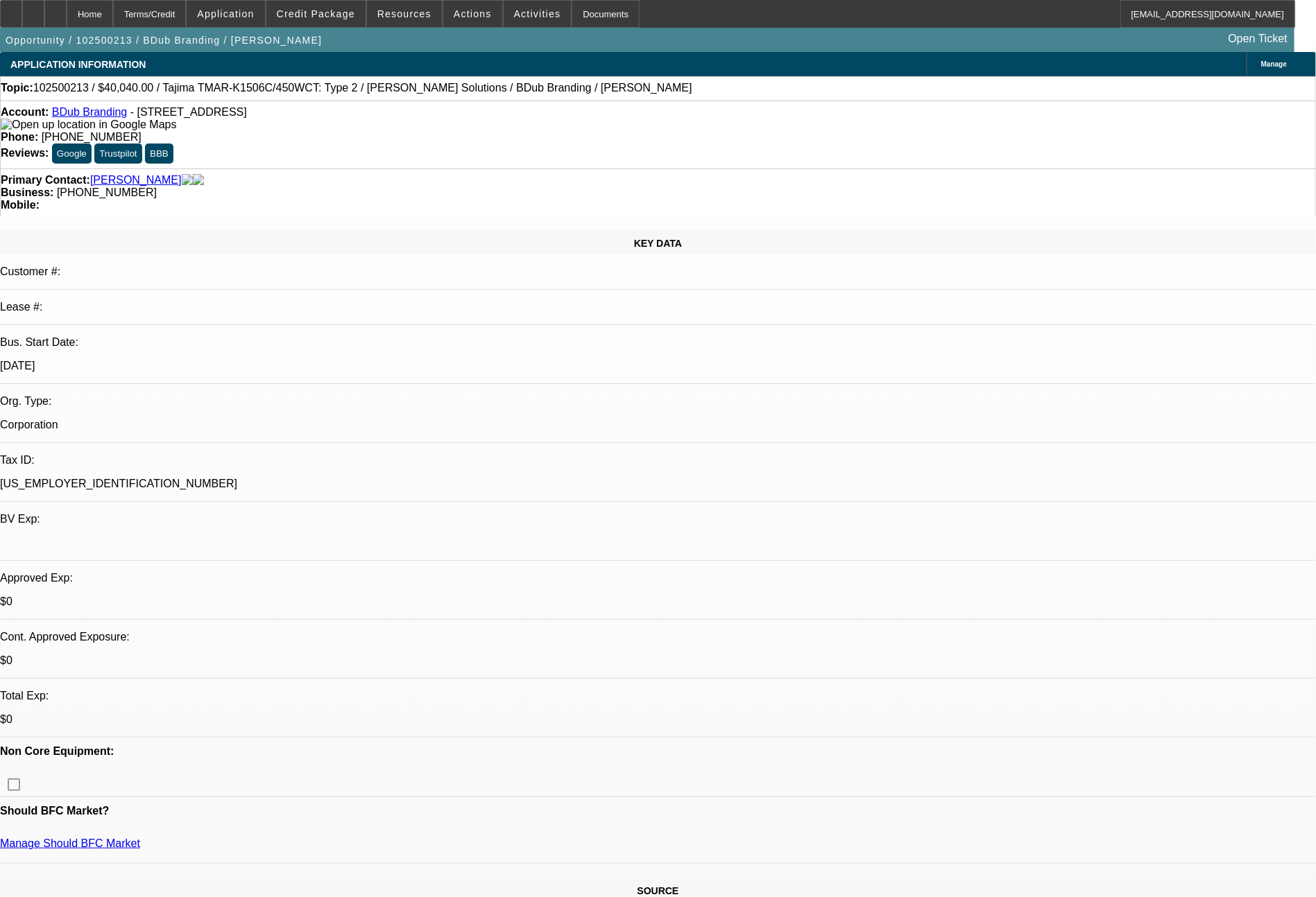
select select "2"
select select "0"
select select "2"
select select "6"
select select "2"
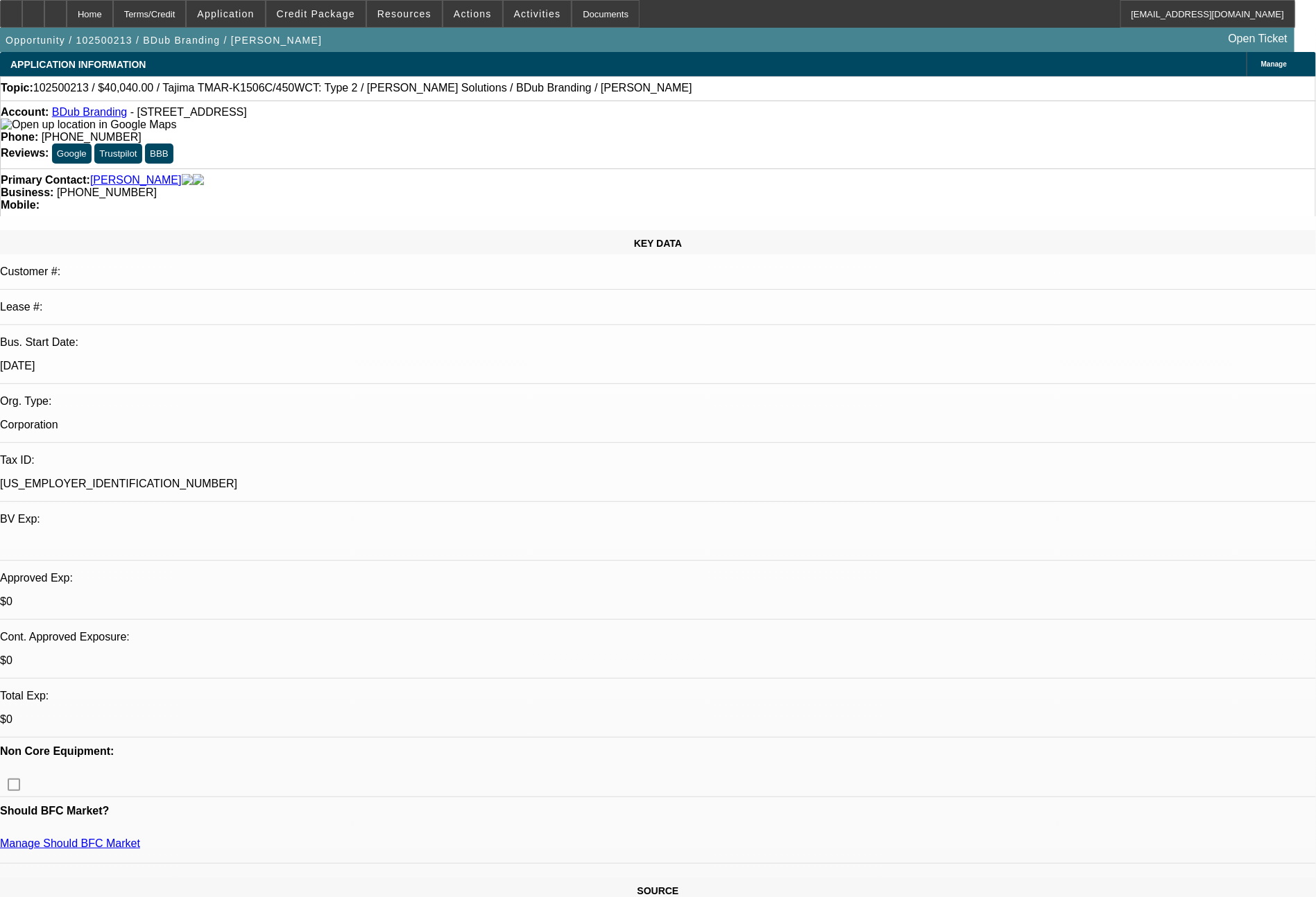
select select "6"
select select "2"
select select "6"
select select "2"
select select "6"
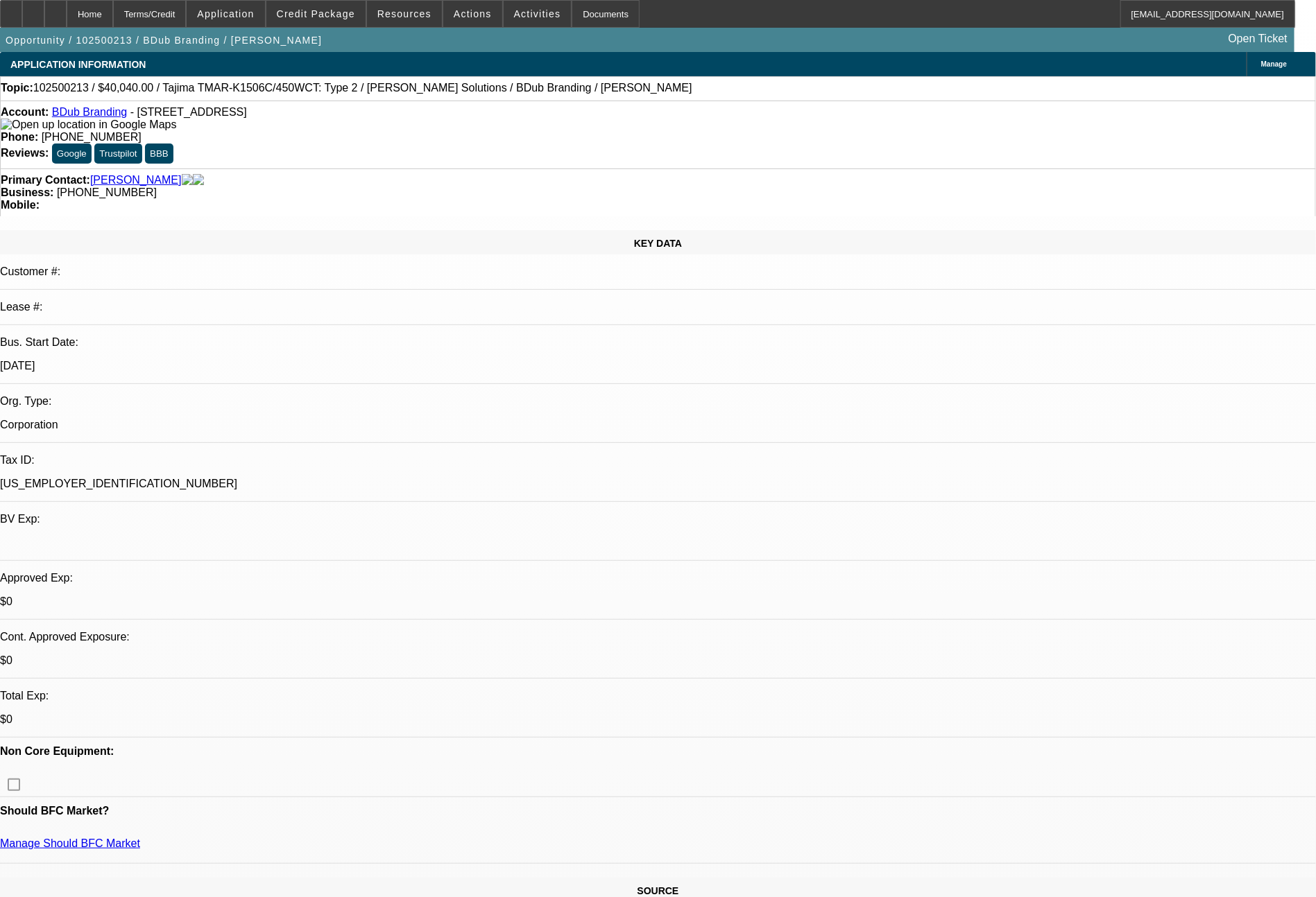
drag, startPoint x: 1007, startPoint y: 476, endPoint x: 892, endPoint y: 410, distance: 132.6
copy div "Bryan started this business in Jan 2024 (21 months ago) after an embroidery / s…"
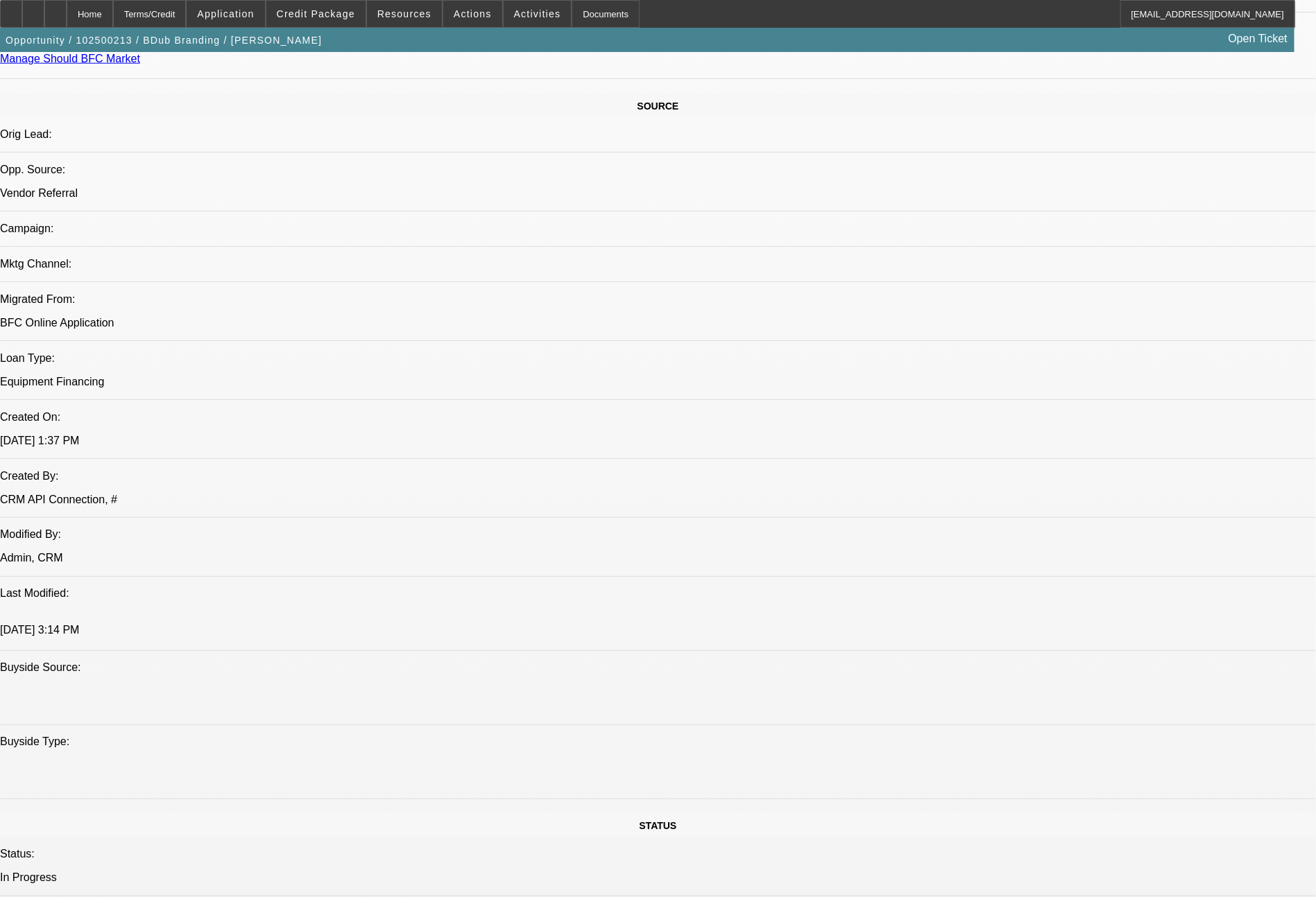
scroll to position [1570, 0]
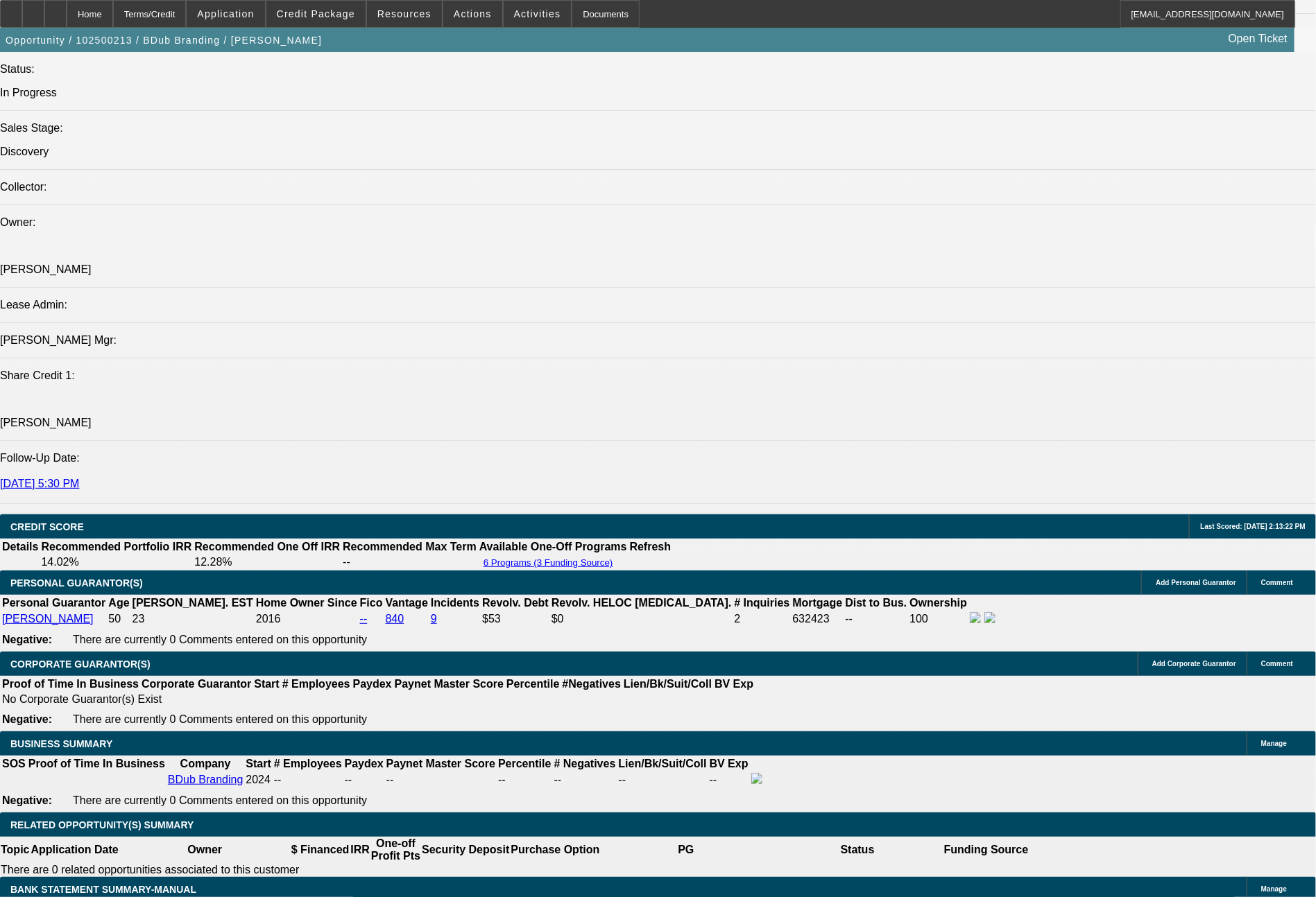
drag, startPoint x: 1090, startPoint y: 446, endPoint x: 893, endPoint y: 409, distance: 200.4
copy div "solid personal credit, new Tajima machine, very solid deposits/balances per ban…"
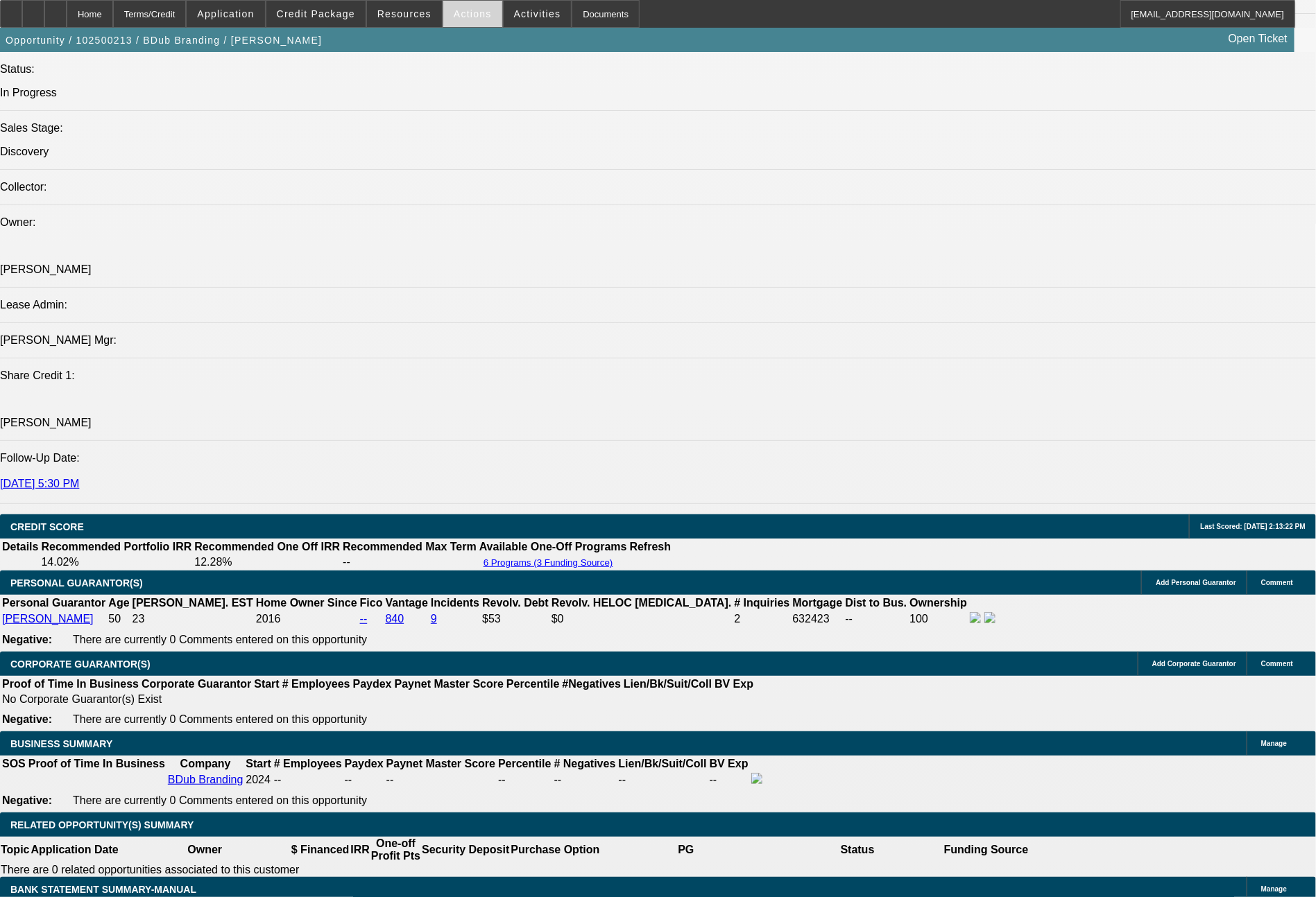
click at [466, 13] on span "Actions" at bounding box center [472, 14] width 38 height 11
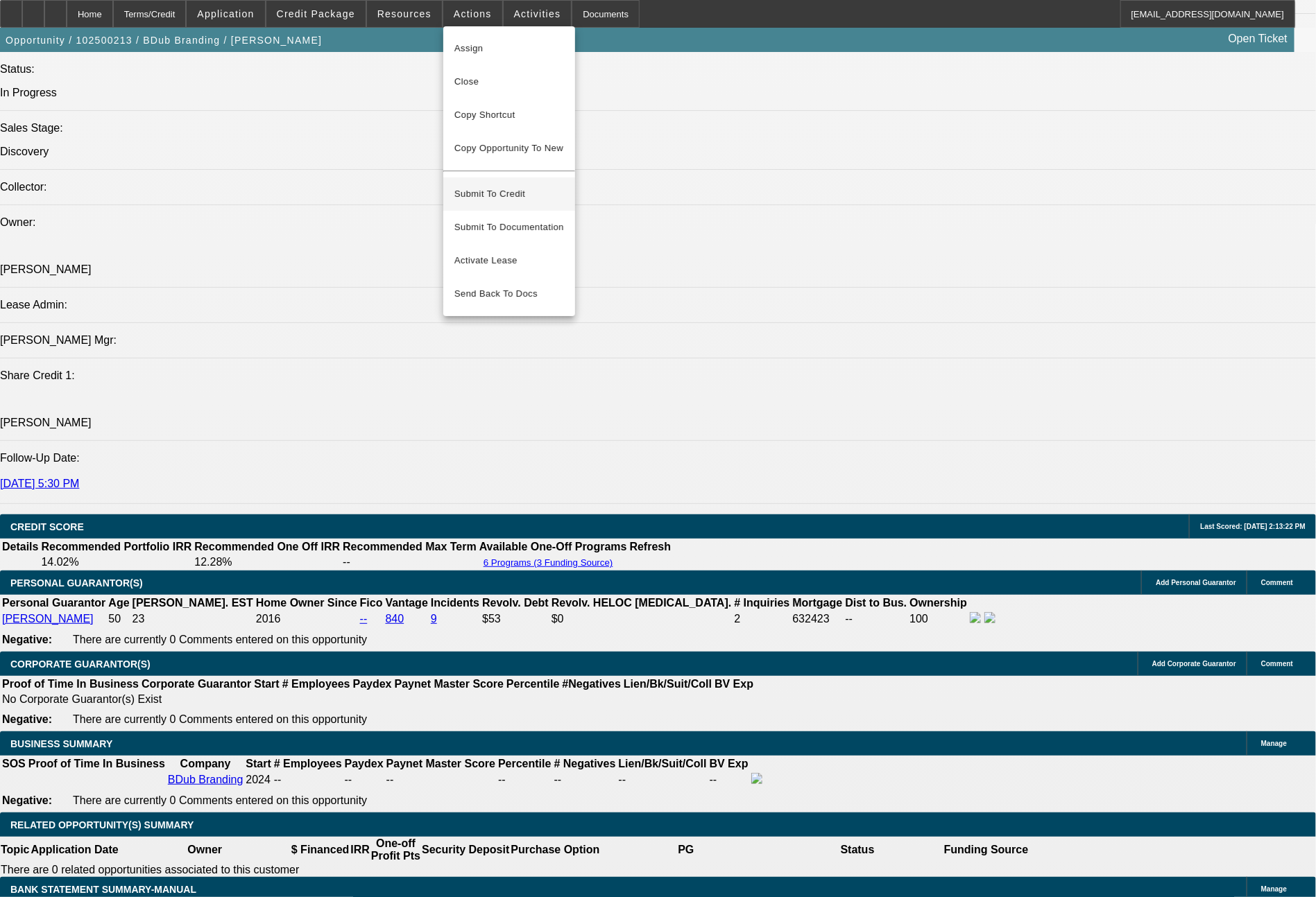
click at [497, 186] on span "Submit To Credit" at bounding box center [508, 194] width 109 height 17
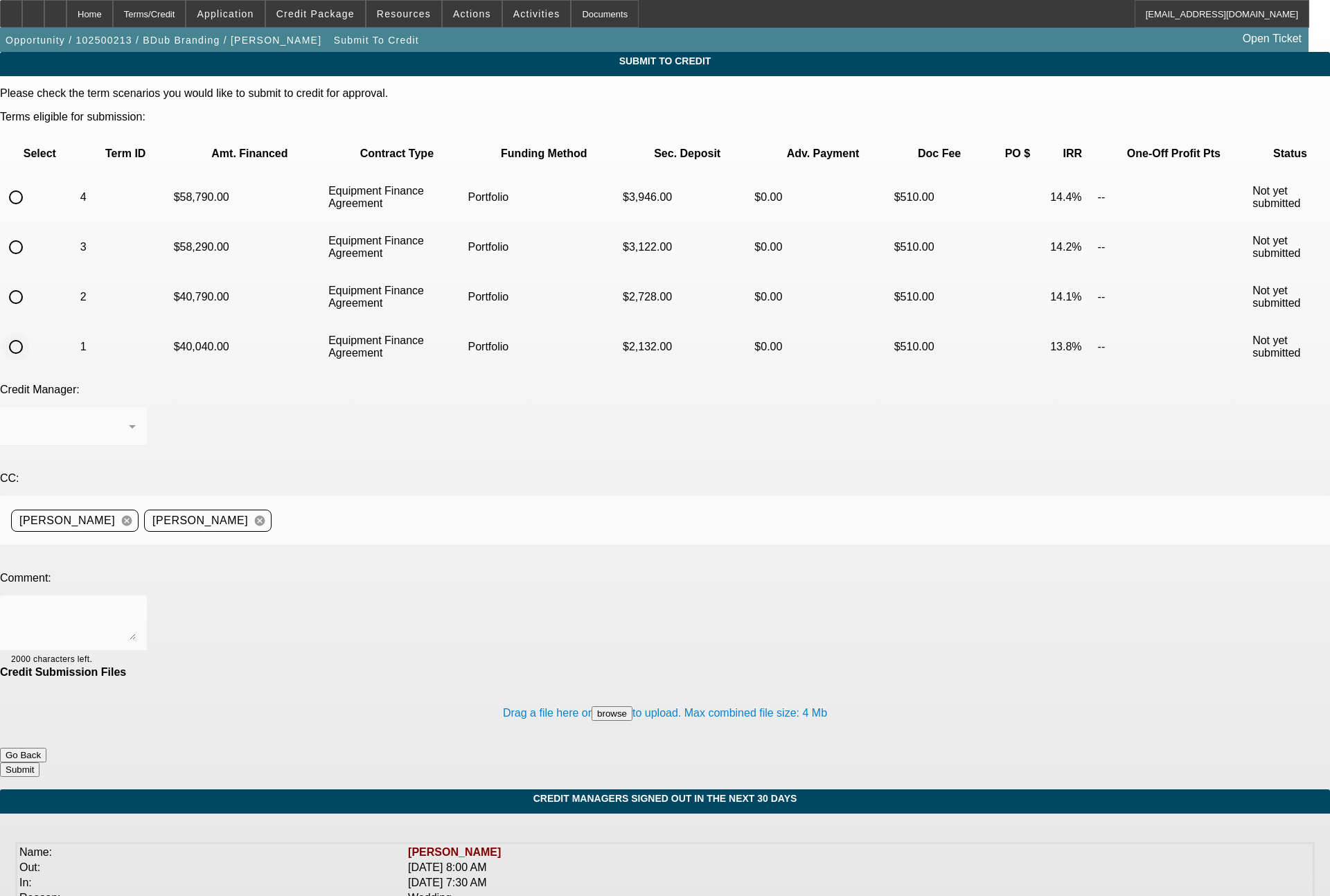
click at [30, 333] on input "radio" at bounding box center [16, 347] width 28 height 27
radio input "true"
click at [129, 418] on div "[PERSON_NAME]" at bounding box center [70, 426] width 118 height 17
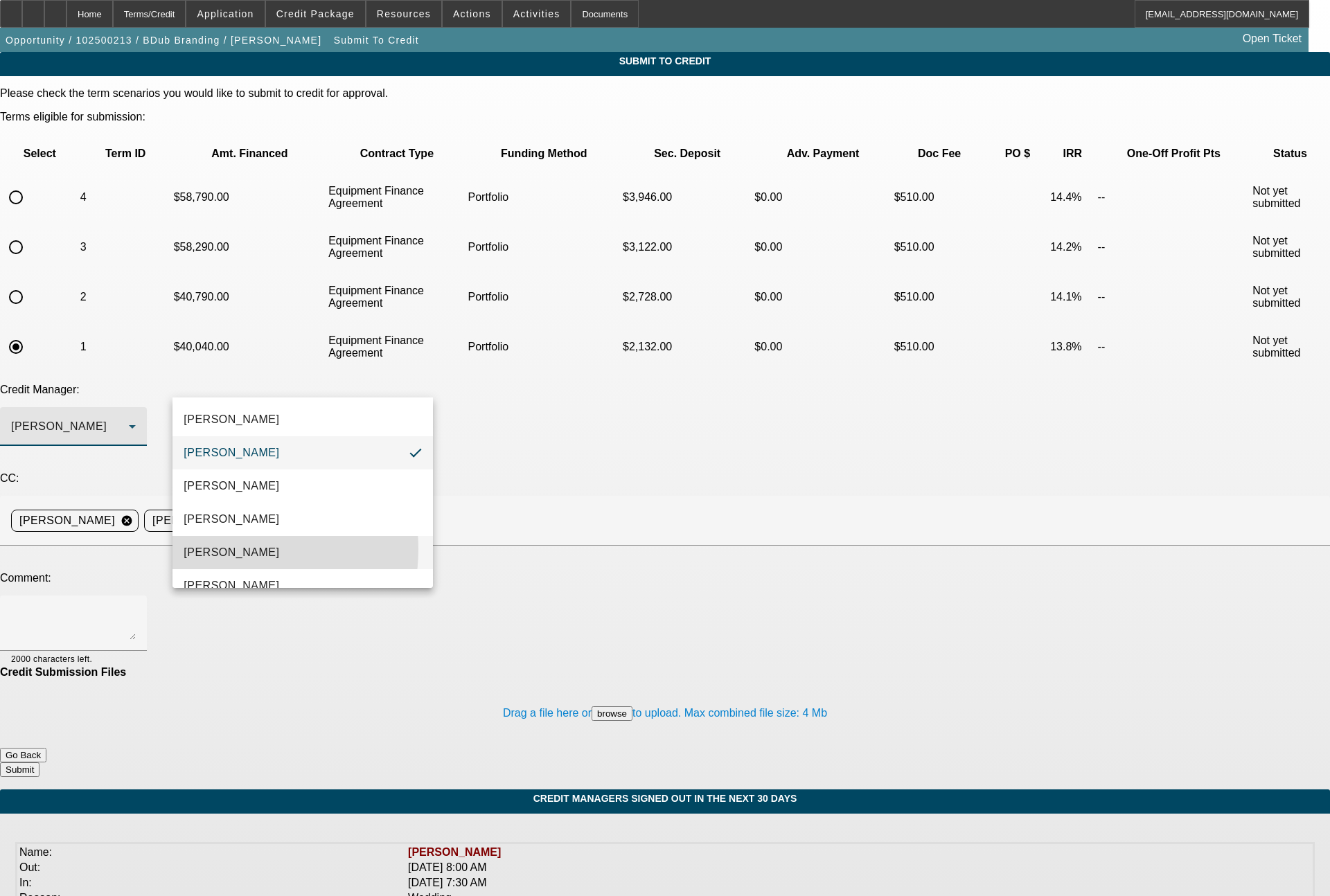
drag, startPoint x: 229, startPoint y: 549, endPoint x: 244, endPoint y: 522, distance: 30.9
click at [233, 543] on mat-option "Magner, Bill" at bounding box center [303, 552] width 260 height 33
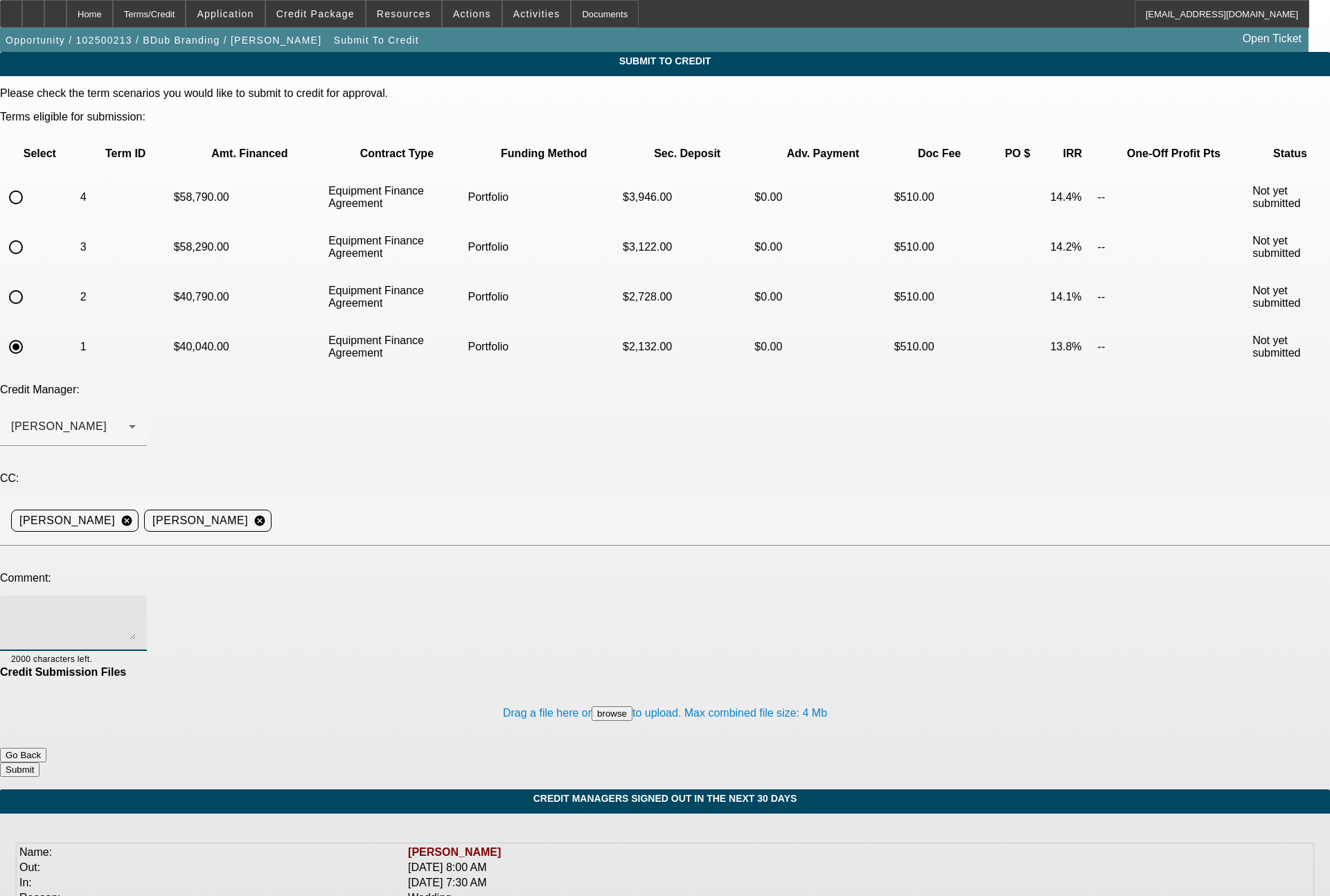
click at [136, 607] on textarea at bounding box center [73, 623] width 125 height 33
paste textarea "solid personal credit, new Tajima machine, very solid deposits/balances per ban…"
click at [136, 607] on textarea "solid personal credit, new Tajima machine, very solid deposits/balances per ban…" at bounding box center [73, 623] width 125 height 33
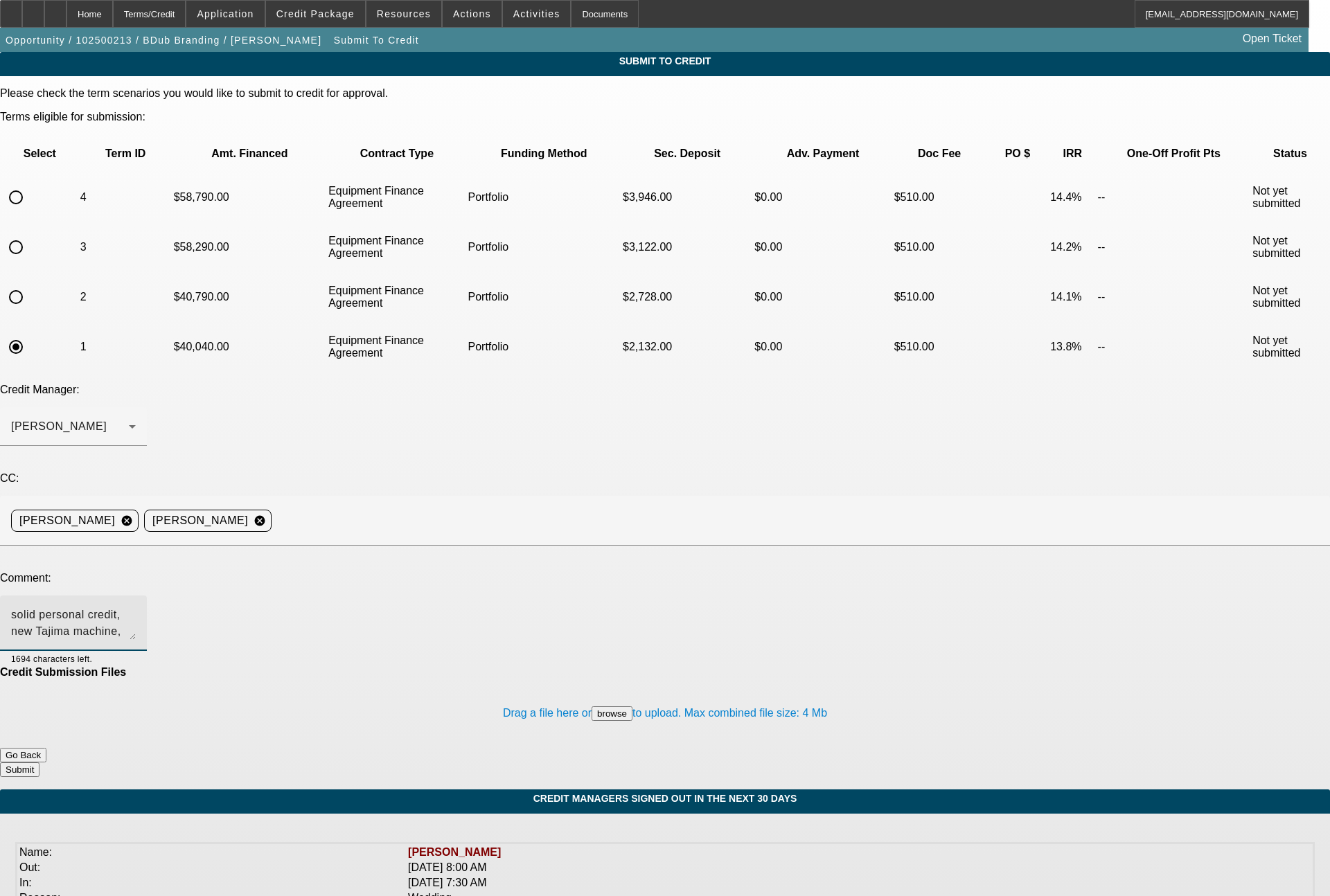
type textarea "solid personal credit, new Tajima machine, very solid deposits/balances per ban…"
click at [39, 763] on button "Submit" at bounding box center [20, 770] width 39 height 15
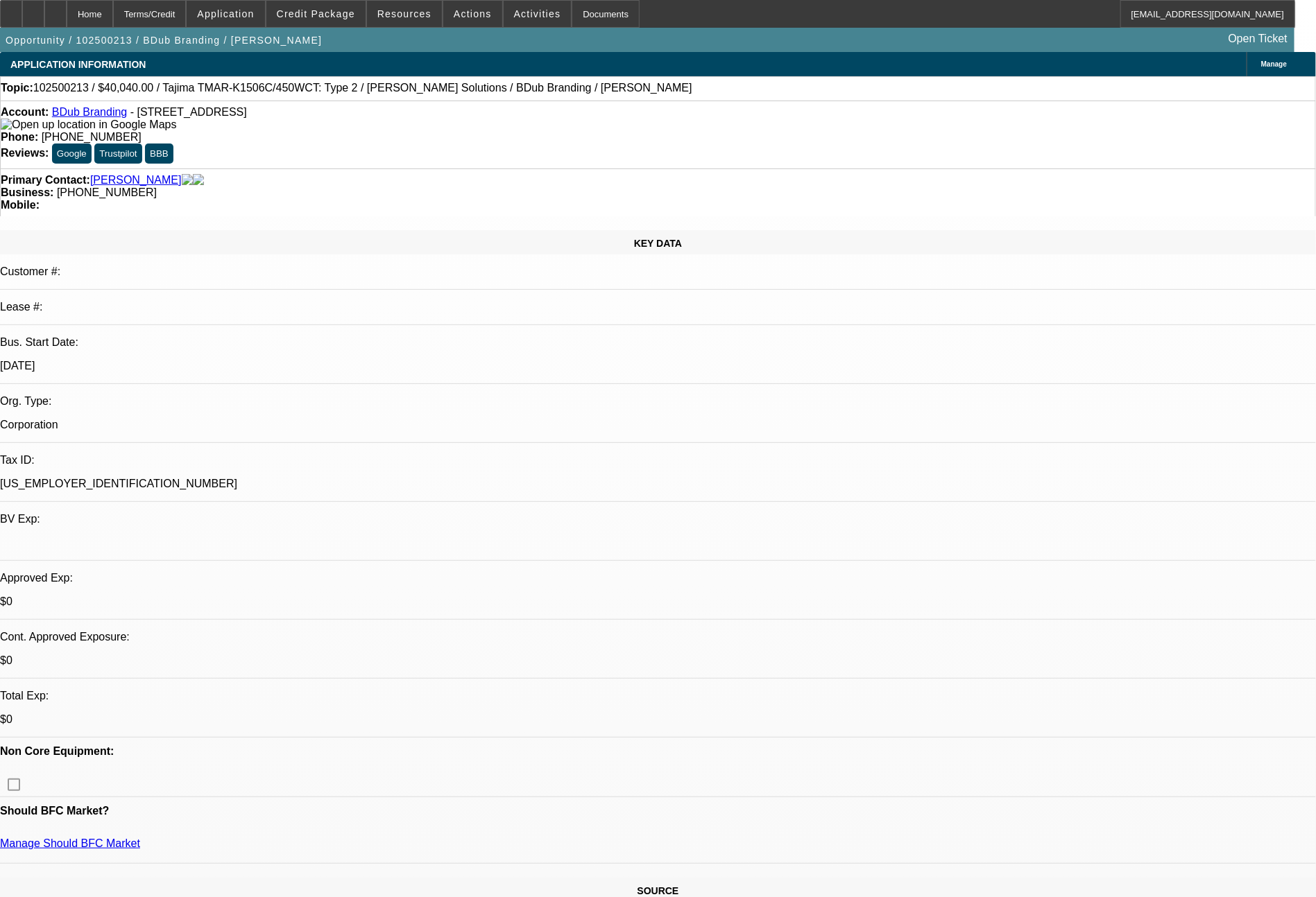
select select "0"
select select "2"
select select "0"
select select "6"
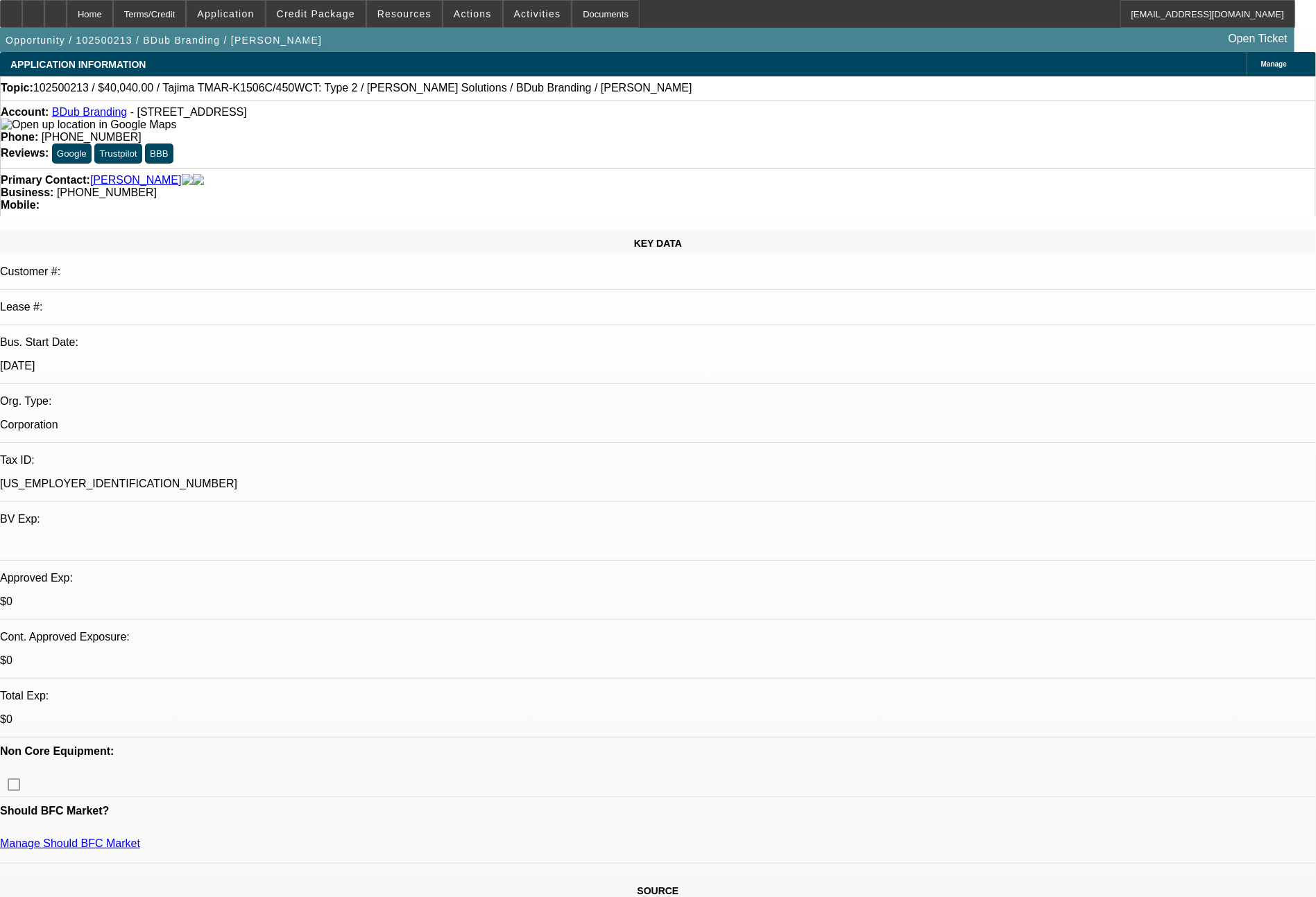
select select "0"
select select "2"
select select "0"
select select "6"
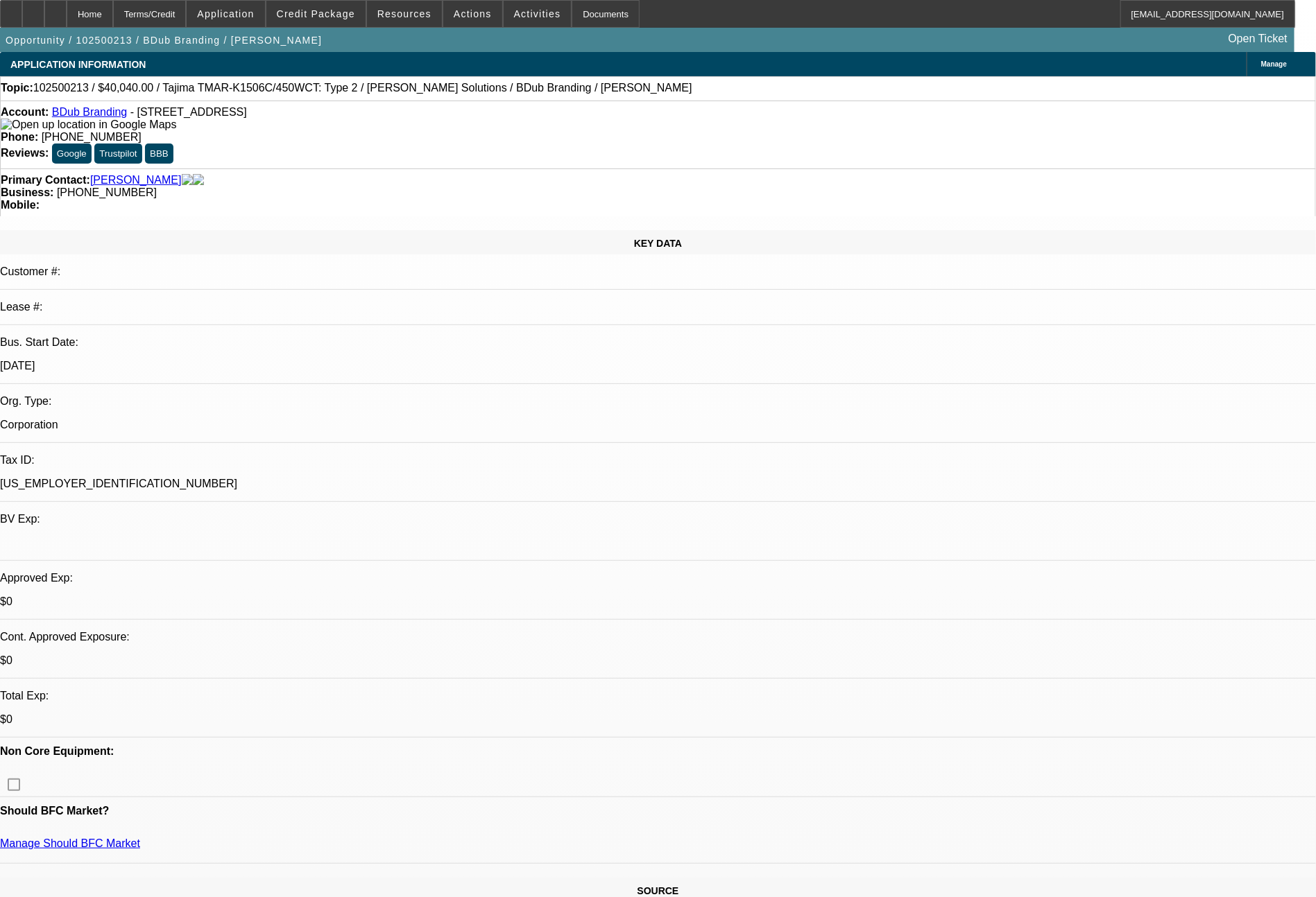
select select "0"
select select "2"
select select "0"
select select "6"
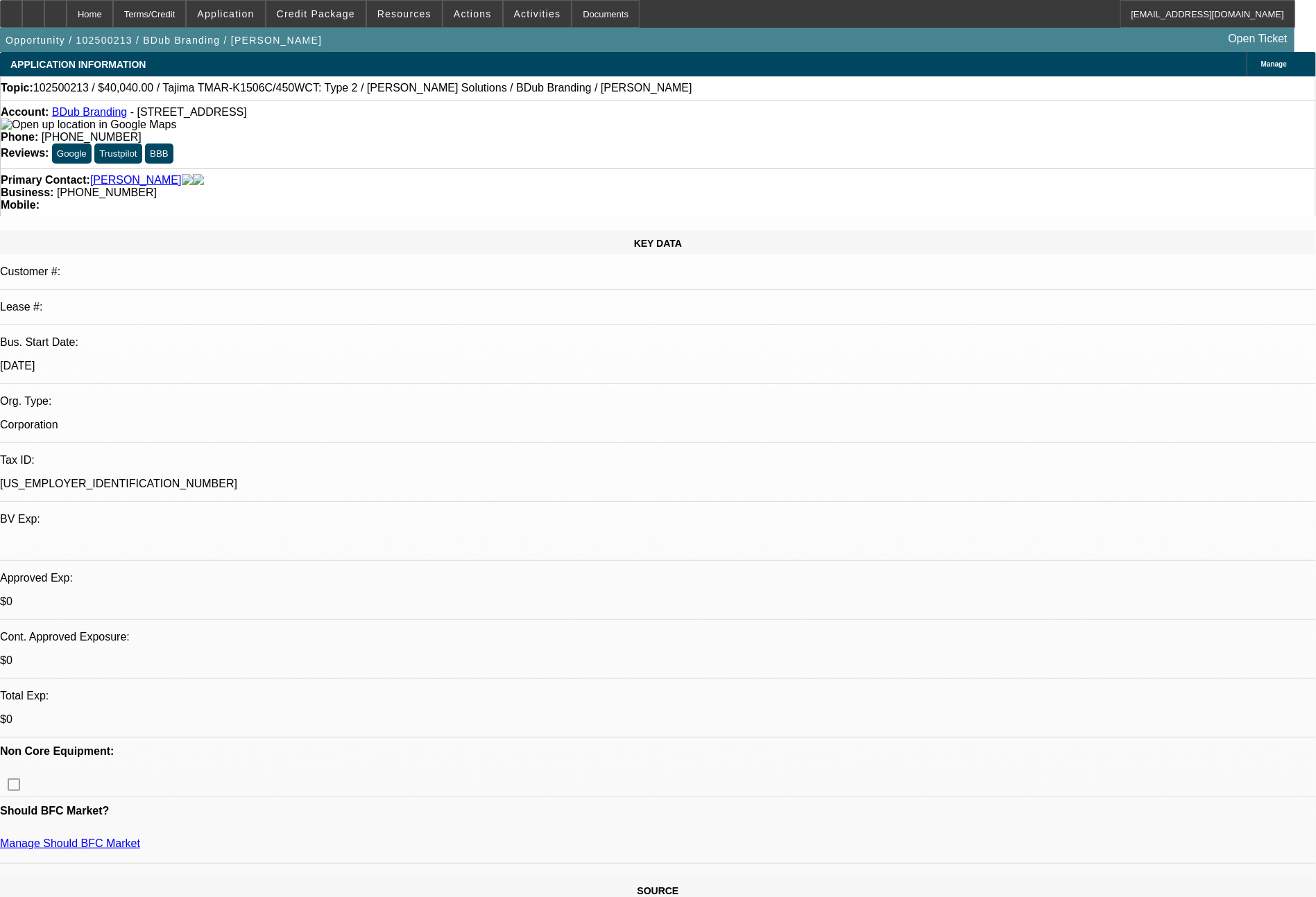
select select "0"
select select "2"
select select "0"
select select "6"
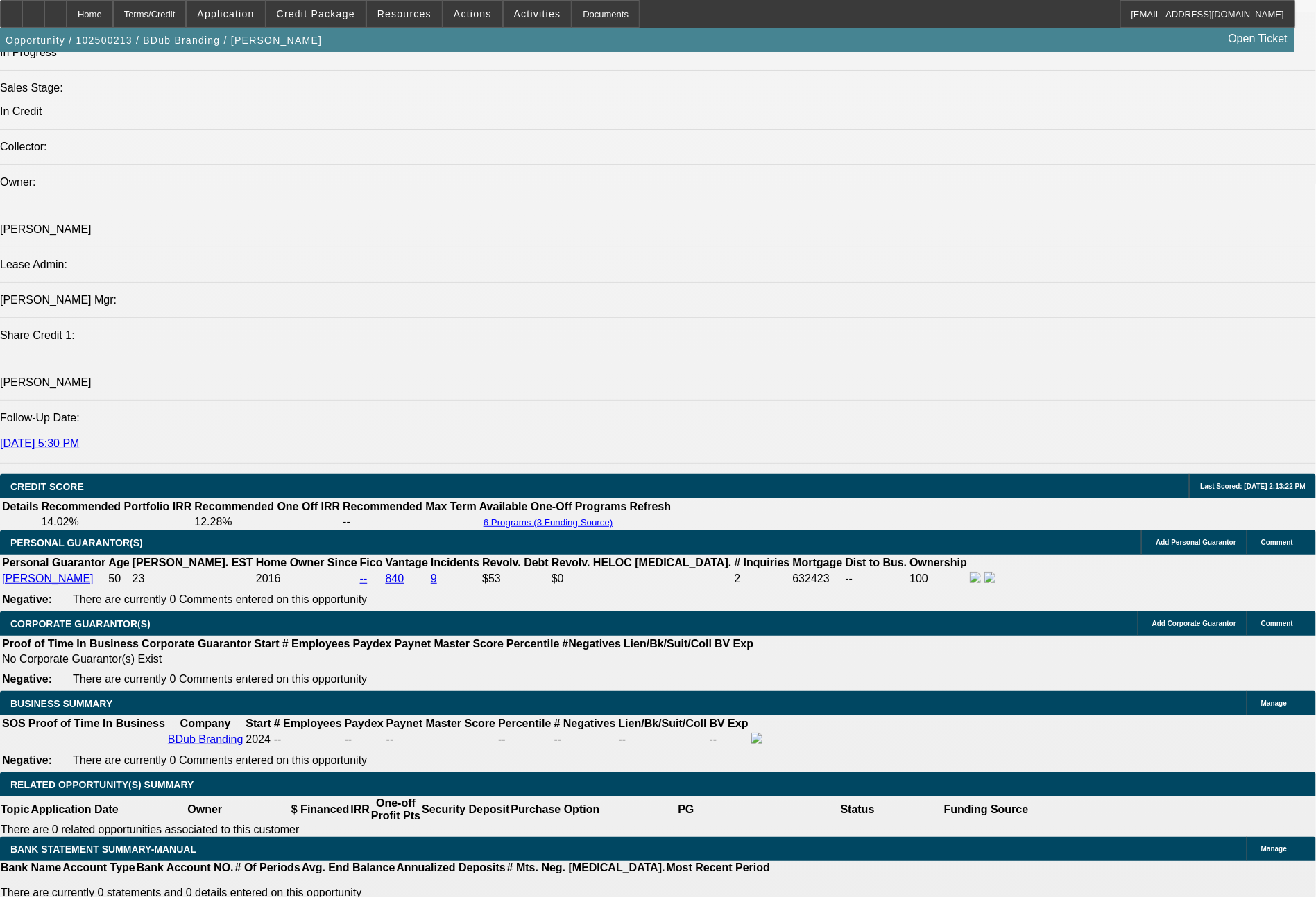
scroll to position [1612, 0]
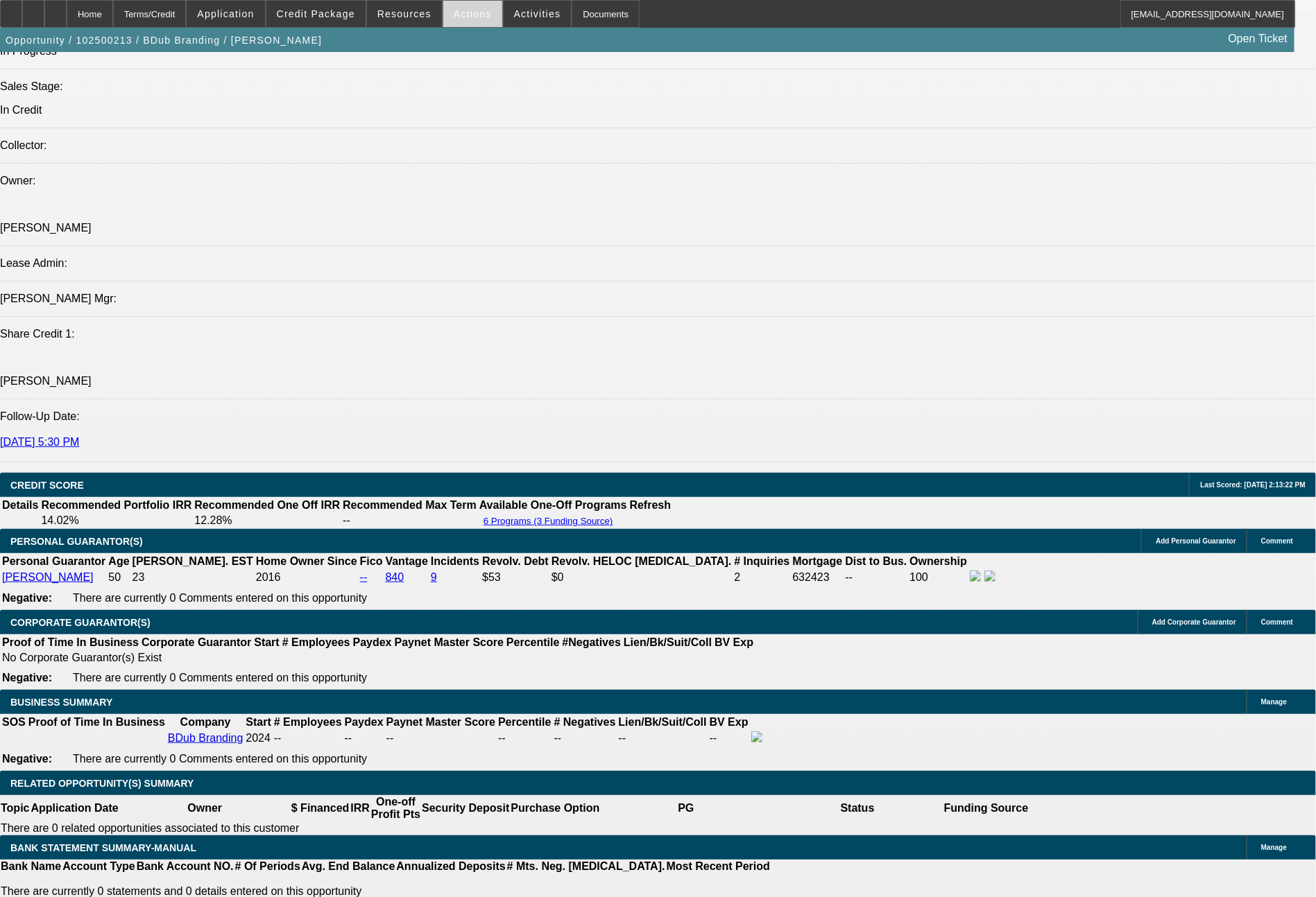
click at [462, 17] on span "Actions" at bounding box center [472, 14] width 38 height 11
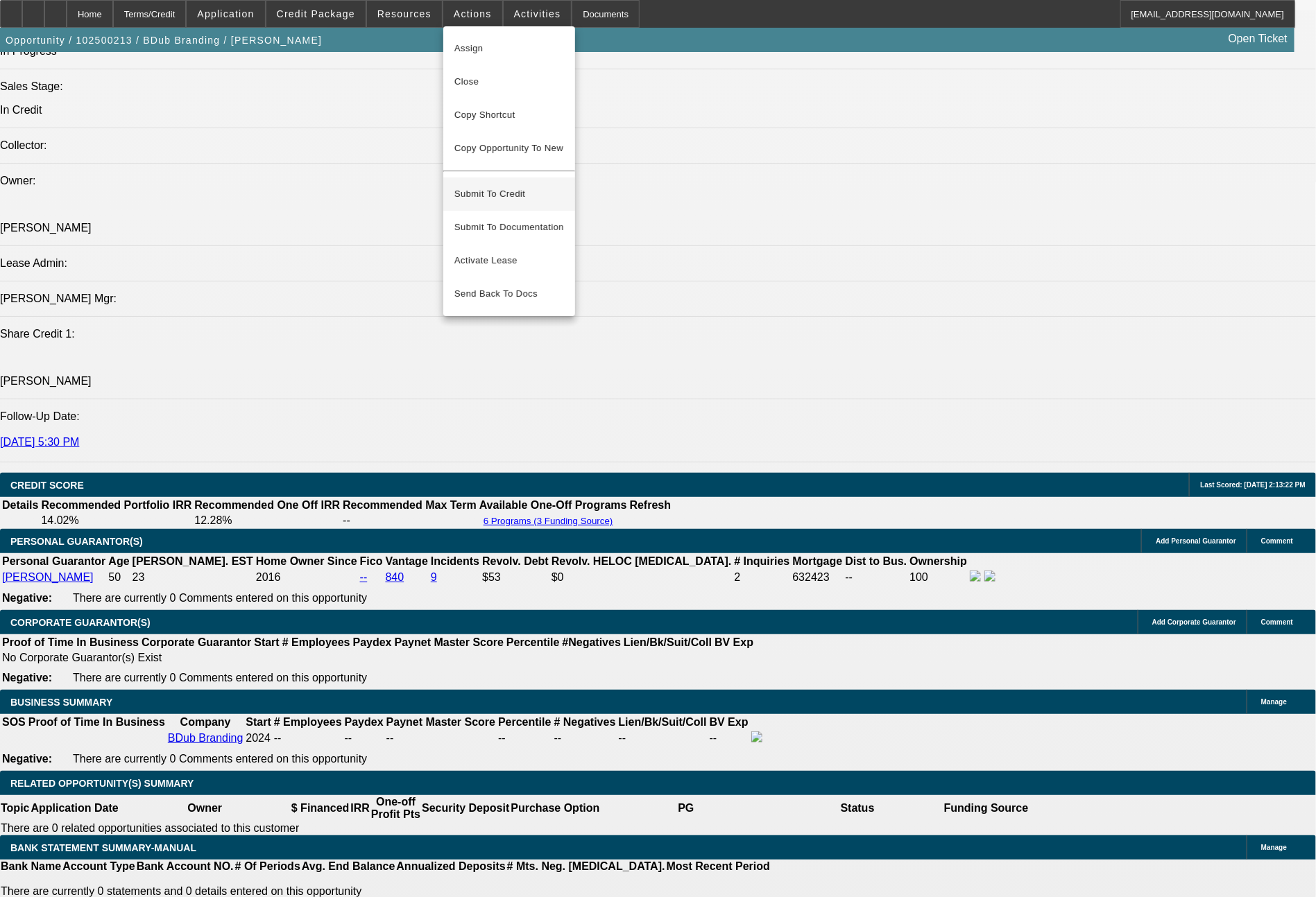
click at [496, 186] on span "Submit To Credit" at bounding box center [508, 194] width 109 height 17
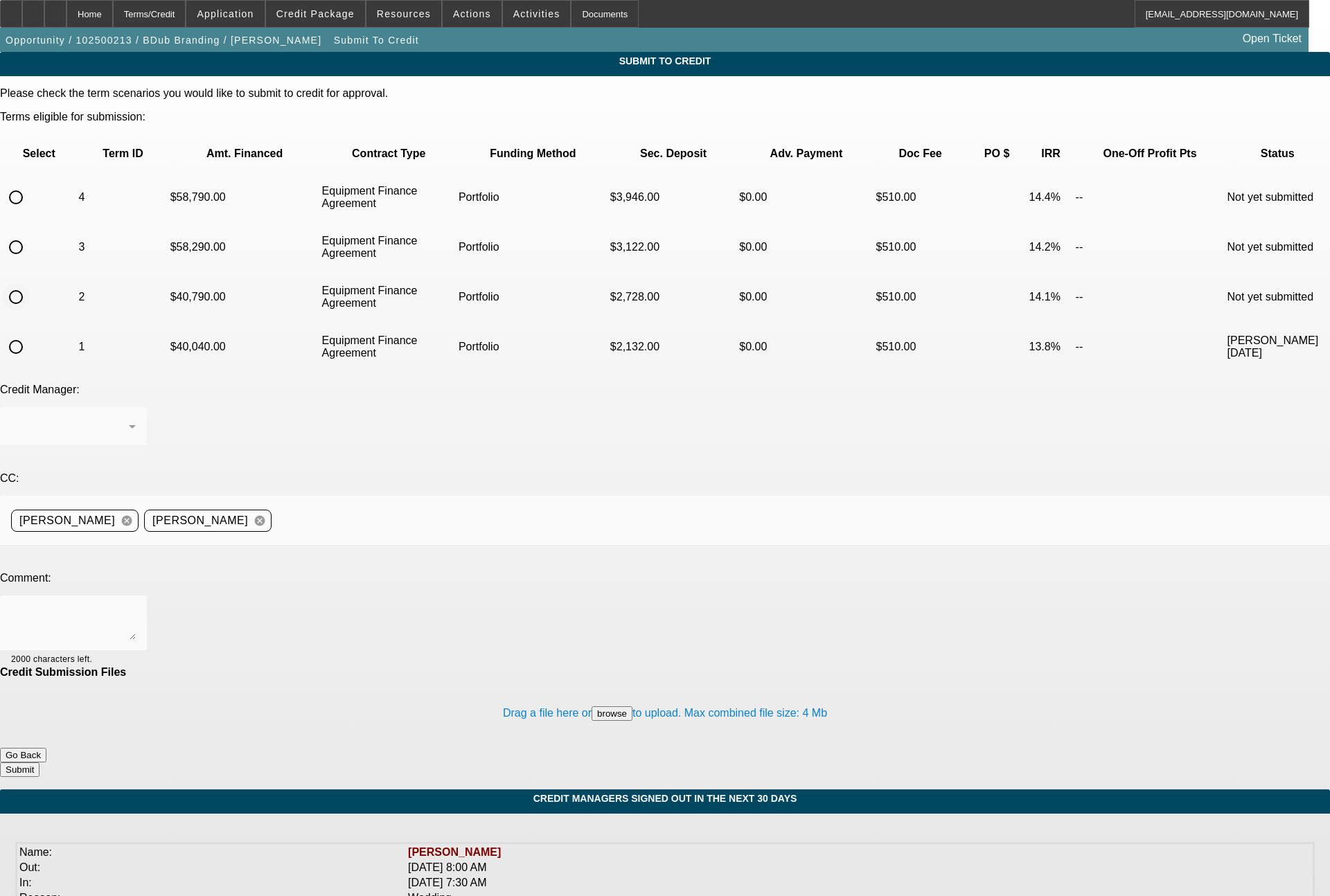
click at [30, 283] on input "radio" at bounding box center [16, 297] width 28 height 27
radio input "true"
click at [136, 407] on div "[PERSON_NAME]" at bounding box center [73, 426] width 125 height 39
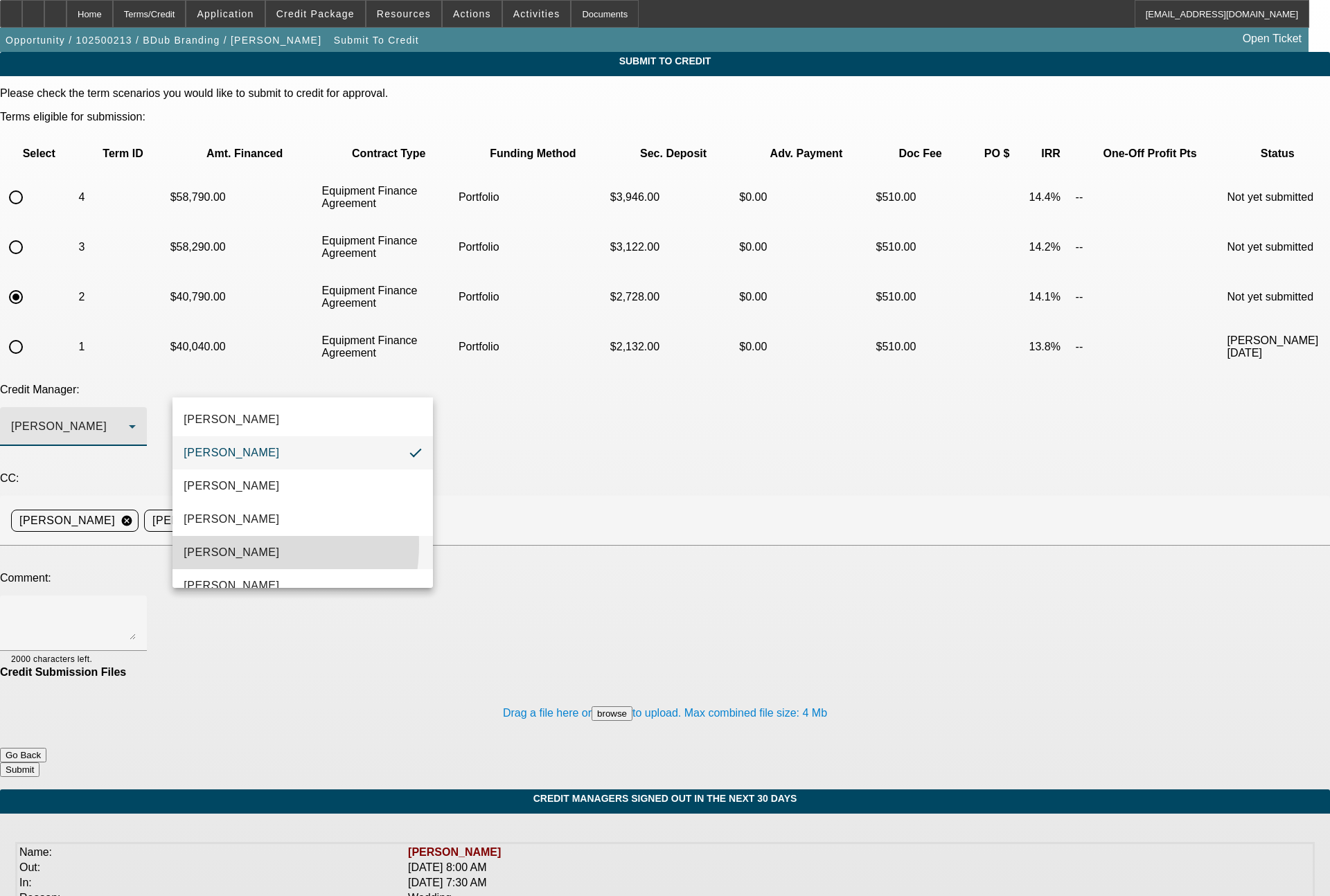
click at [231, 544] on span "Magner, Bill" at bounding box center [231, 553] width 96 height 17
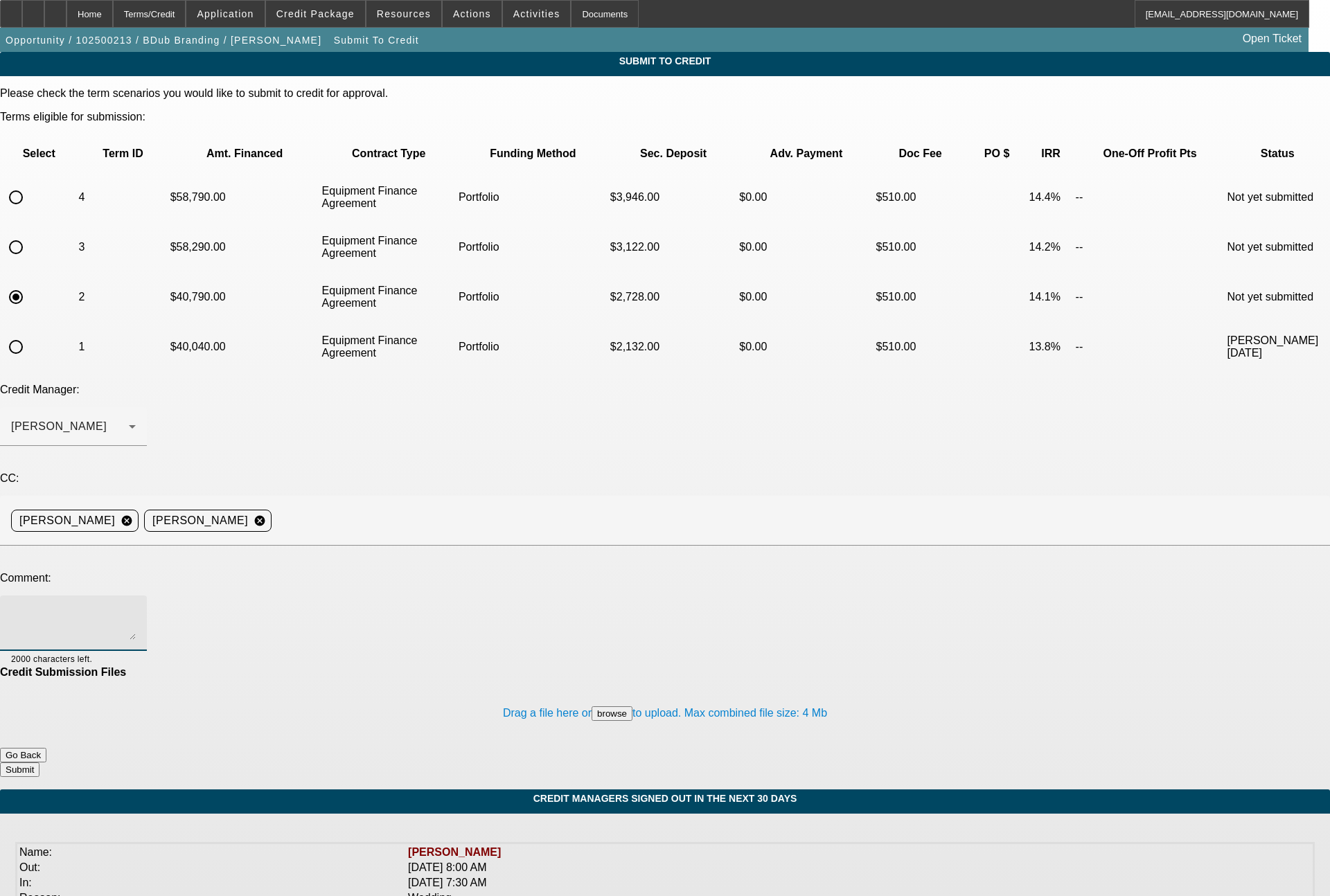
click at [136, 607] on textarea at bounding box center [73, 623] width 125 height 33
drag, startPoint x: 434, startPoint y: 503, endPoint x: 177, endPoint y: 487, distance: 257.5
click at [147, 596] on div "36 month EFA term set with roughly $38k (roughly 50%) all in" at bounding box center [73, 623] width 147 height 56
type textarea "36 month EFA term set with roughly $38k (roughly 50%) all in"
click at [39, 763] on button "Submit" at bounding box center [20, 770] width 39 height 15
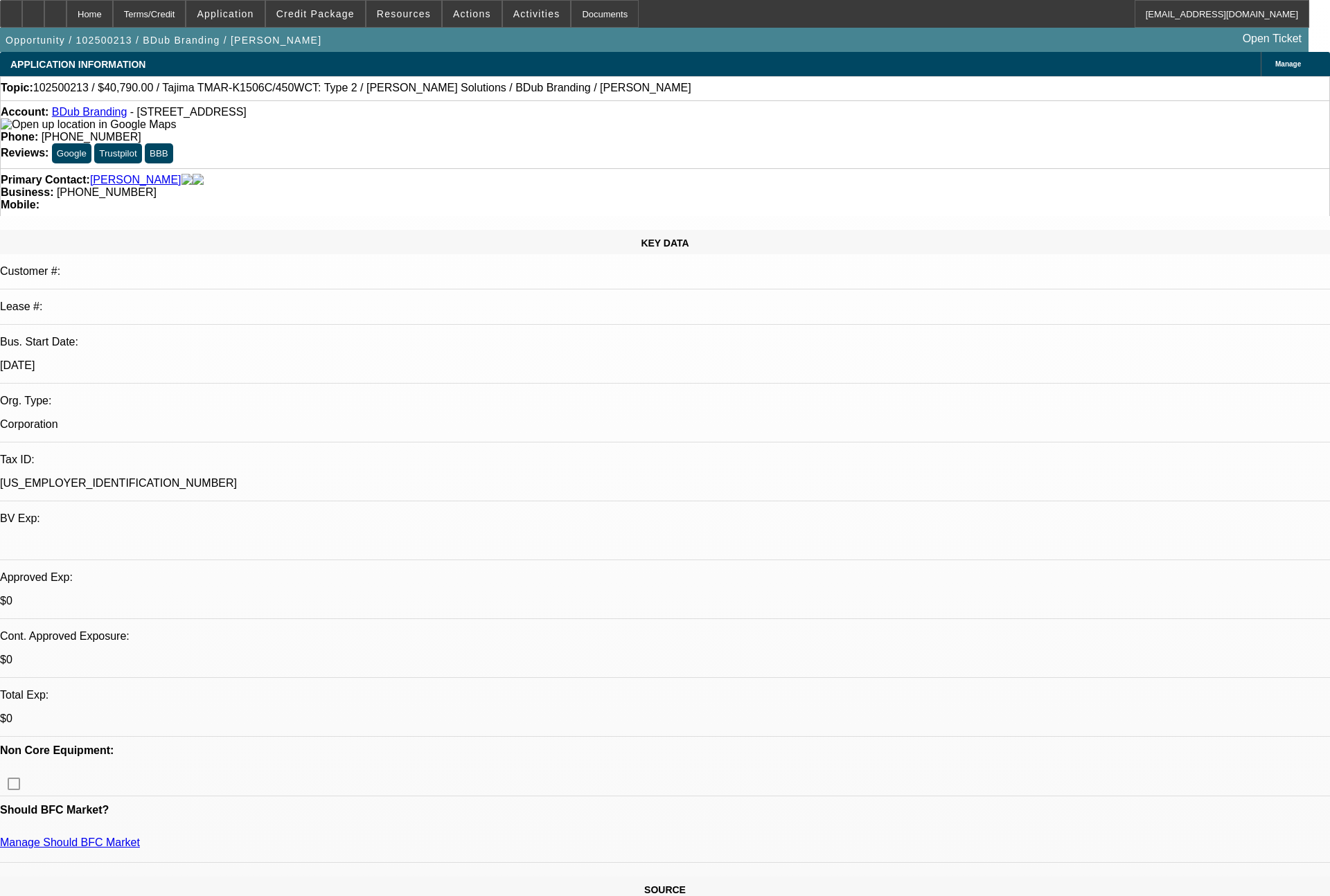
select select "0"
select select "2"
select select "0"
select select "6"
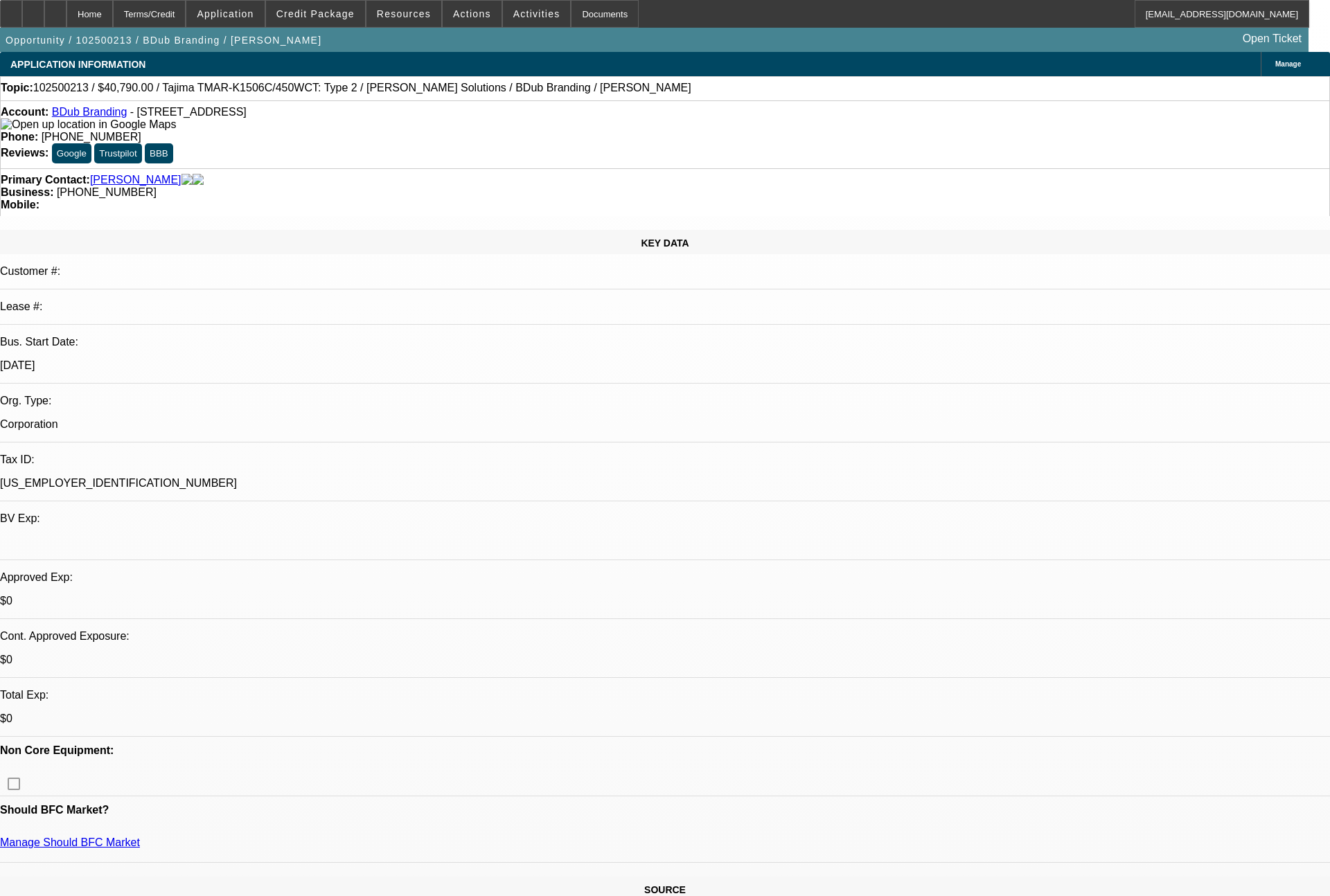
select select "0"
select select "2"
select select "0"
select select "6"
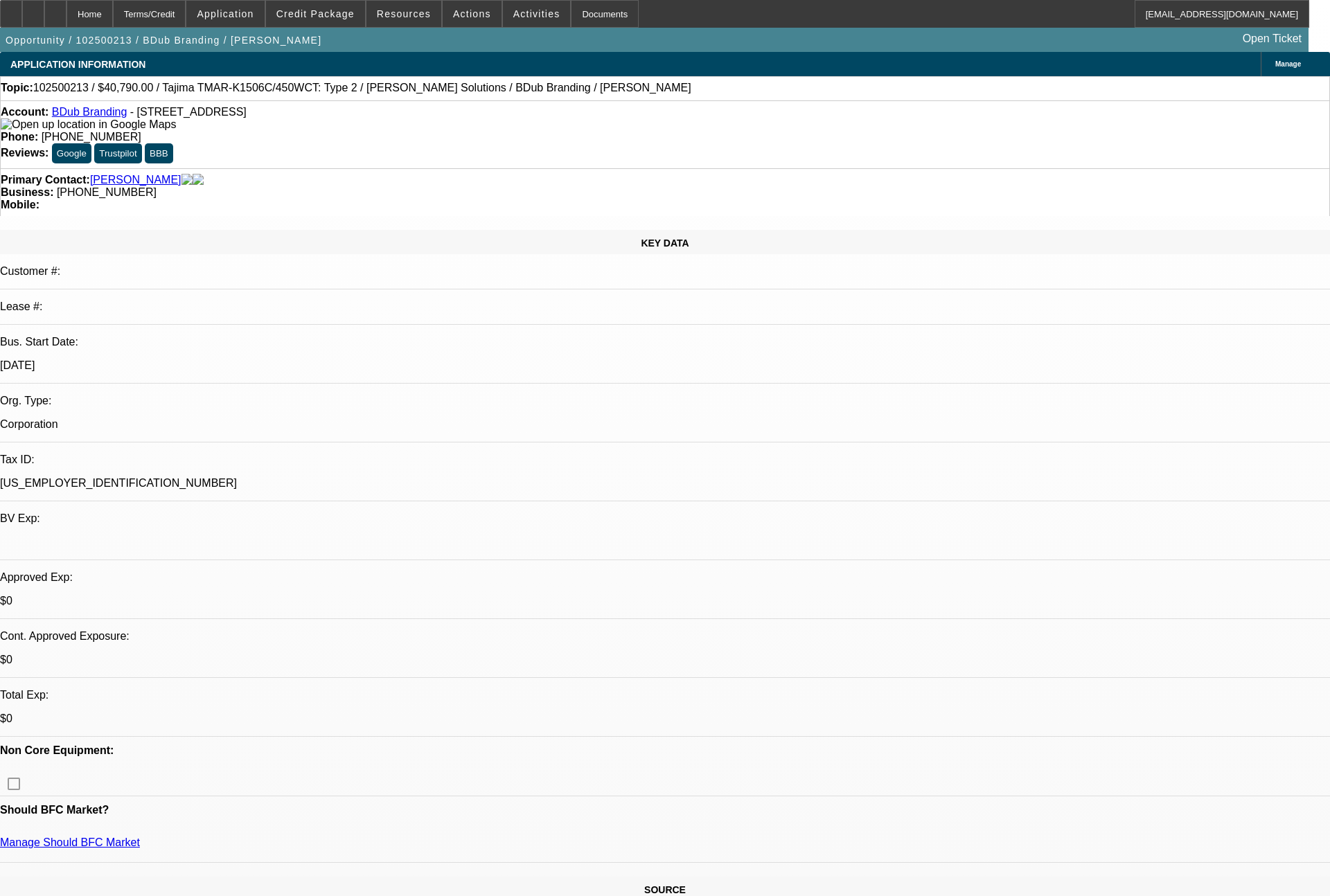
select select "0"
select select "2"
select select "0"
select select "6"
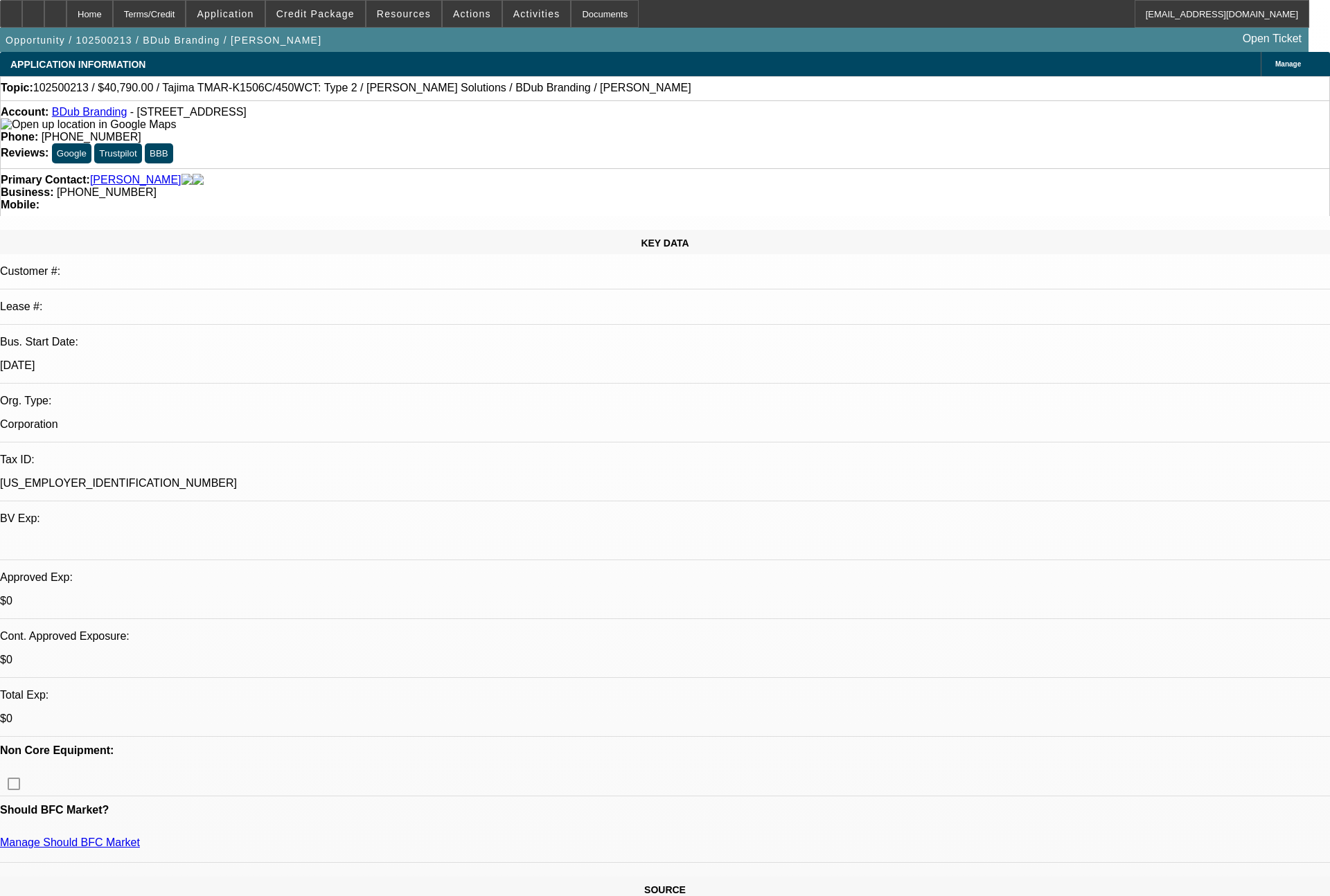
select select "0"
select select "2"
select select "0"
select select "6"
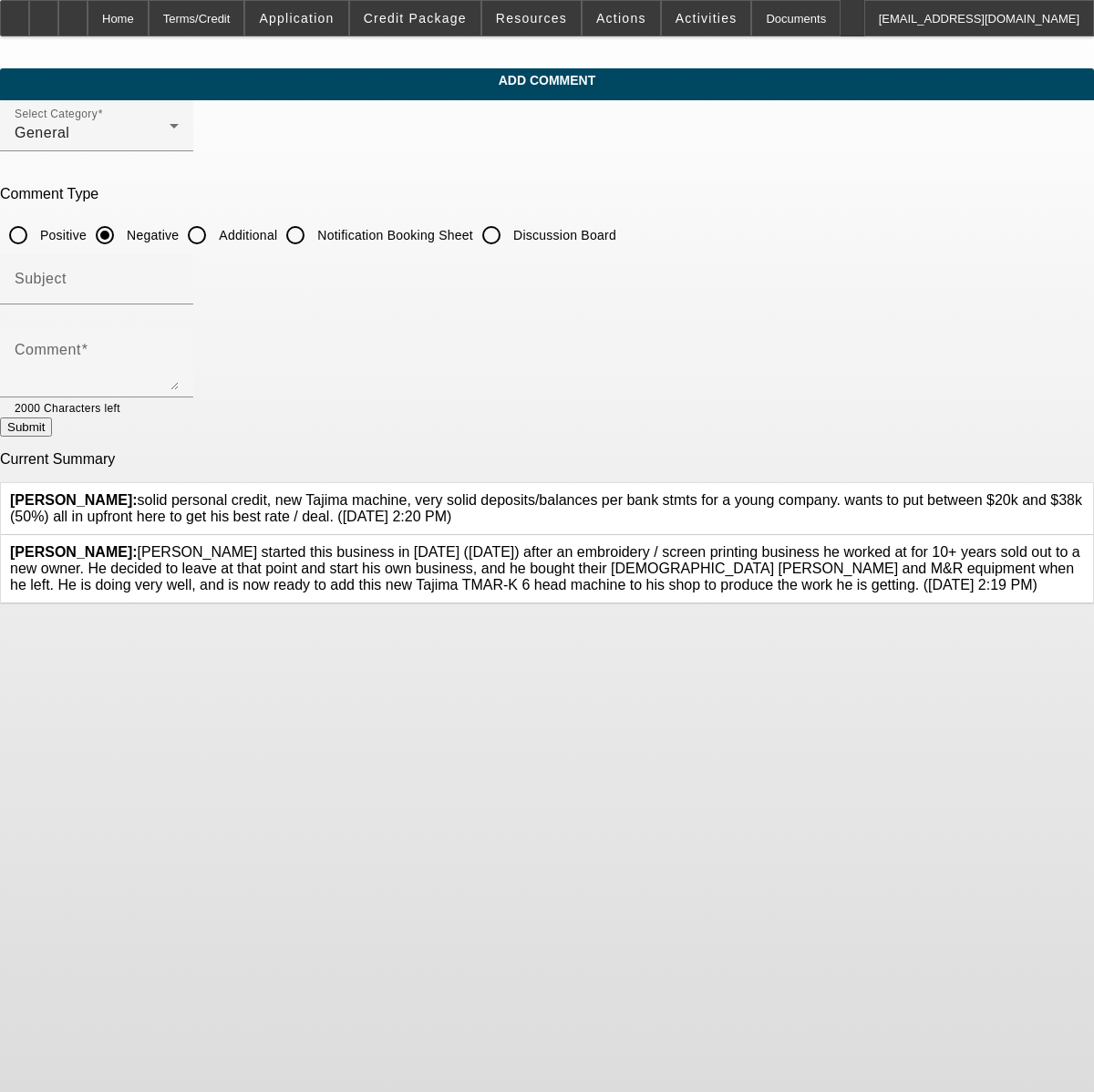
drag, startPoint x: 479, startPoint y: 635, endPoint x: 341, endPoint y: 559, distance: 157.5
click at [341, 559] on div "Wesolowski, John: Bryan started this business in Jan 2024 (21 months ago) after…" at bounding box center [547, 570] width 1092 height 69
click at [1084, 544] on icon at bounding box center [1084, 544] width 0 height 0
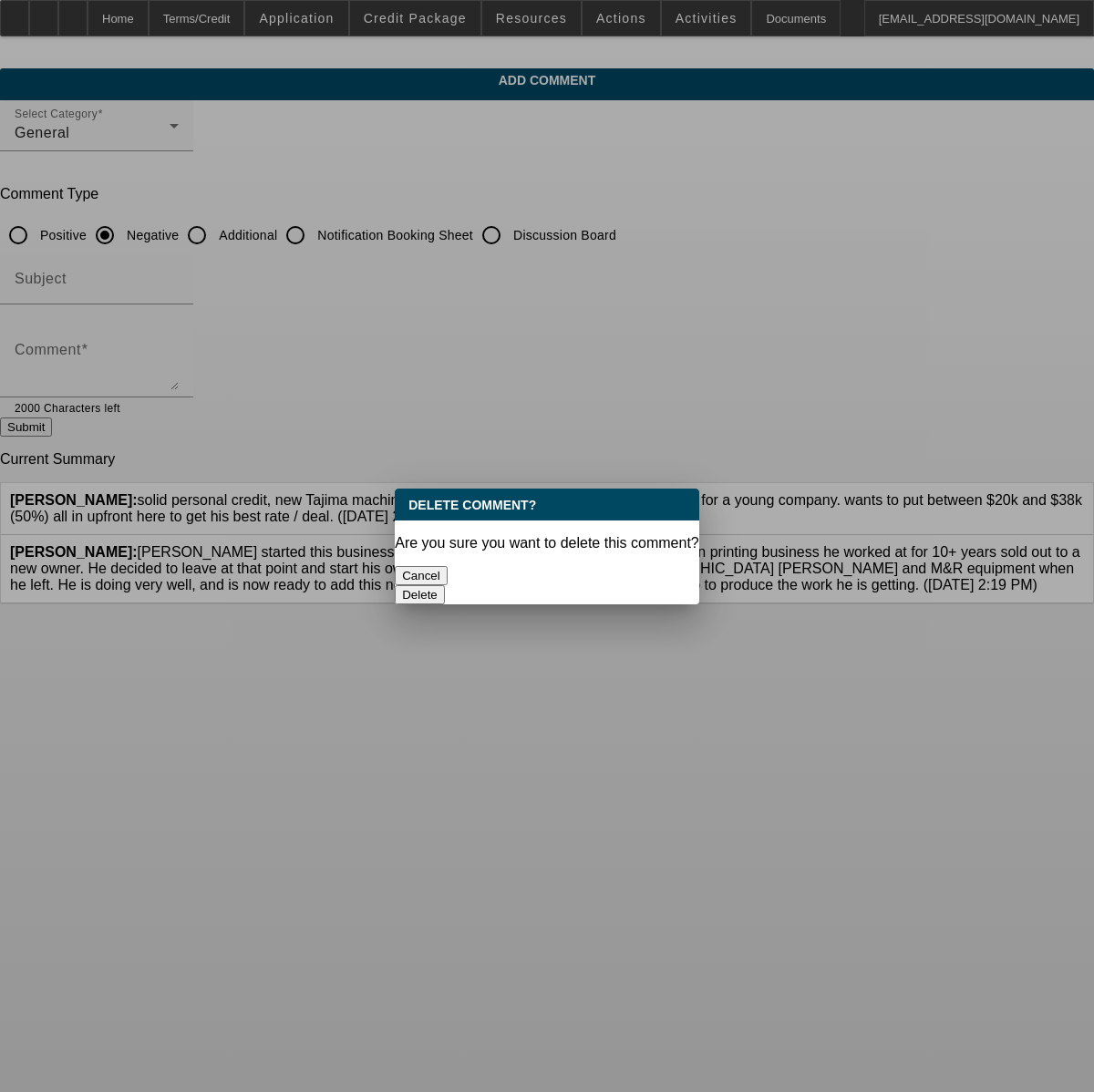
click at [444, 585] on button "Delete" at bounding box center [419, 595] width 50 height 19
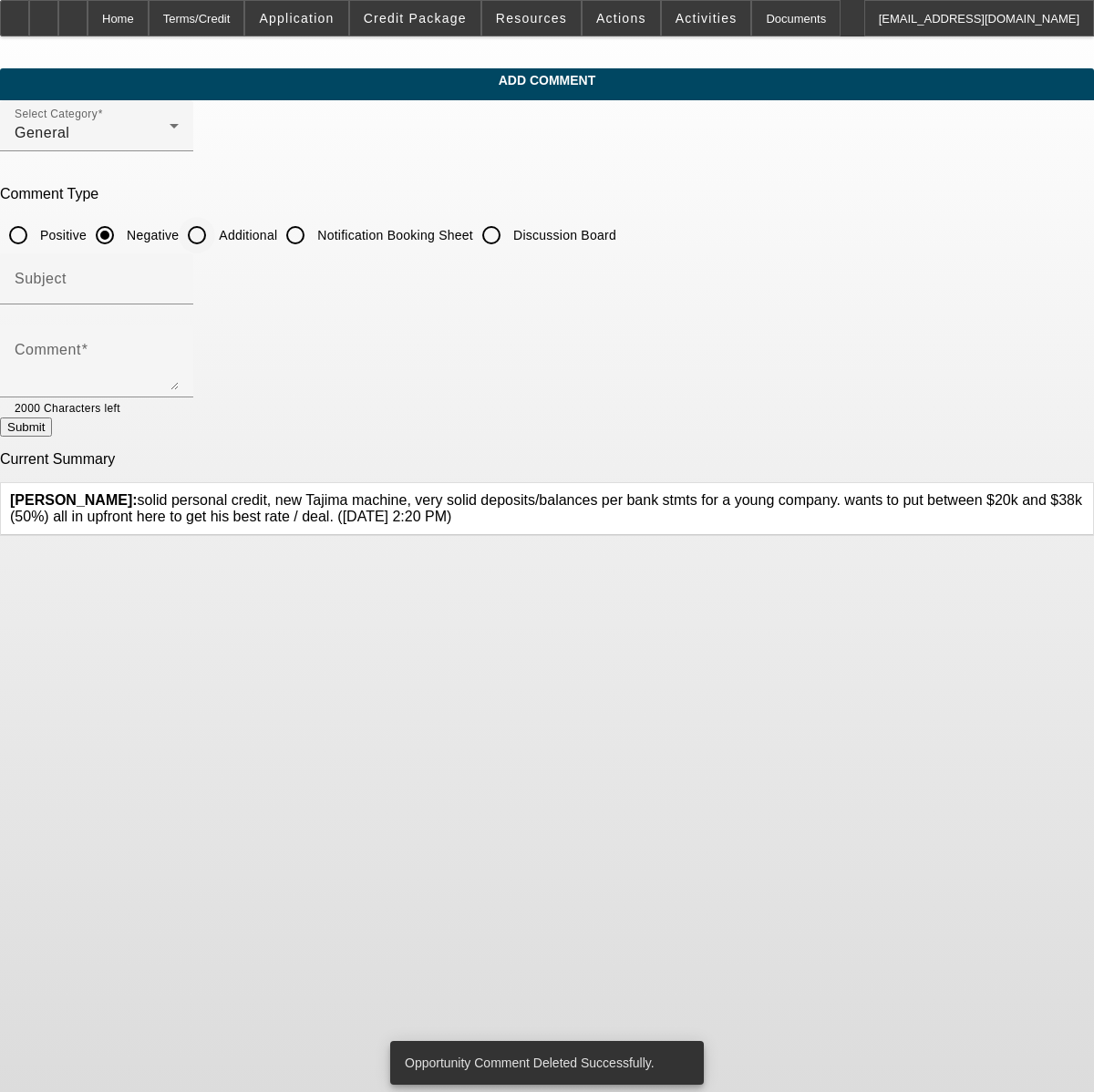
click at [215, 238] on input "Additional" at bounding box center [197, 235] width 36 height 36
radio input "true"
click at [179, 372] on textarea "Comment" at bounding box center [97, 367] width 164 height 44
paste textarea "Bryan started this business in Jan 2024 (21 months ago) after an embroidery / s…"
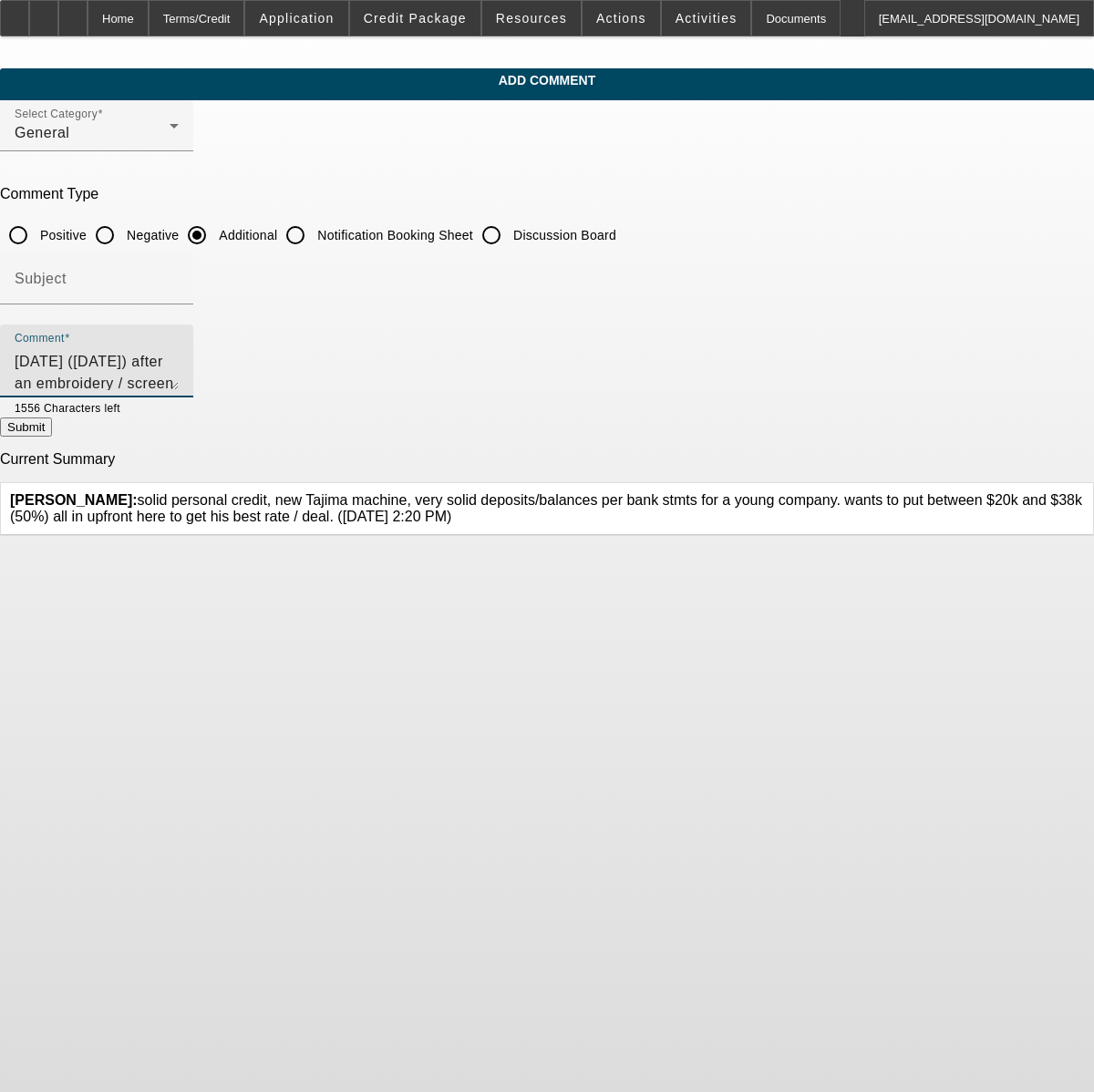
click at [179, 367] on textarea "Bryan started this business in Jan 2024 (21 months ago) after an embroidery / s…" at bounding box center [97, 367] width 164 height 44
type textarea "[PERSON_NAME] started this business in [DATE] ([DATE]) after an embroidery / sc…"
click at [52, 430] on button "Submit" at bounding box center [26, 427] width 52 height 19
radio input "true"
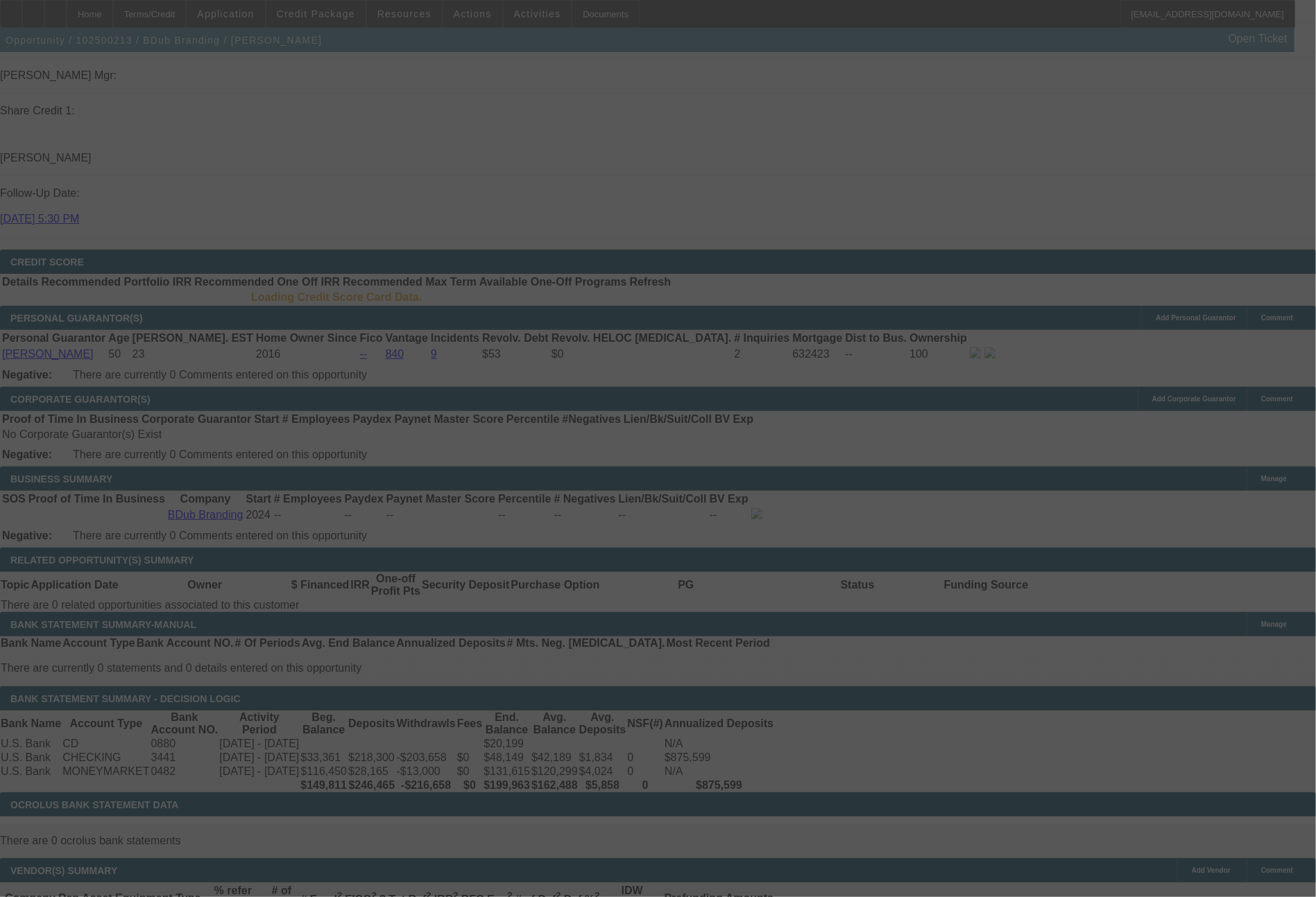
scroll to position [1769, 0]
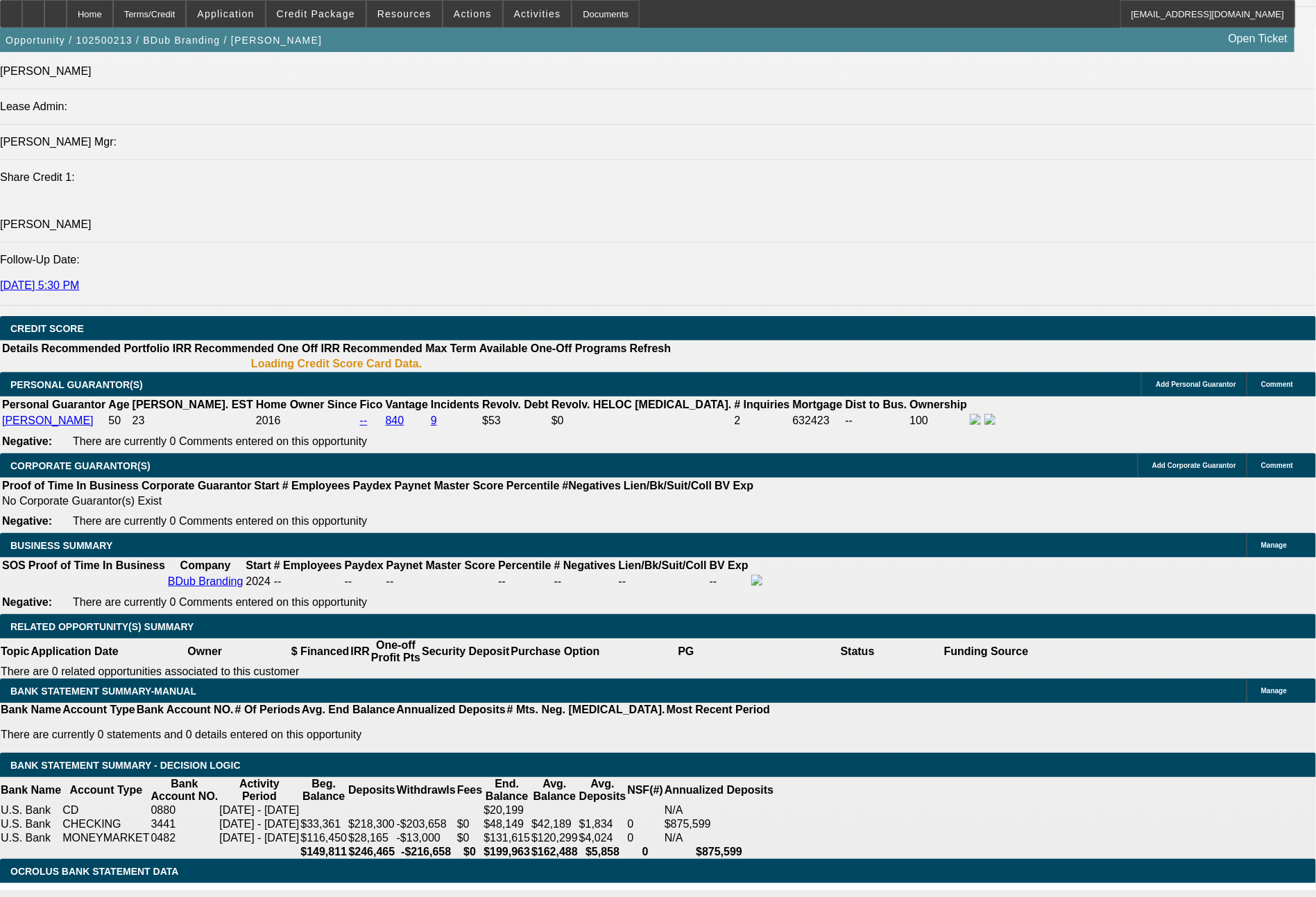
select select "0"
select select "2"
select select "0"
select select "6"
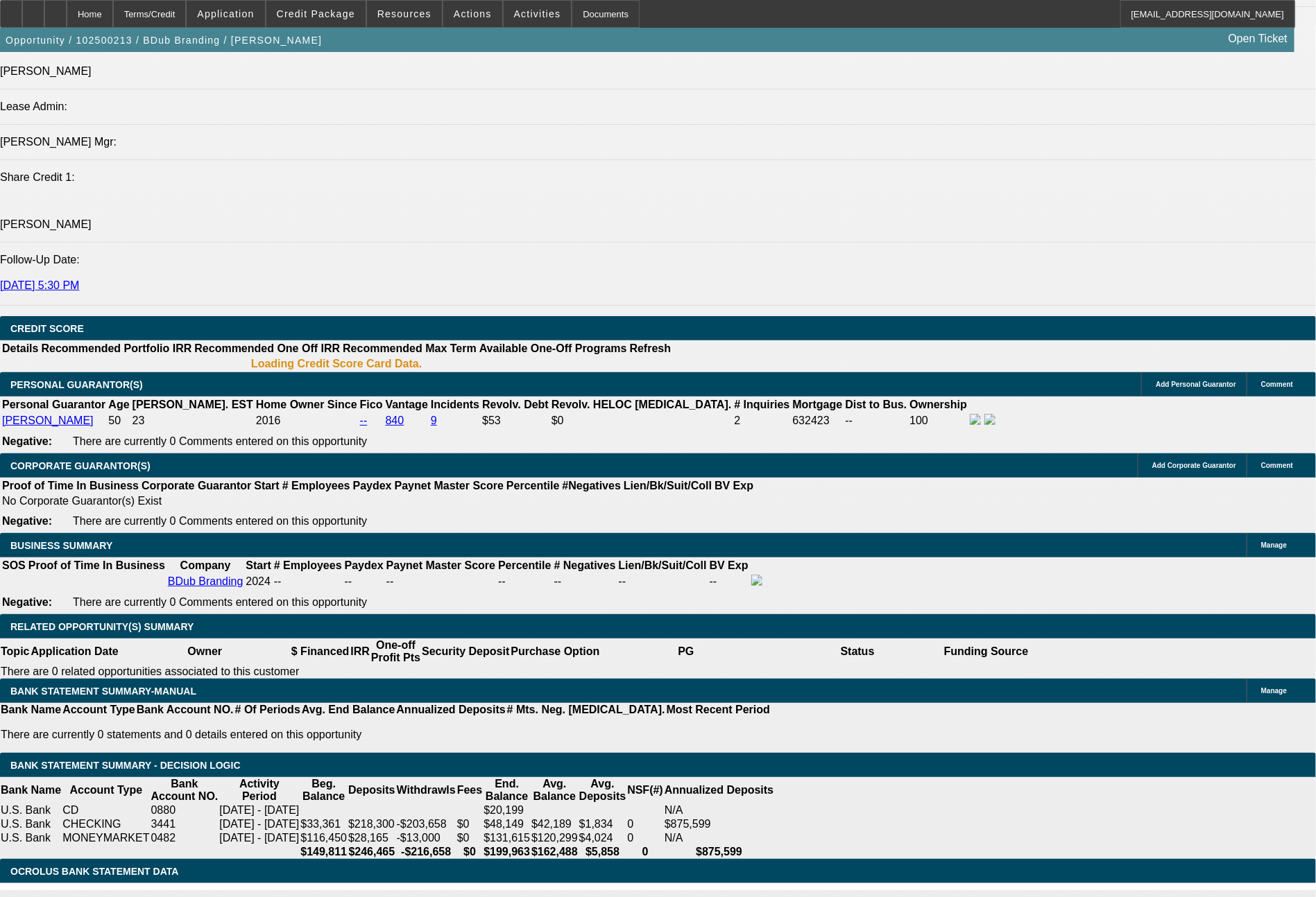
select select "0"
select select "2"
select select "0"
select select "6"
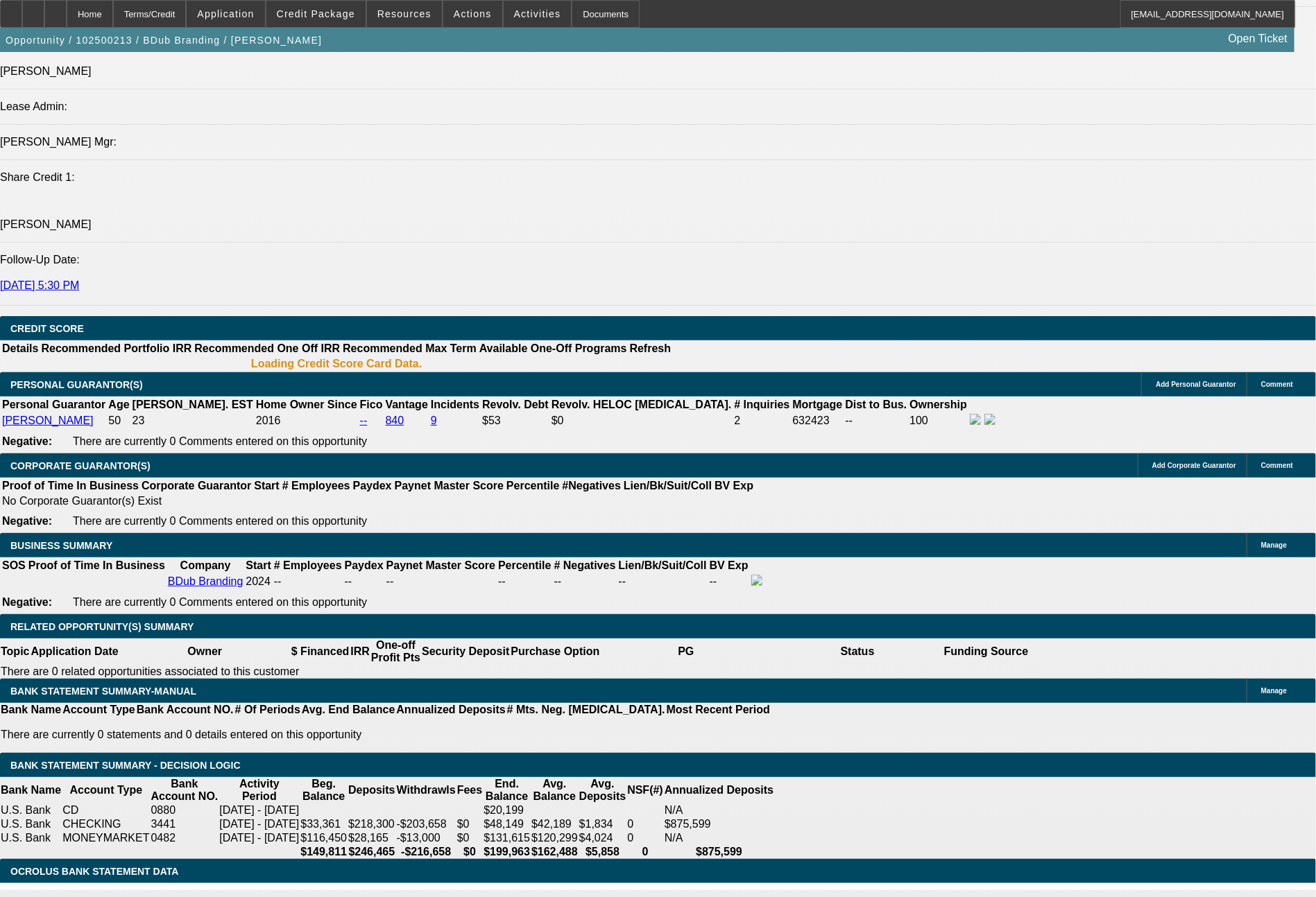
select select "0"
select select "2"
select select "0"
select select "6"
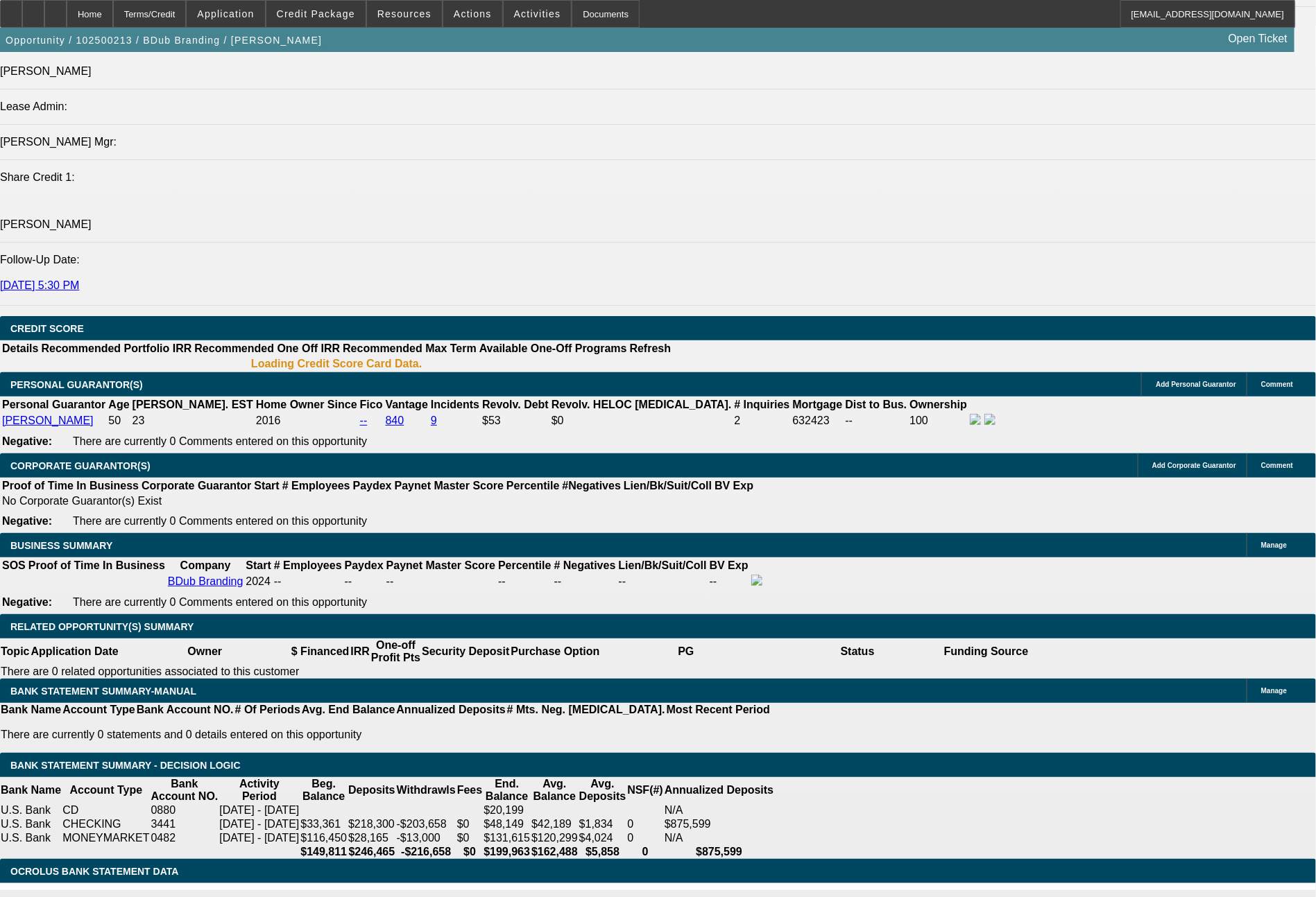
select select "0"
select select "2"
select select "0"
select select "6"
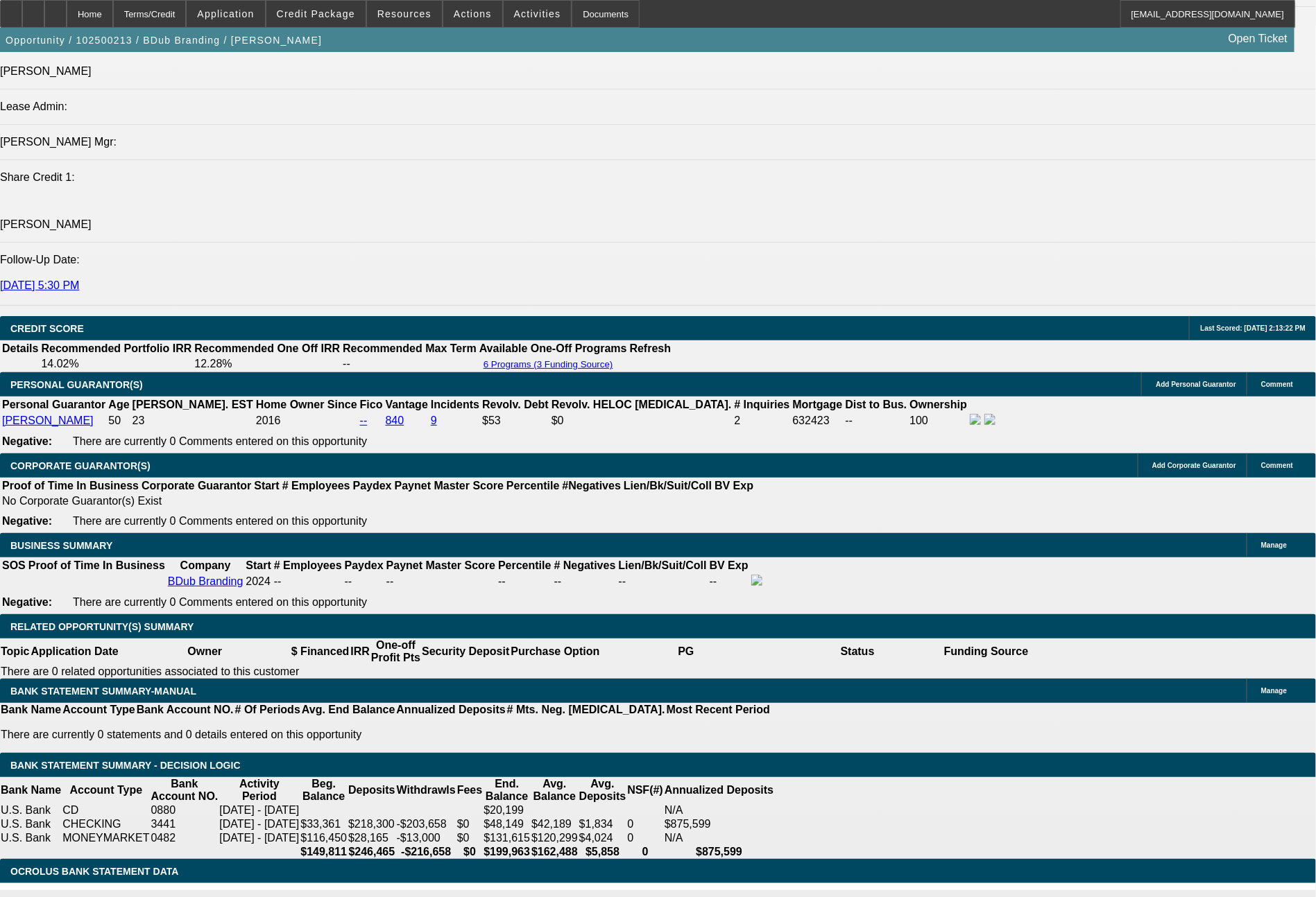
scroll to position [1764, 0]
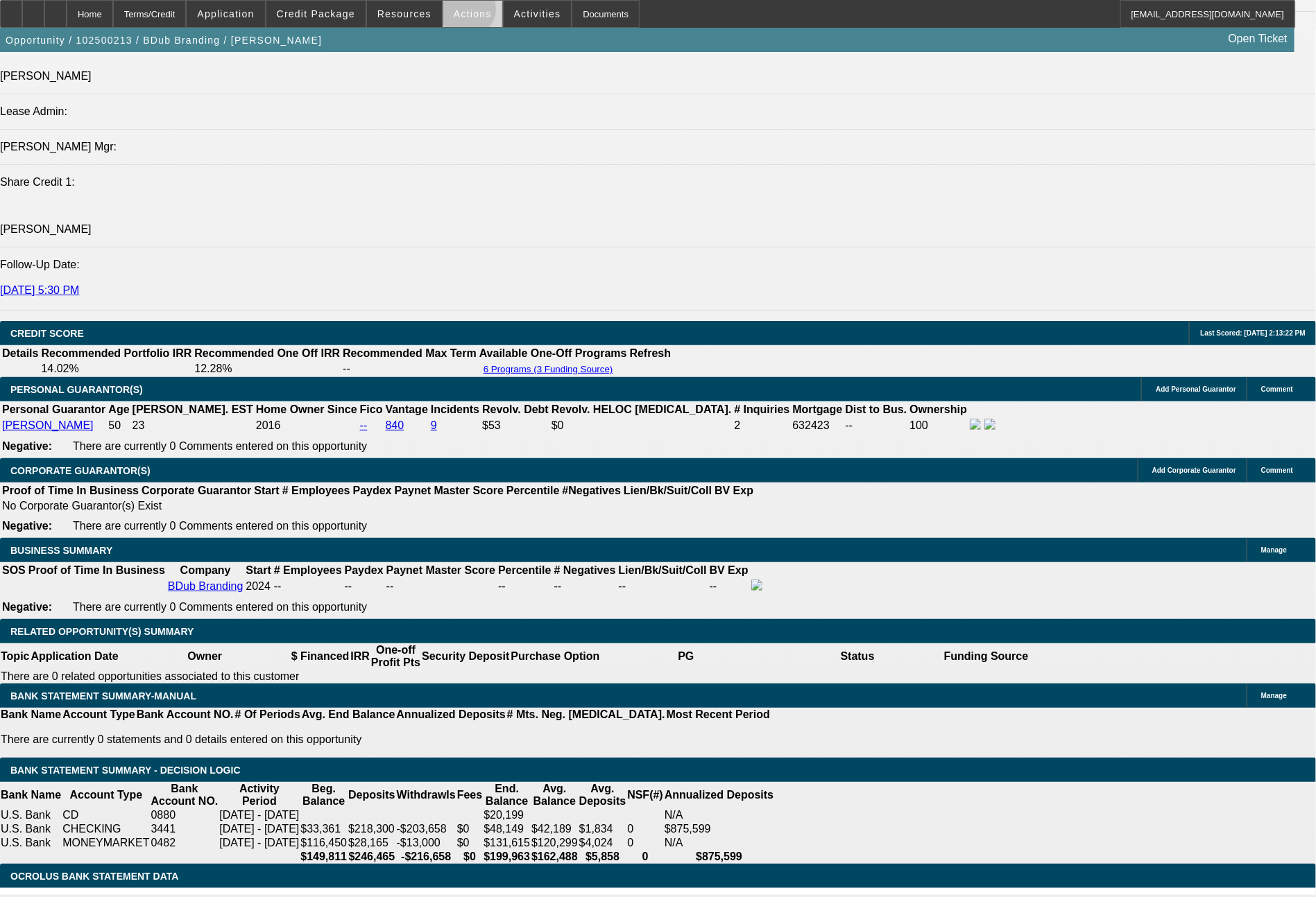
click at [467, 13] on span "Actions" at bounding box center [472, 14] width 38 height 11
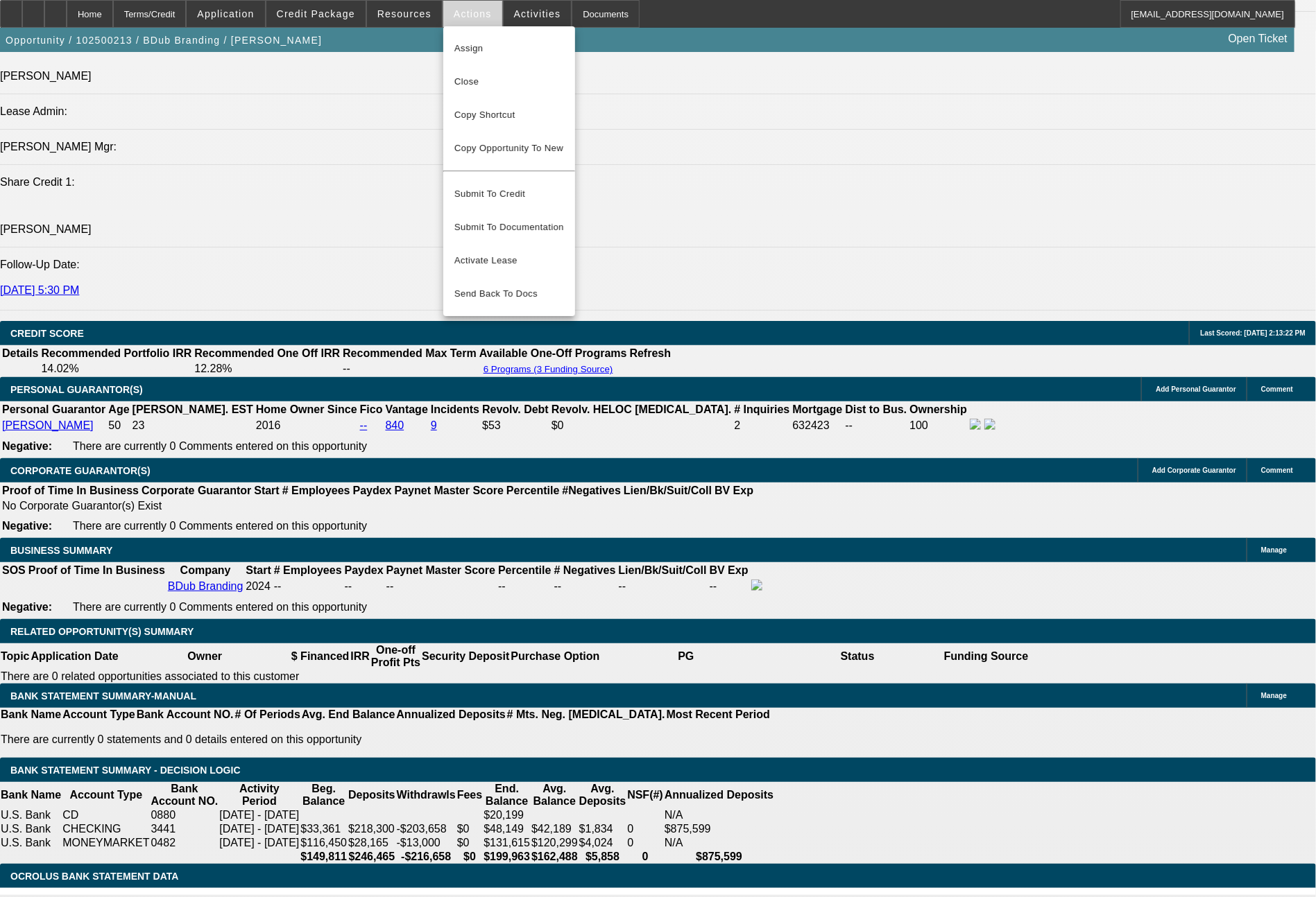
scroll to position [1843, 0]
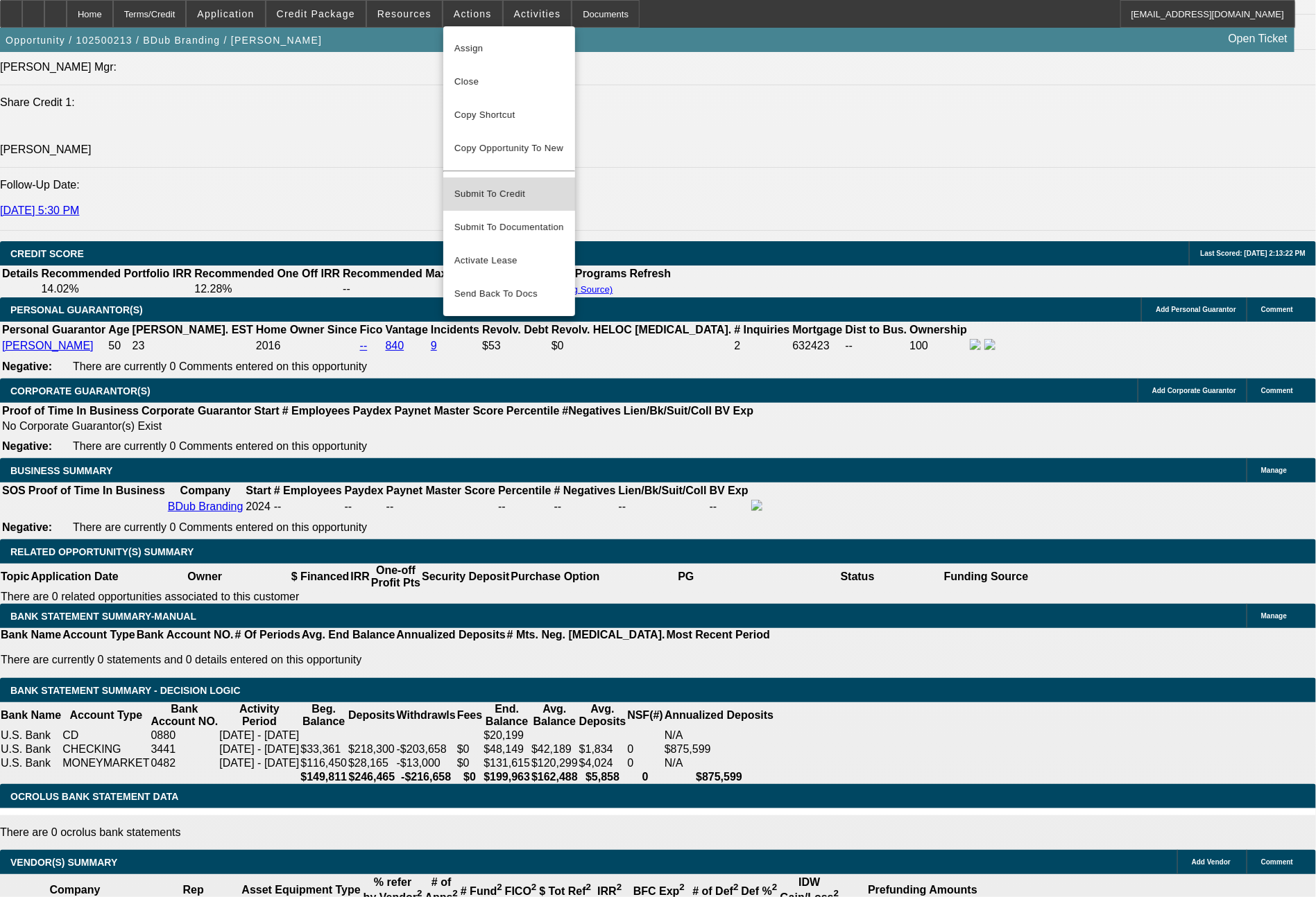
click at [508, 186] on span "Submit To Credit" at bounding box center [508, 194] width 109 height 17
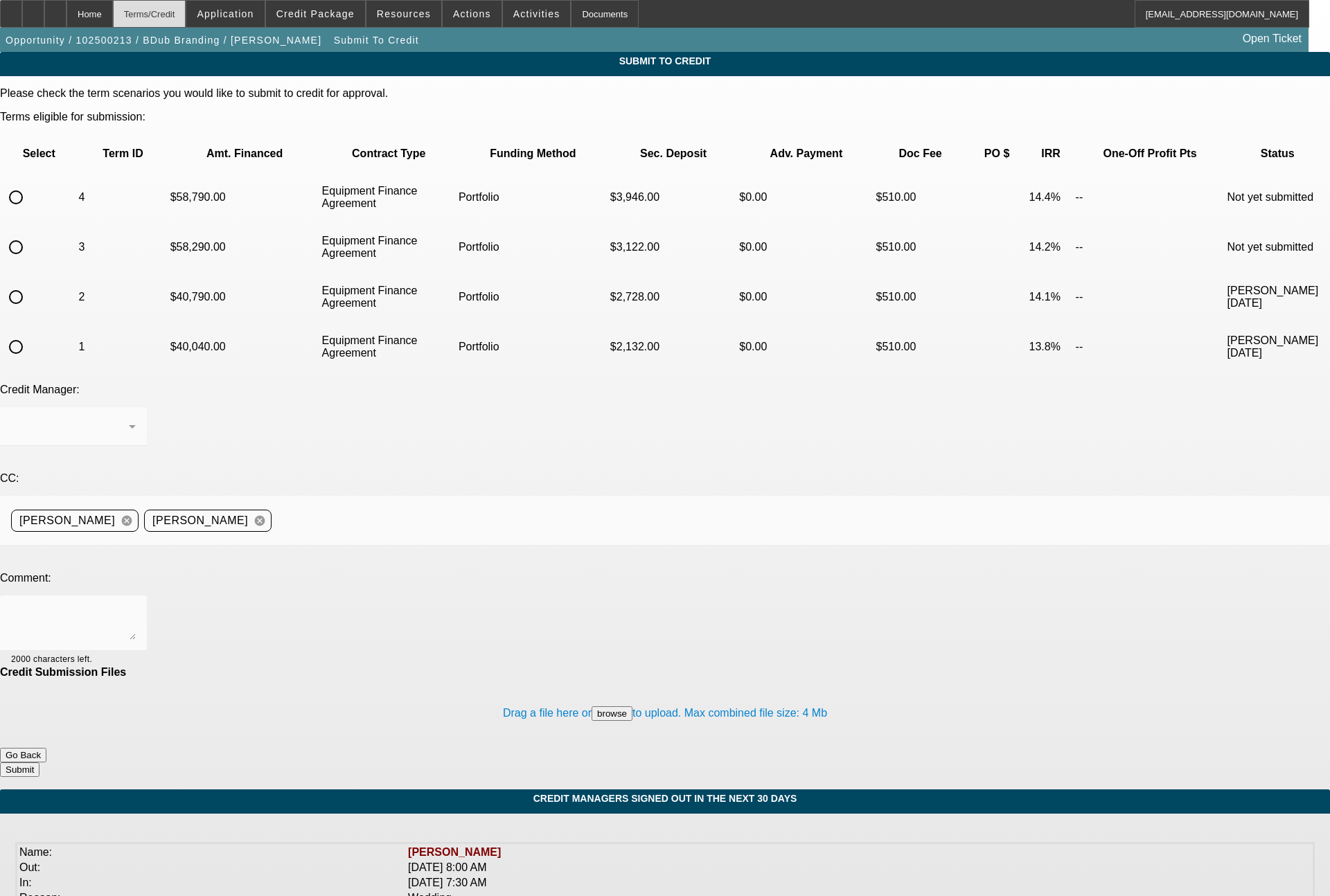
click at [185, 18] on div "Terms/Credit" at bounding box center [150, 13] width 73 height 27
click at [186, 16] on div "Terms/Credit" at bounding box center [150, 13] width 73 height 27
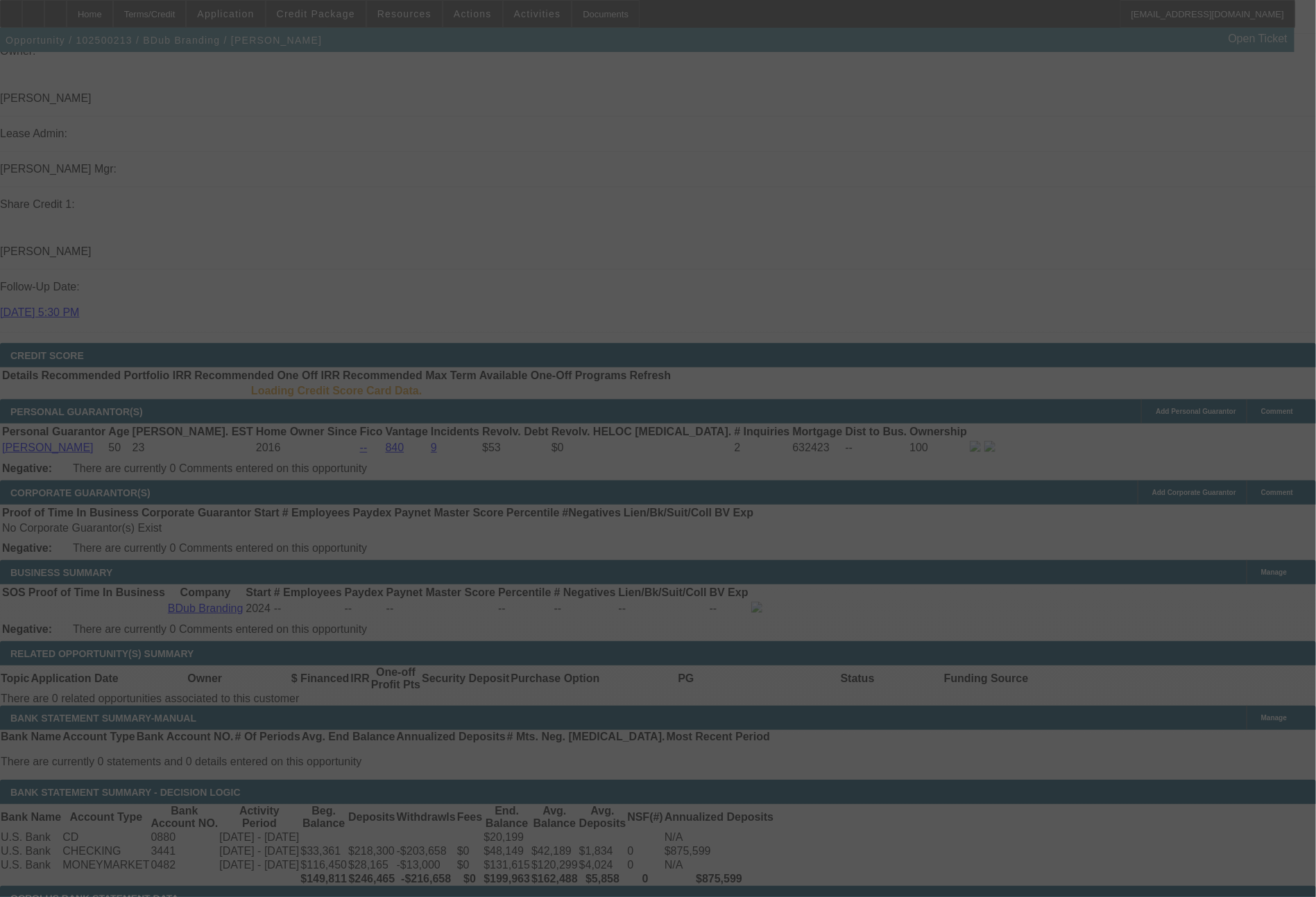
scroll to position [1737, 0]
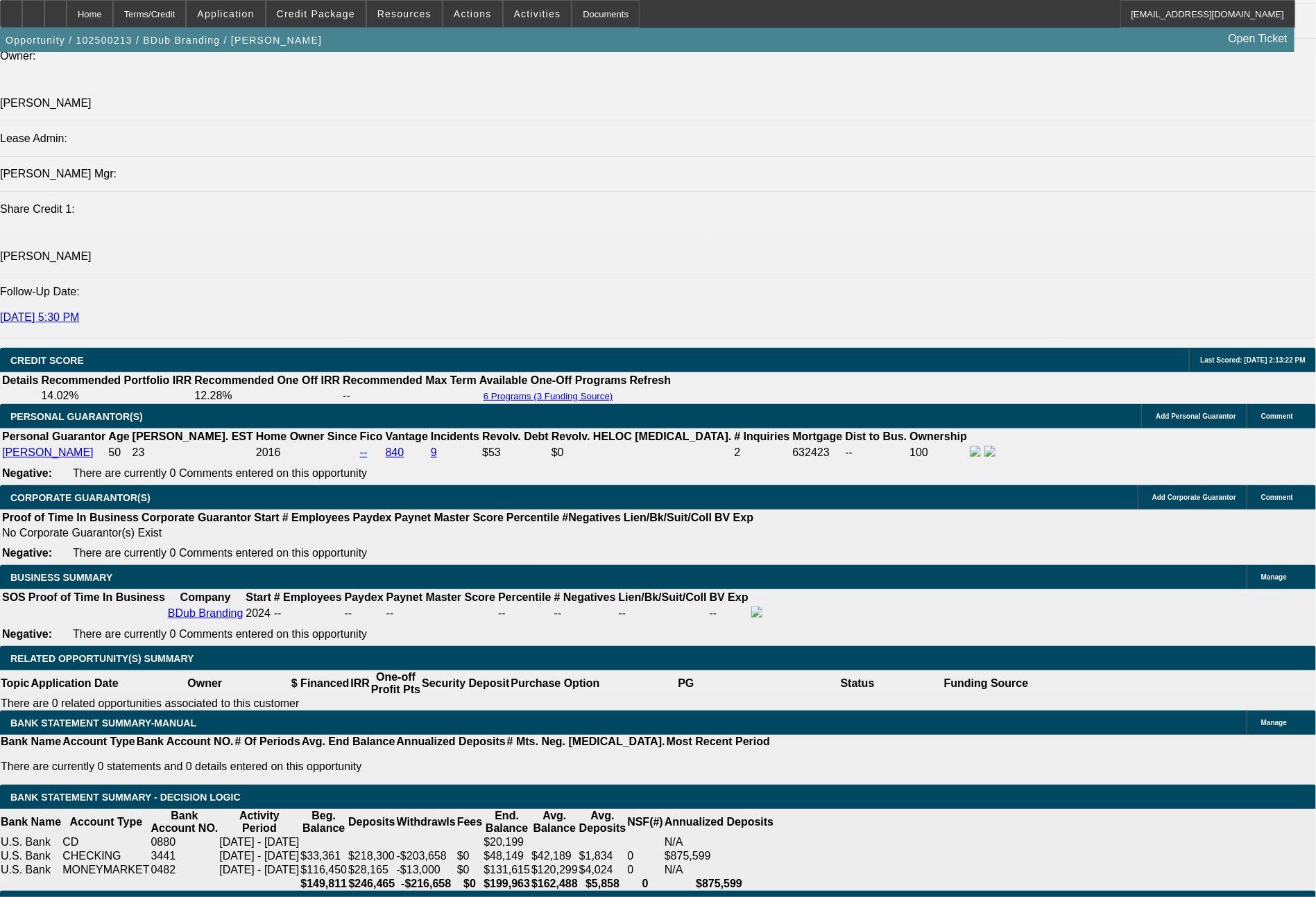
select select "0"
select select "2"
select select "0"
select select "6"
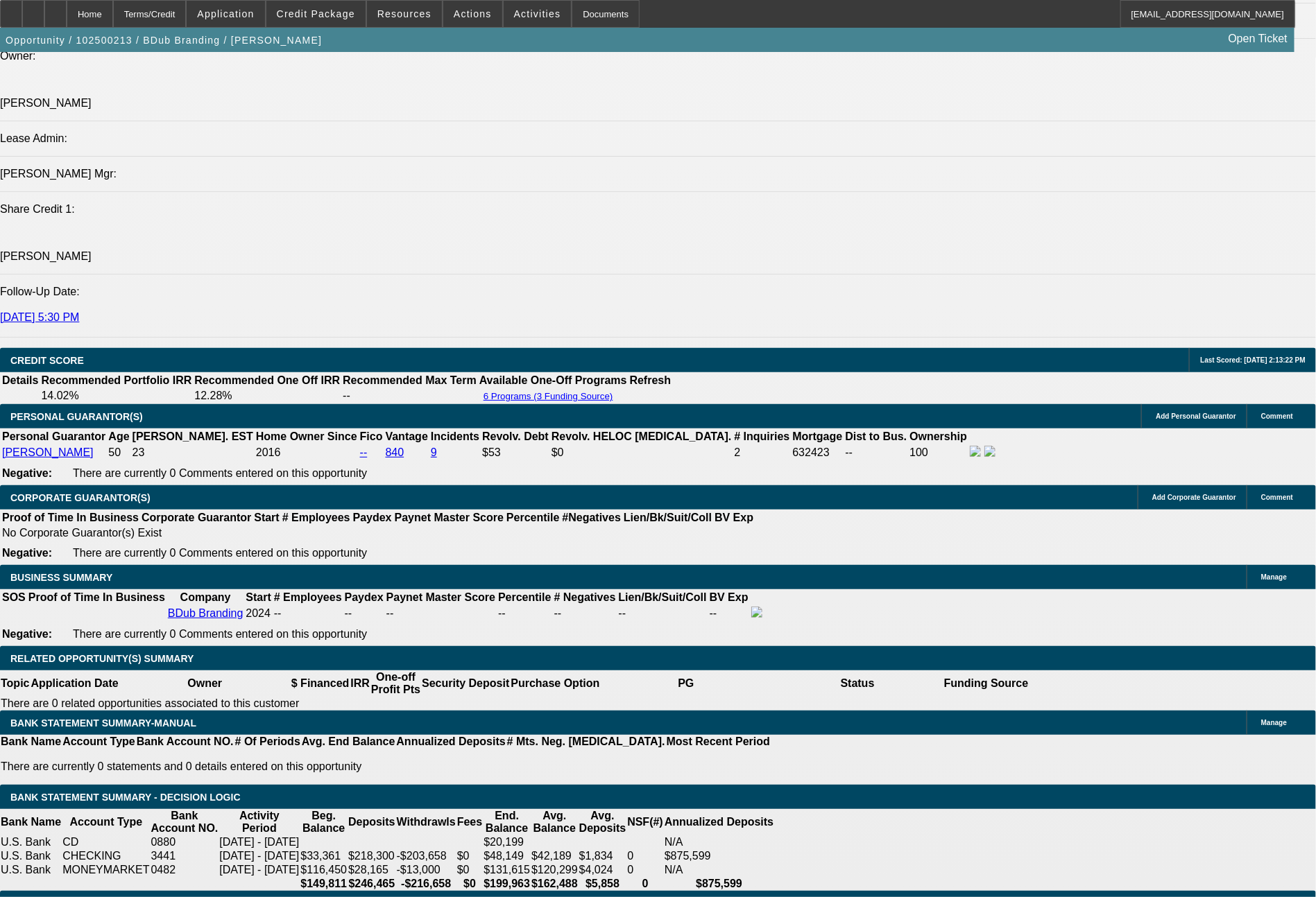
select select "0"
select select "2"
select select "0"
select select "6"
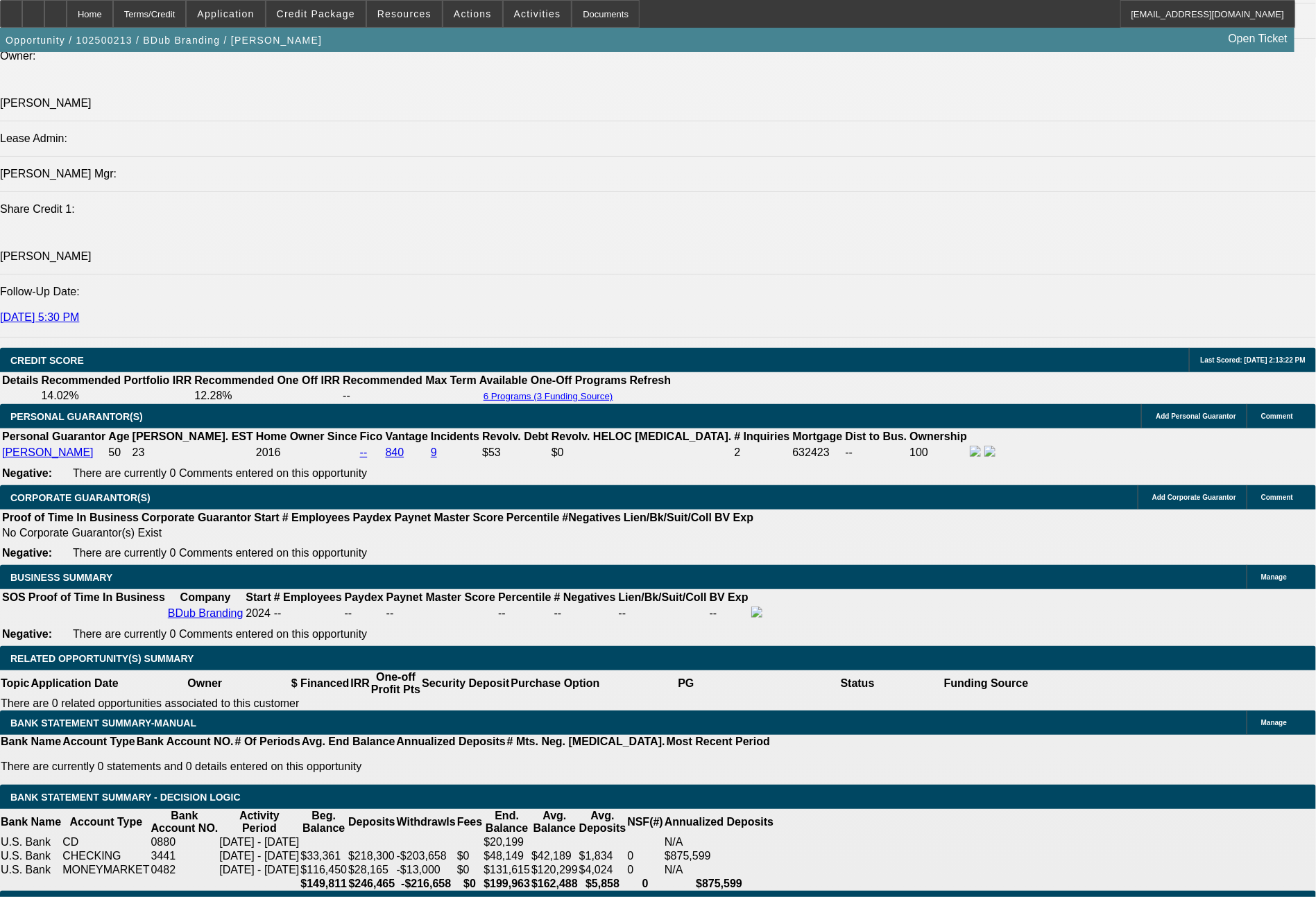
select select "0"
select select "2"
select select "0"
select select "6"
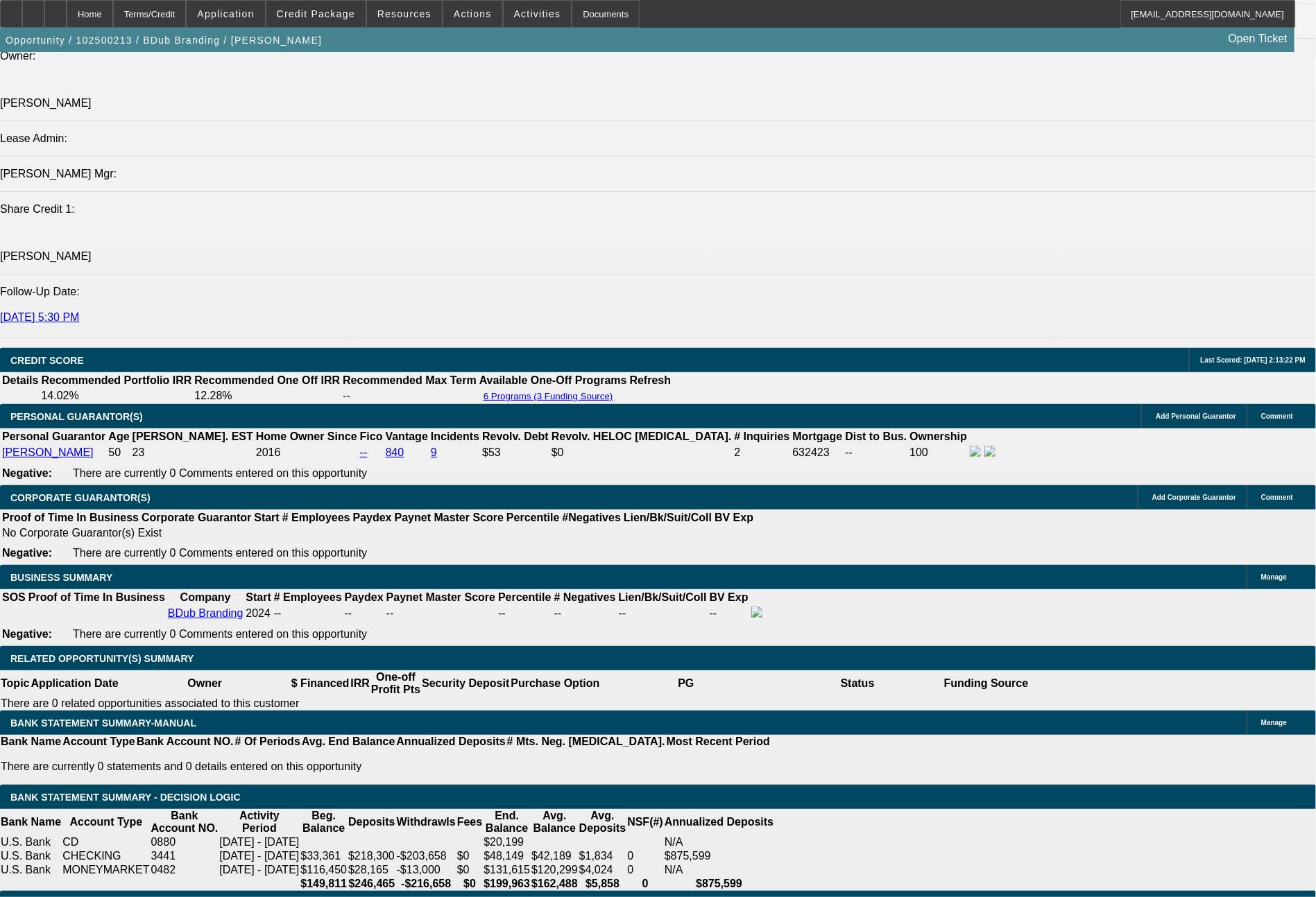
select select "0"
select select "2"
select select "0"
select select "6"
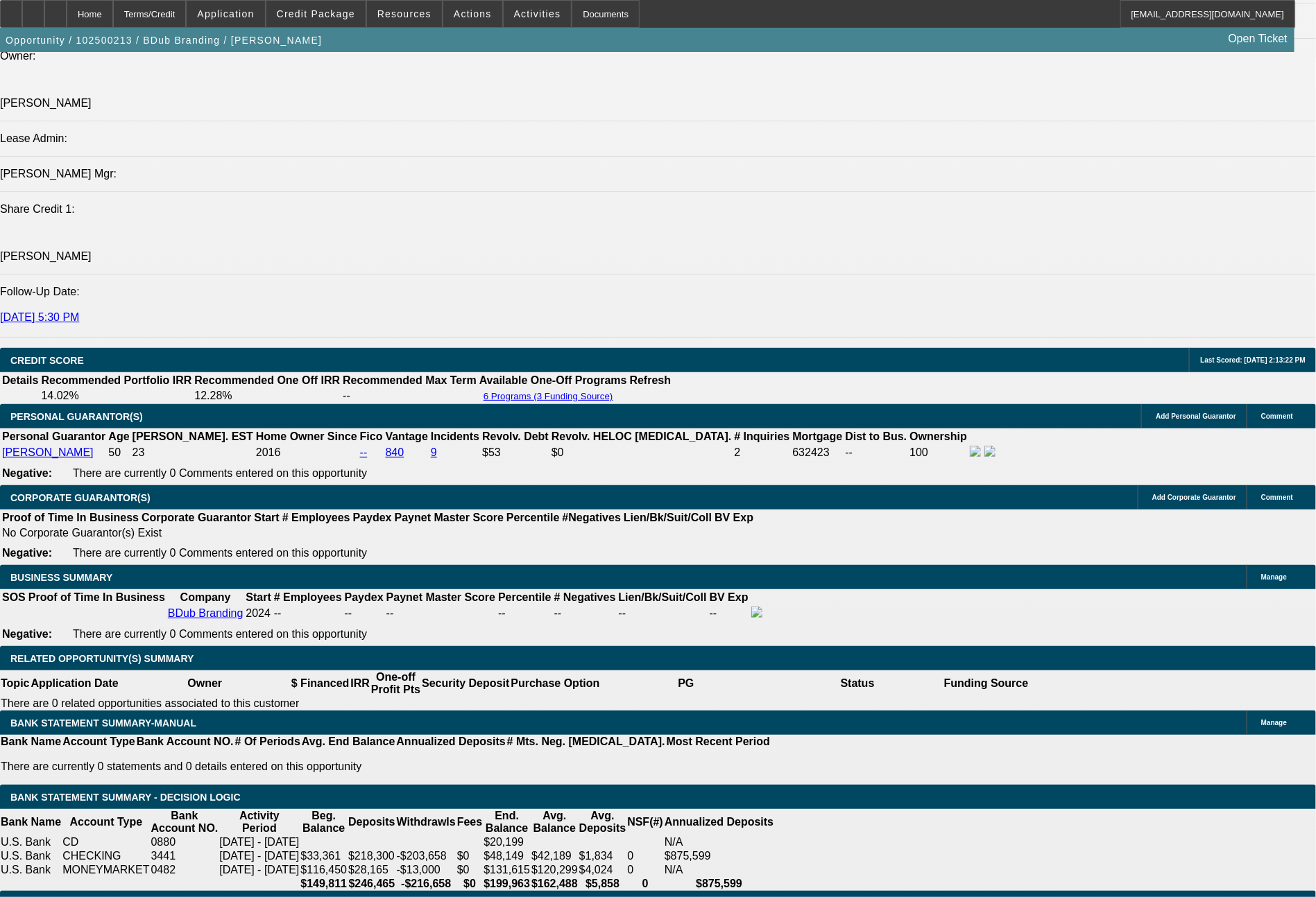
drag, startPoint x: 409, startPoint y: 452, endPoint x: 500, endPoint y: 452, distance: 91.0
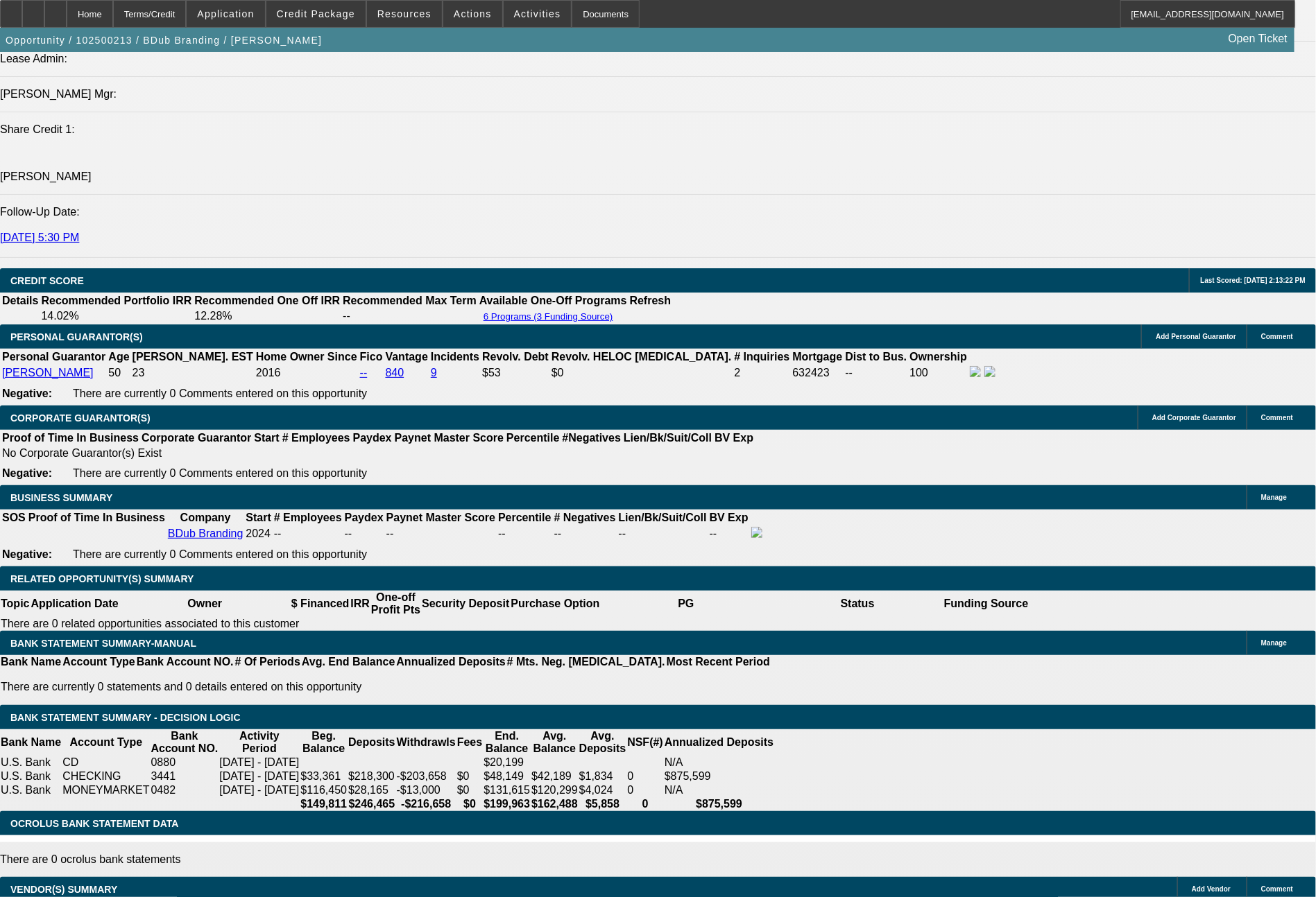
type input "$17,000.00"
type input "UNKNOWN"
type input "$1,574.39"
type input "$3,148.78"
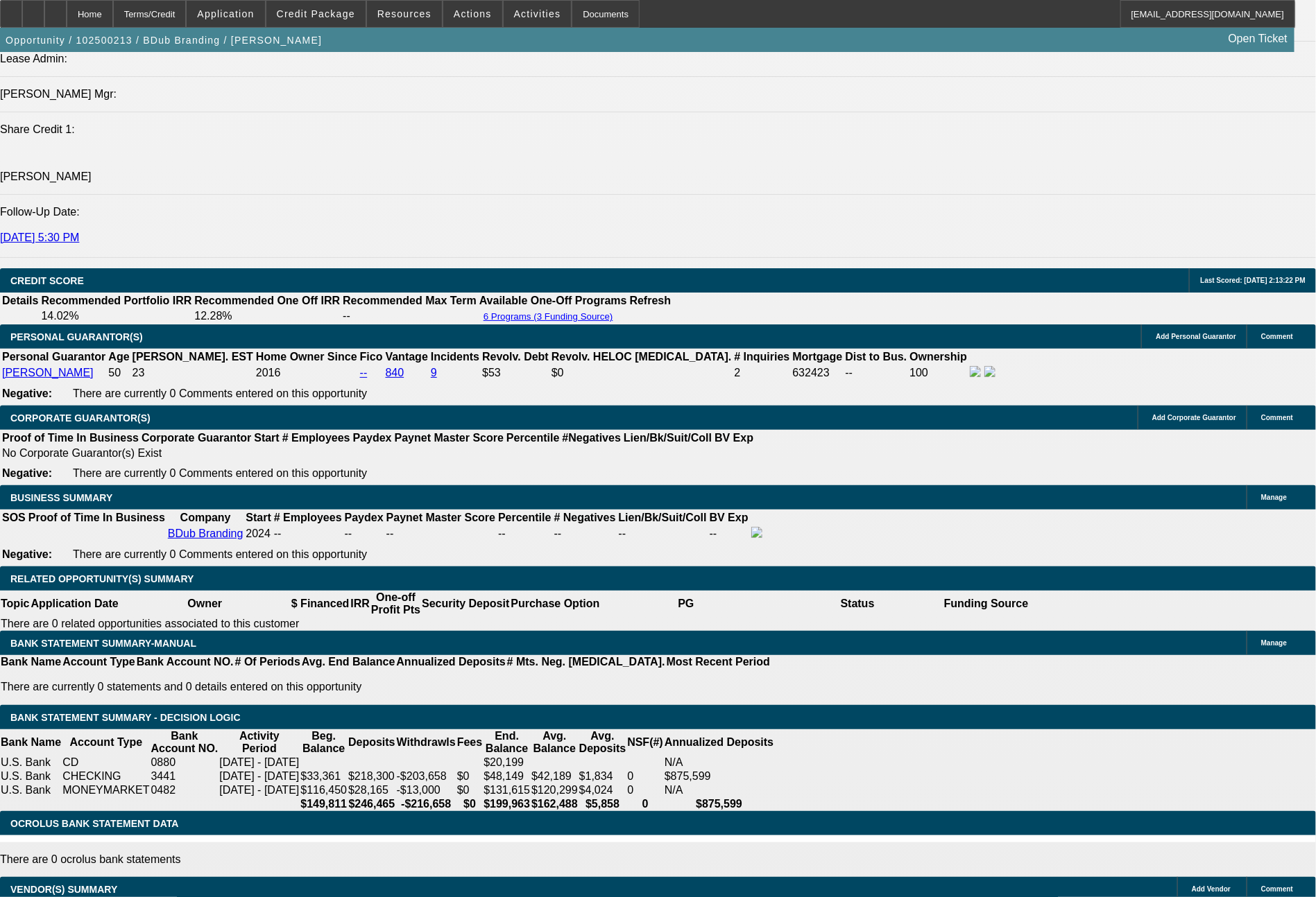
drag, startPoint x: 234, startPoint y: 453, endPoint x: 361, endPoint y: 453, distance: 127.0
type input "$16,000.00"
type input "UNKNOWN"
type input "$2,006.56"
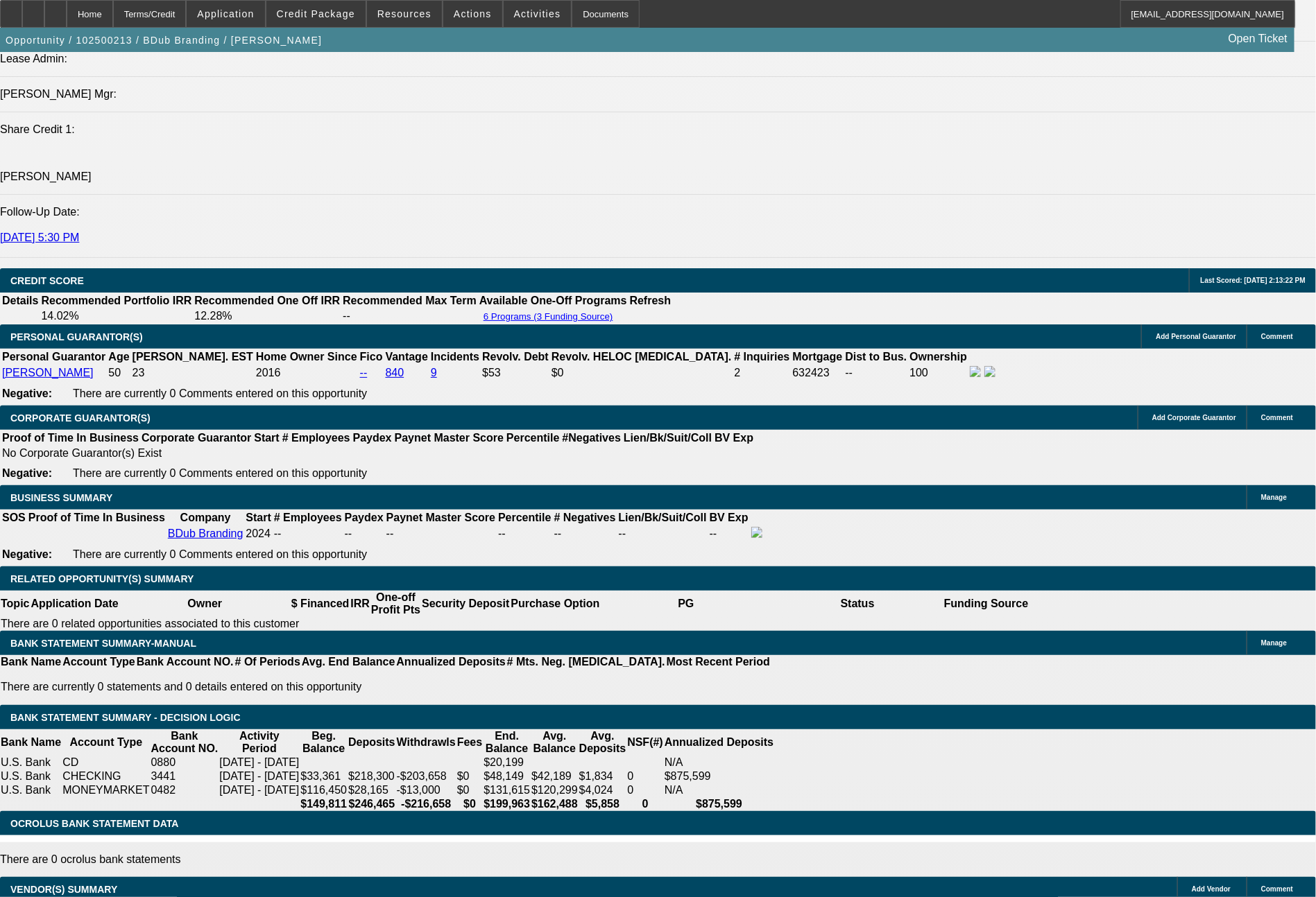
type input "$4,013.12"
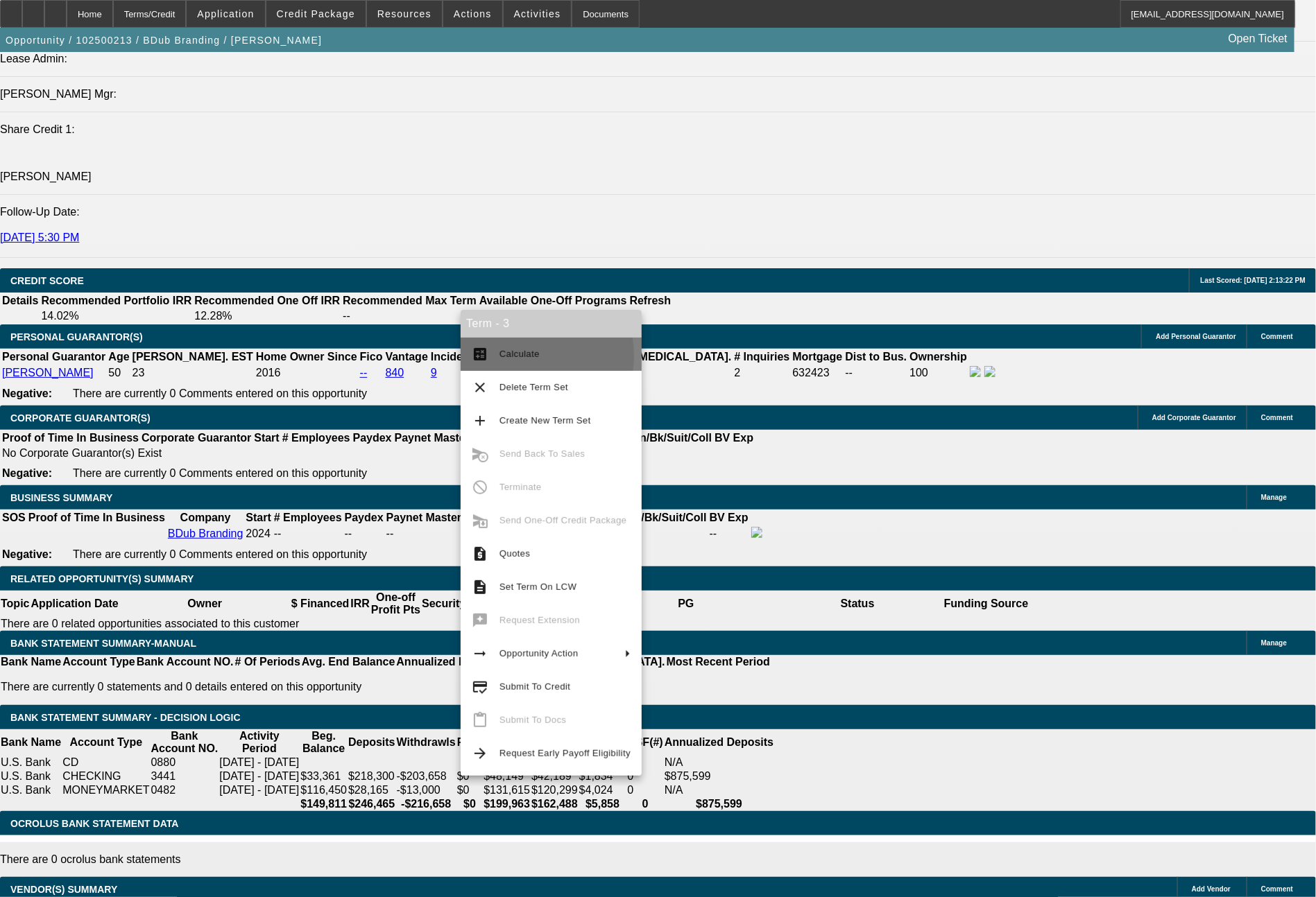
click at [519, 356] on span "Calculate" at bounding box center [519, 354] width 40 height 11
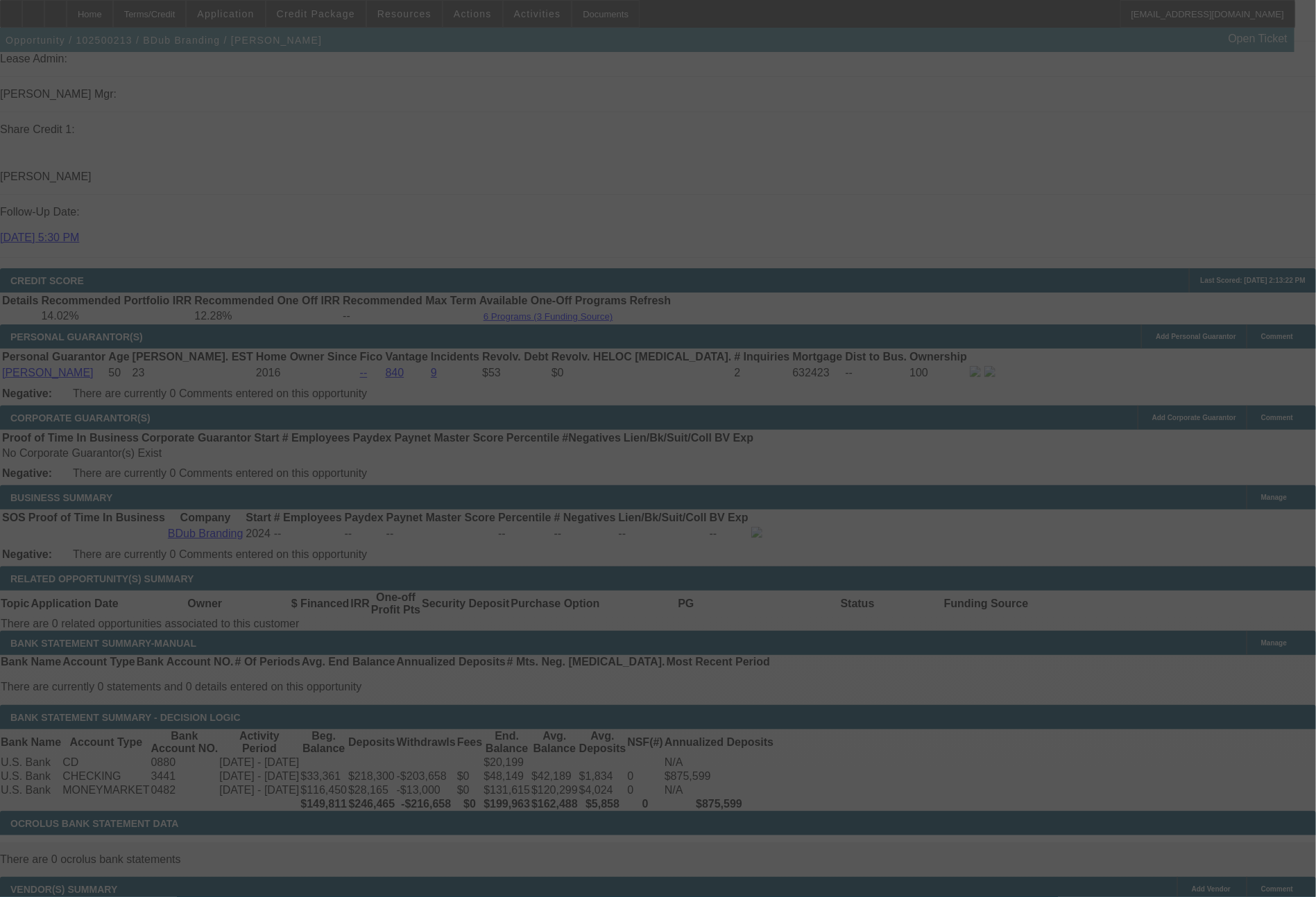
select select "0"
select select "2"
select select "0"
select select "6"
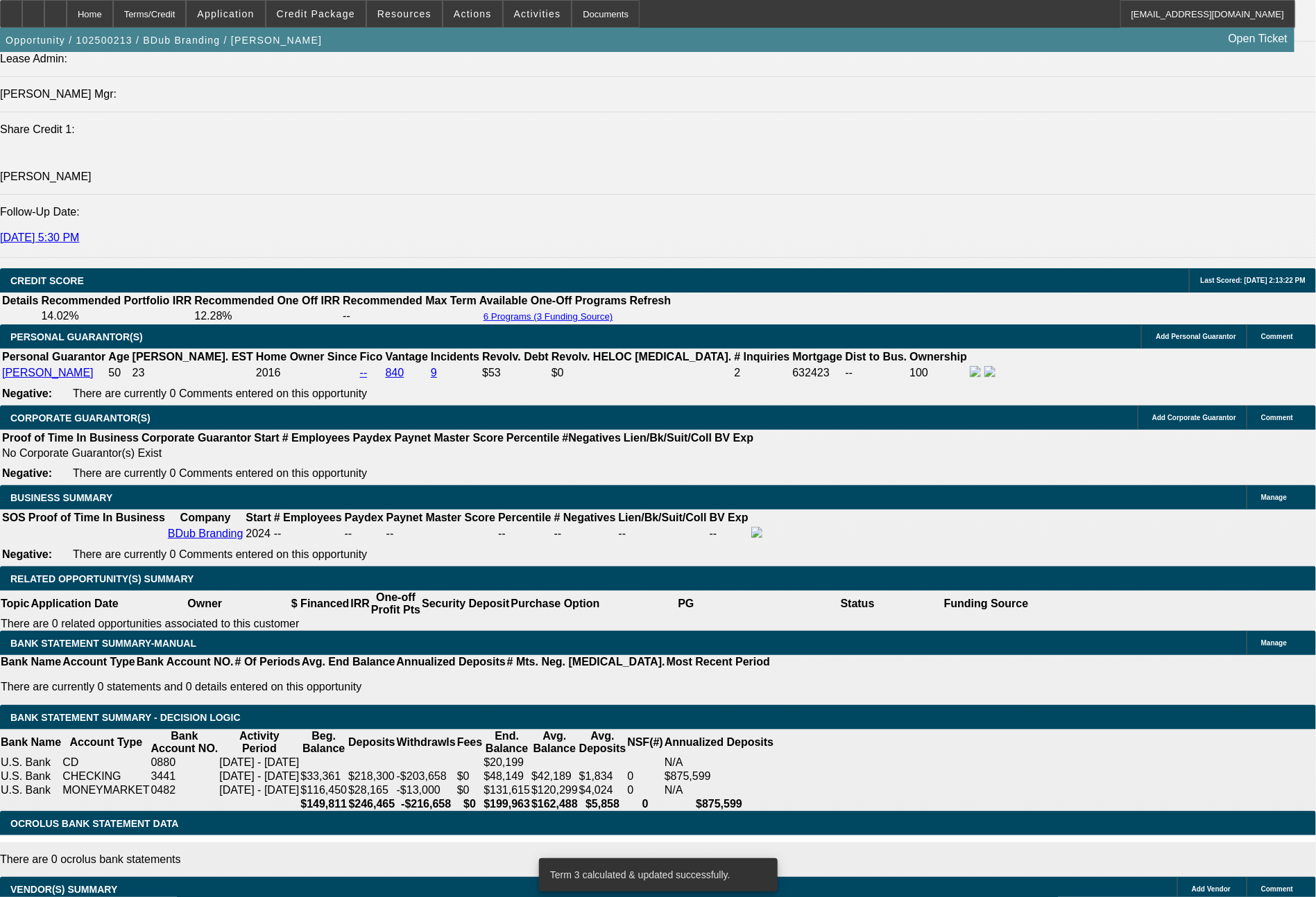
drag, startPoint x: 388, startPoint y: 558, endPoint x: 445, endPoint y: 567, distance: 57.7
type input "1"
type input "$2.00"
type input "UNKNOWN"
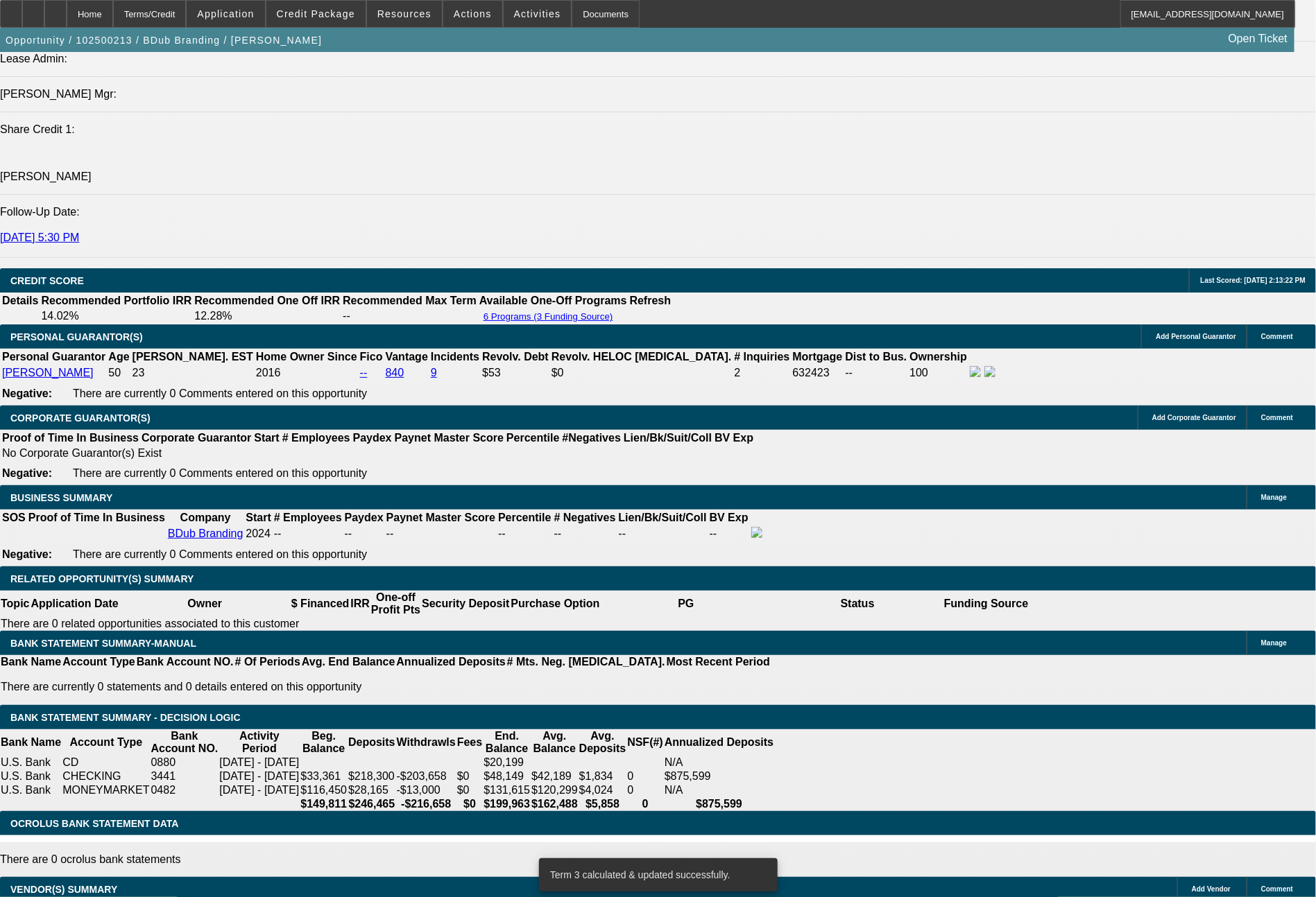
type input "1573"
type input "$3,146.00"
type input "12.9"
type input "$1,573.00"
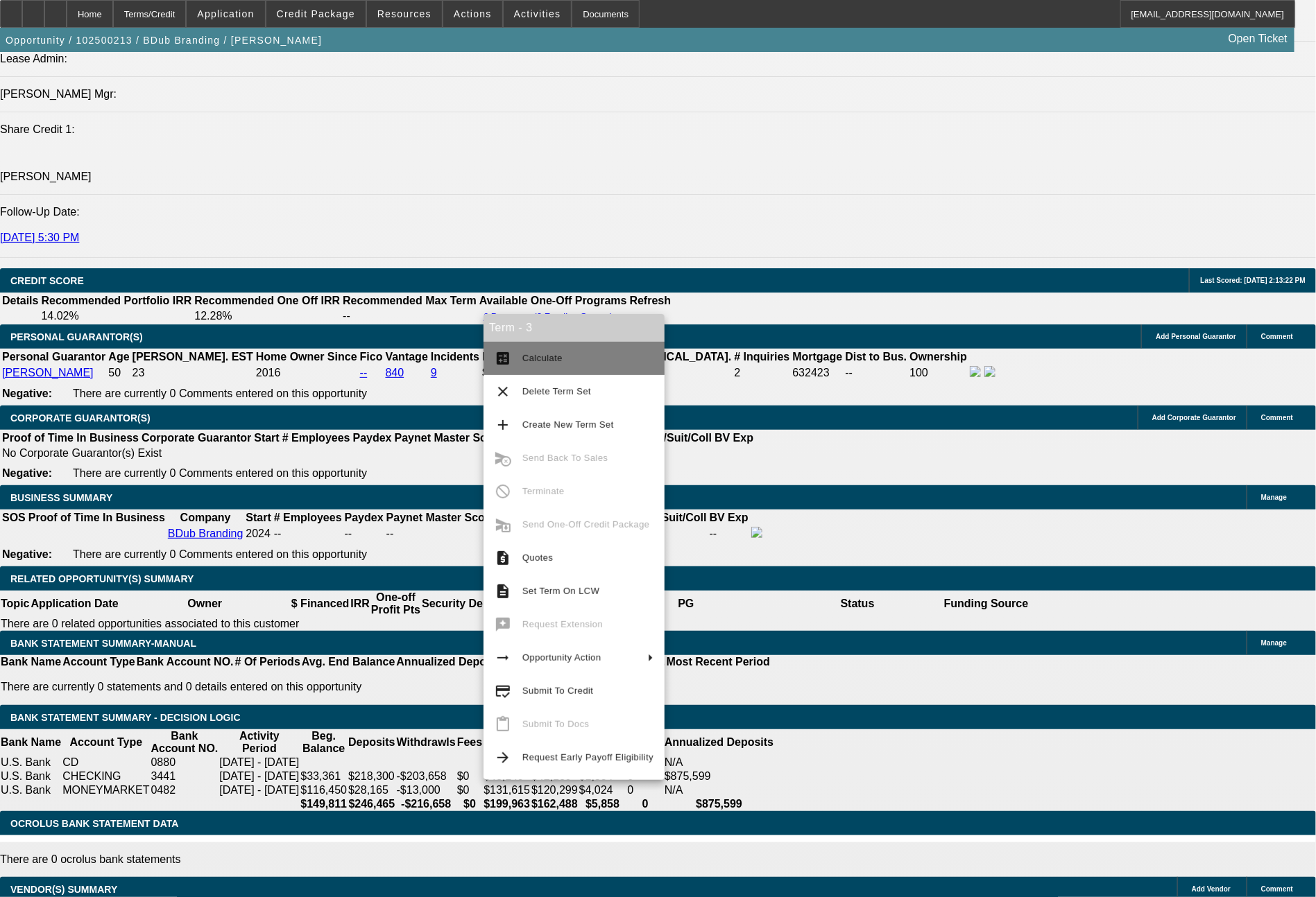
click at [525, 362] on span "Calculate" at bounding box center [542, 358] width 40 height 11
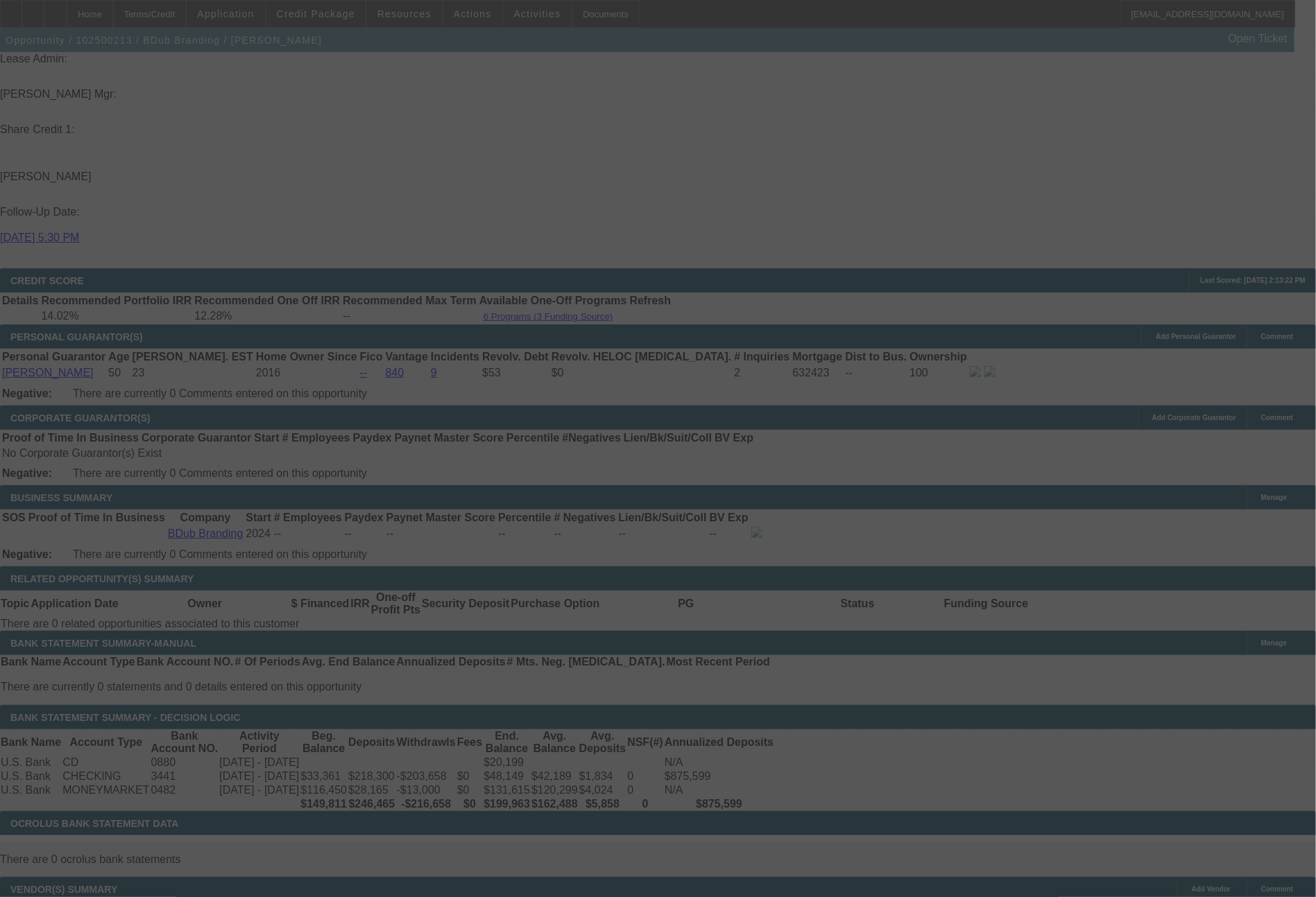
select select "0"
select select "2"
select select "0"
select select "6"
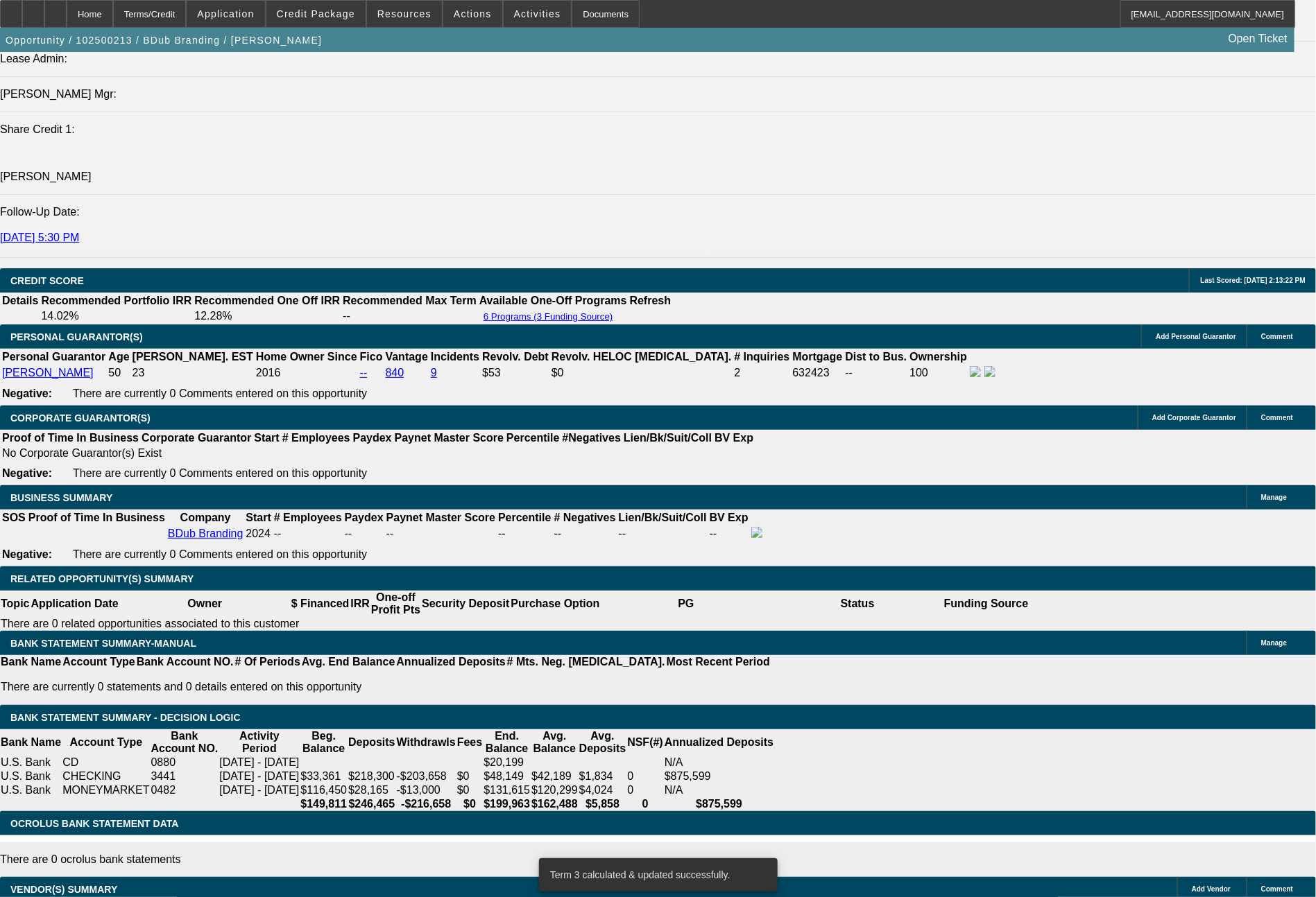
drag, startPoint x: 210, startPoint y: 558, endPoint x: 283, endPoint y: 564, distance: 73.2
type input "2"
type input "$4.00"
type input "2006"
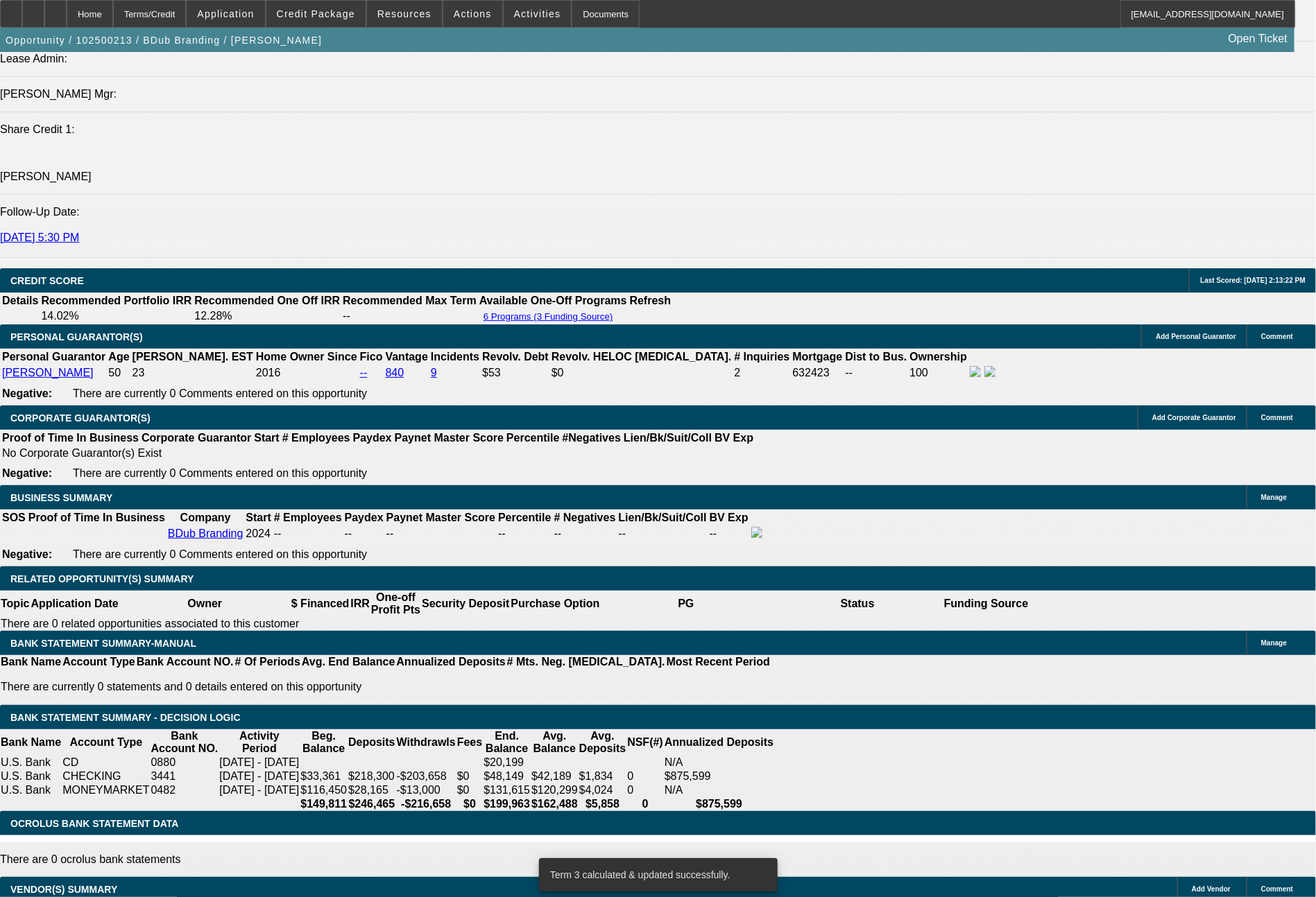
type input "12.7"
type input "$4,012.00"
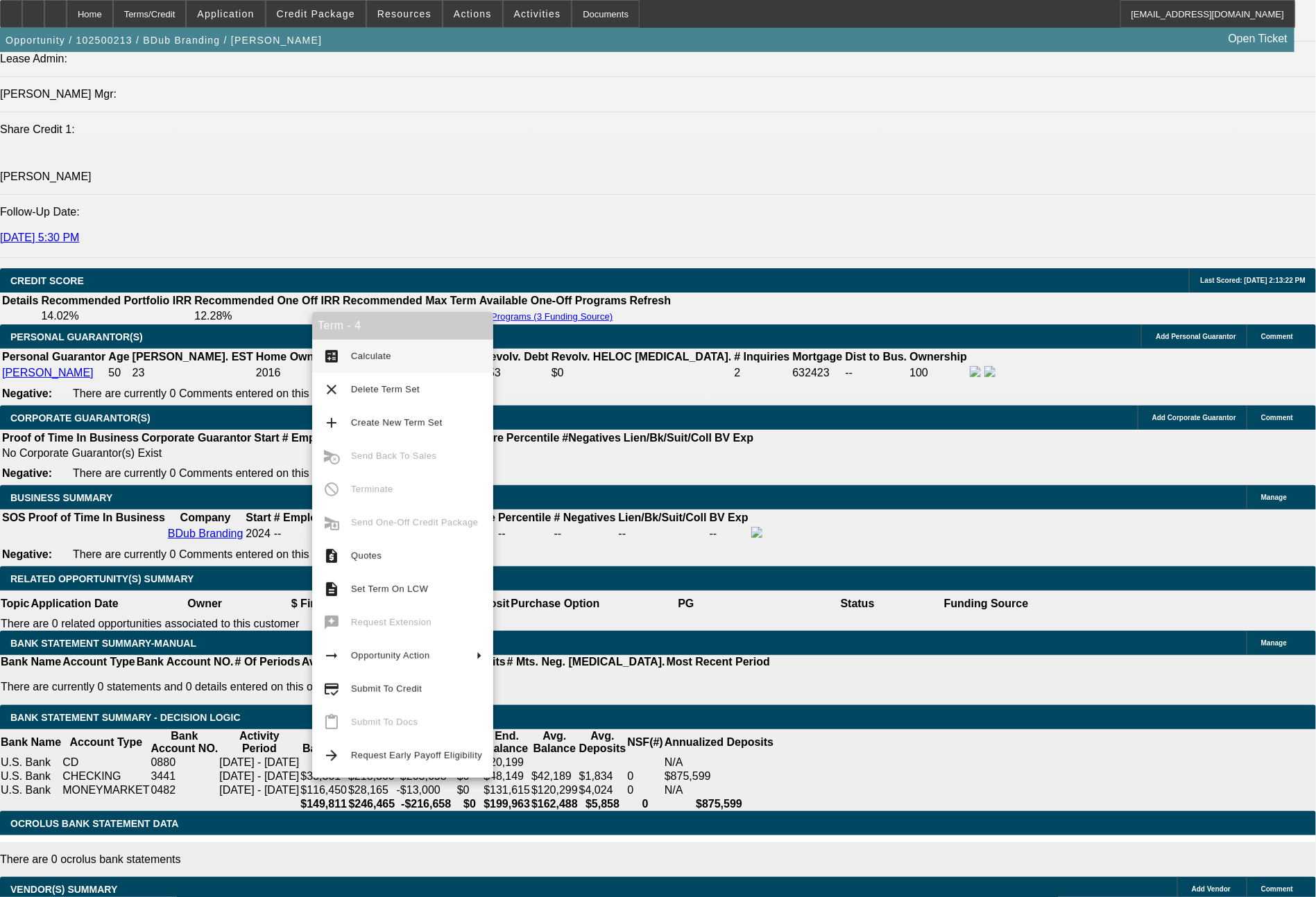
type input "$2,006.00"
click at [361, 361] on span "Calculate" at bounding box center [371, 356] width 40 height 11
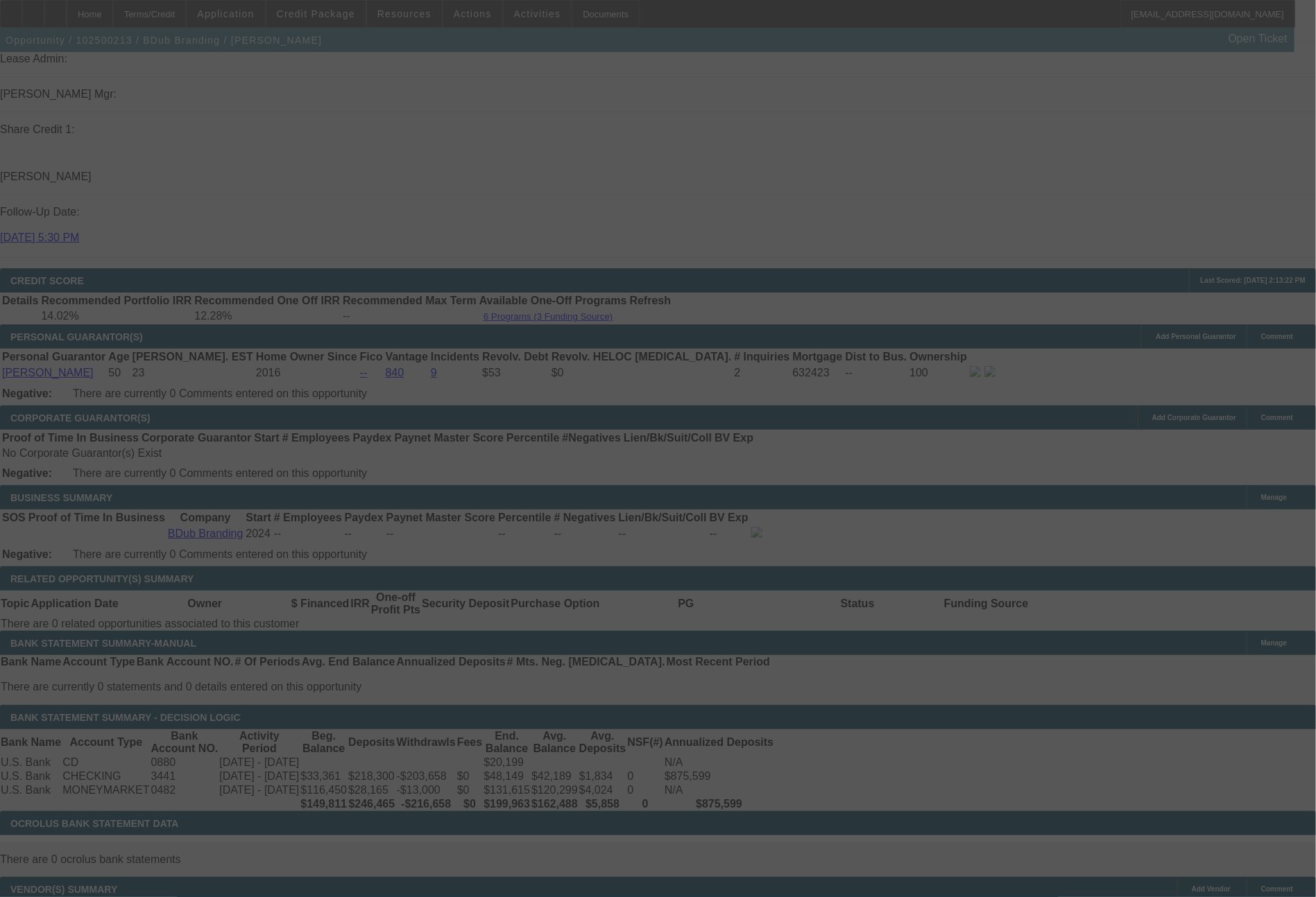
select select "0"
select select "2"
select select "0"
select select "6"
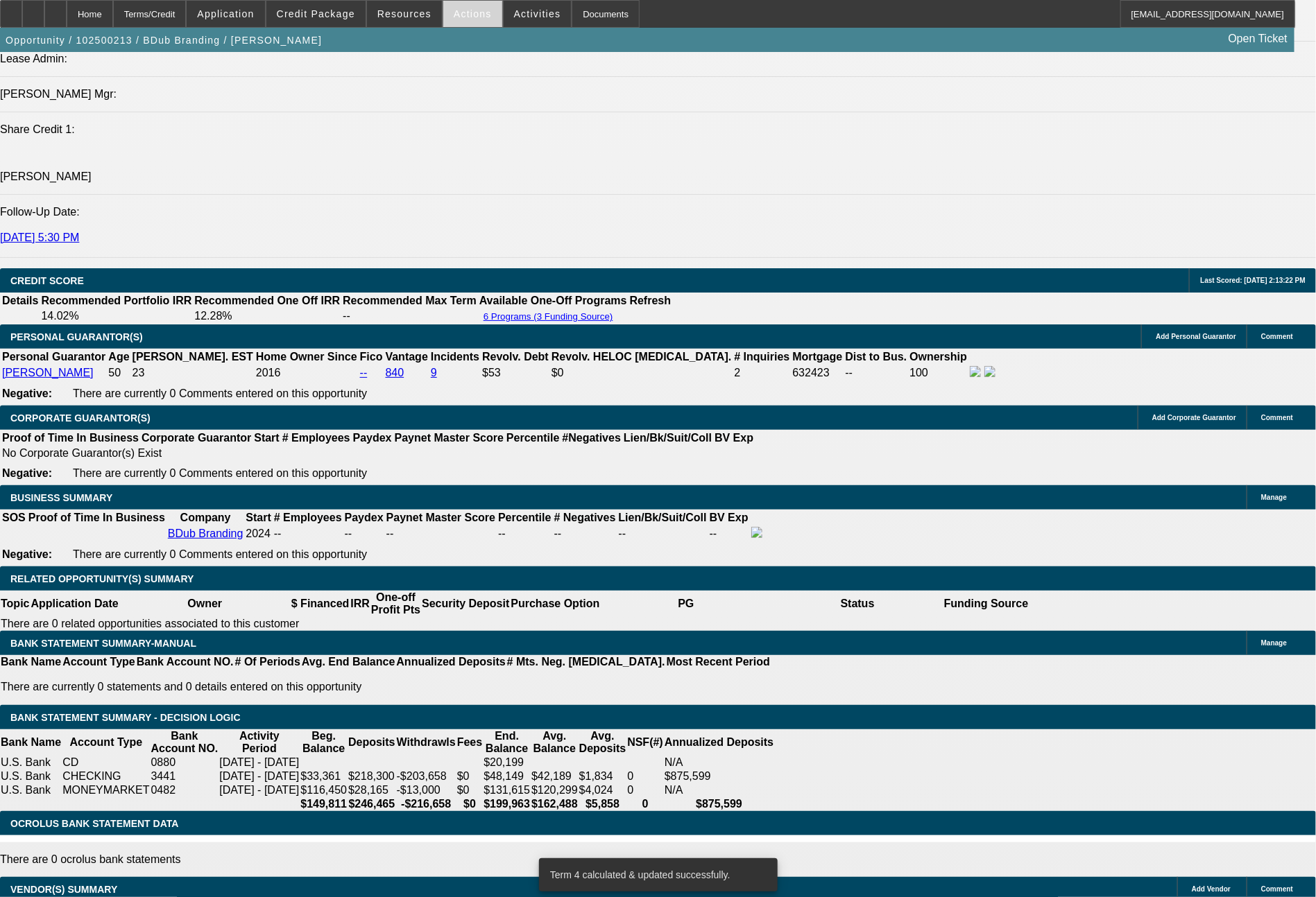
click at [460, 20] on span at bounding box center [473, 13] width 59 height 33
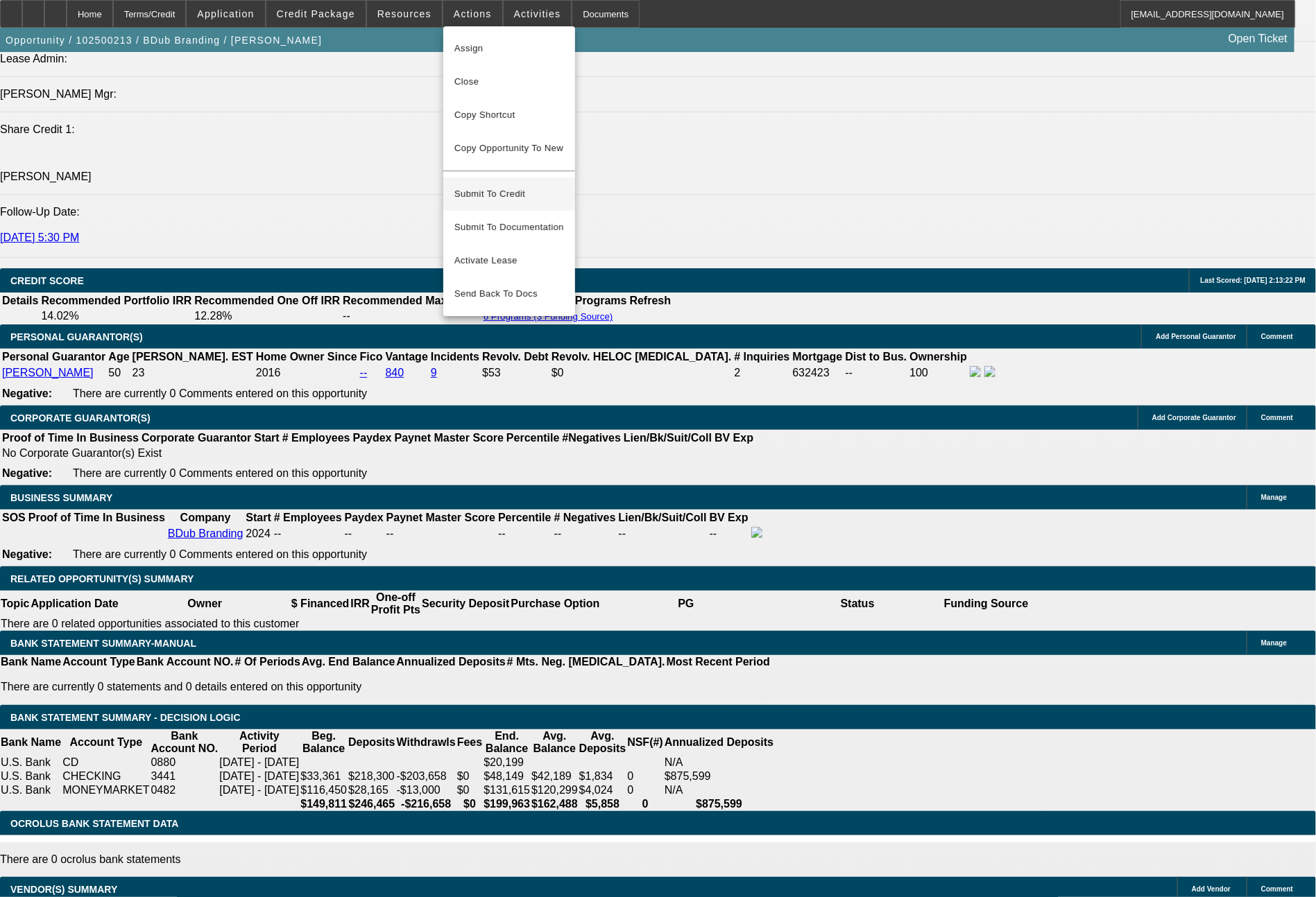
click at [501, 187] on span "Submit To Credit" at bounding box center [508, 194] width 109 height 17
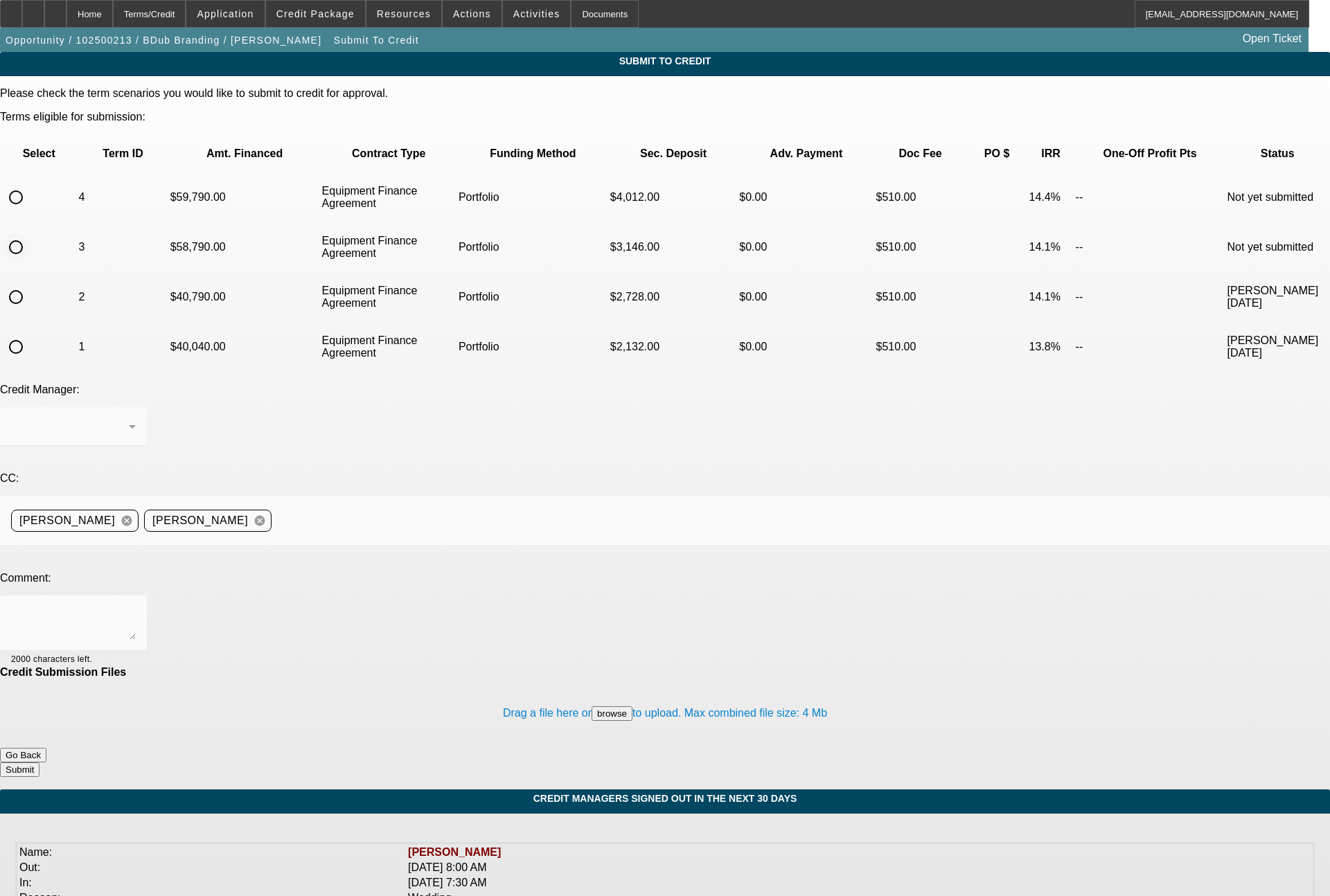
click at [30, 233] on input "radio" at bounding box center [16, 247] width 28 height 27
radio input "true"
drag, startPoint x: 267, startPoint y: 374, endPoint x: 283, endPoint y: 360, distance: 21.3
click at [136, 407] on div "[PERSON_NAME]" at bounding box center [73, 426] width 125 height 39
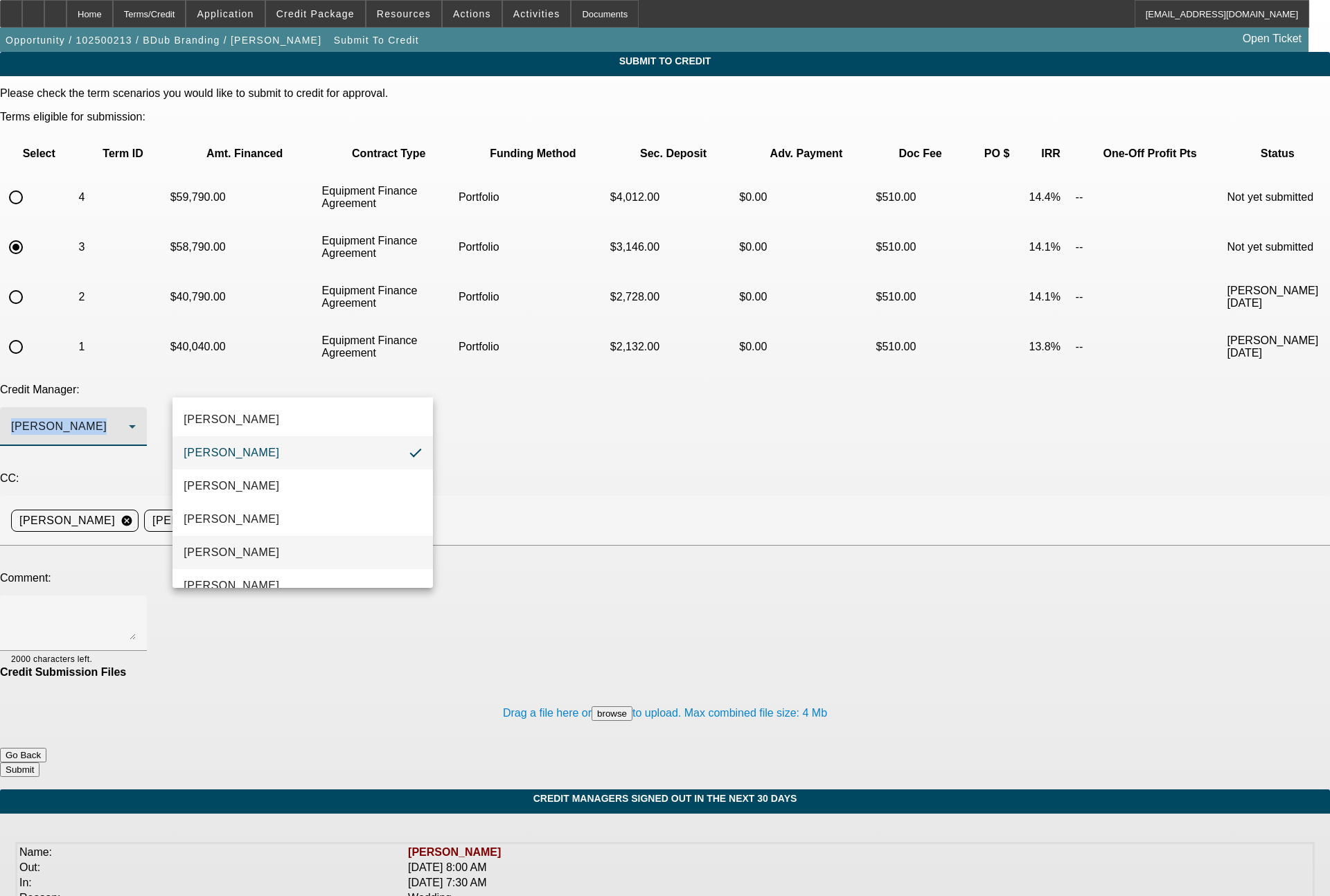
click at [233, 556] on span "Magner, Bill" at bounding box center [231, 553] width 96 height 17
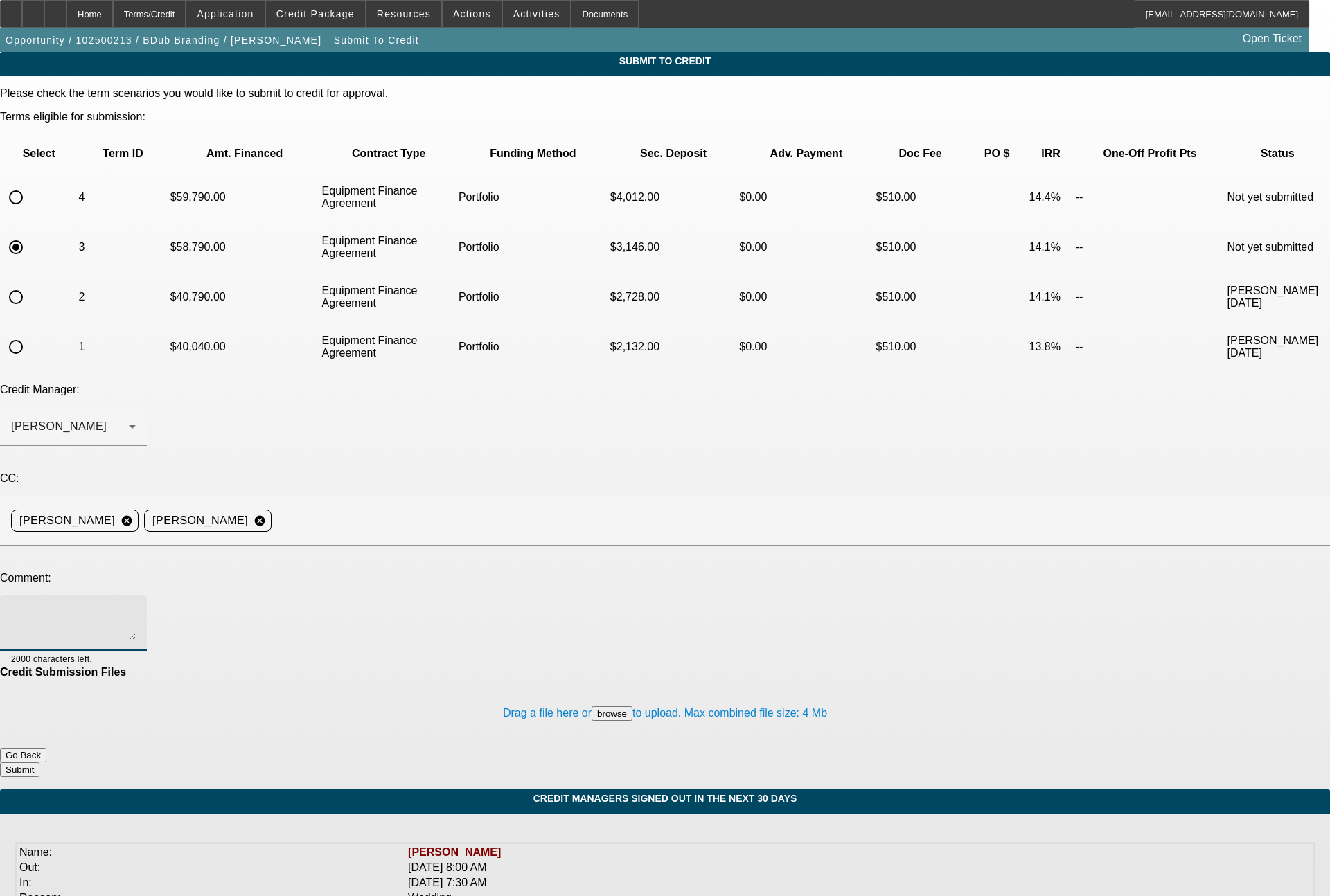
click at [136, 607] on textarea at bounding box center [73, 623] width 125 height 33
paste textarea "36 month EFA term set with roughly $38k (roughly 50%) all in"
click at [136, 607] on textarea "36 month EFA term set with roughly $38k (roughly 50%) all in" at bounding box center [73, 623] width 125 height 33
click at [136, 607] on textarea "48 month EFA term set with roughly $38k (roughly 50%) all in" at bounding box center [73, 623] width 125 height 33
click at [136, 607] on textarea "48 month EFA term set with roughly $20k (roughly 50%) all in" at bounding box center [73, 623] width 125 height 33
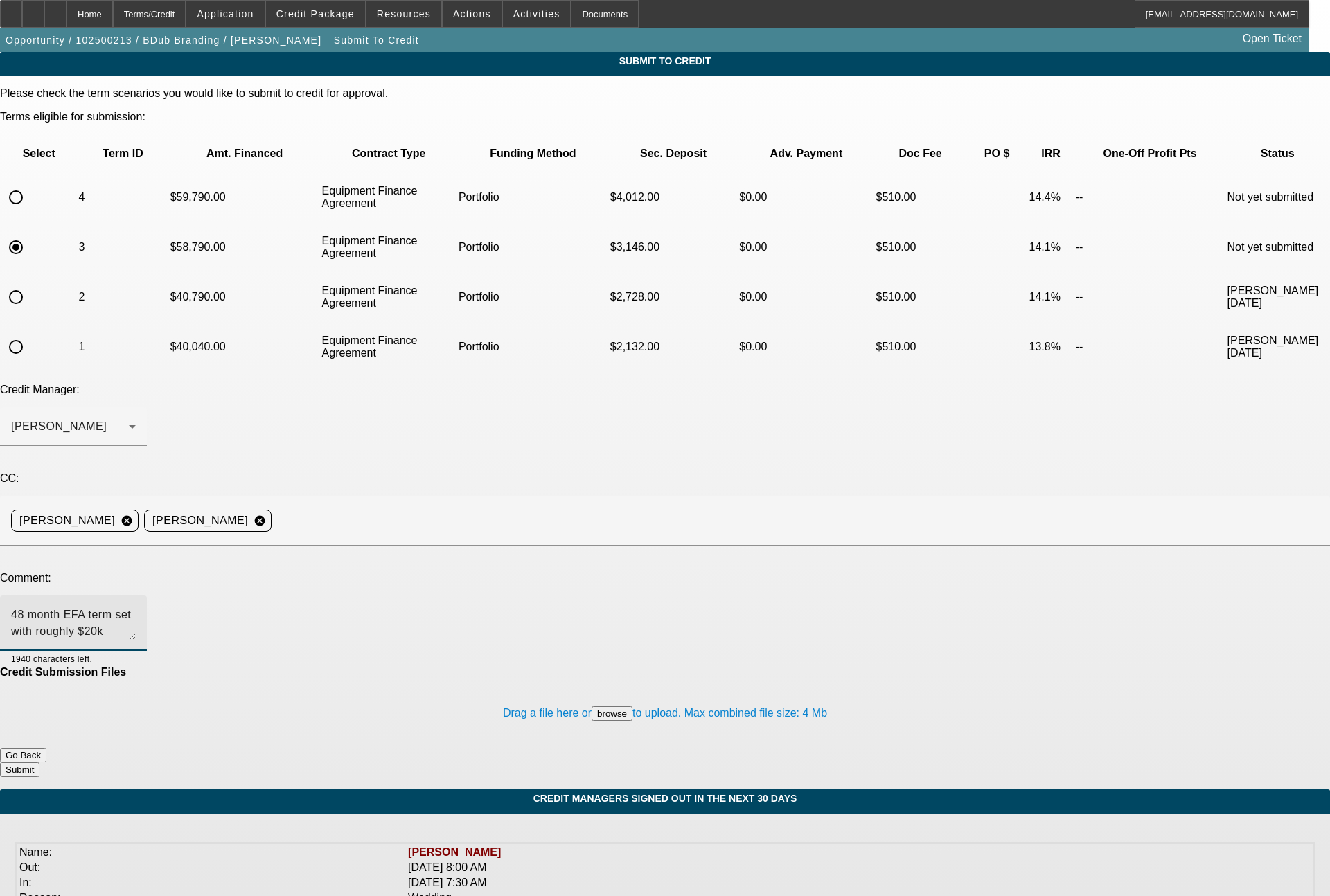
drag, startPoint x: 437, startPoint y: 507, endPoint x: 94, endPoint y: 492, distance: 343.3
click at [94, 572] on div "Comment: 48 month EFA term set with roughly $20k (roughly 25%) all in 1940 char…" at bounding box center [665, 619] width 1330 height 94
paste textarea "36 month EFA term set with roughly $38k (roughly 50"
drag, startPoint x: 437, startPoint y: 501, endPoint x: 164, endPoint y: 508, distance: 273.1
click at [164, 596] on div "36 month EFA term set with roughly $38k (roughly 50%) all in 1940 characters le…" at bounding box center [665, 631] width 1330 height 70
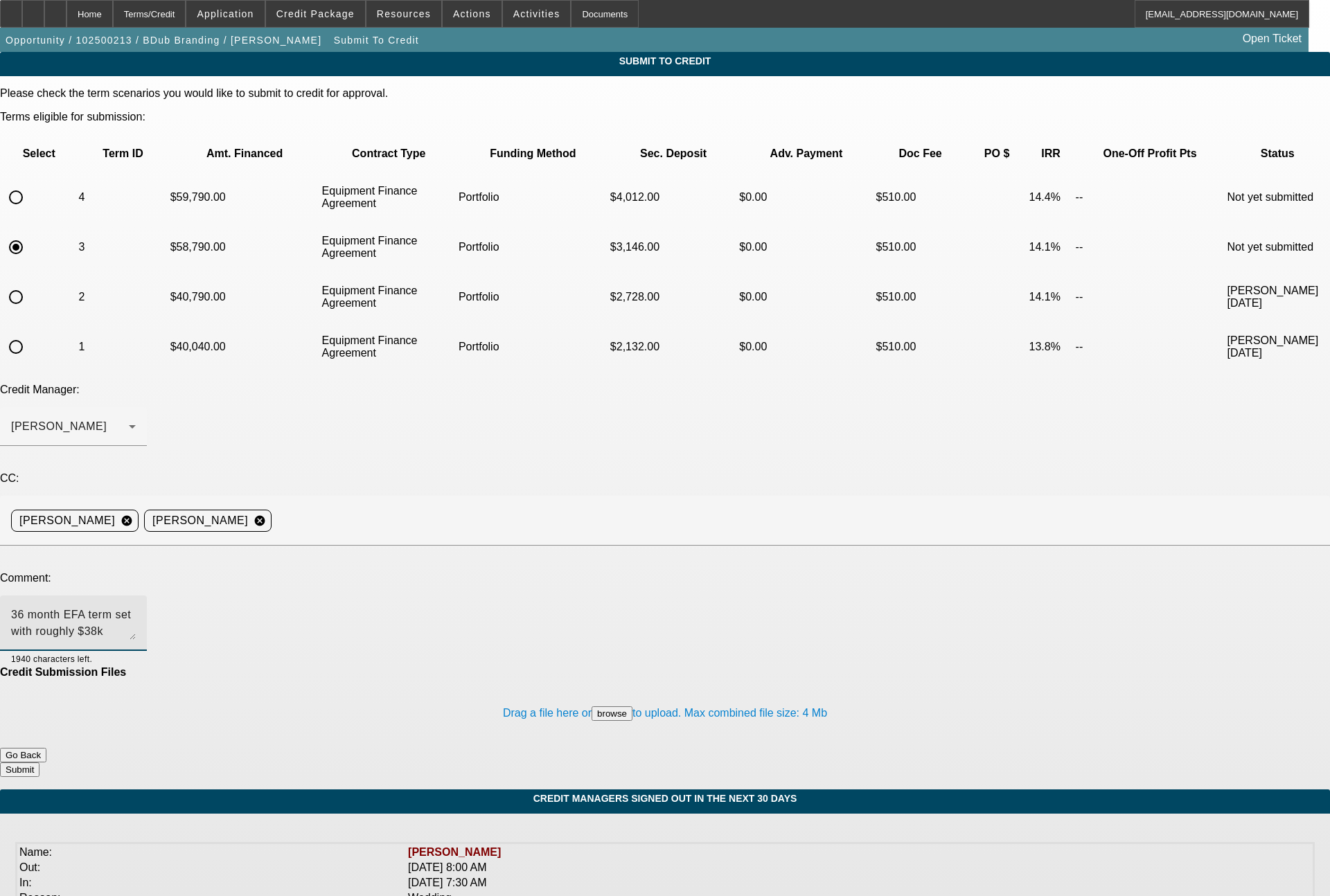
type textarea "36 month EFA term set with roughly $38k (roughly 50%) all in"
click at [39, 763] on button "Submit" at bounding box center [20, 770] width 39 height 15
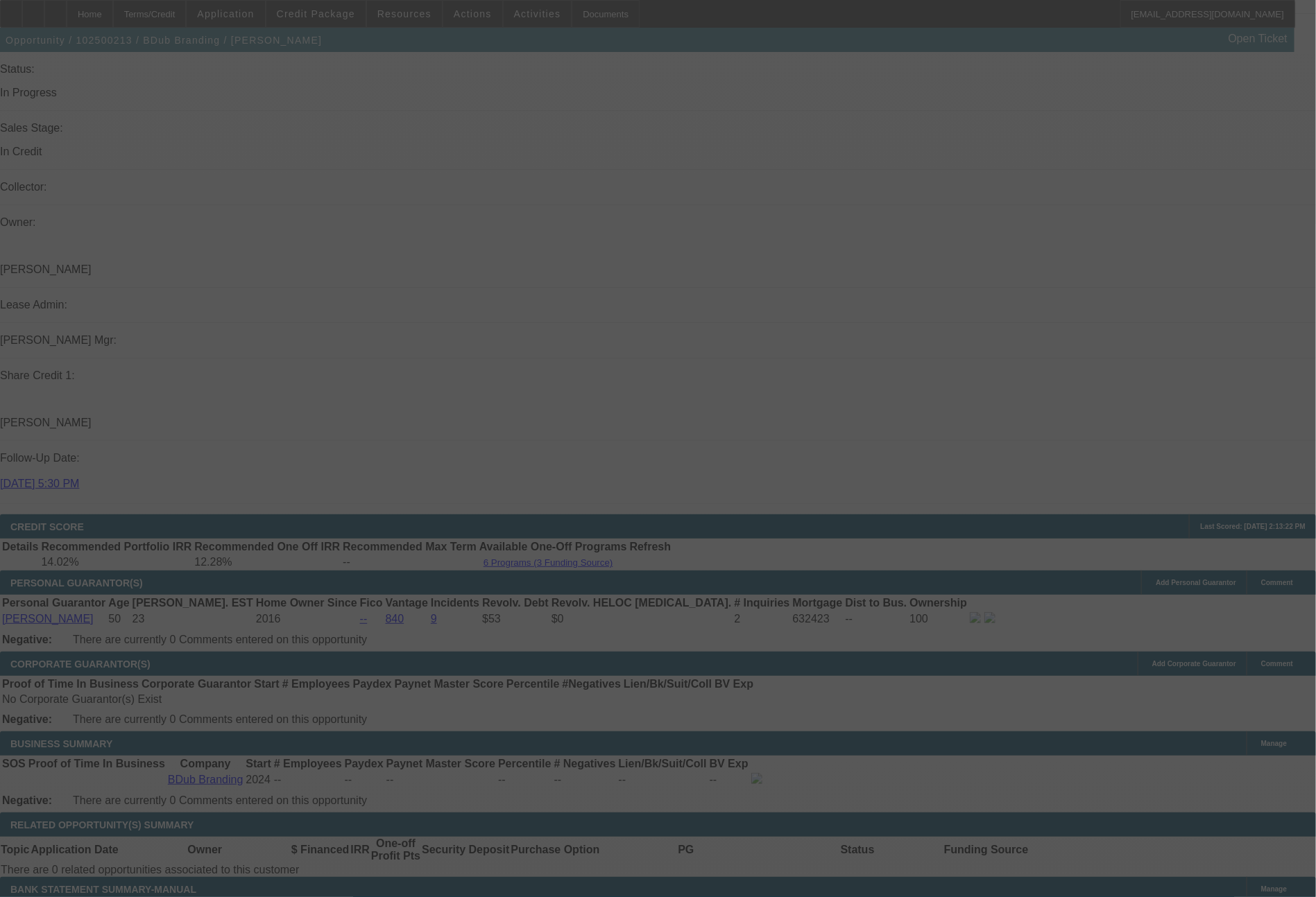
scroll to position [1565, 0]
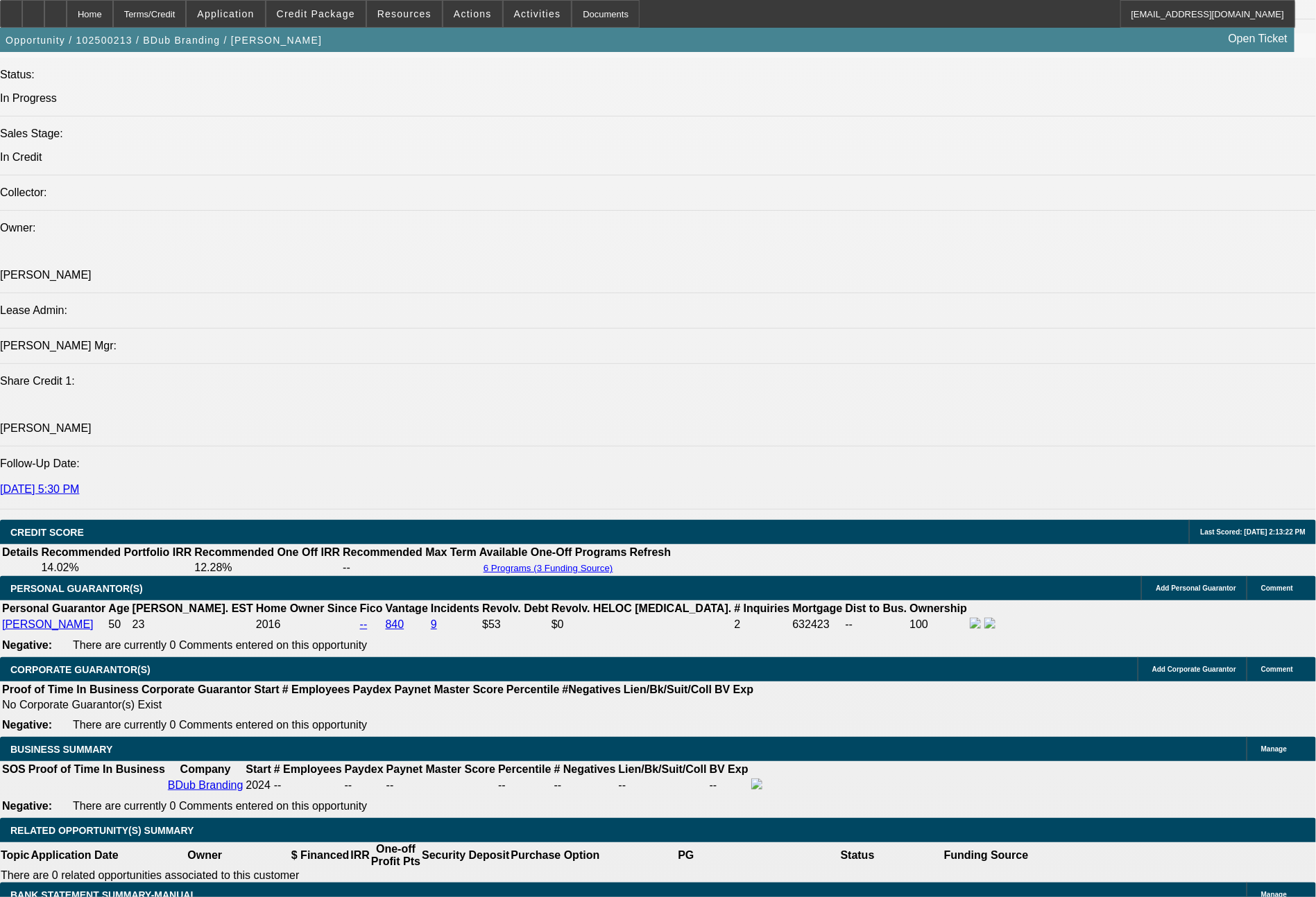
select select "0"
select select "2"
select select "0"
select select "6"
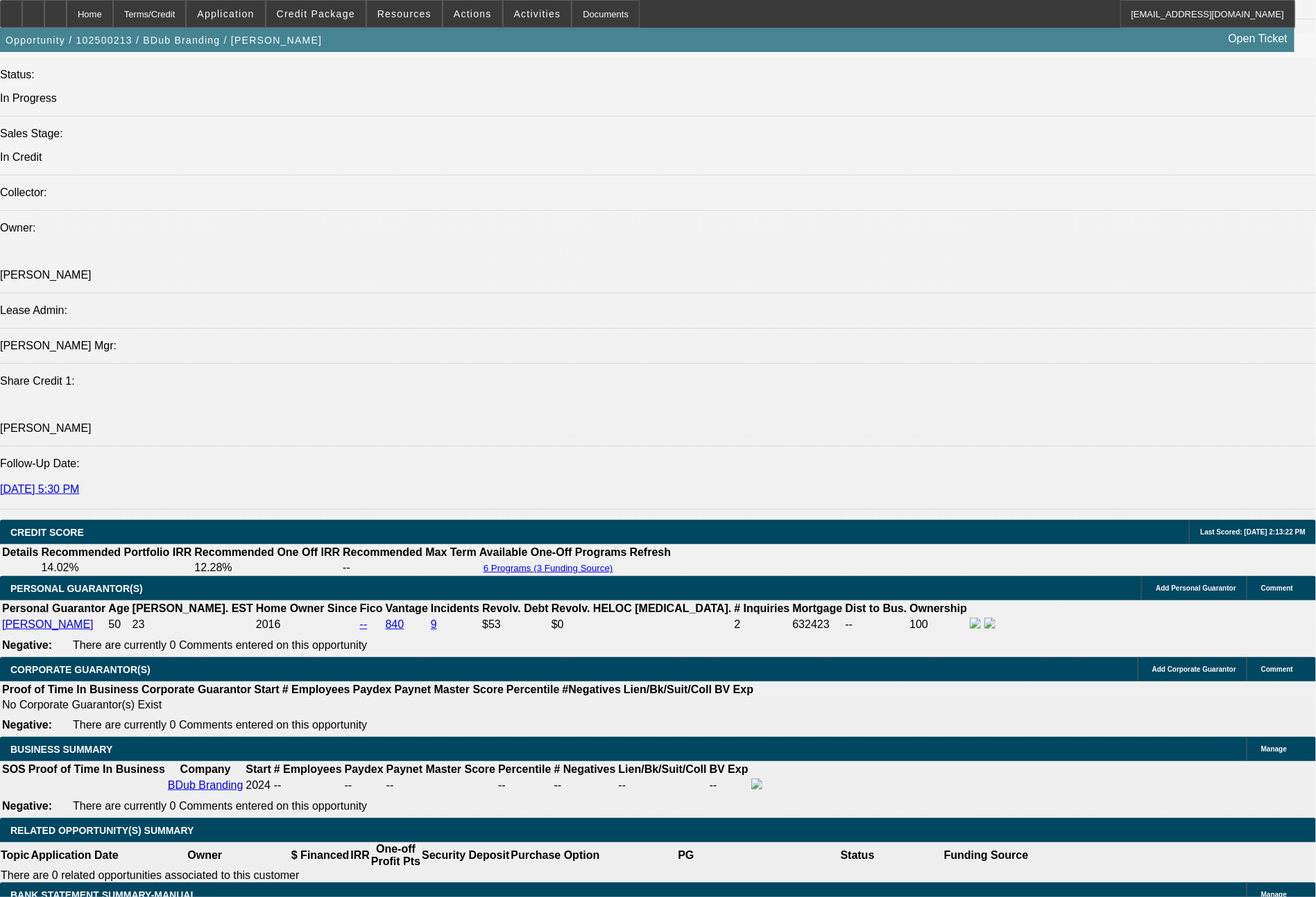
select select "0"
select select "2"
select select "0"
select select "6"
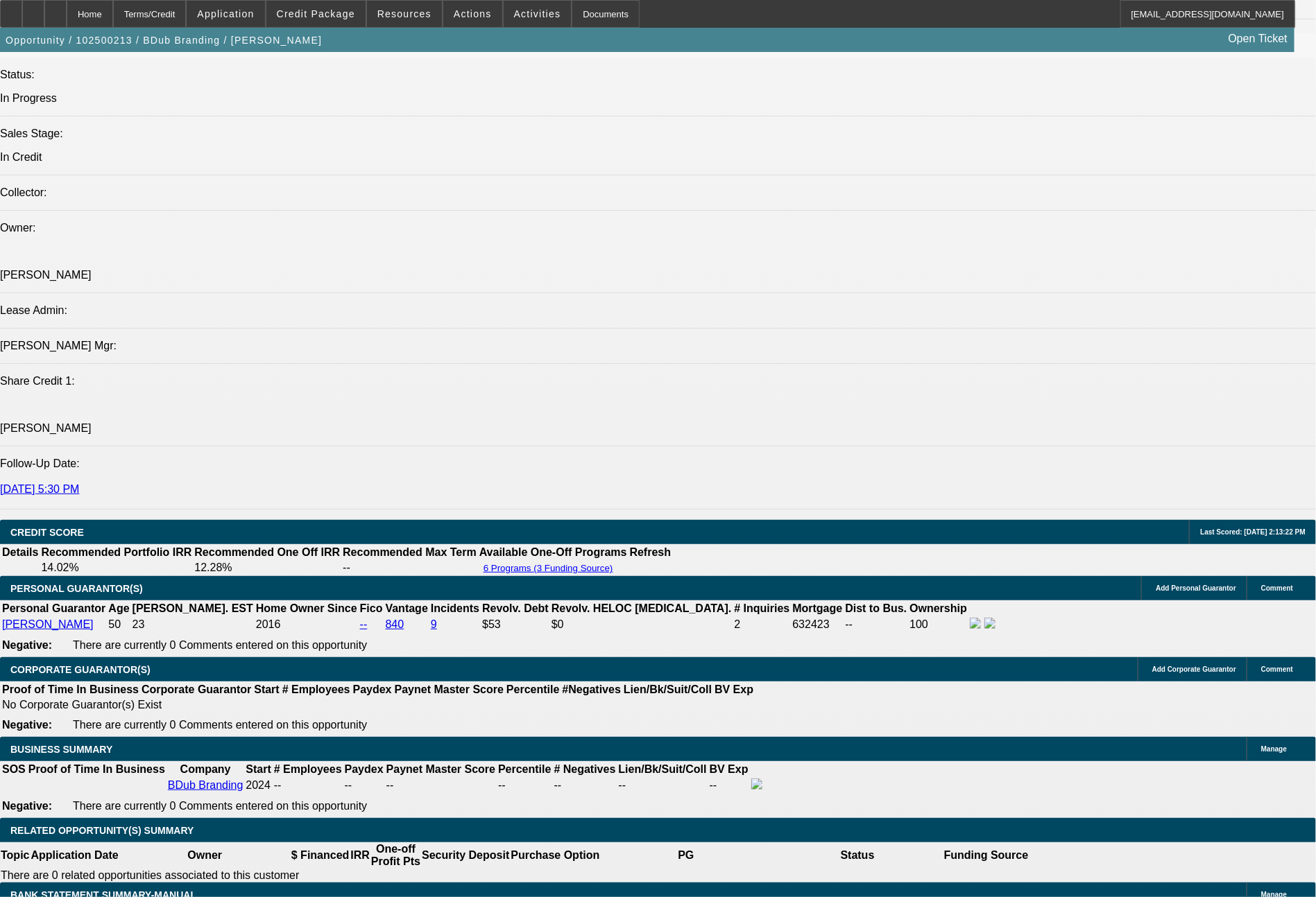
select select "0"
select select "2"
select select "0"
select select "6"
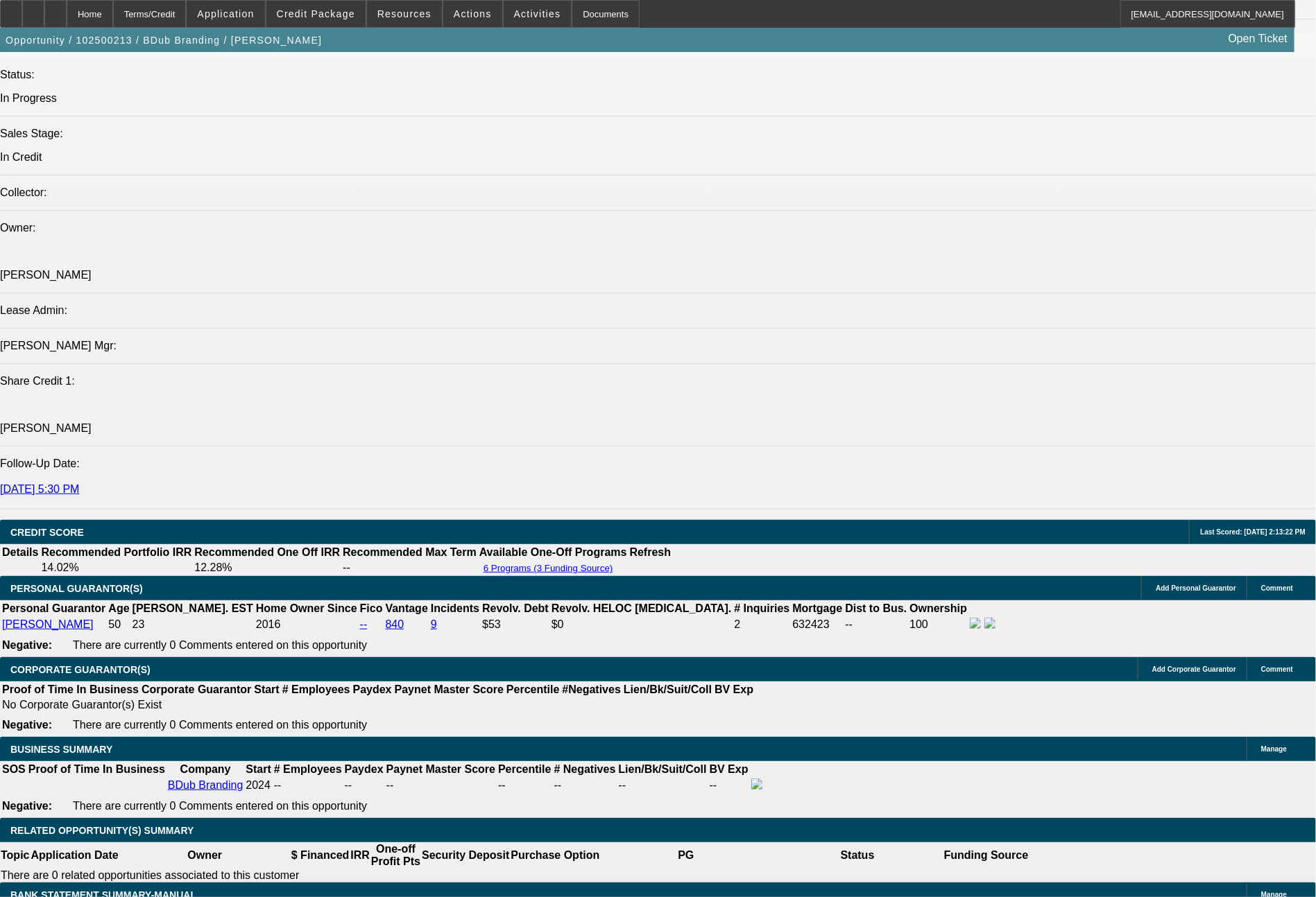
select select "0"
select select "2"
select select "0"
select select "6"
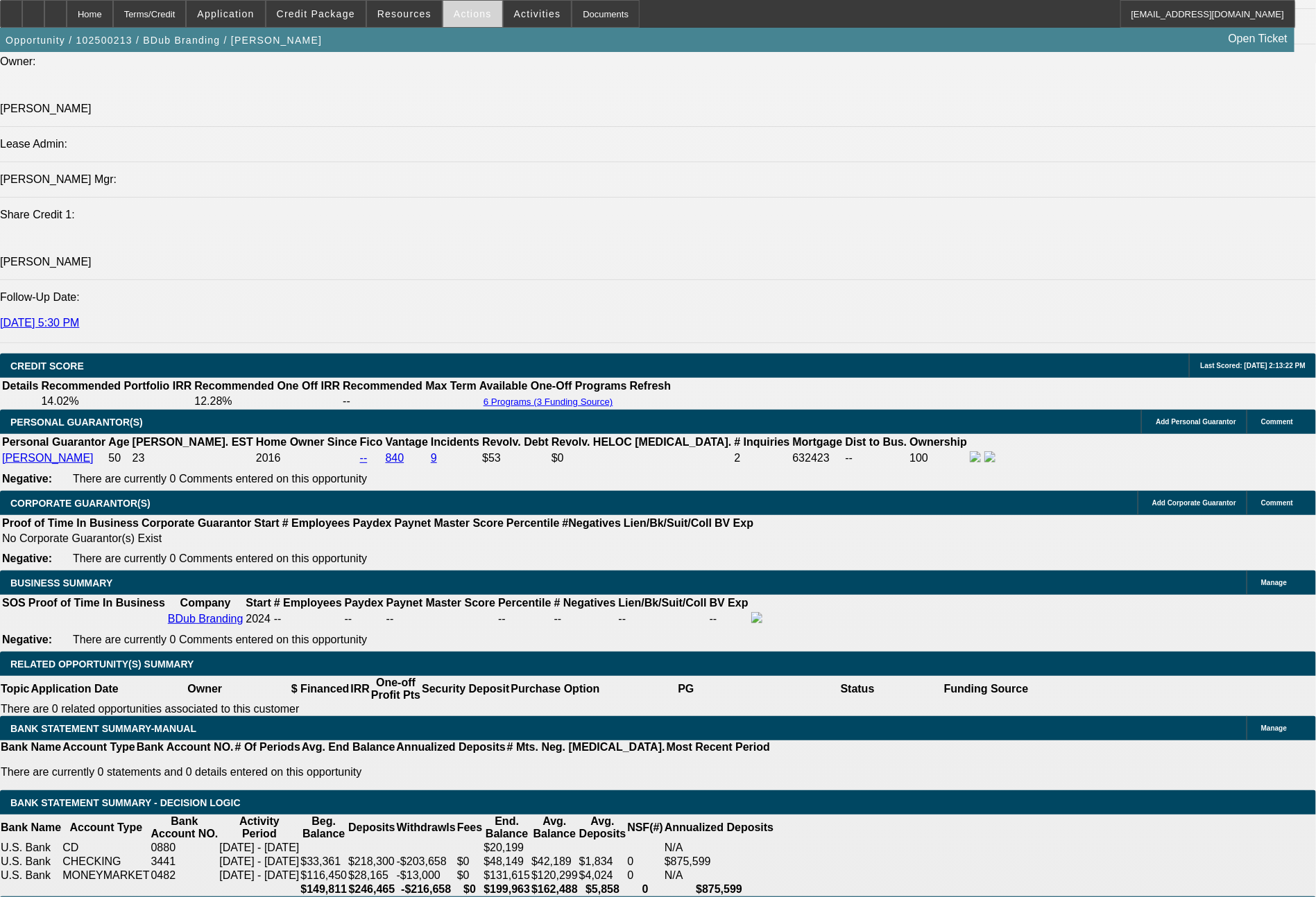
scroll to position [1812, 0]
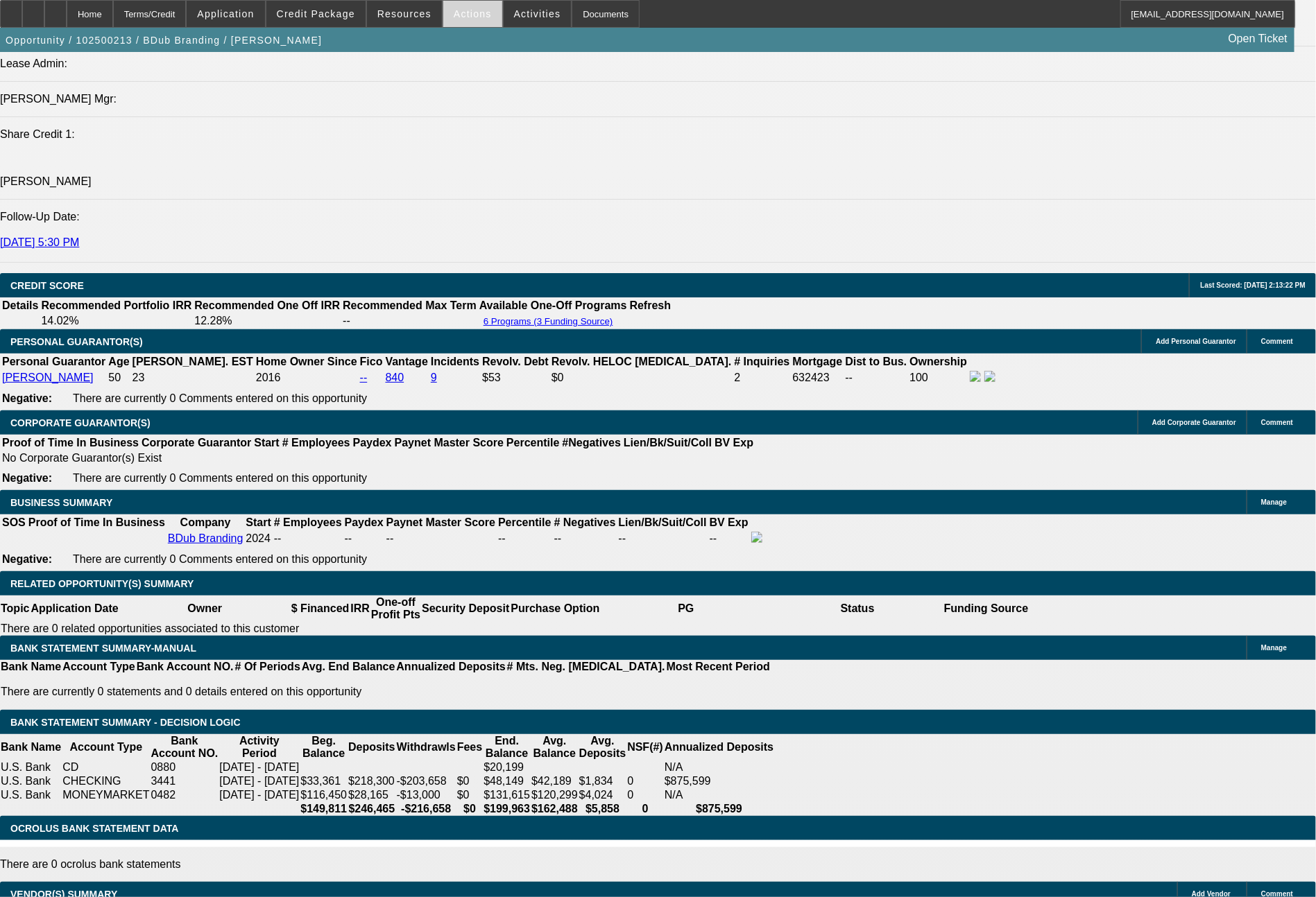
click at [453, 15] on span "Actions" at bounding box center [472, 14] width 38 height 11
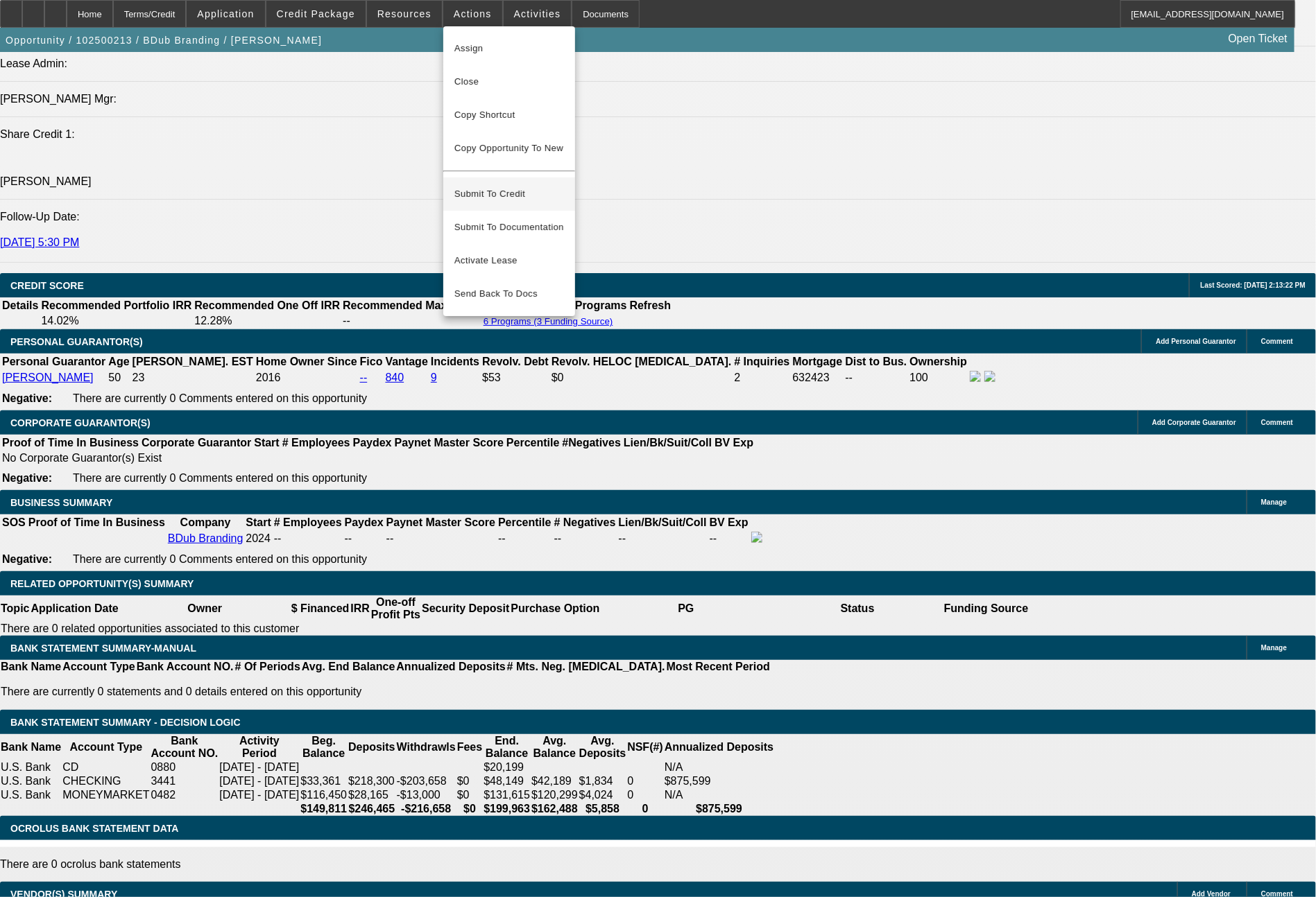
click at [485, 186] on span "Submit To Credit" at bounding box center [508, 194] width 109 height 17
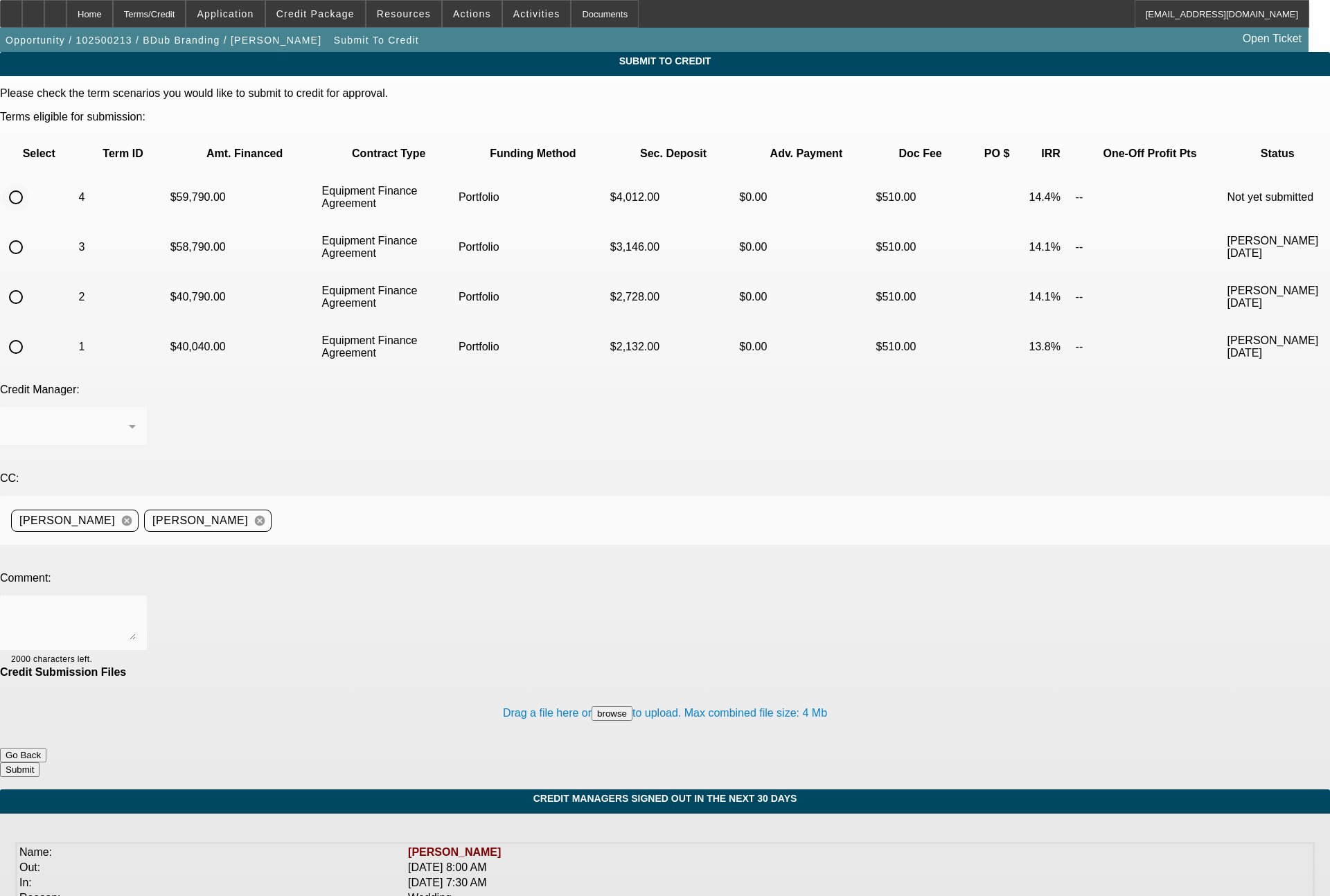
click at [30, 183] on input "radio" at bounding box center [16, 197] width 28 height 27
radio input "true"
click at [106, 420] on span "[PERSON_NAME]" at bounding box center [59, 426] width 96 height 12
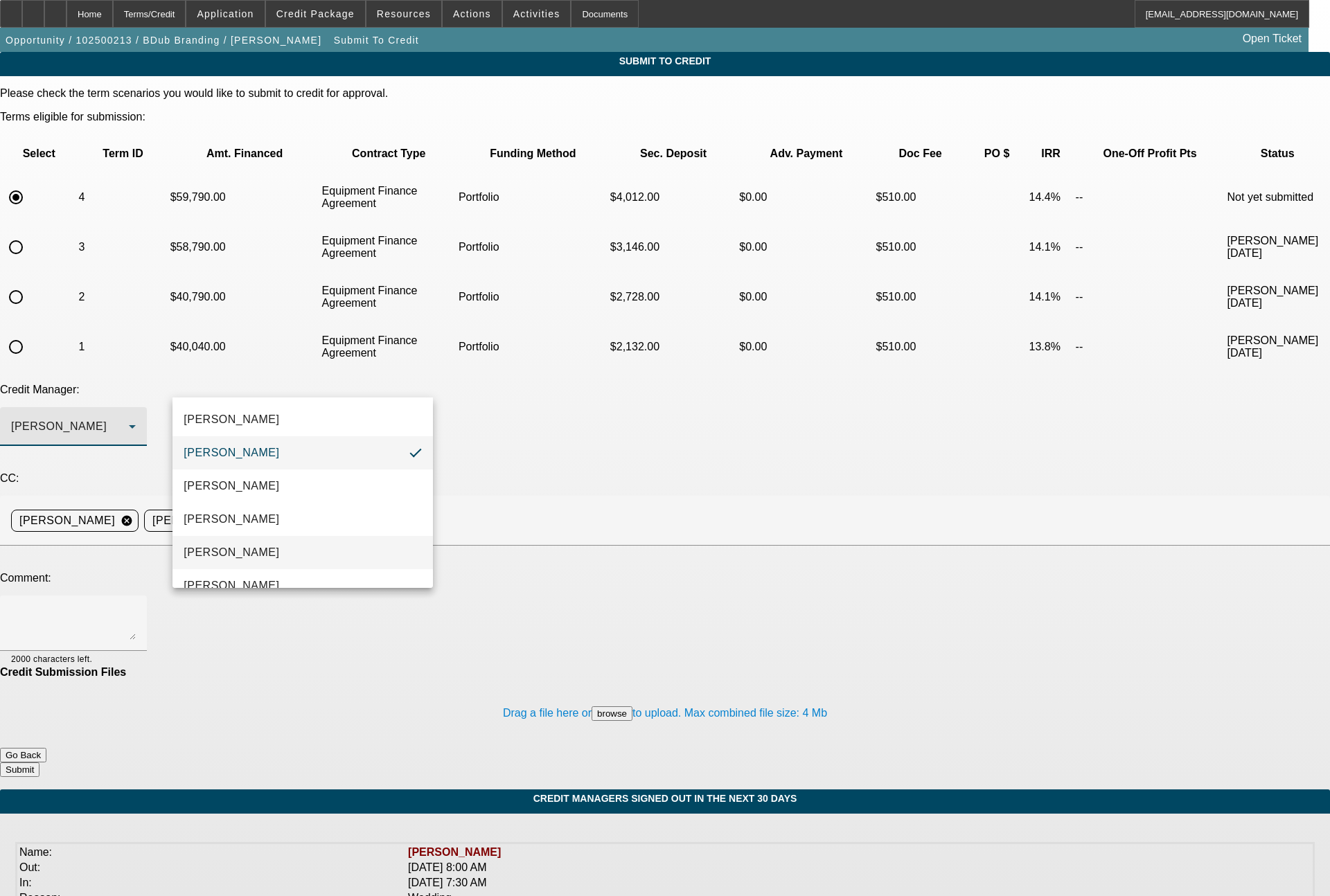
click at [241, 541] on mat-option "Magner, Bill" at bounding box center [303, 552] width 260 height 33
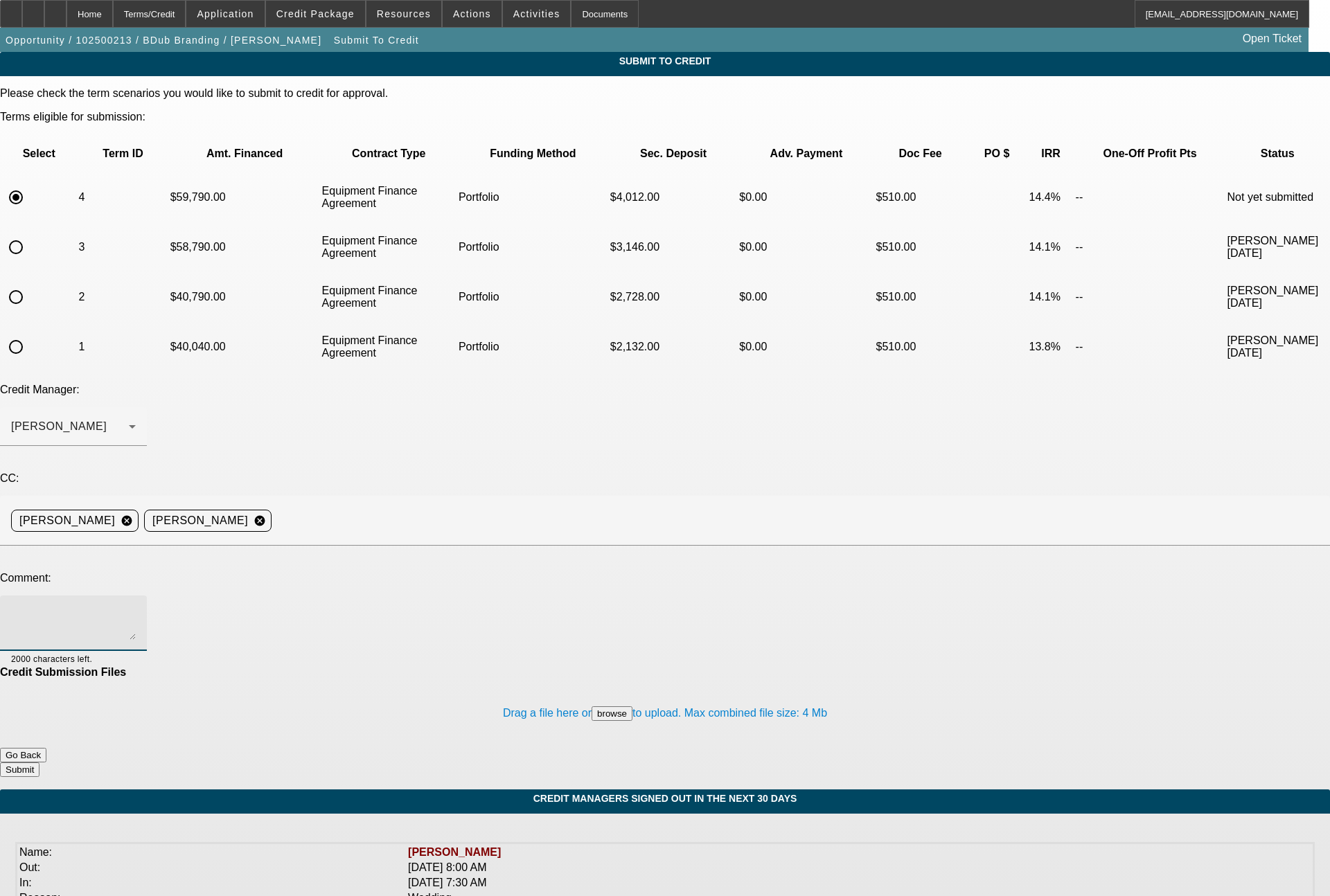
click at [136, 607] on textarea at bounding box center [73, 623] width 125 height 33
paste textarea "36 month EFA term set with roughly $38k (roughly 50%) all in"
click at [136, 607] on textarea "36 month EFA term set with roughly $38k (roughly 50%) all in" at bounding box center [73, 623] width 125 height 33
click at [136, 607] on textarea "36 month EFA term set with roughly $20k (roughly 50%) all in" at bounding box center [73, 623] width 125 height 33
type textarea "36 month EFA term set with roughly $20k (roughly 25%) all in"
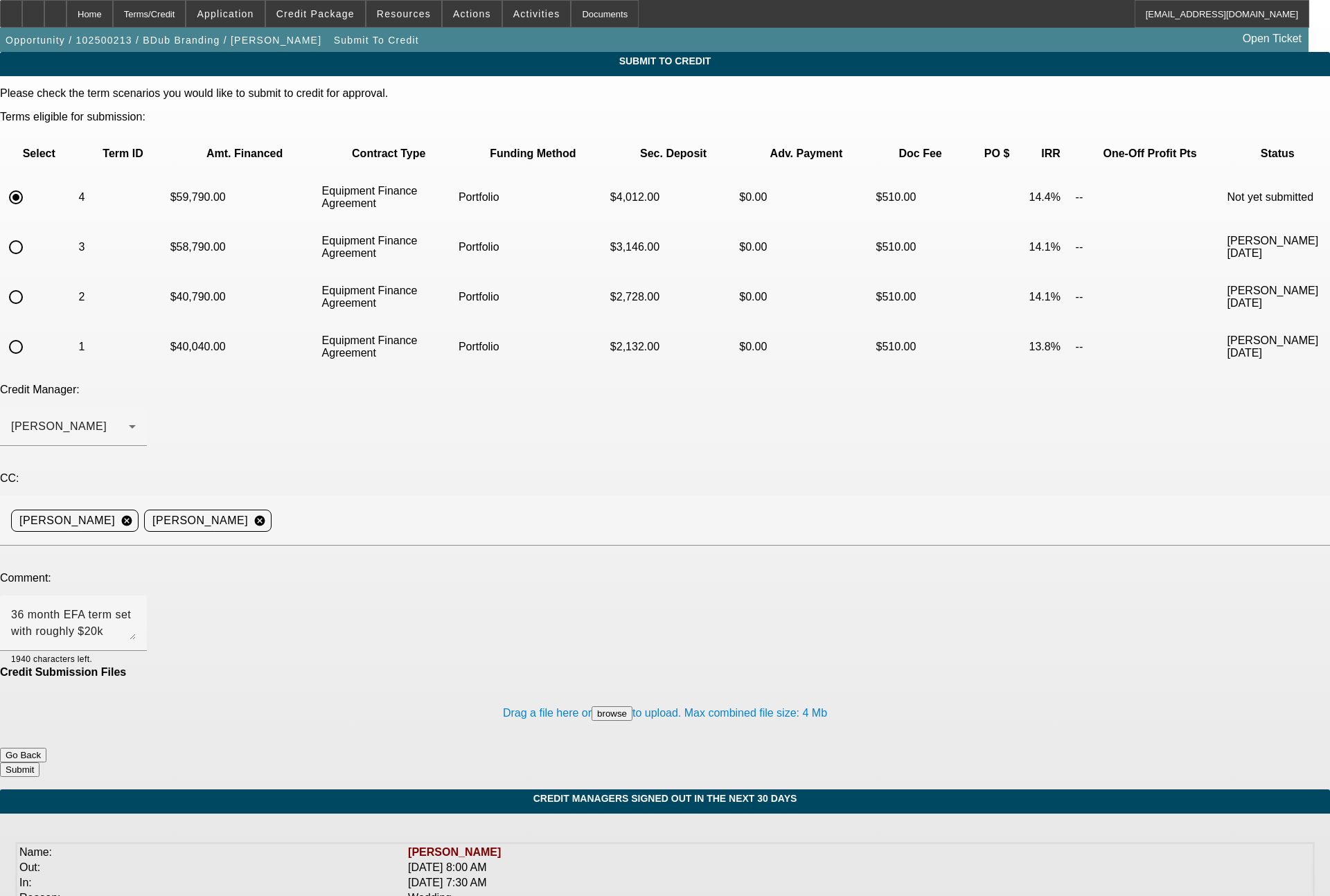
click at [39, 763] on button "Submit" at bounding box center [20, 770] width 39 height 15
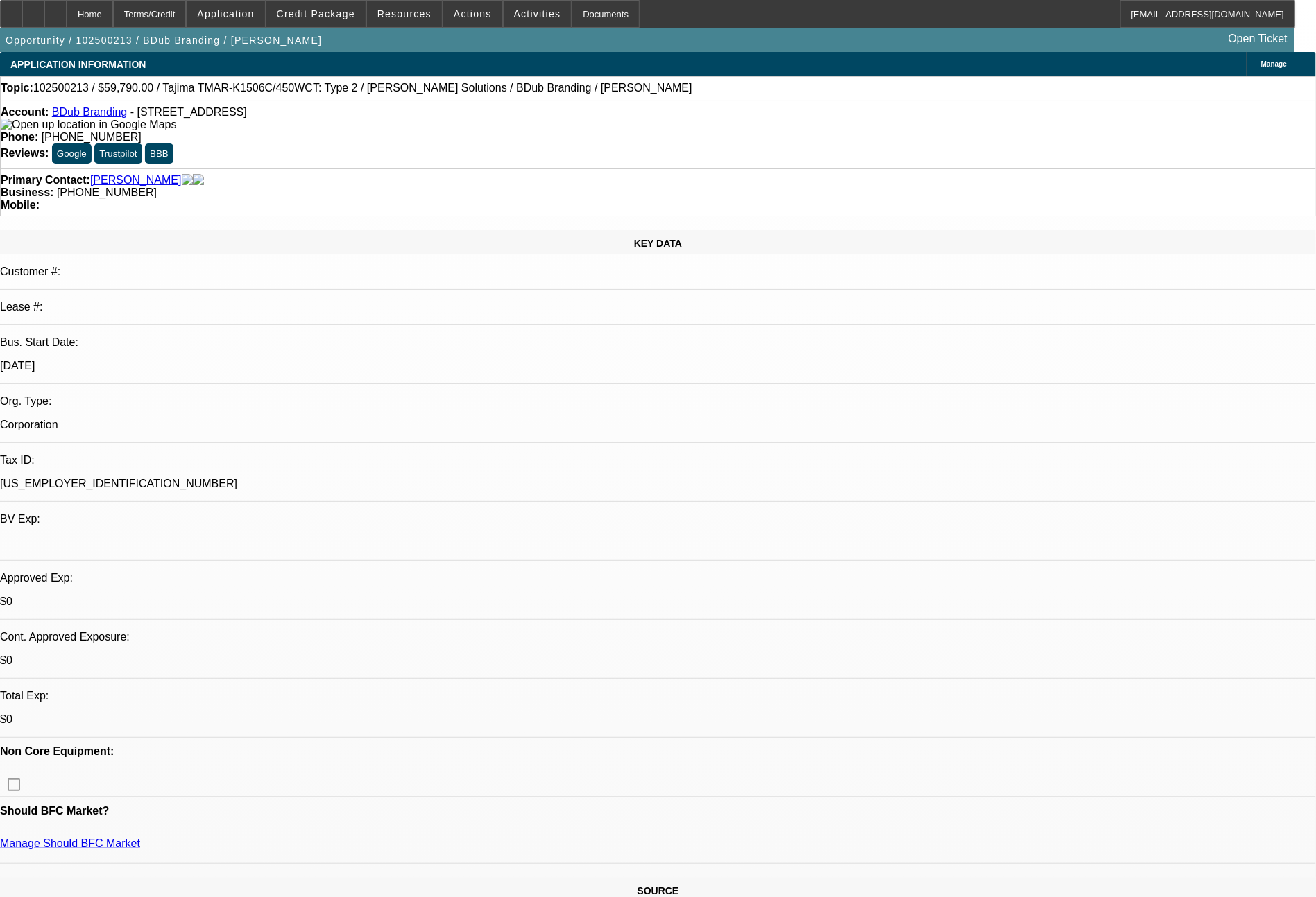
select select "0"
select select "2"
select select "0"
select select "6"
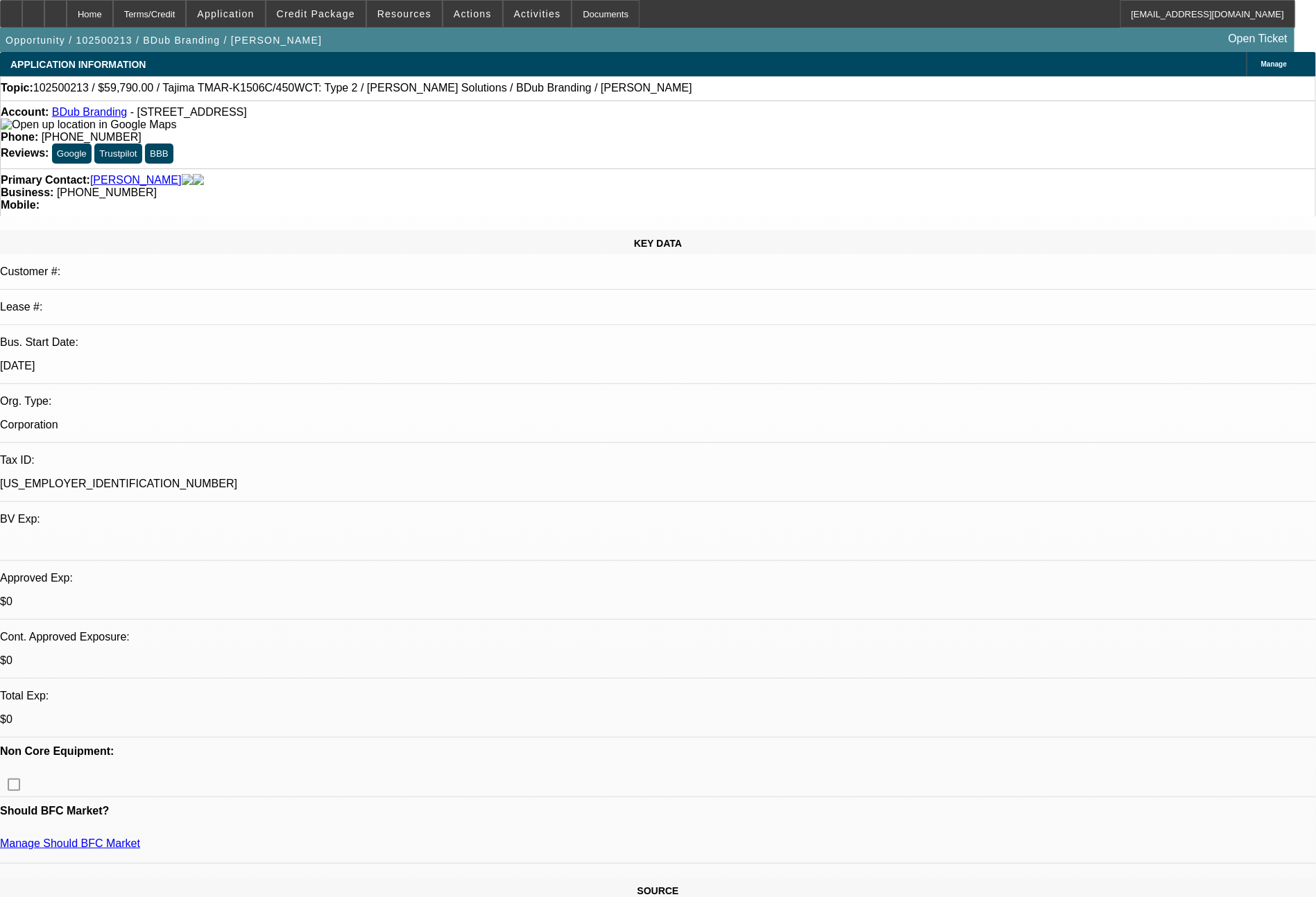
select select "0"
select select "2"
select select "0"
select select "6"
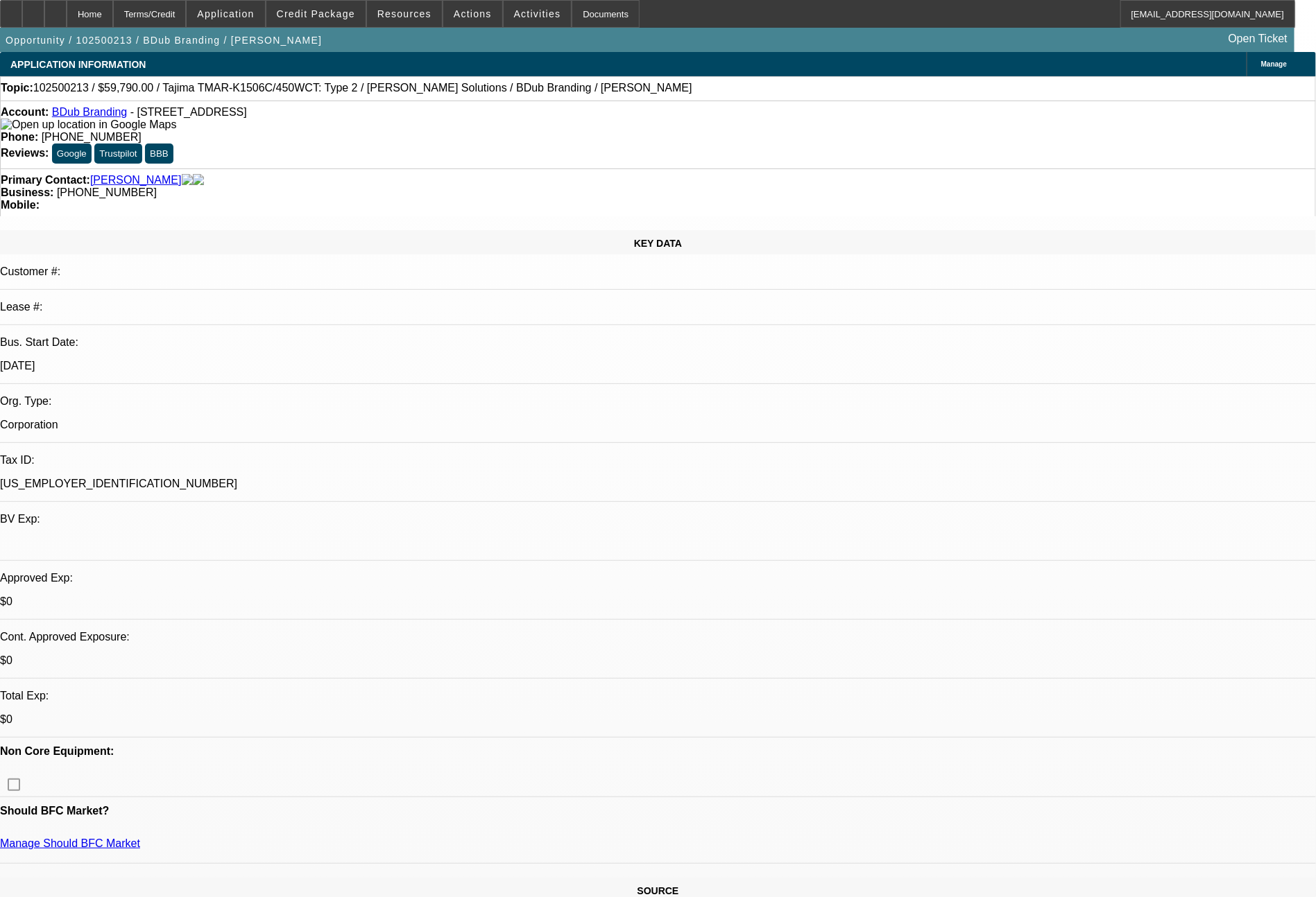
select select "0"
select select "2"
select select "0"
select select "6"
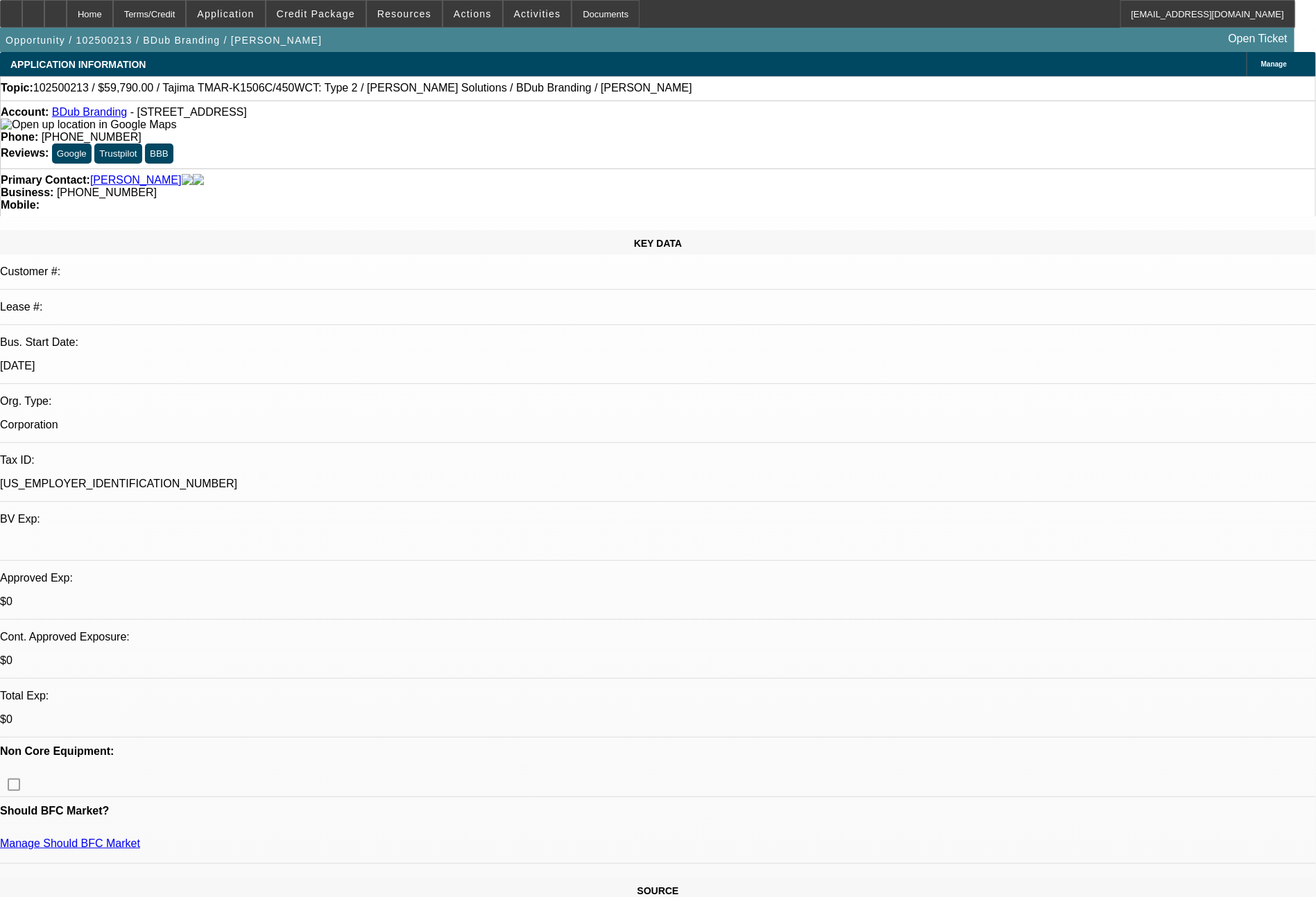
select select "0"
select select "2"
select select "0"
select select "6"
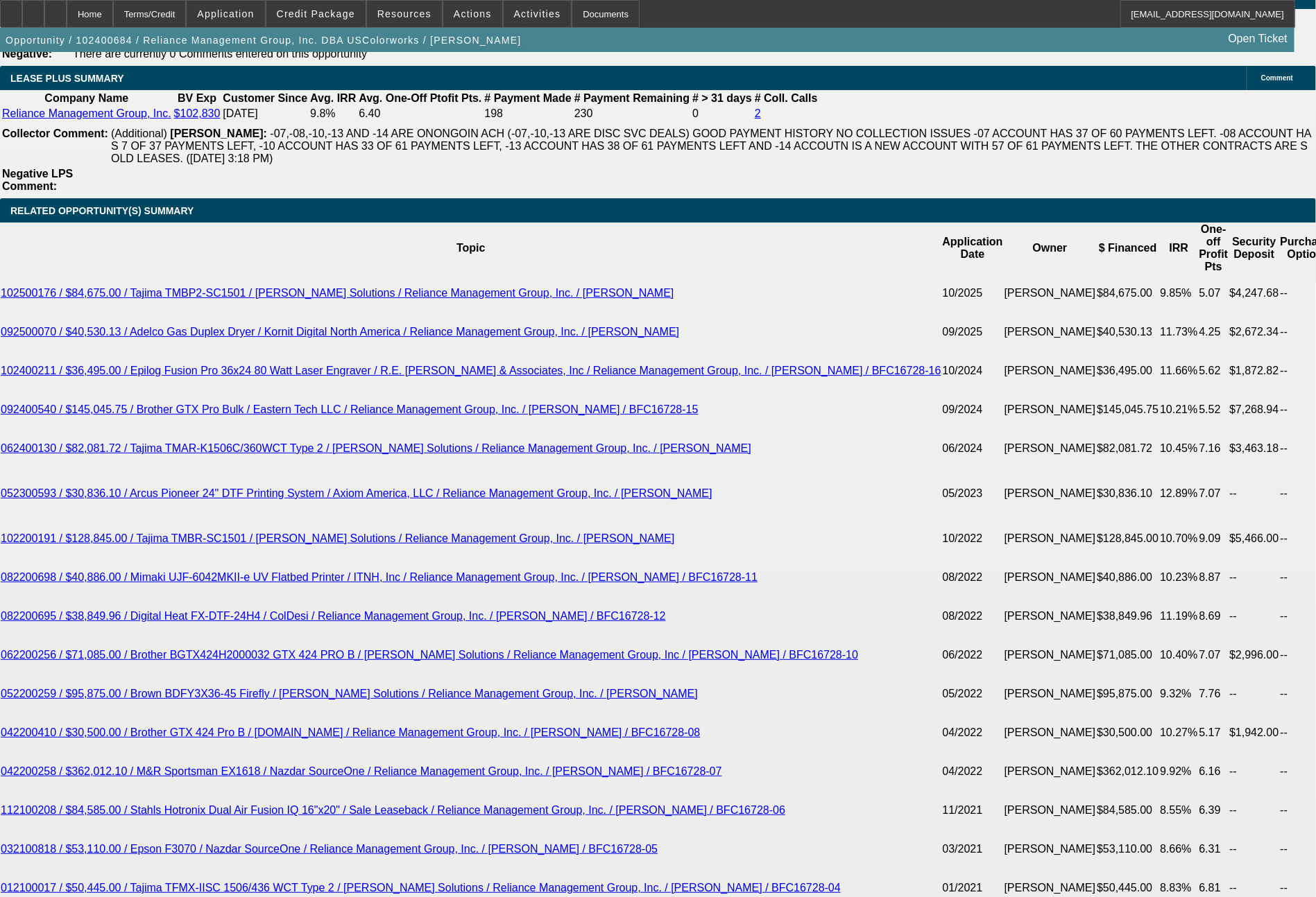
select select "0"
select select "2"
select select "0"
select select "6"
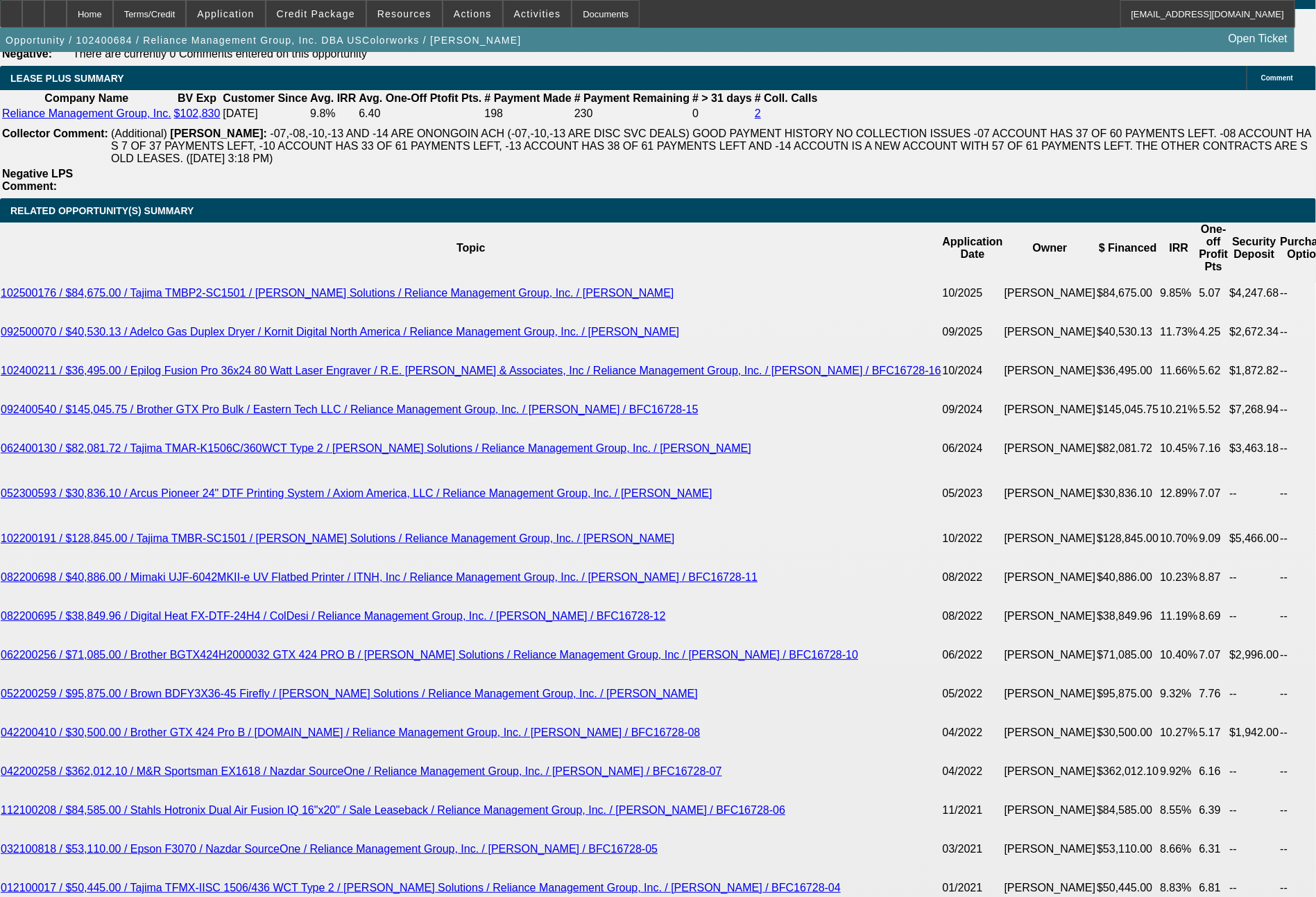
select select "0"
select select "2"
select select "0"
select select "6"
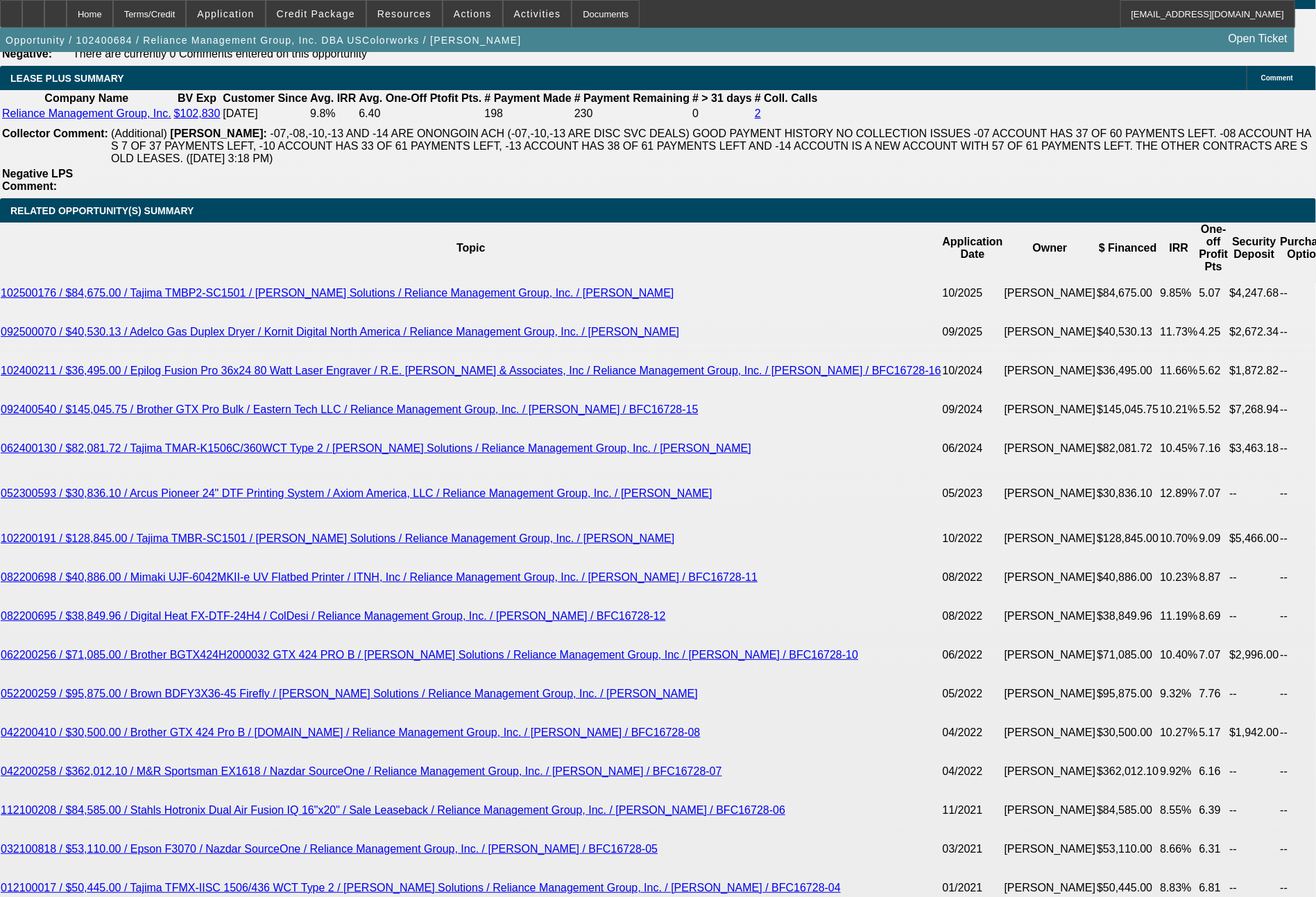
select select "0"
select select "2"
select select "0"
select select "6"
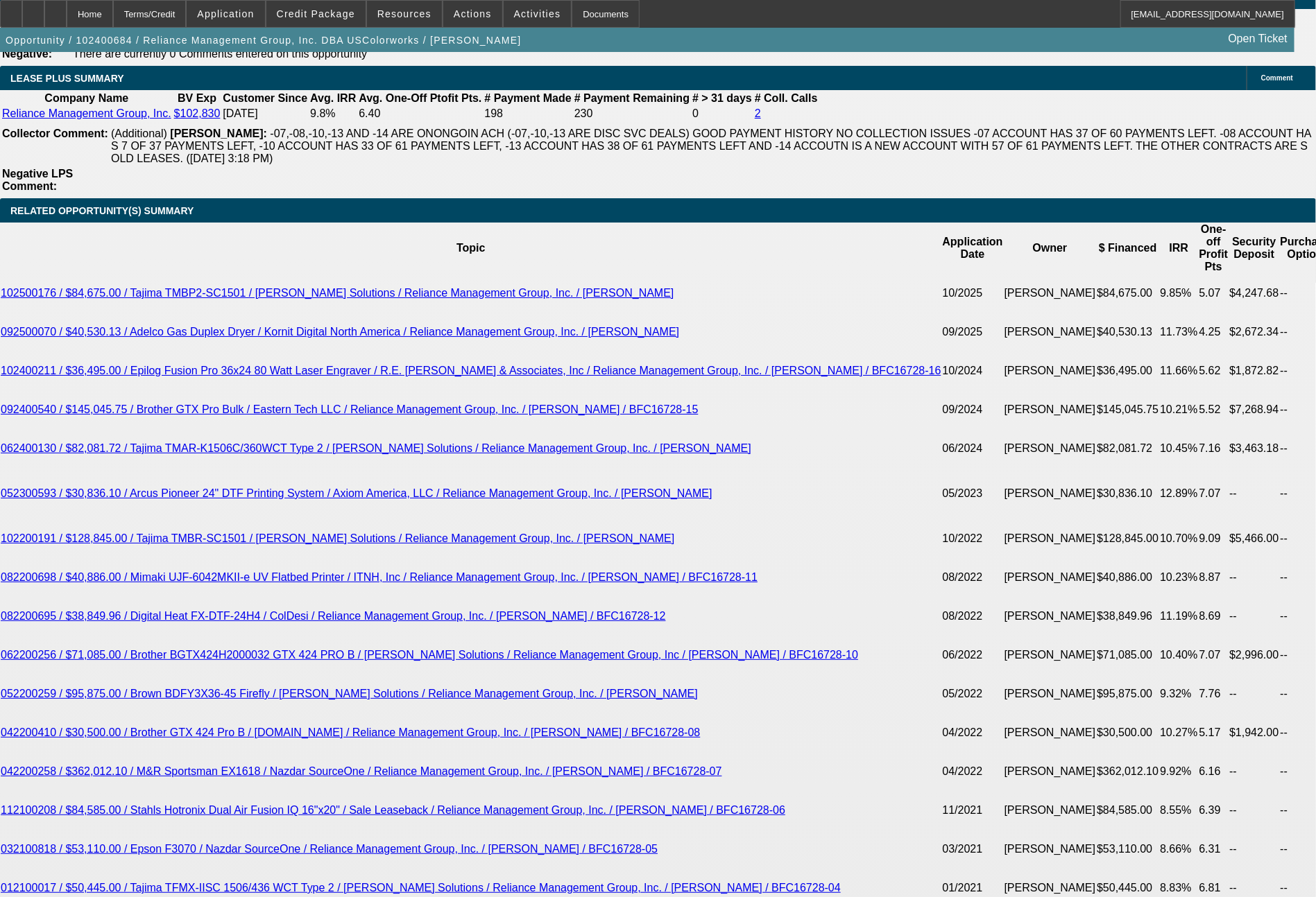
select select "0"
select select "2"
select select "0"
select select "6"
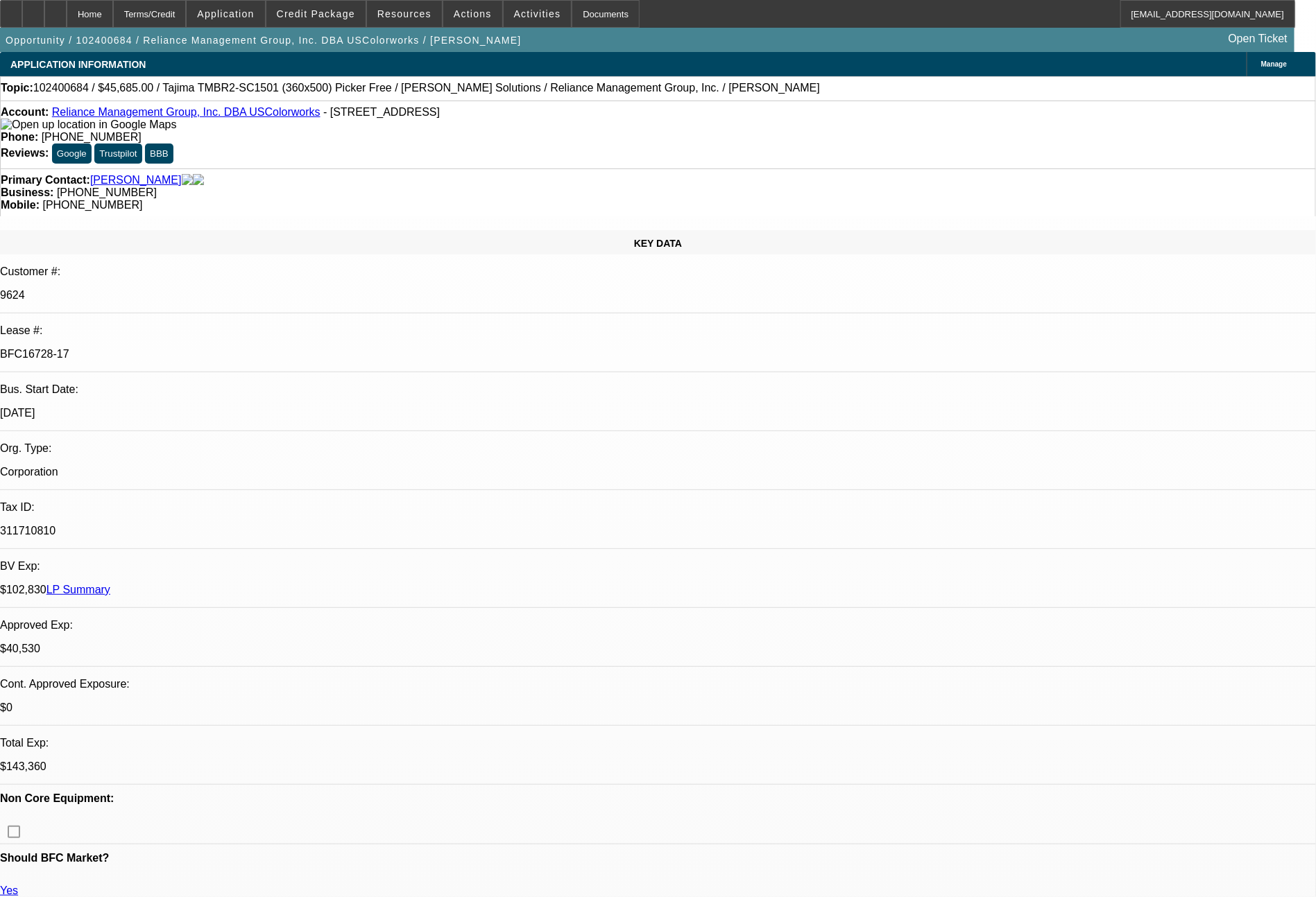
click at [110, 584] on link "LP Summary" at bounding box center [78, 589] width 64 height 12
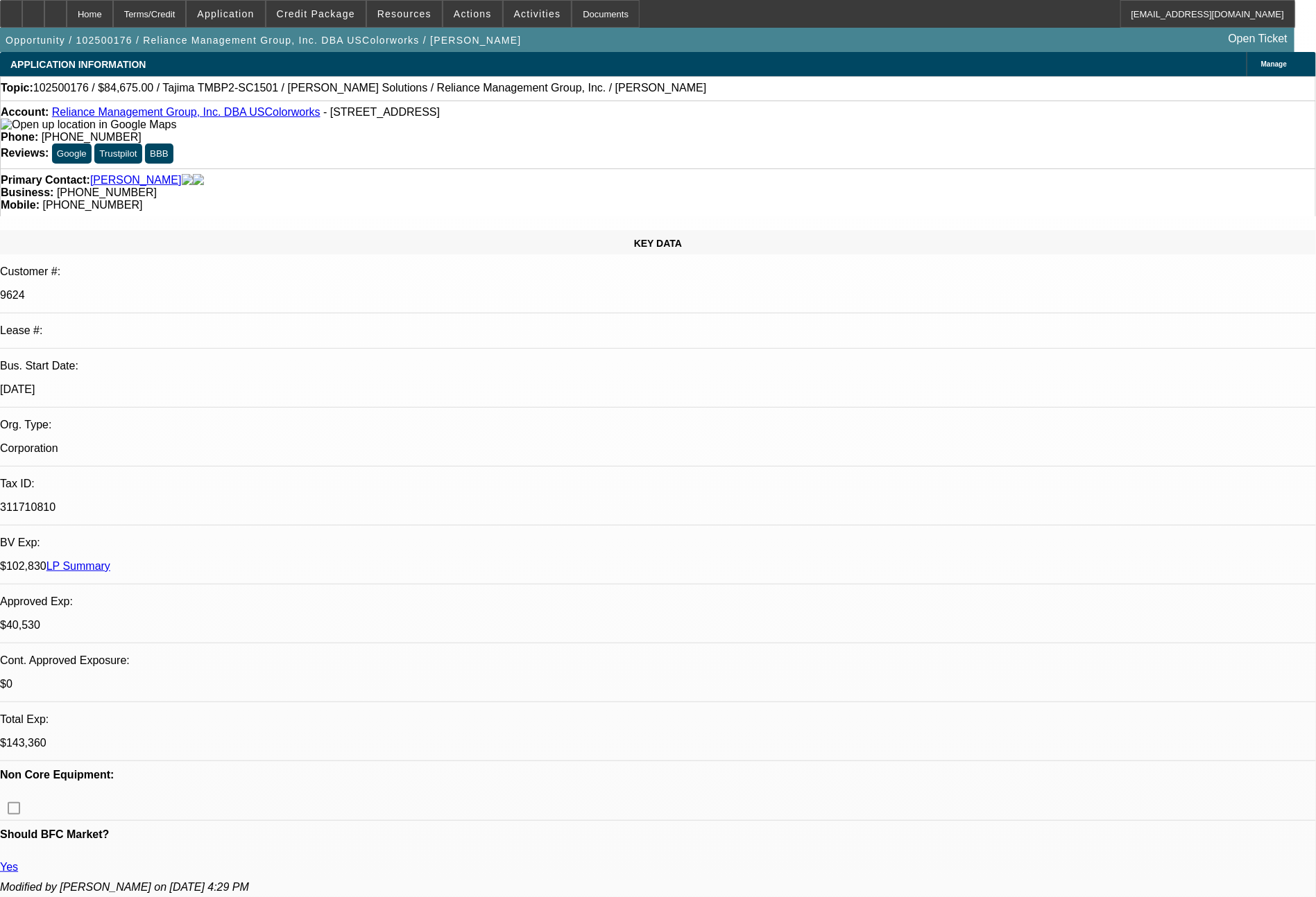
select select "0"
select select "2"
select select "0"
select select "6"
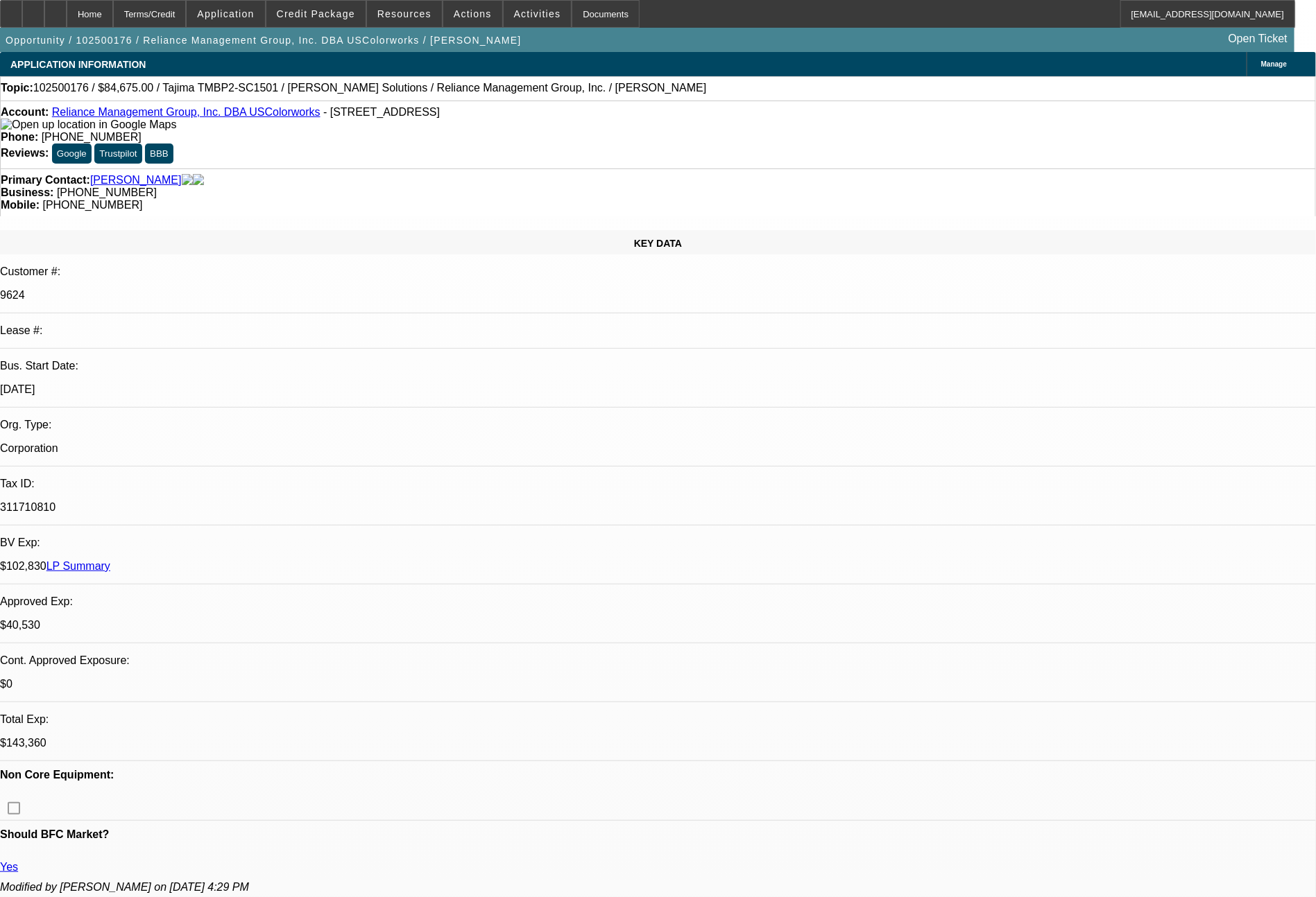
select select "0"
select select "2"
select select "0"
select select "6"
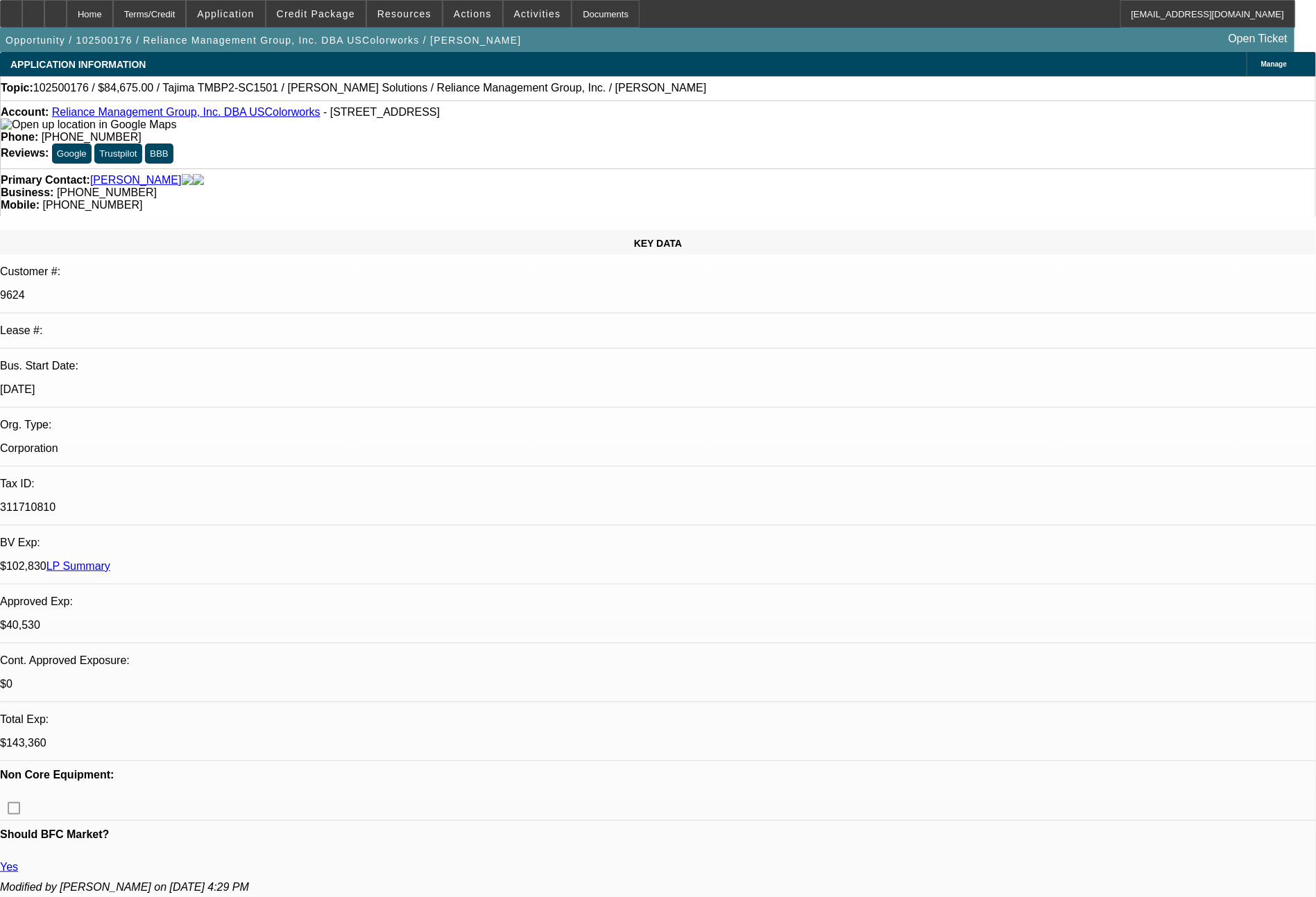
select select "0"
select select "2"
select select "0"
select select "6"
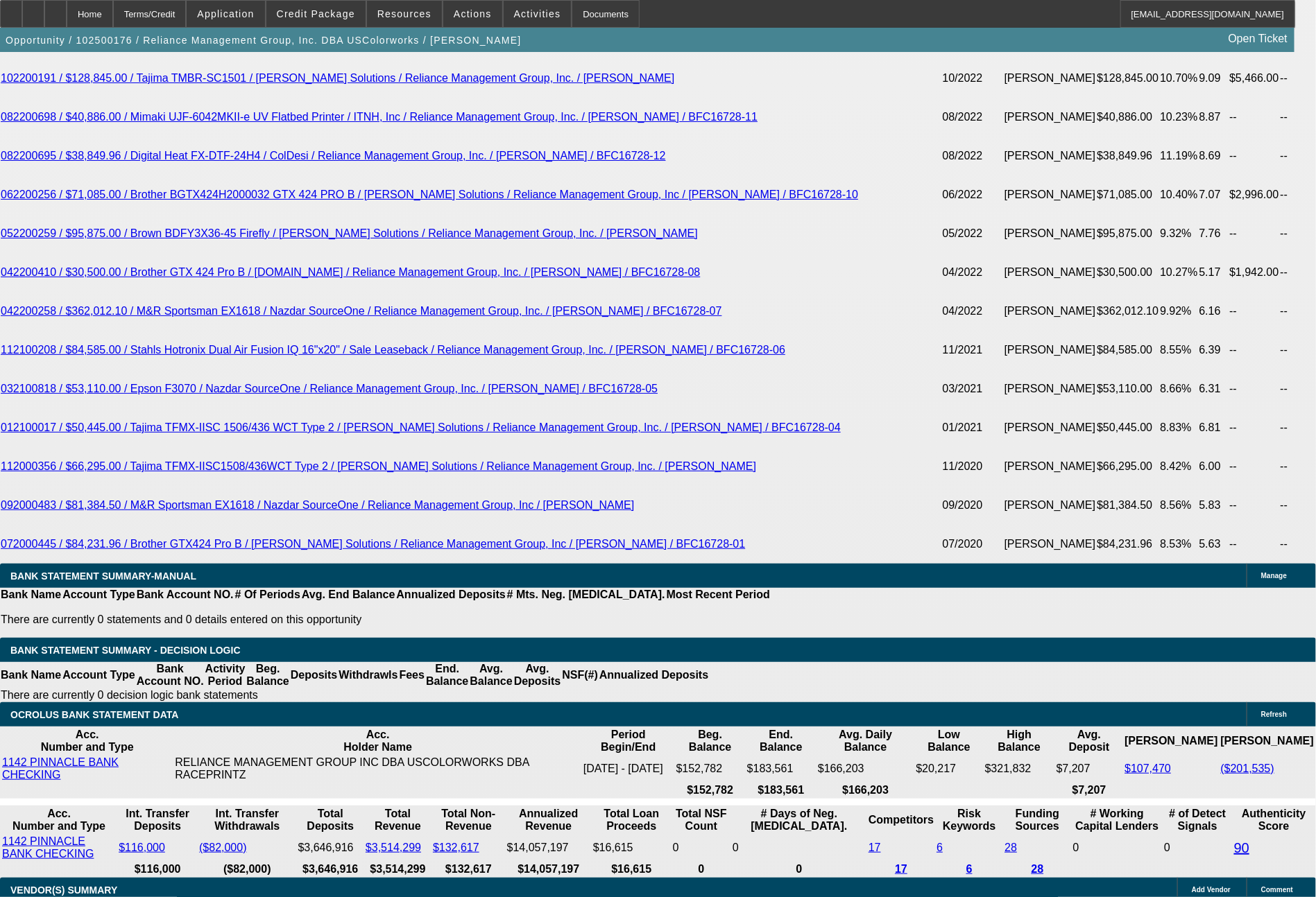
scroll to position [2949, 0]
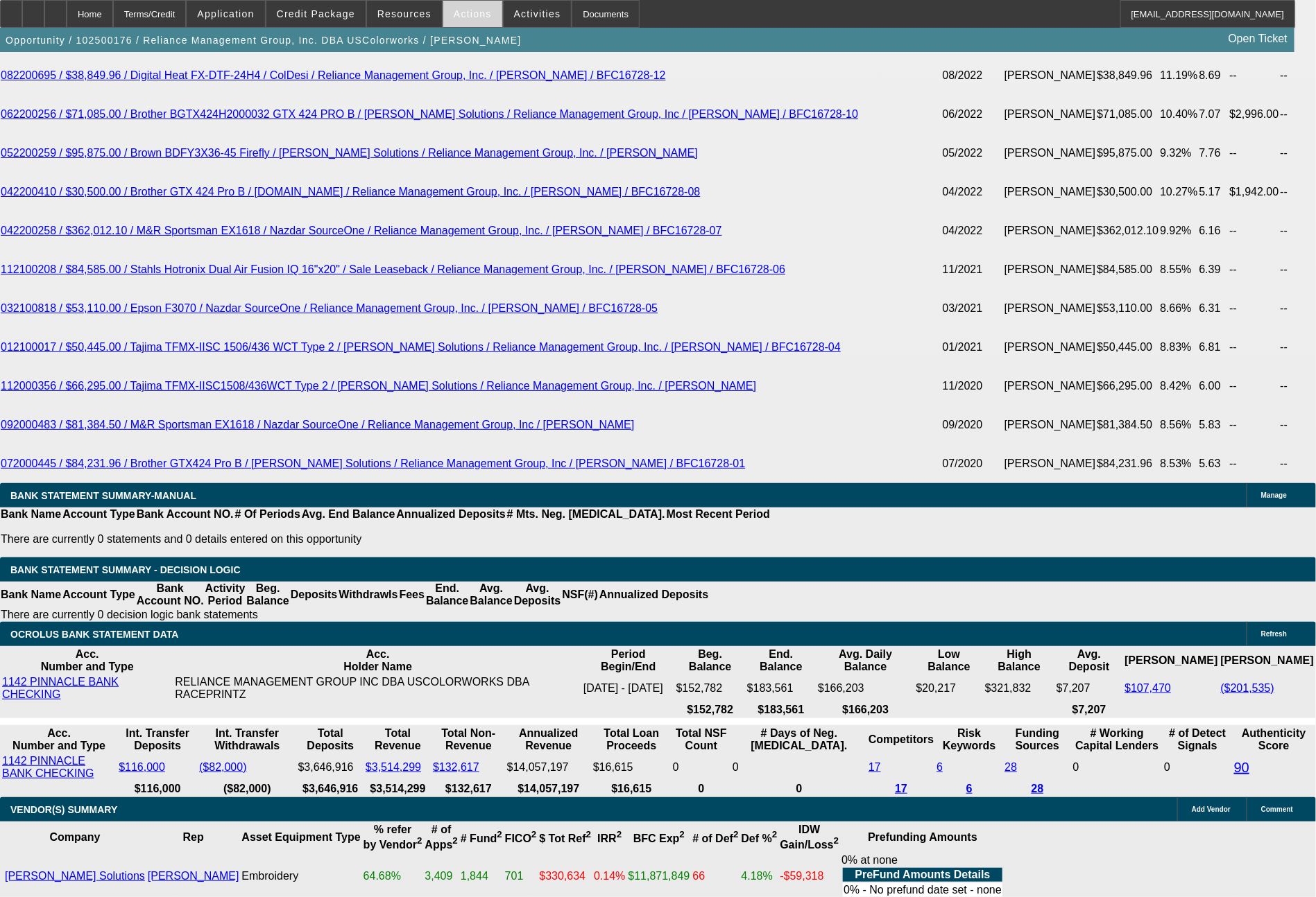
click at [471, 15] on span "Actions" at bounding box center [472, 14] width 38 height 11
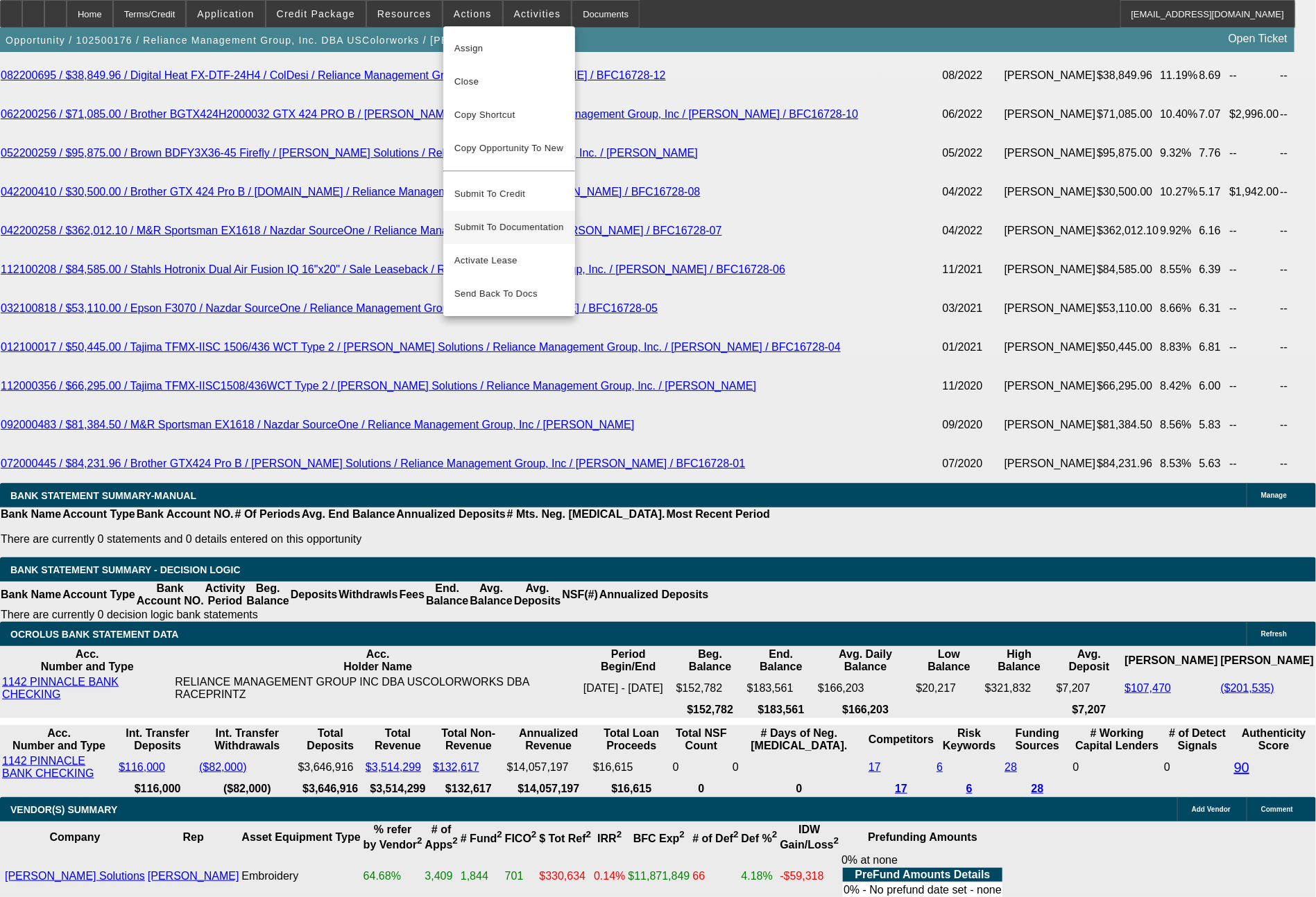
click at [519, 219] on span "Submit To Documentation" at bounding box center [508, 227] width 109 height 17
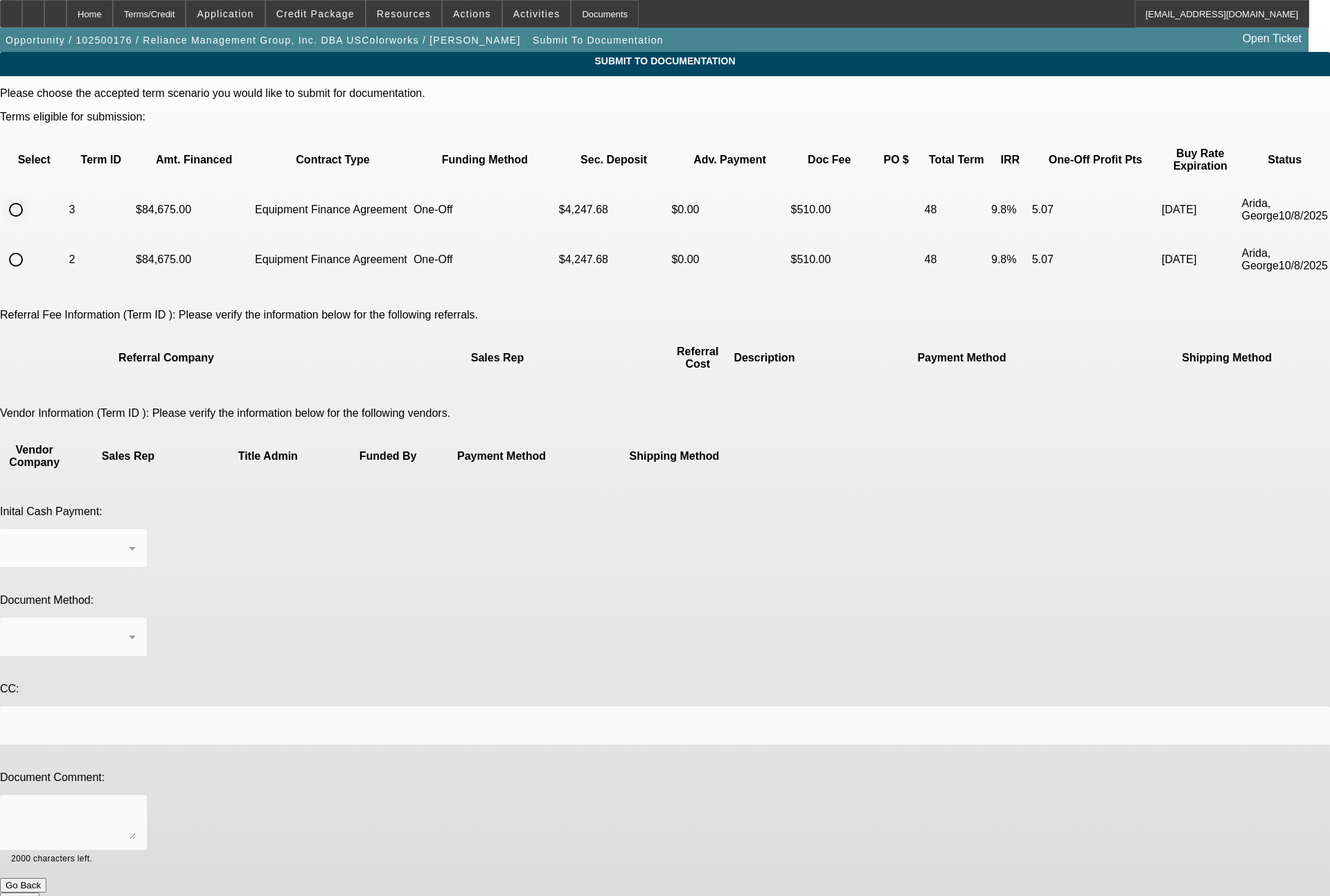
click at [30, 196] on input "radio" at bounding box center [16, 209] width 28 height 27
radio input "true"
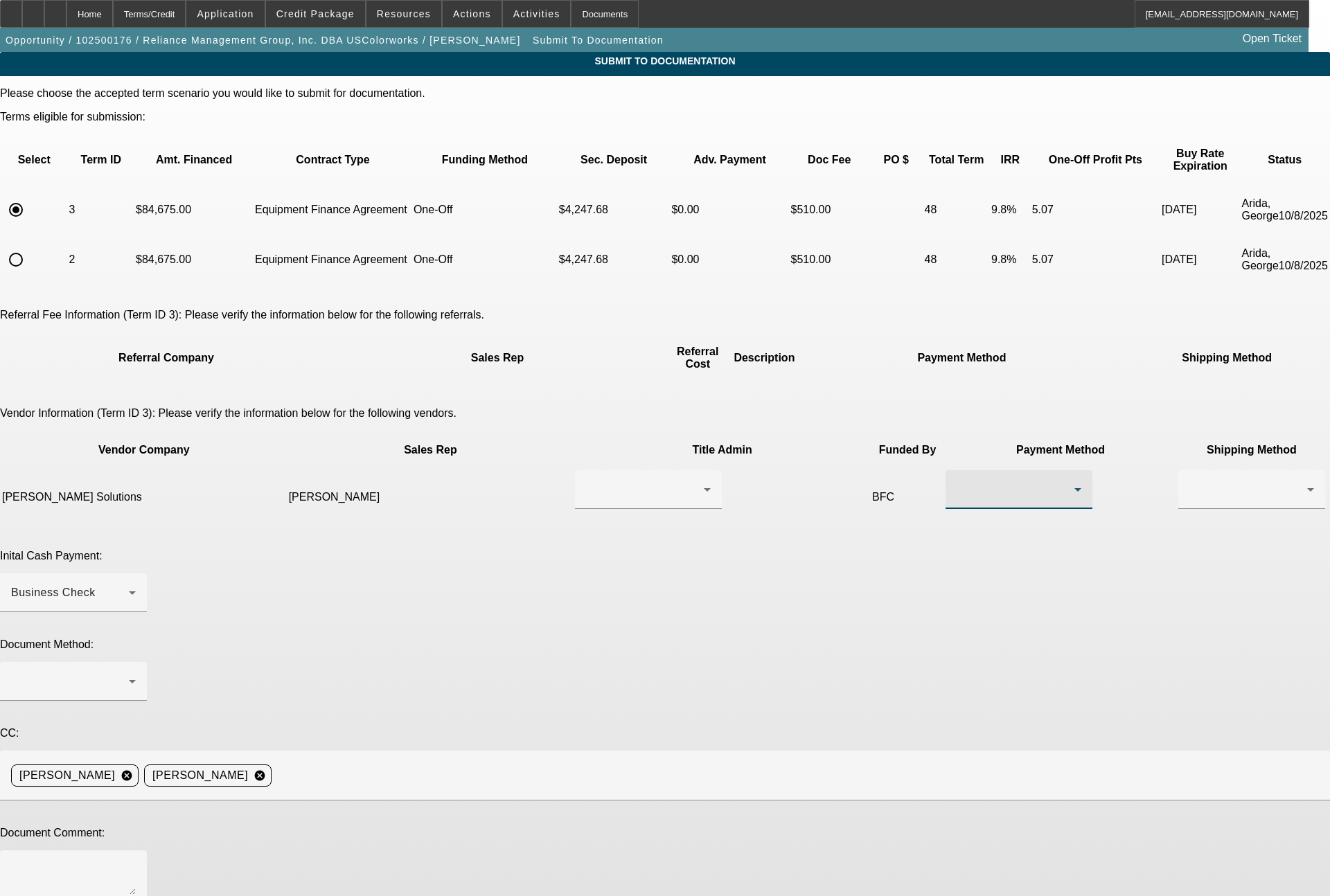
click at [957, 481] on div at bounding box center [1015, 490] width 118 height 17
click at [761, 539] on span "ACH" at bounding box center [757, 532] width 24 height 17
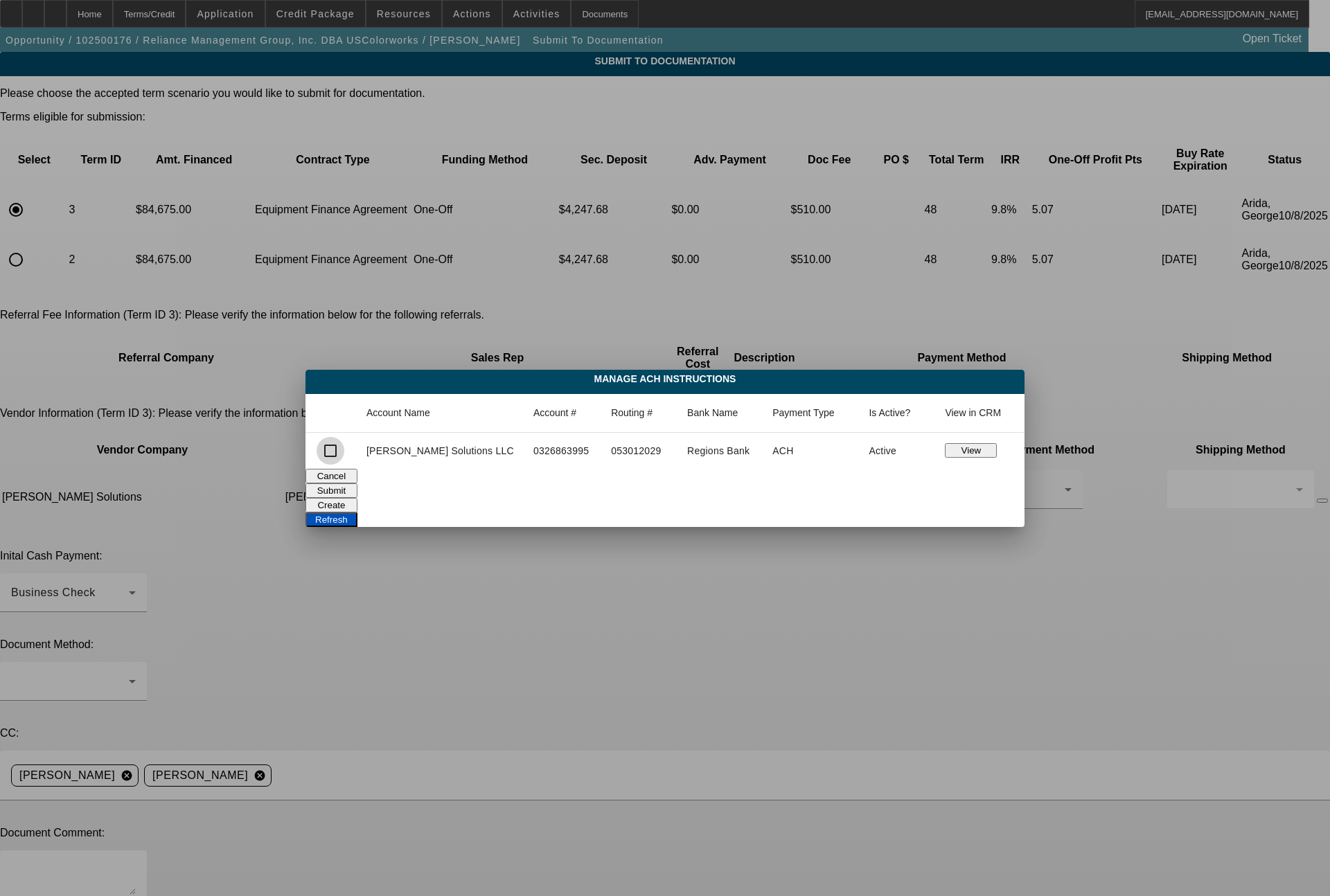
click at [344, 446] on input "checkbox" at bounding box center [330, 450] width 28 height 27
checkbox input "true"
click at [358, 484] on button "Submit" at bounding box center [331, 491] width 52 height 15
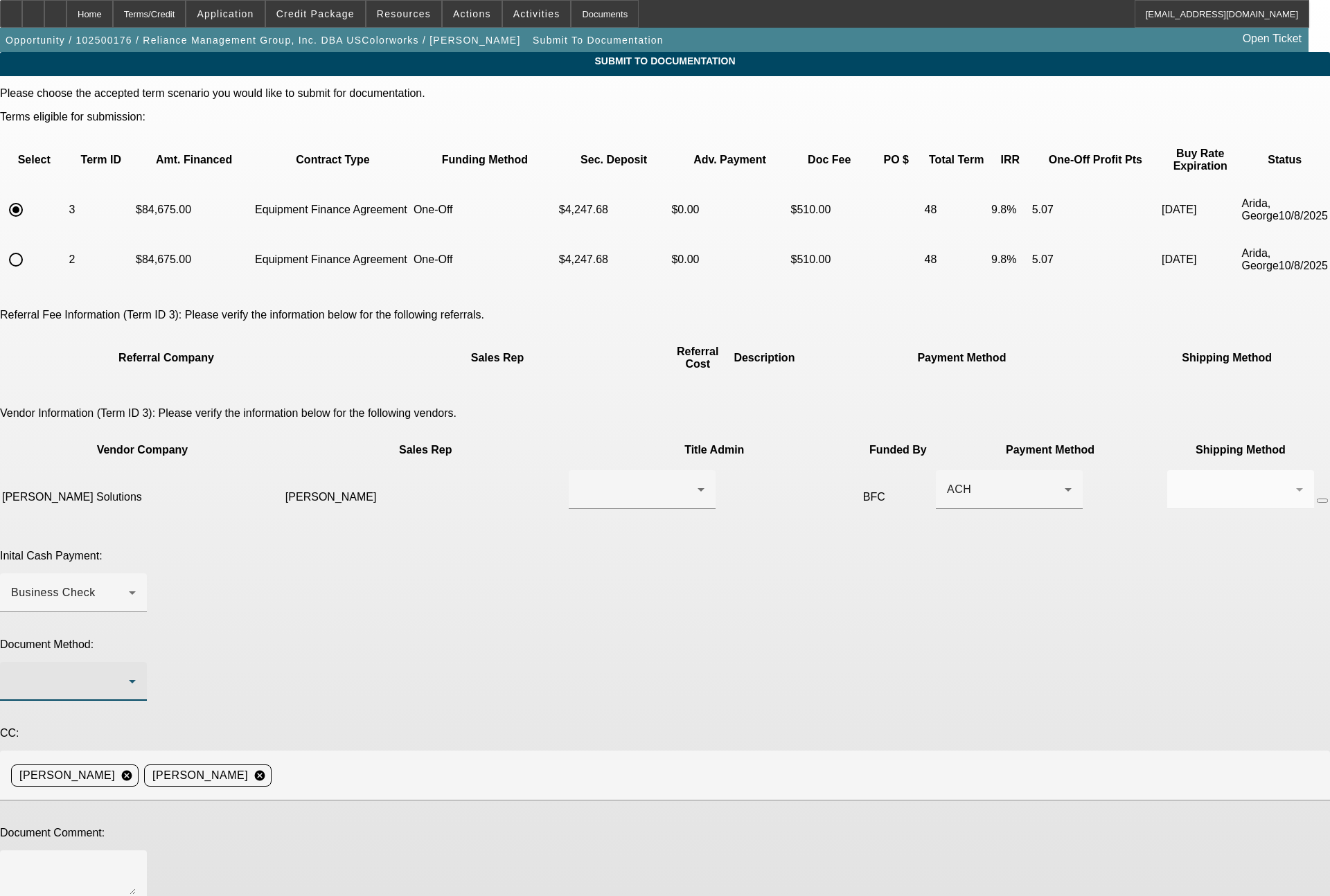
click at [129, 673] on div at bounding box center [70, 682] width 118 height 17
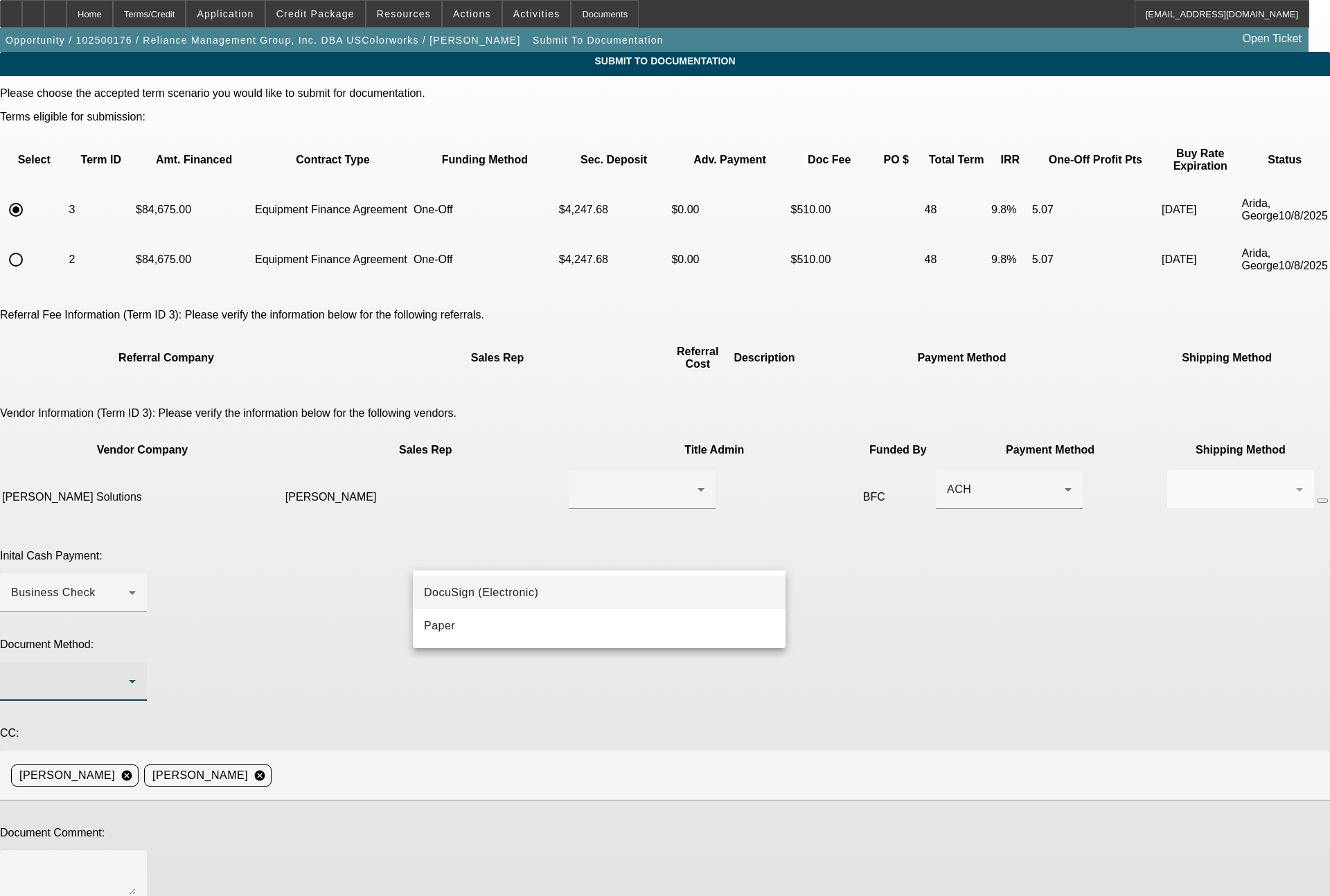
click at [450, 589] on span "DocuSign (Electronic)" at bounding box center [481, 593] width 114 height 17
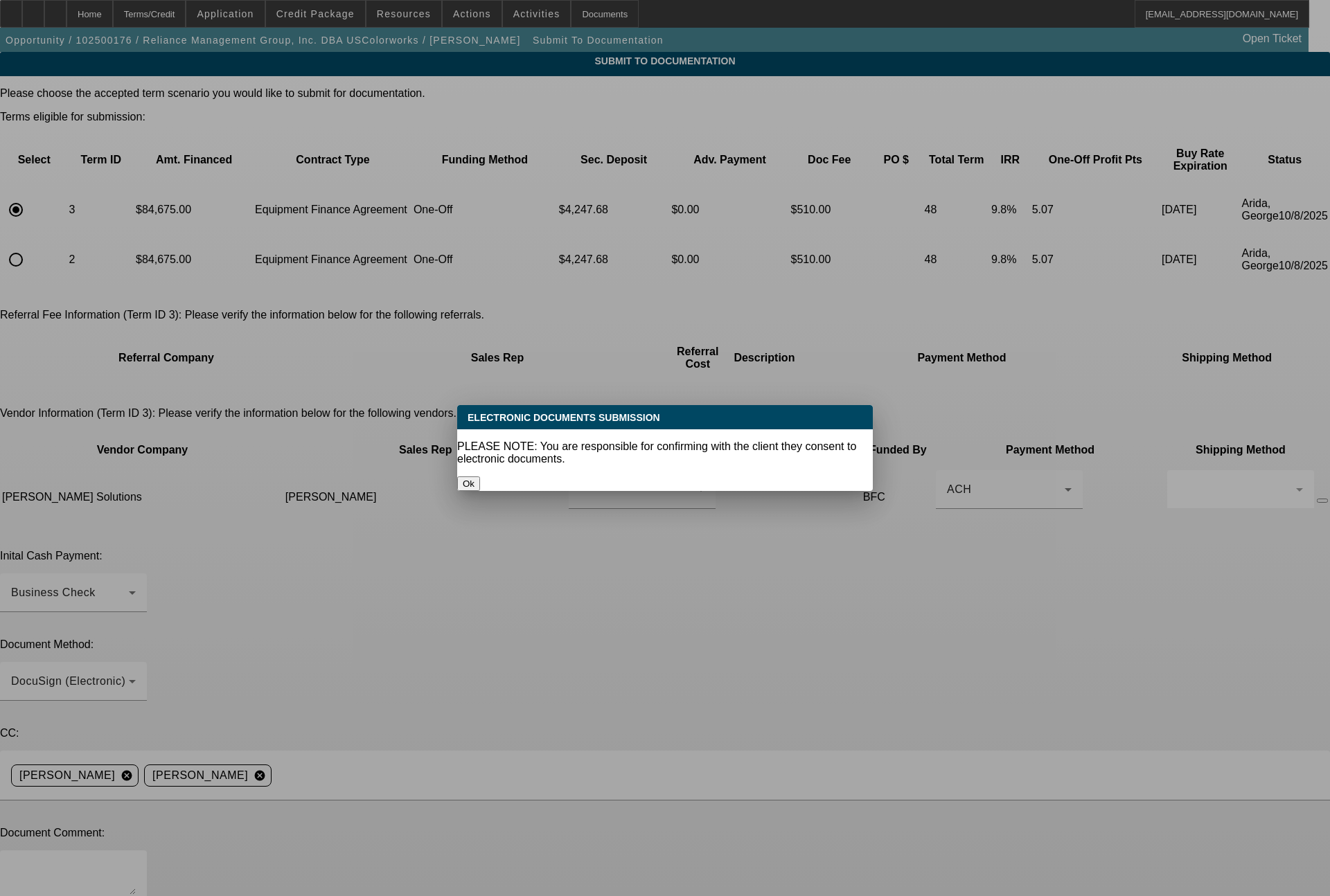
drag, startPoint x: 620, startPoint y: 466, endPoint x: 529, endPoint y: 591, distance: 154.6
click at [480, 477] on button "Ok" at bounding box center [468, 484] width 23 height 15
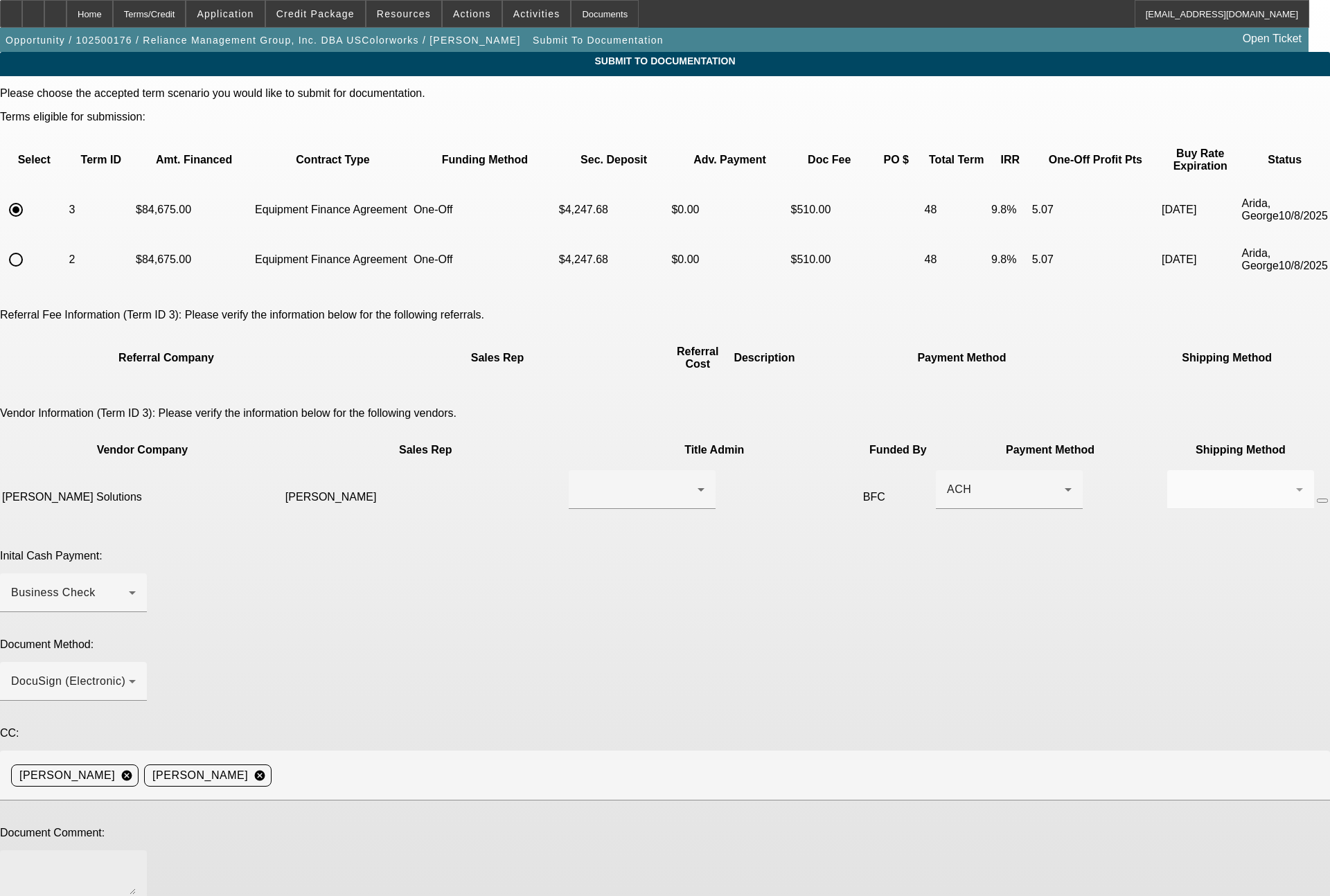
click at [136, 861] on textarea at bounding box center [73, 878] width 125 height 33
type textarea "17x past customer, all still the same. ready for EFA docs. as usual, they are i…"
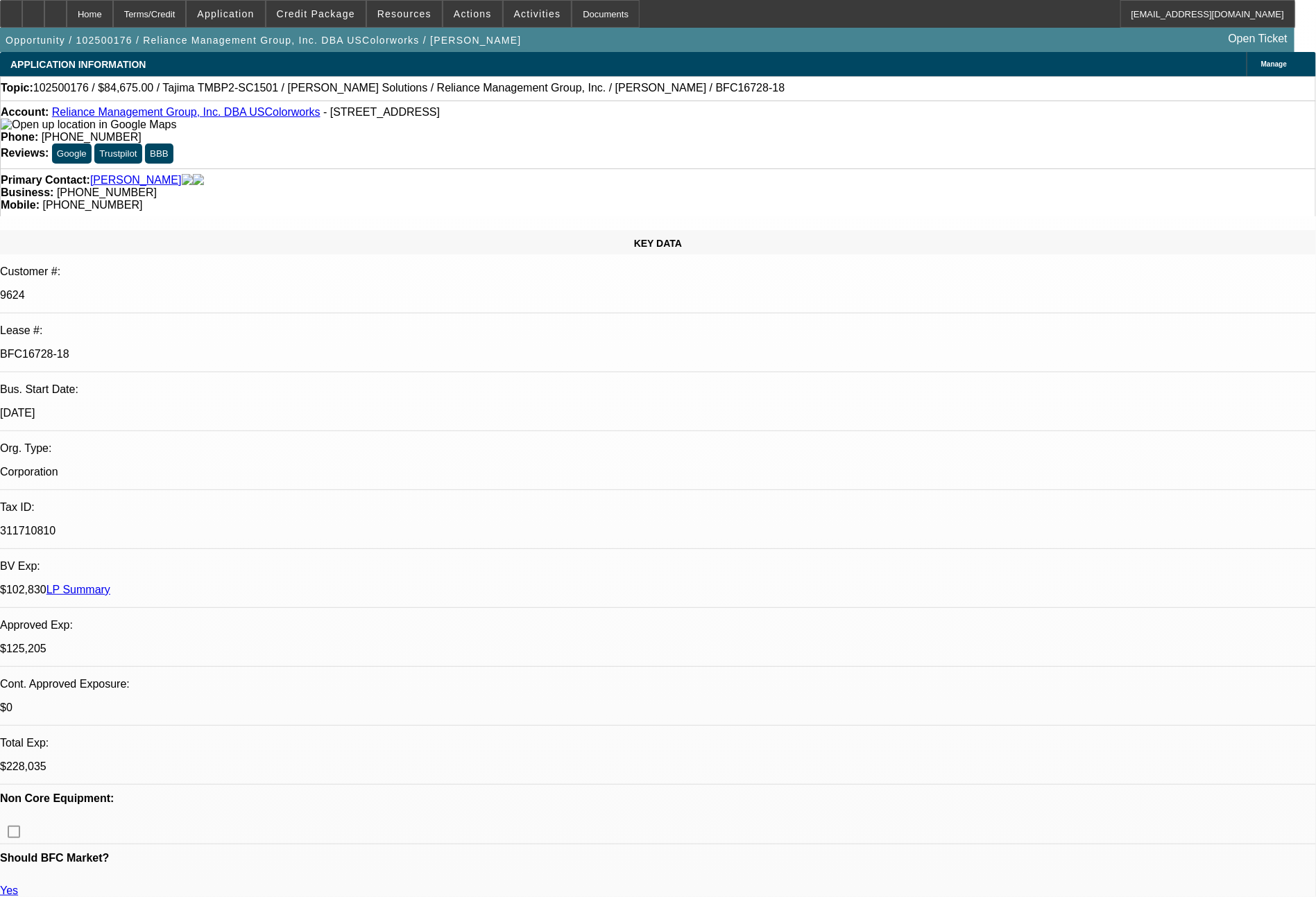
select select "0"
select select "2"
select select "0"
select select "6"
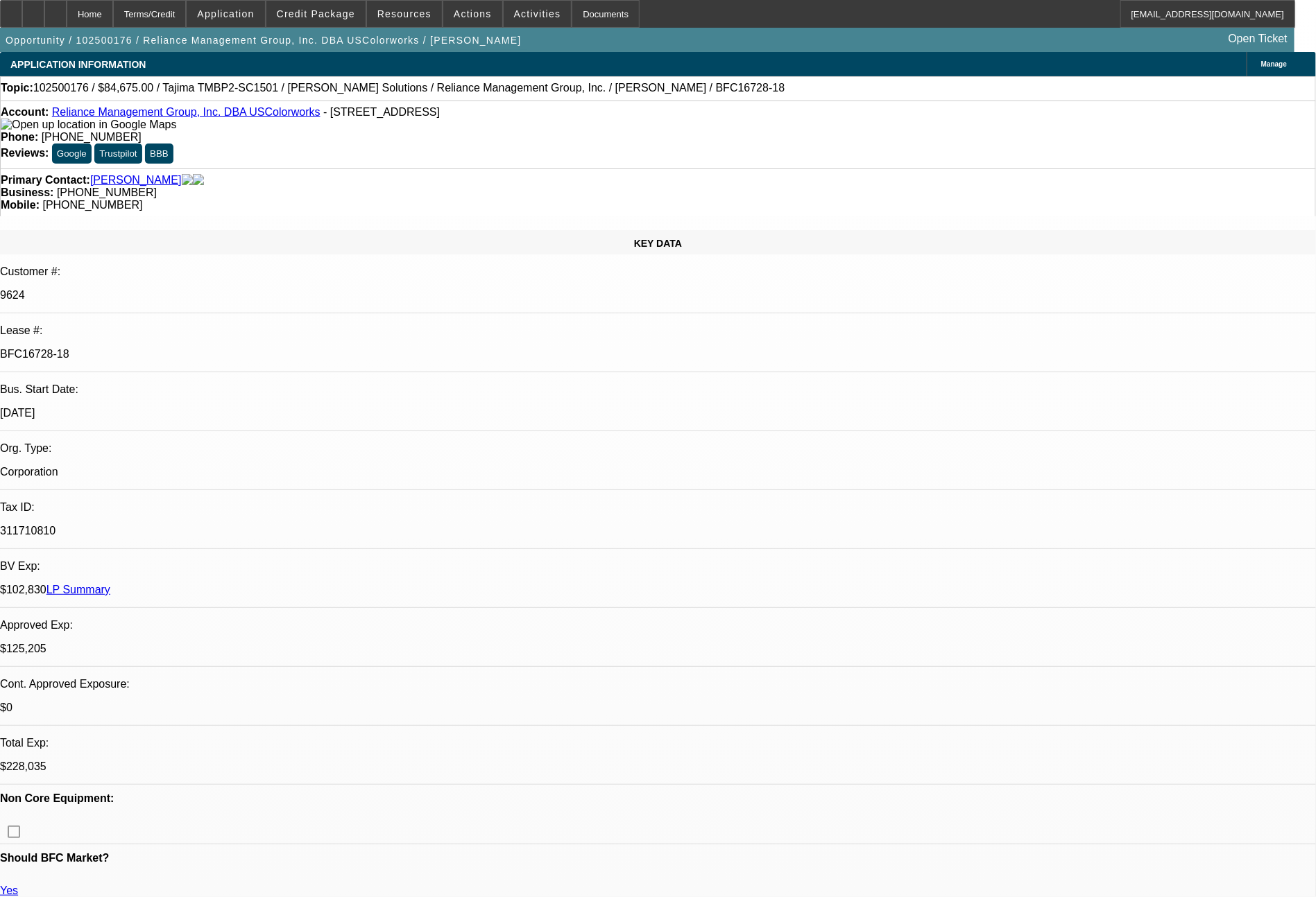
select select "0"
select select "2"
select select "0"
select select "6"
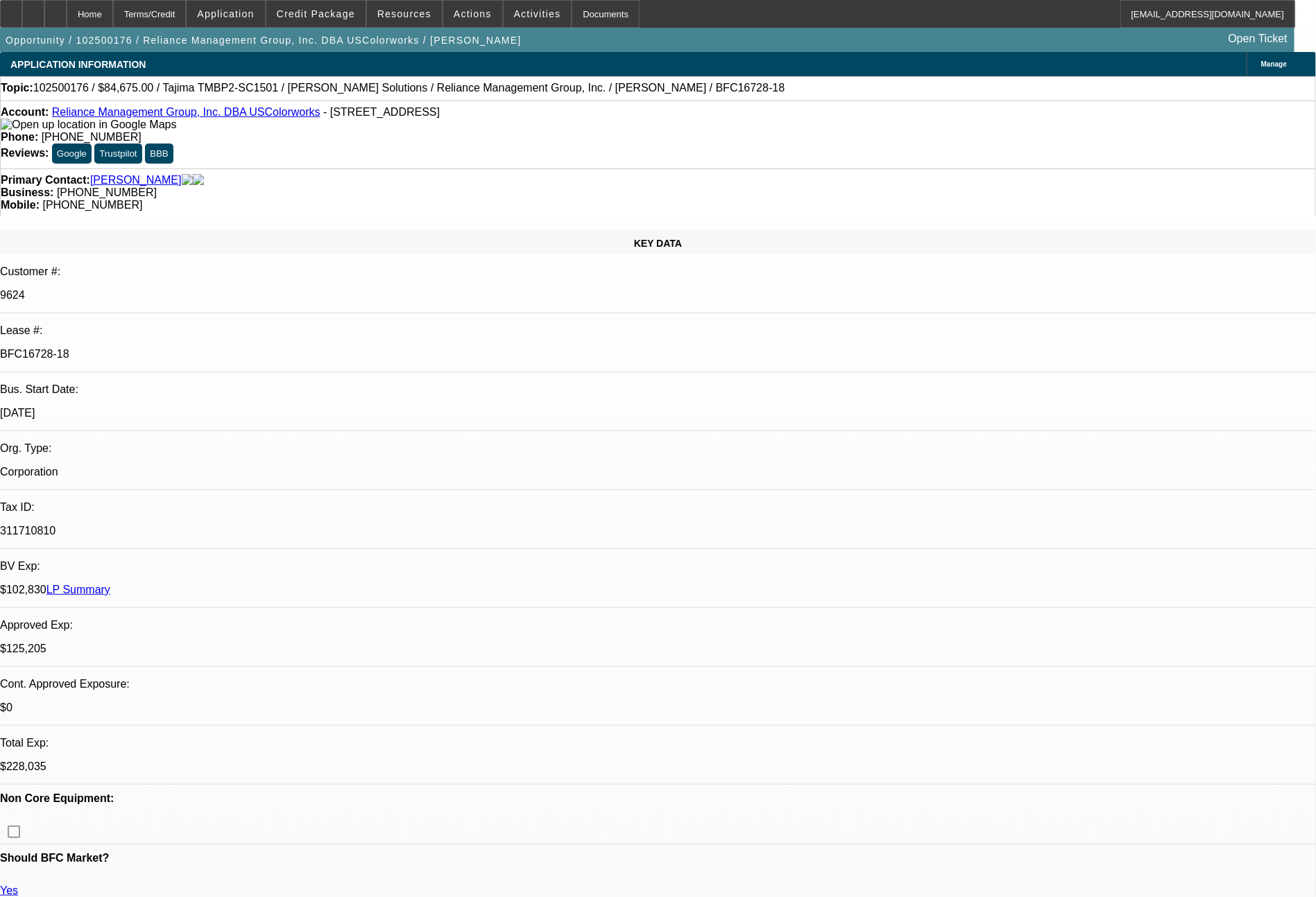
select select "0"
select select "2"
select select "0"
select select "6"
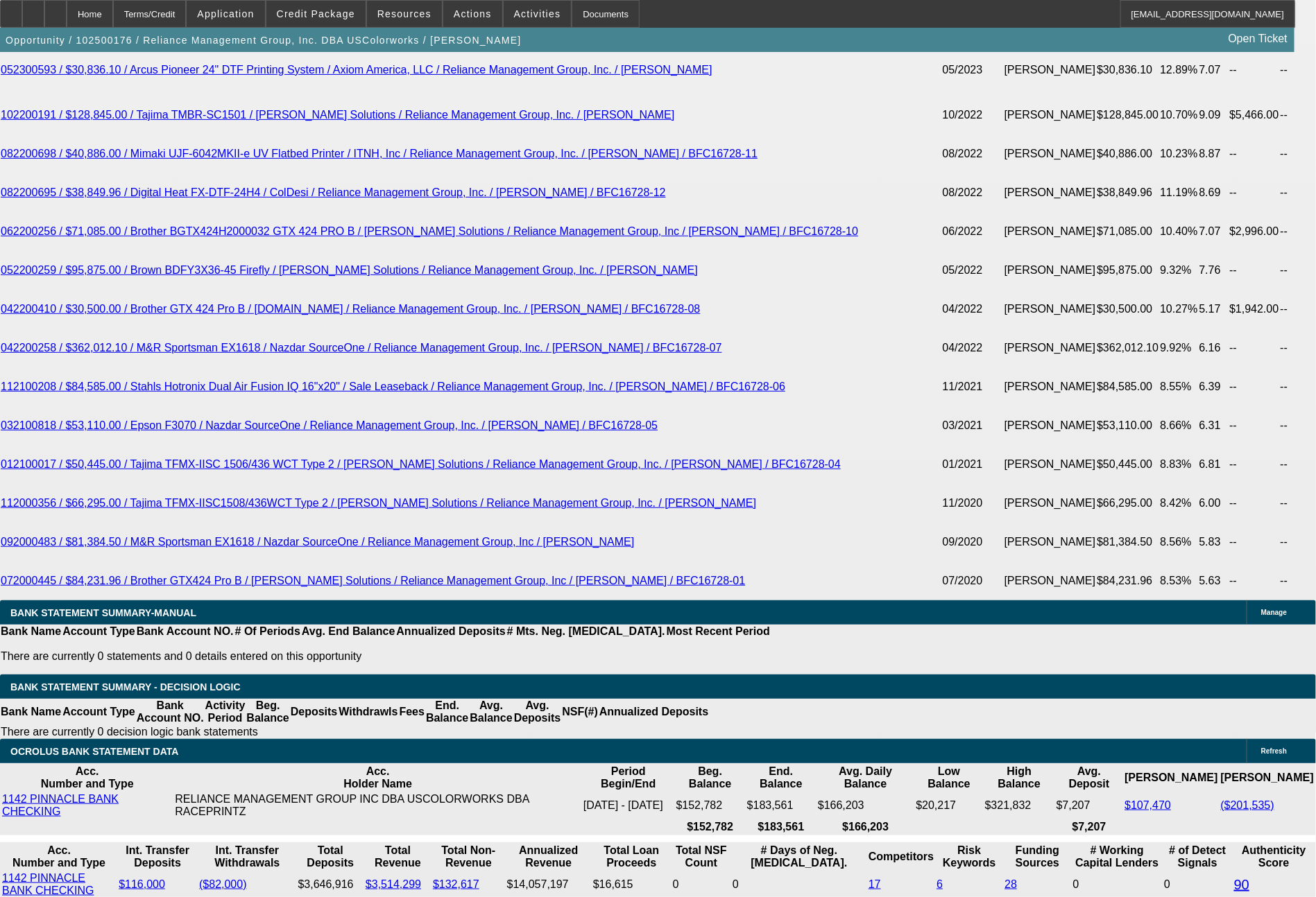
scroll to position [2873, 0]
